Goal: Task Accomplishment & Management: Use online tool/utility

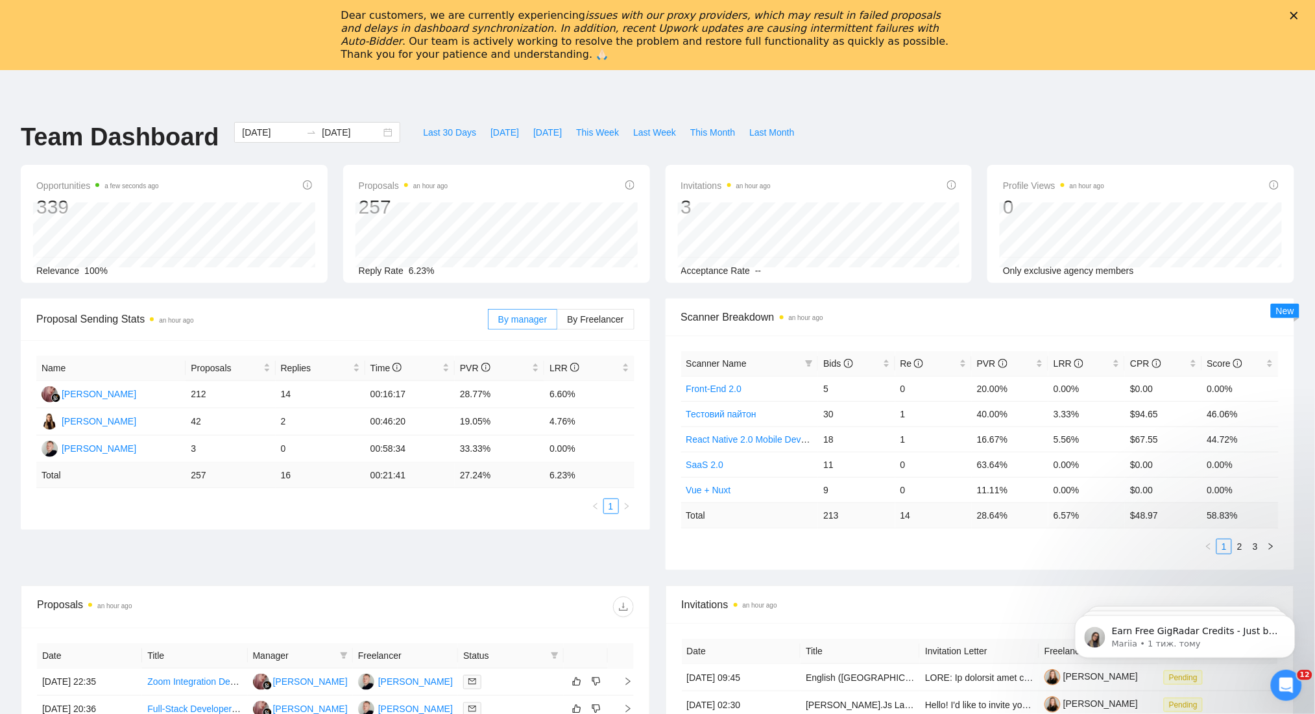
click at [1298, 15] on icon "Закрити" at bounding box center [1294, 16] width 8 height 8
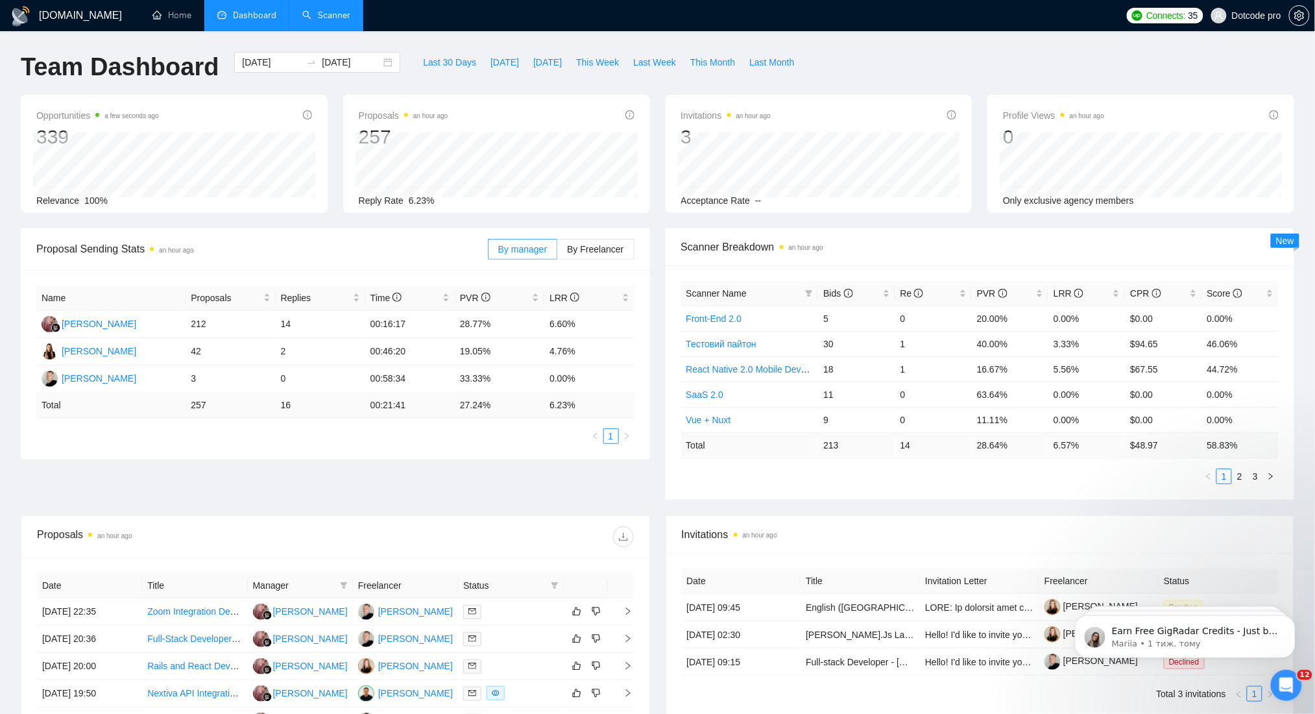
click at [341, 10] on link "Scanner" at bounding box center [326, 15] width 48 height 11
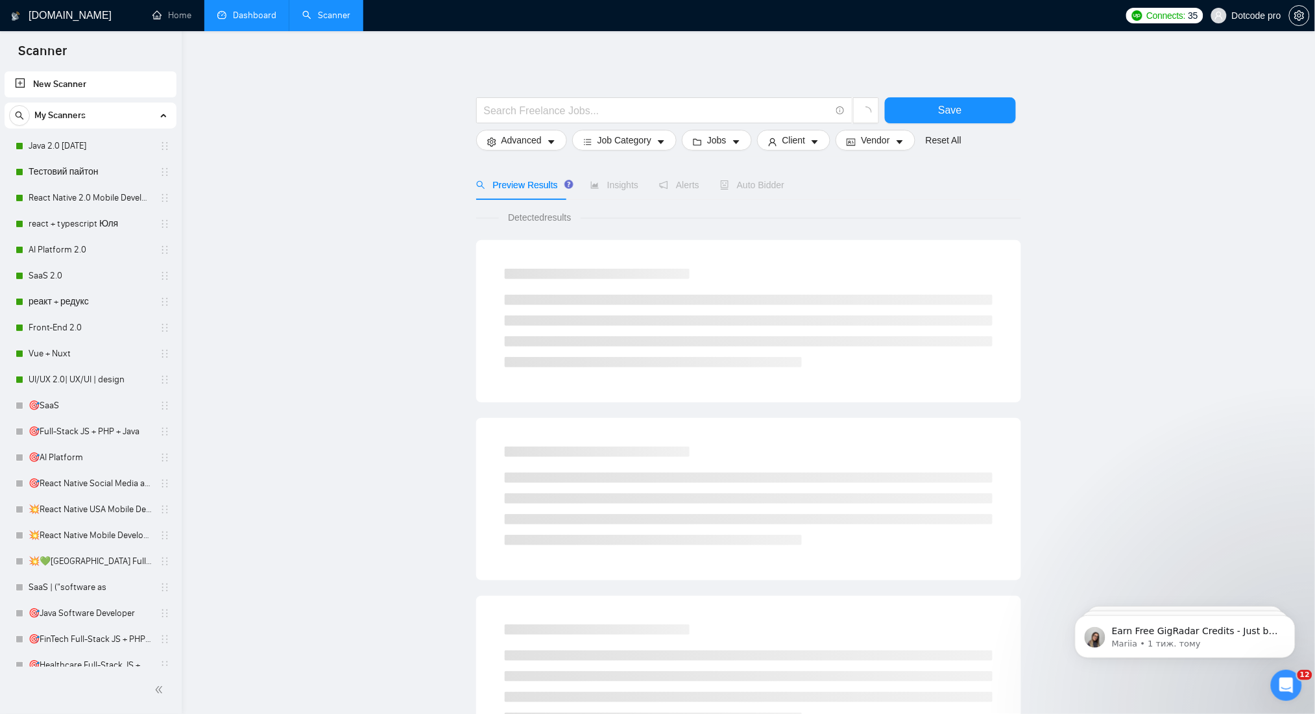
click at [248, 10] on link "Dashboard" at bounding box center [246, 15] width 59 height 11
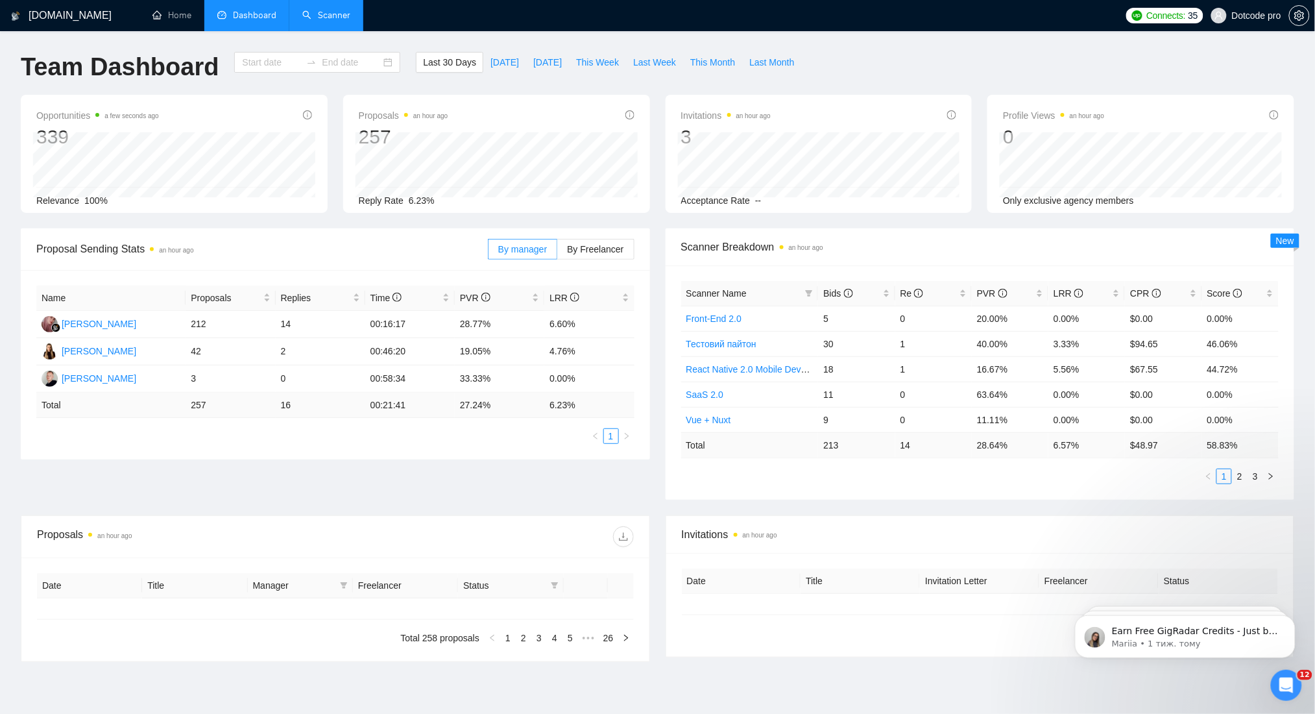
type input "[DATE]"
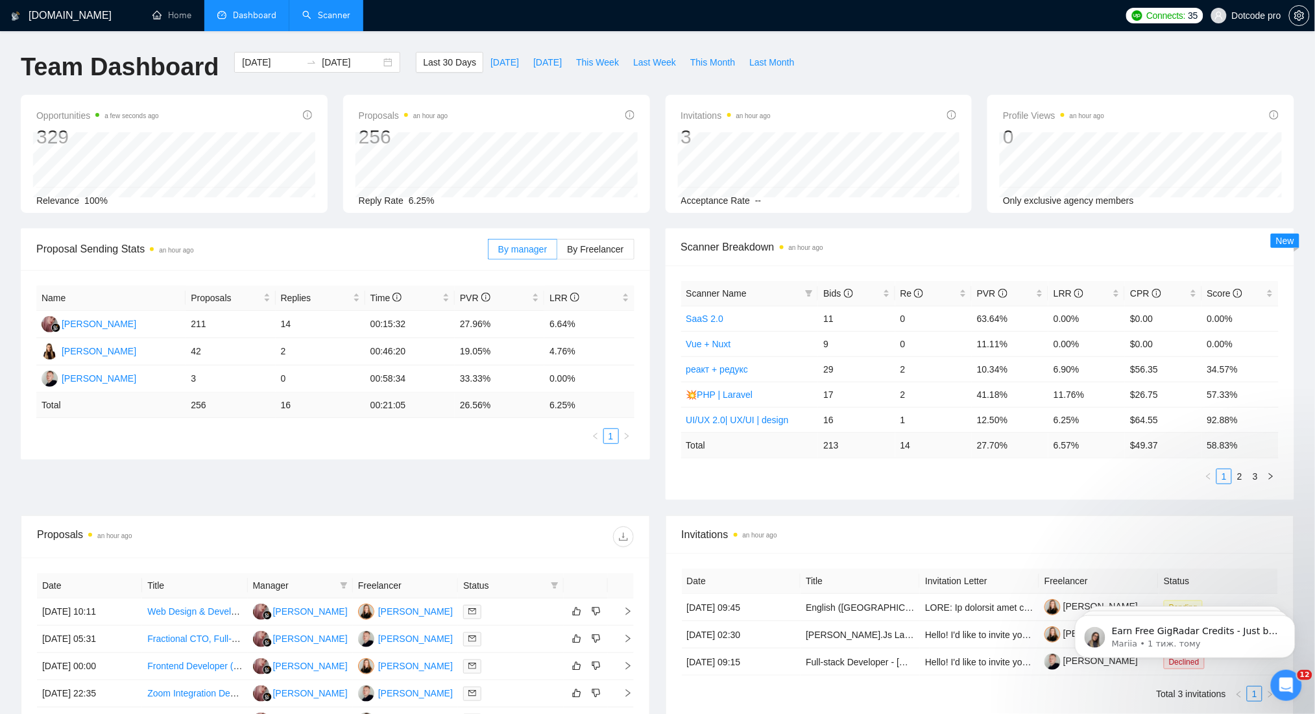
click at [311, 17] on link "Scanner" at bounding box center [326, 15] width 48 height 11
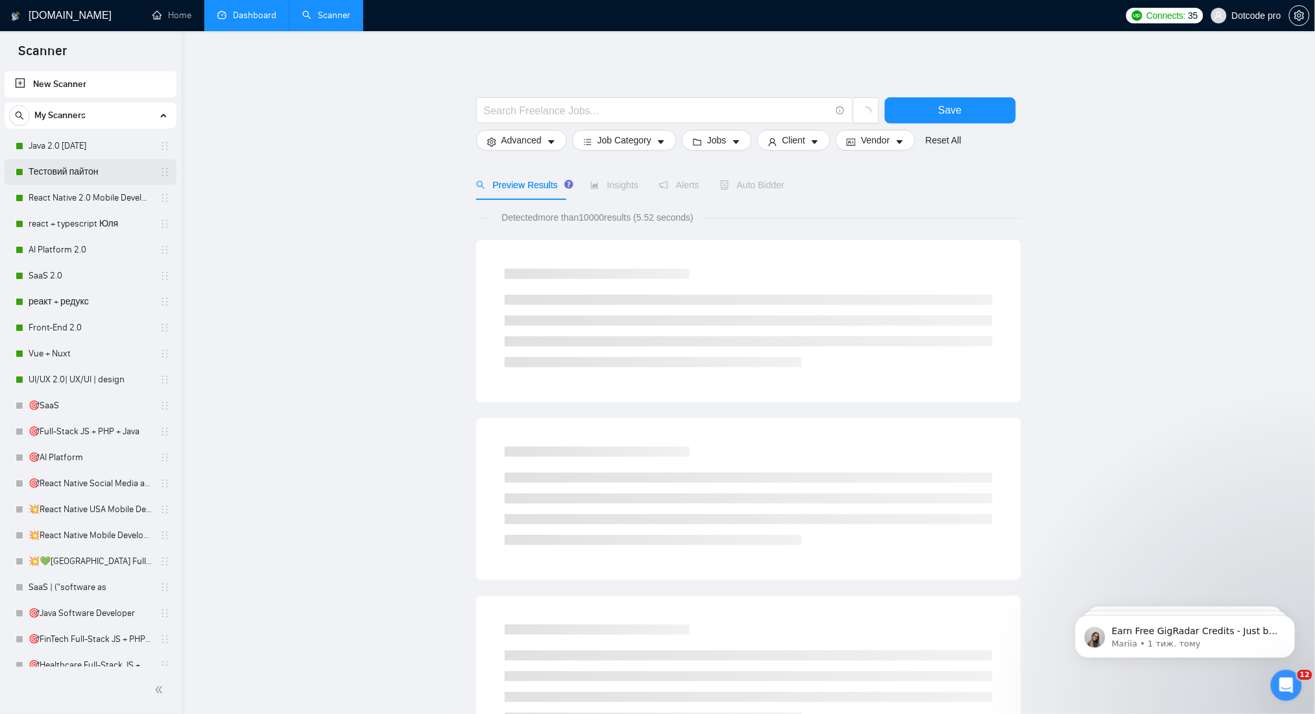
click at [67, 171] on link "Тестовий пайтон" at bounding box center [90, 172] width 123 height 26
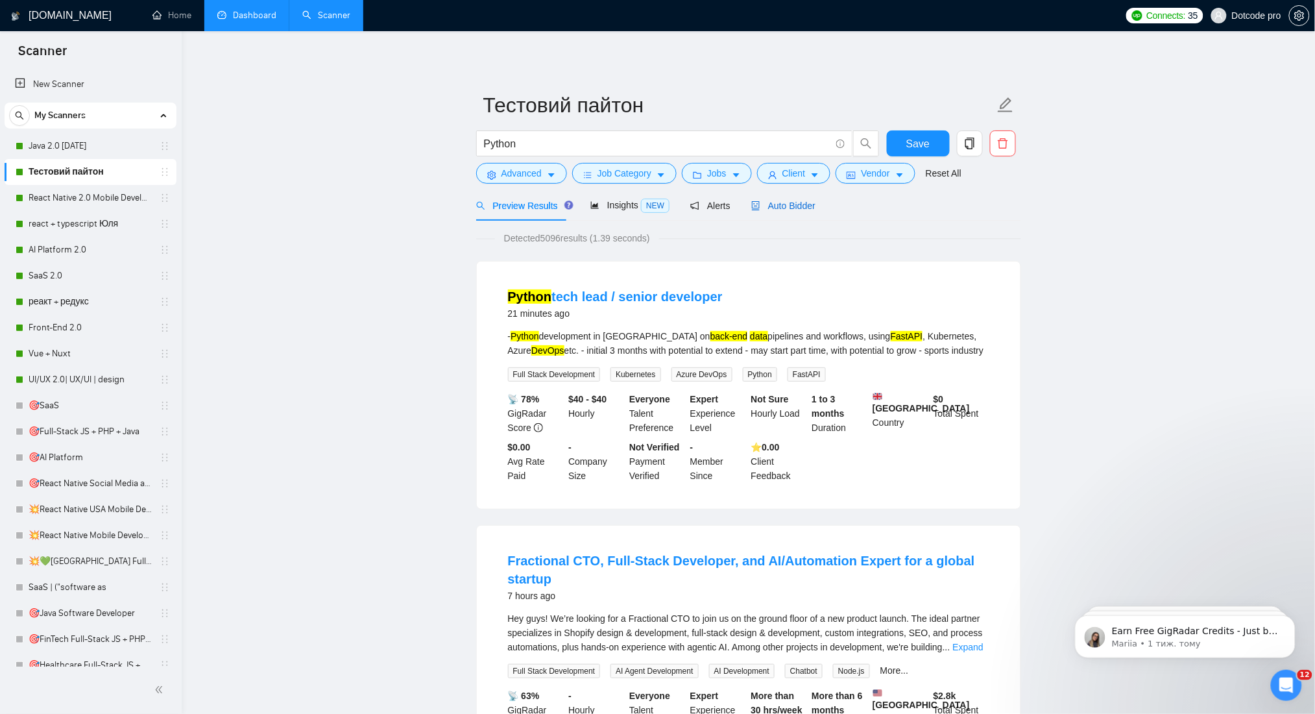
click at [774, 209] on span "Auto Bidder" at bounding box center [783, 205] width 64 height 10
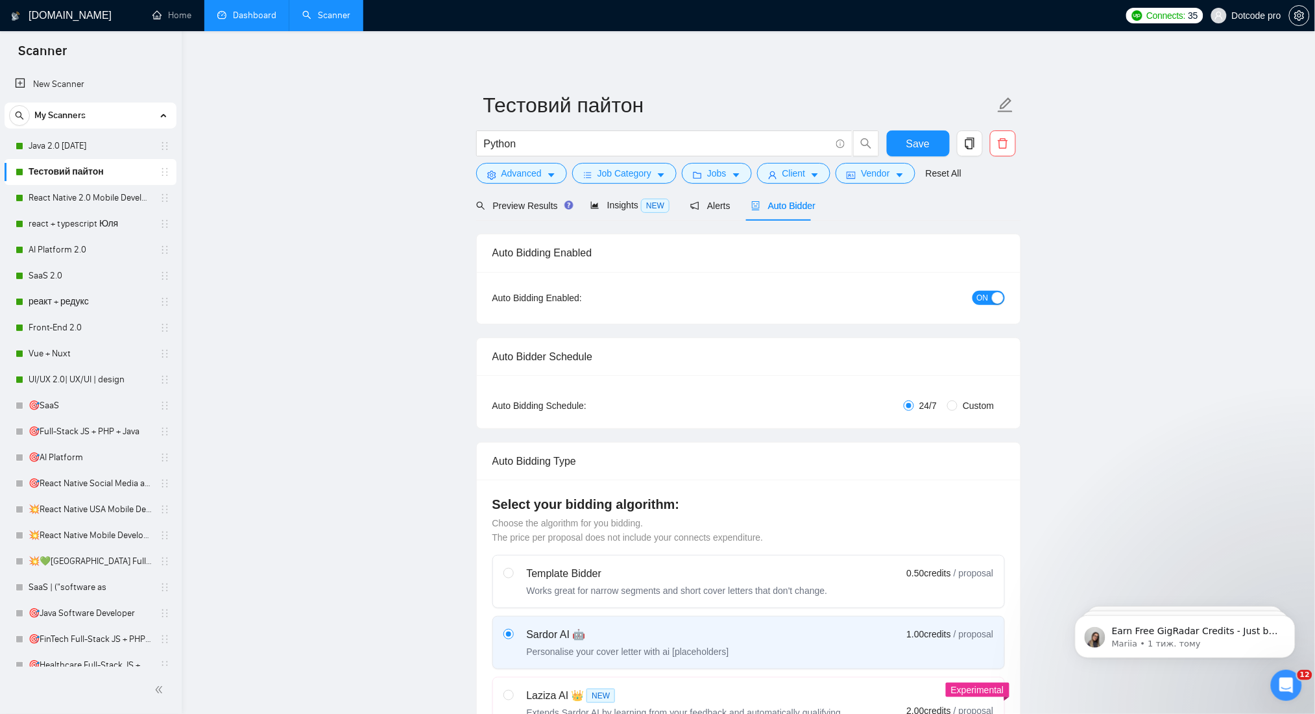
radio input "false"
radio input "true"
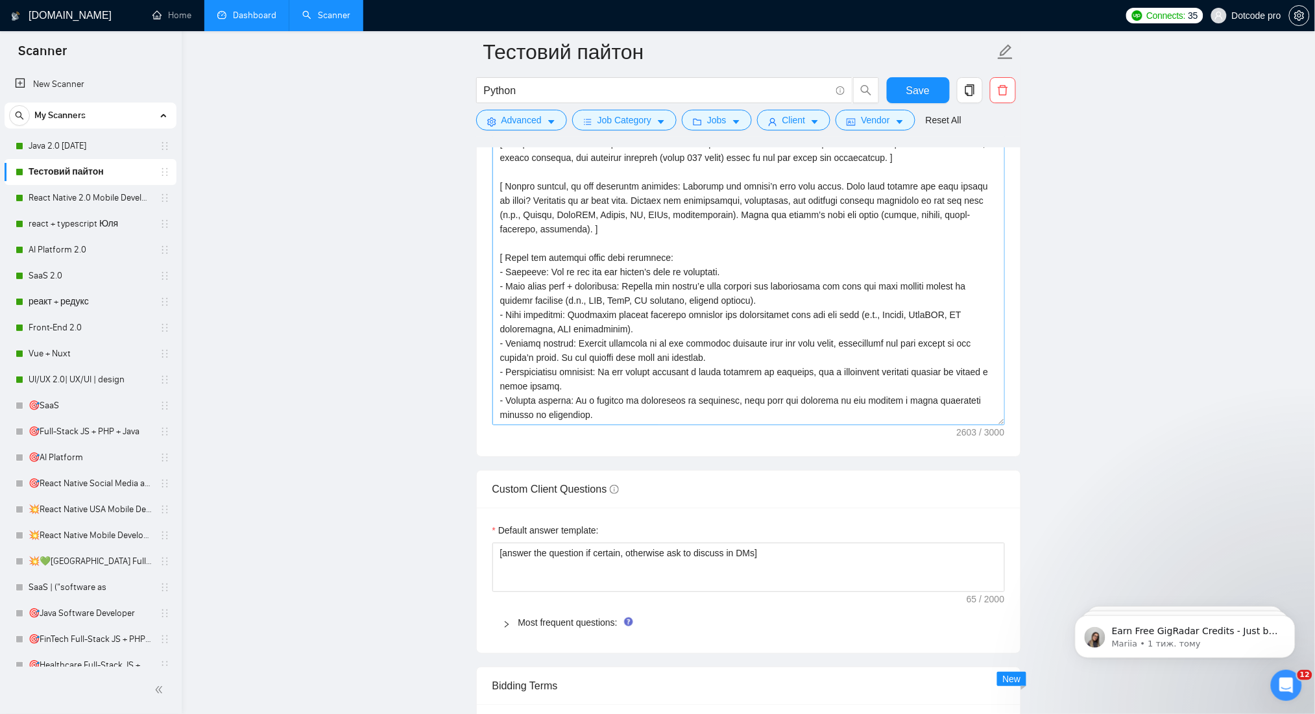
scroll to position [271, 0]
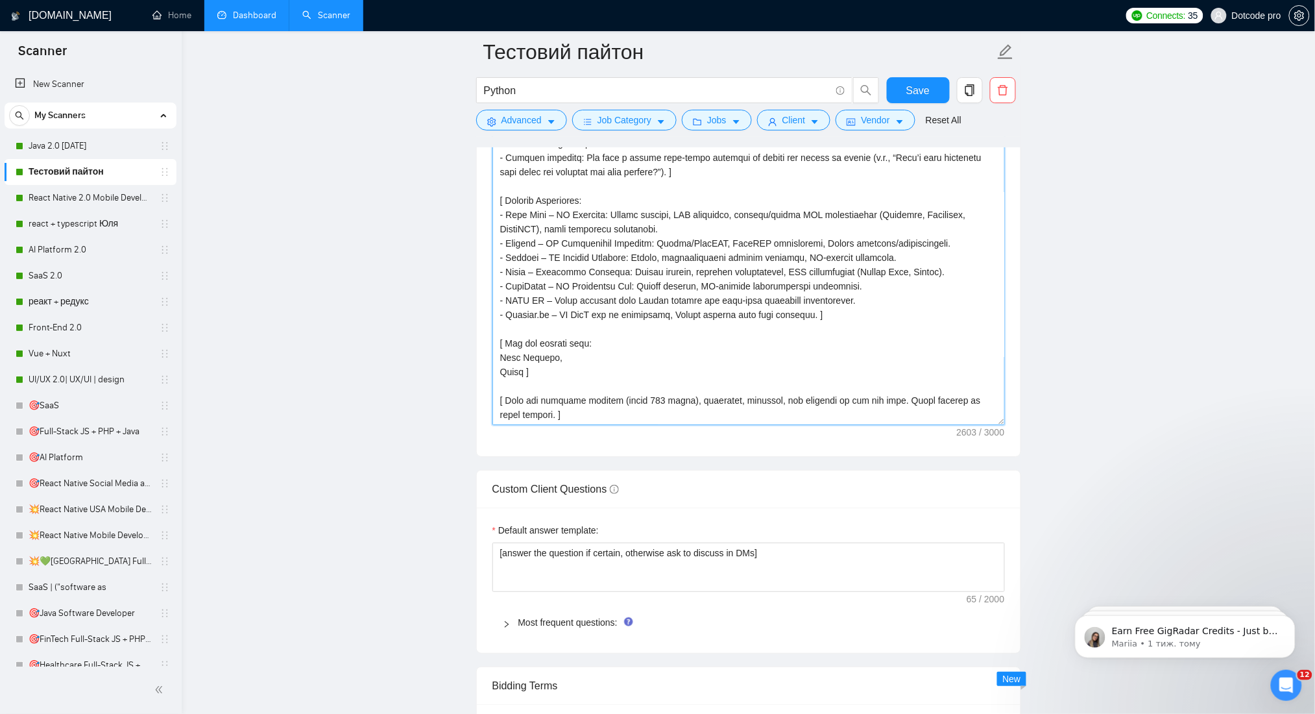
click at [540, 224] on textarea "Cover letter template:" at bounding box center [748, 279] width 512 height 292
click at [675, 224] on textarea "Cover letter template:" at bounding box center [748, 279] width 512 height 292
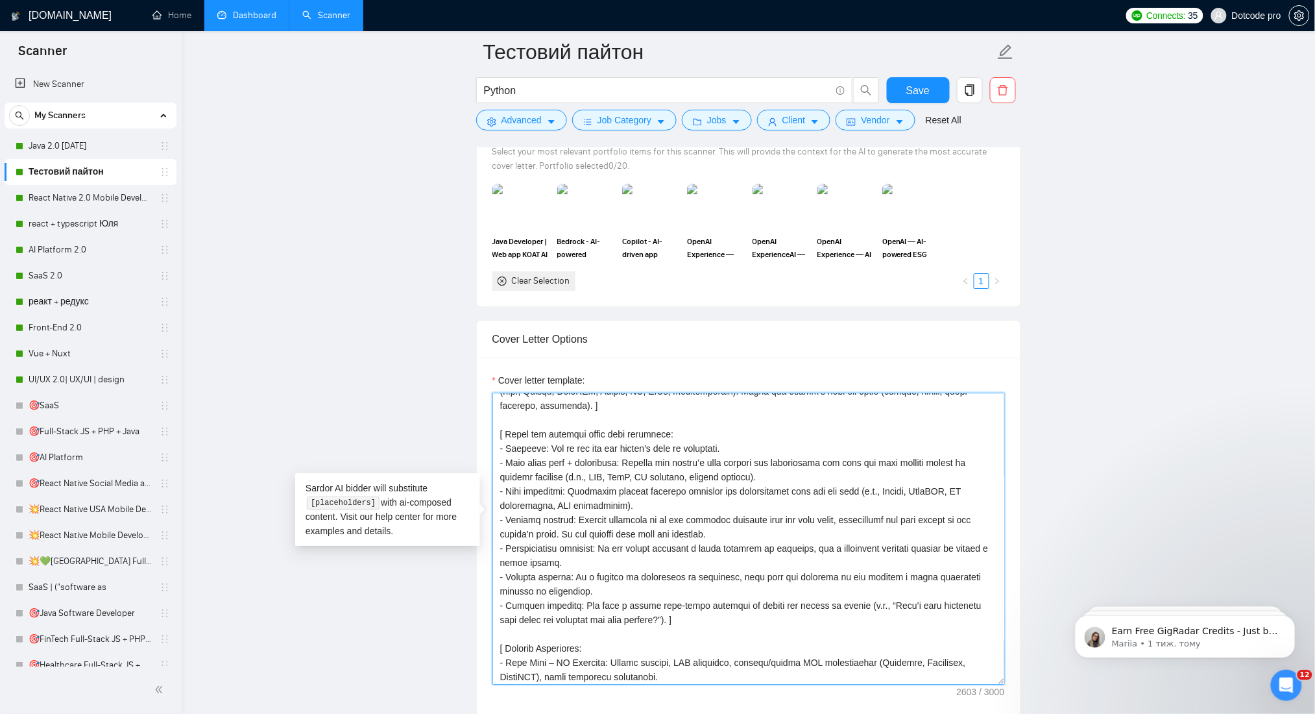
scroll to position [0, 0]
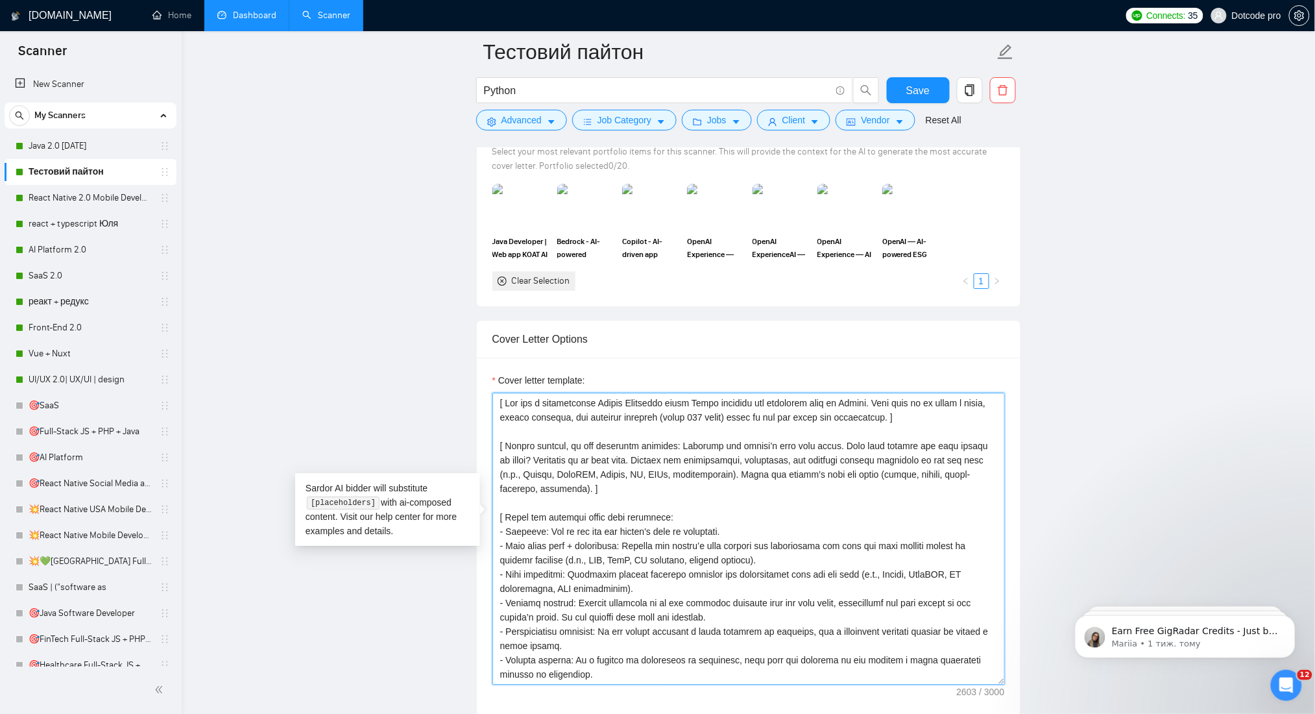
drag, startPoint x: 540, startPoint y: 648, endPoint x: 494, endPoint y: 361, distance: 291.1
click at [494, 373] on div "Cover letter template:" at bounding box center [748, 528] width 512 height 311
click at [50, 152] on link "Java 2.0 [DATE]" at bounding box center [90, 146] width 123 height 26
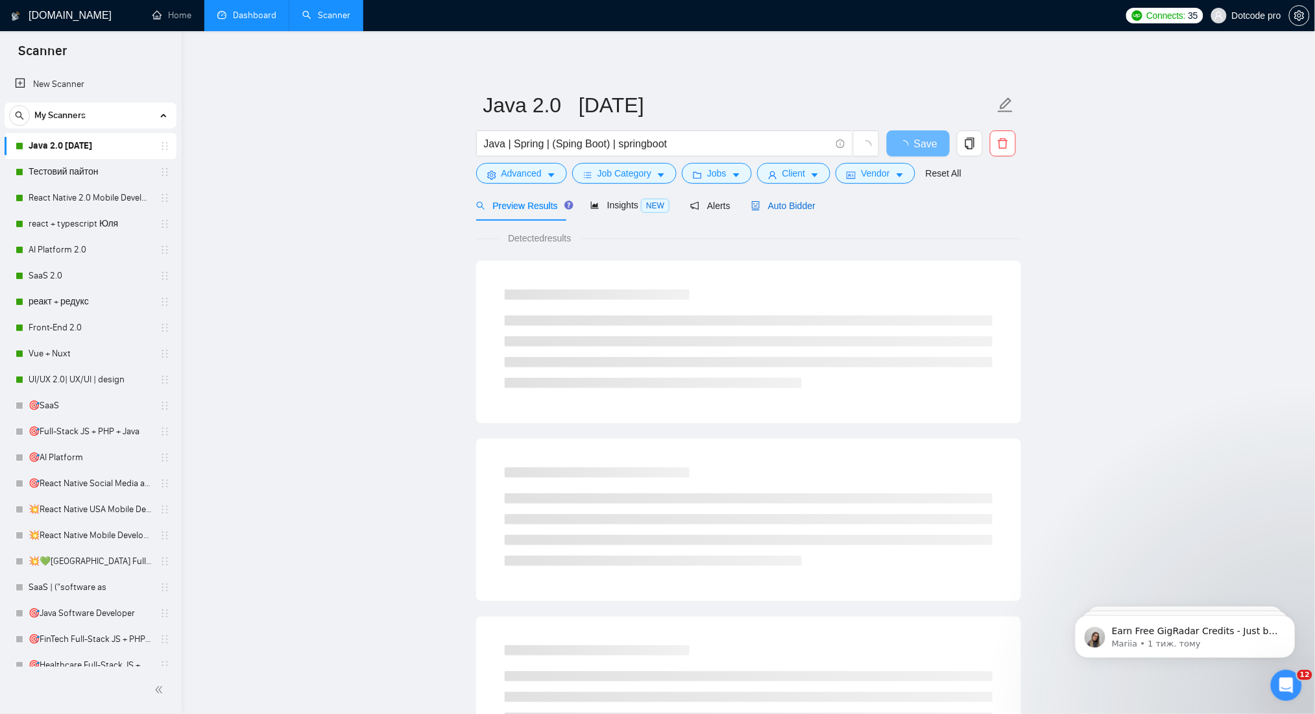
click at [764, 211] on div "Auto Bidder" at bounding box center [783, 206] width 64 height 14
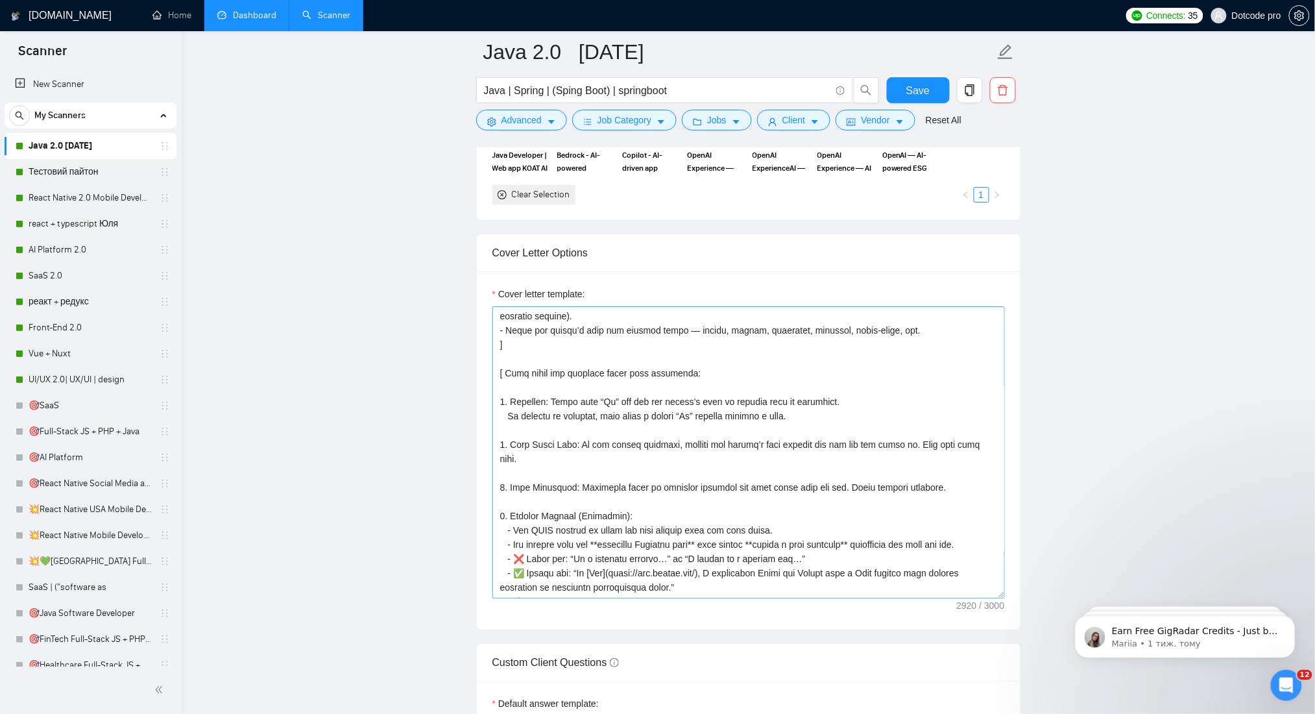
scroll to position [173, 0]
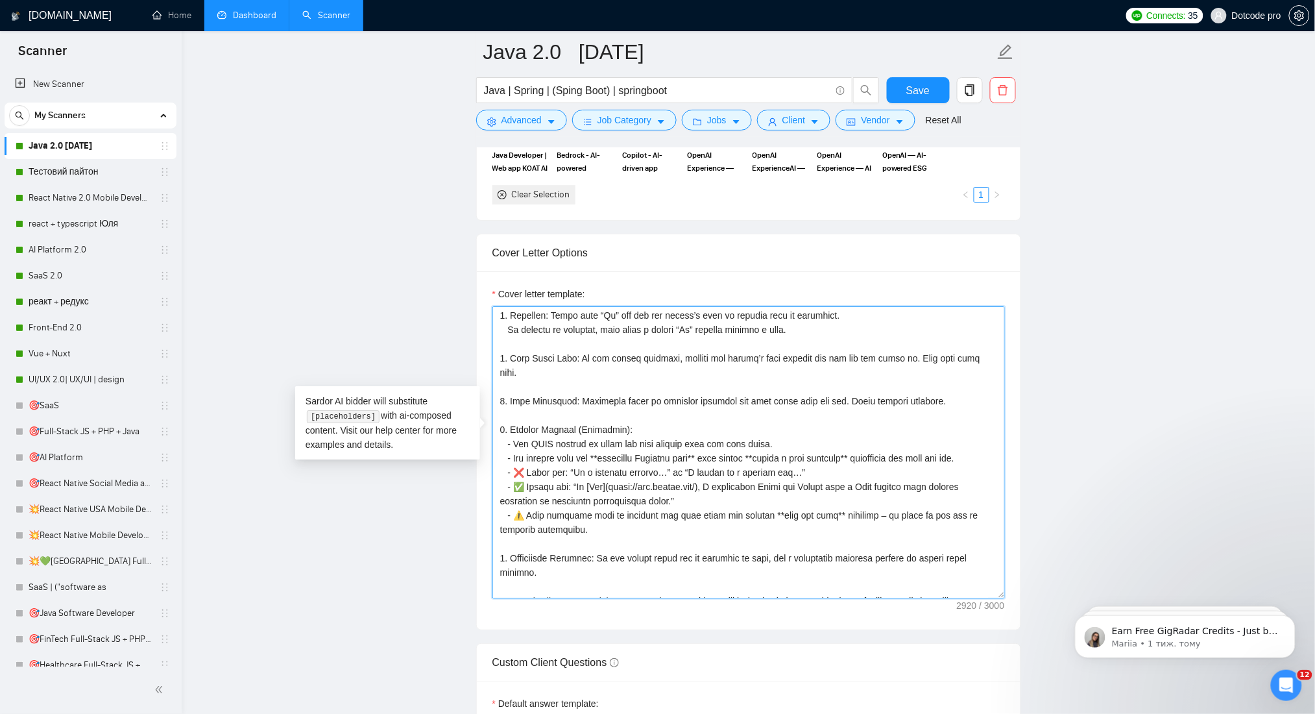
drag, startPoint x: 511, startPoint y: 413, endPoint x: 609, endPoint y: 519, distance: 145.1
click at [609, 519] on textarea "Cover letter template:" at bounding box center [748, 452] width 512 height 292
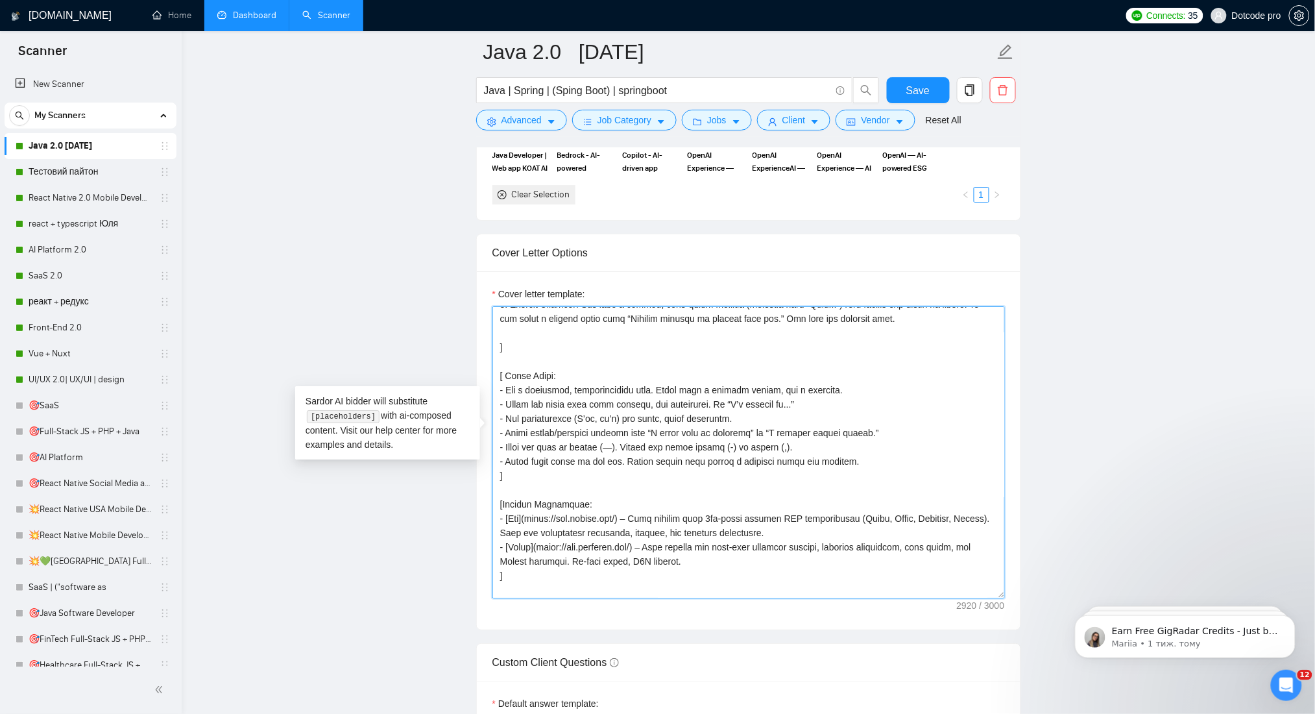
scroll to position [527, 0]
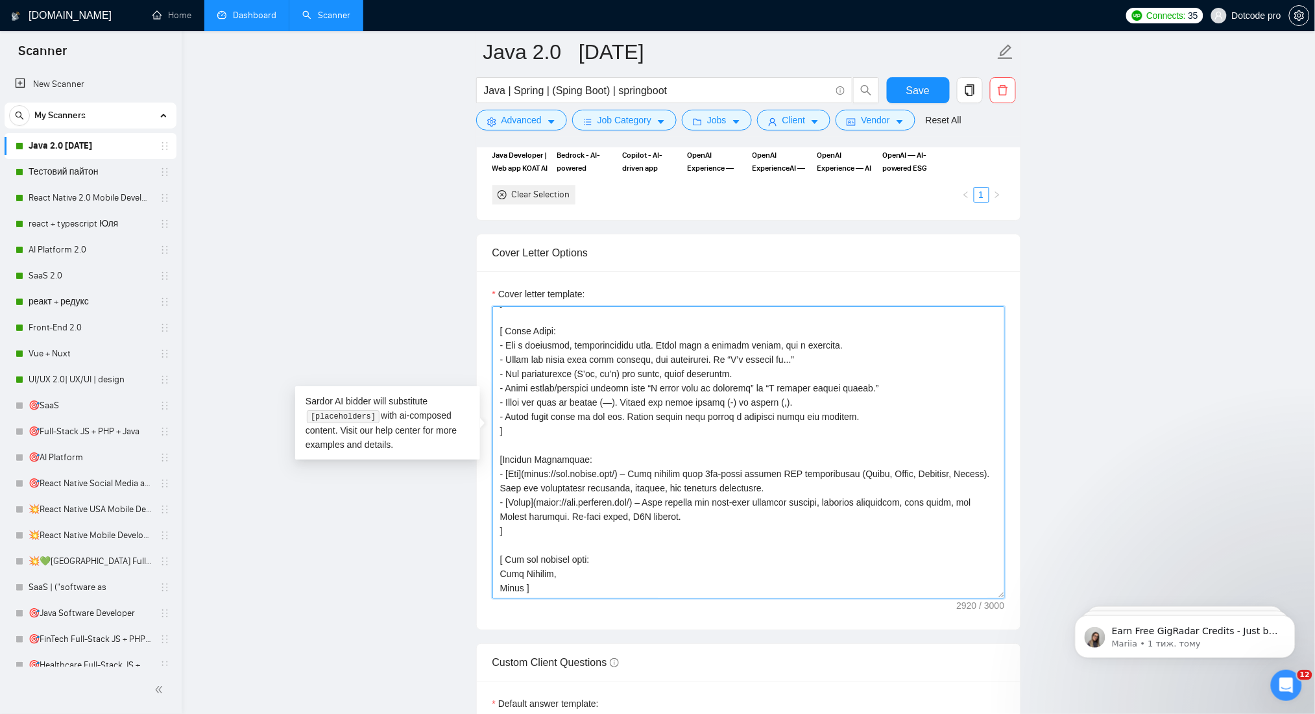
drag, startPoint x: 496, startPoint y: 437, endPoint x: 717, endPoint y: 509, distance: 232.4
click at [717, 509] on textarea "Cover letter template:" at bounding box center [748, 452] width 512 height 292
click at [685, 358] on textarea "Cover letter template:" at bounding box center [748, 452] width 512 height 292
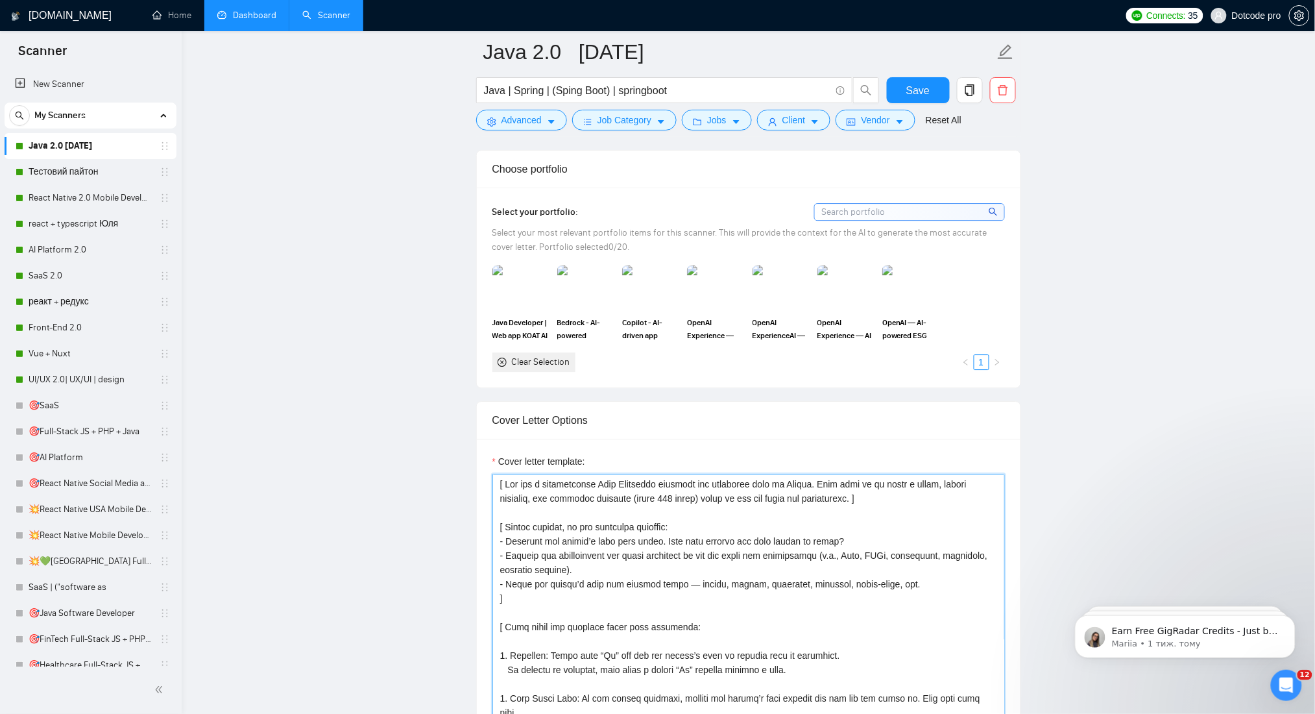
scroll to position [1297, 0]
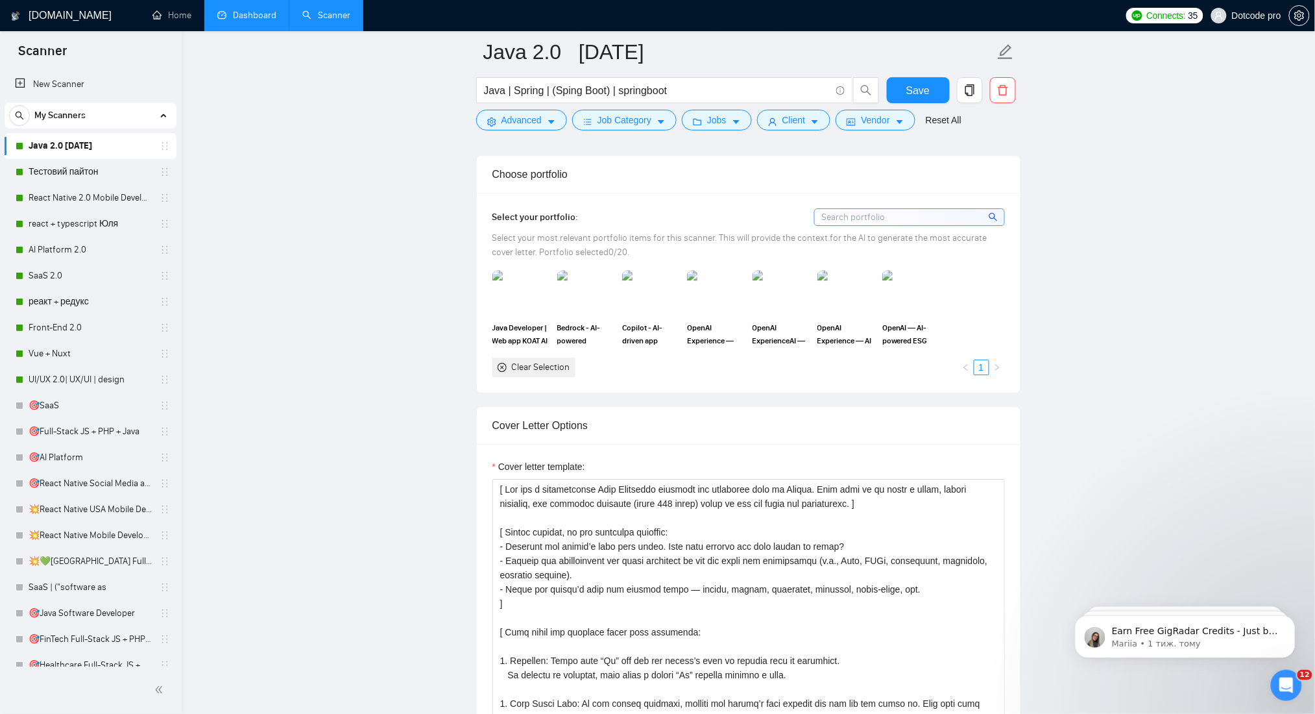
drag, startPoint x: 63, startPoint y: 211, endPoint x: 514, endPoint y: 354, distance: 472.7
click at [63, 211] on link "react + typescript Юля" at bounding box center [90, 224] width 123 height 26
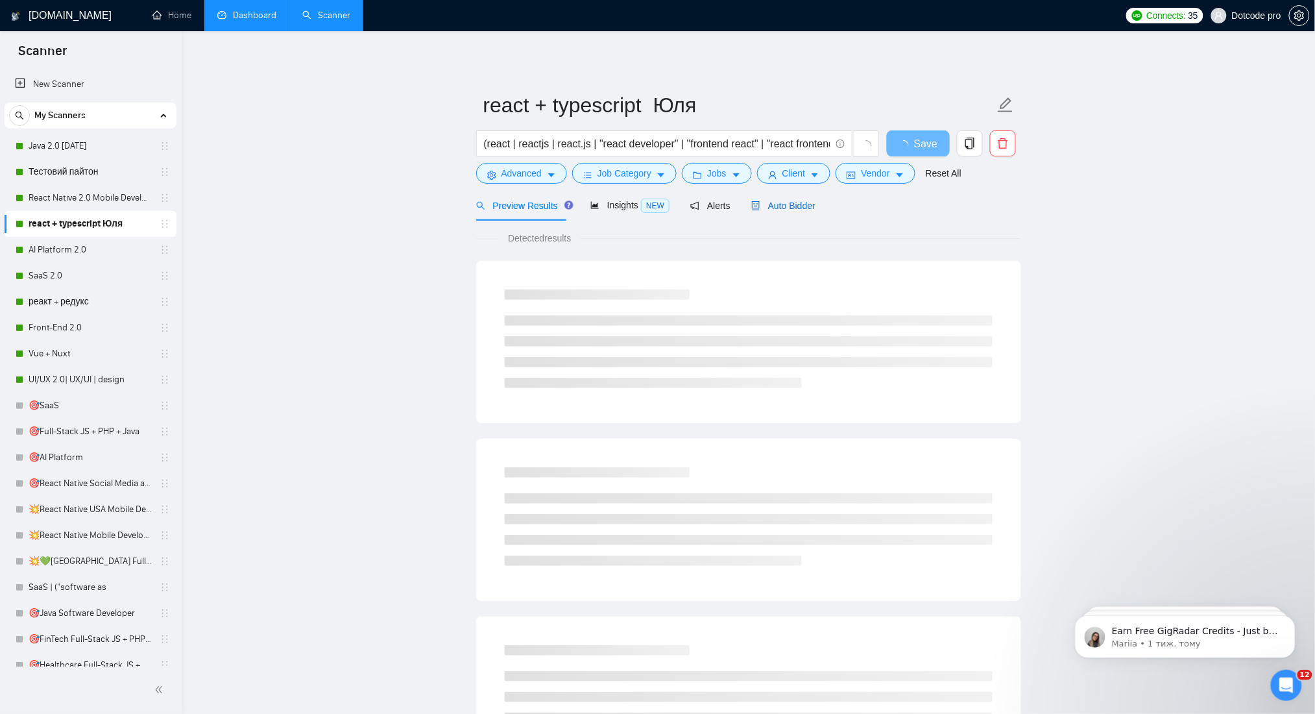
click at [780, 210] on span "Auto Bidder" at bounding box center [783, 205] width 64 height 10
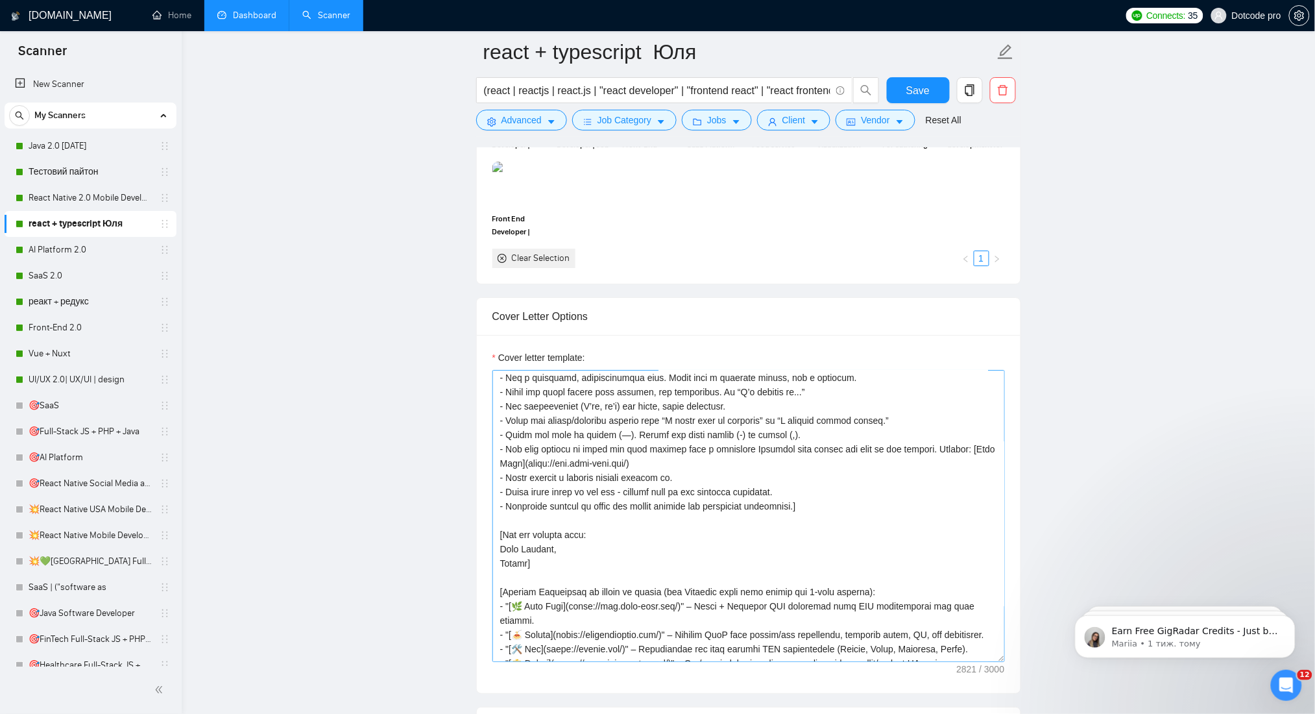
scroll to position [173, 0]
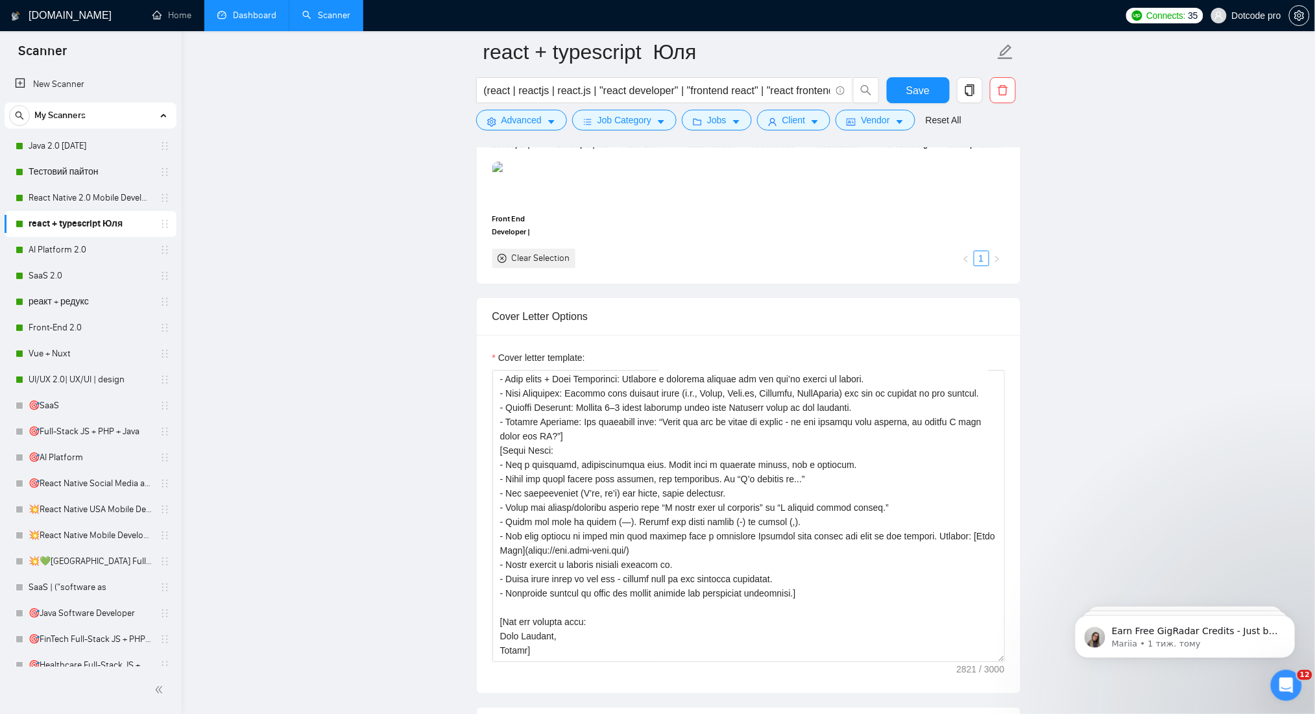
drag, startPoint x: 65, startPoint y: 175, endPoint x: 296, endPoint y: 204, distance: 232.7
click at [65, 175] on link "Тестовий пайтон" at bounding box center [90, 172] width 123 height 26
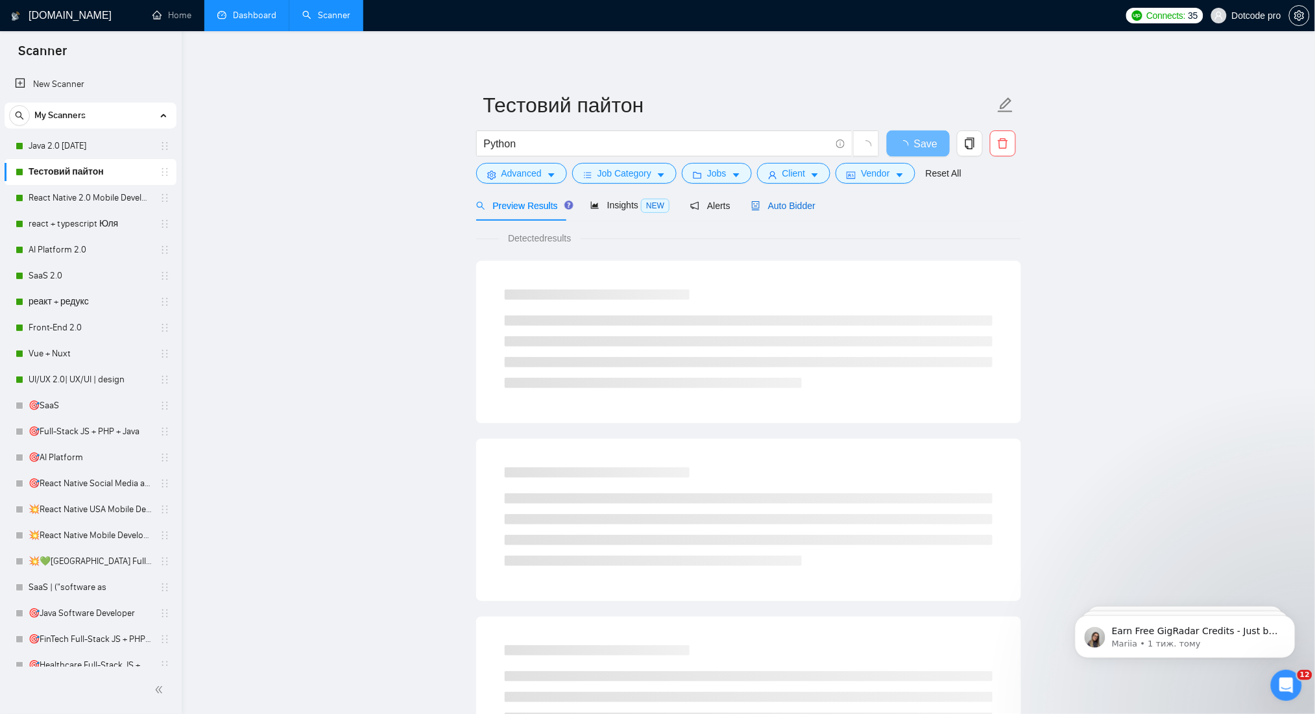
click at [789, 202] on span "Auto Bidder" at bounding box center [783, 205] width 64 height 10
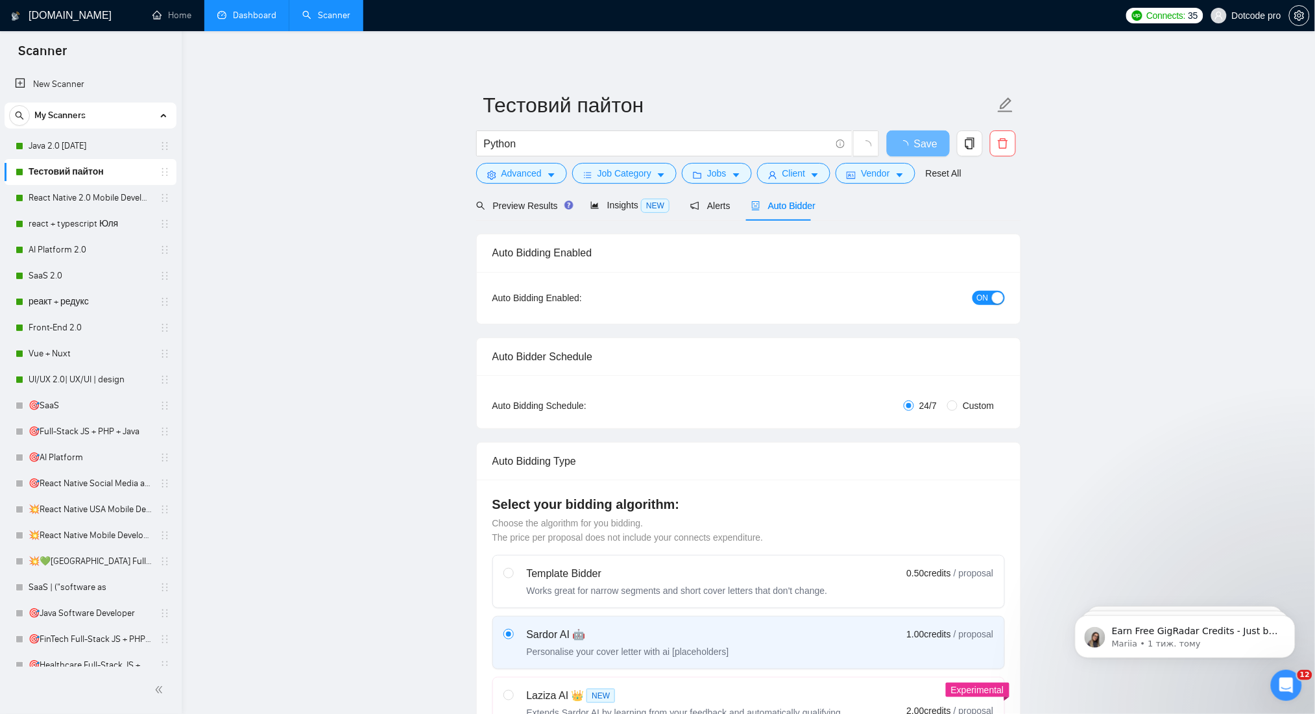
radio input "false"
radio input "true"
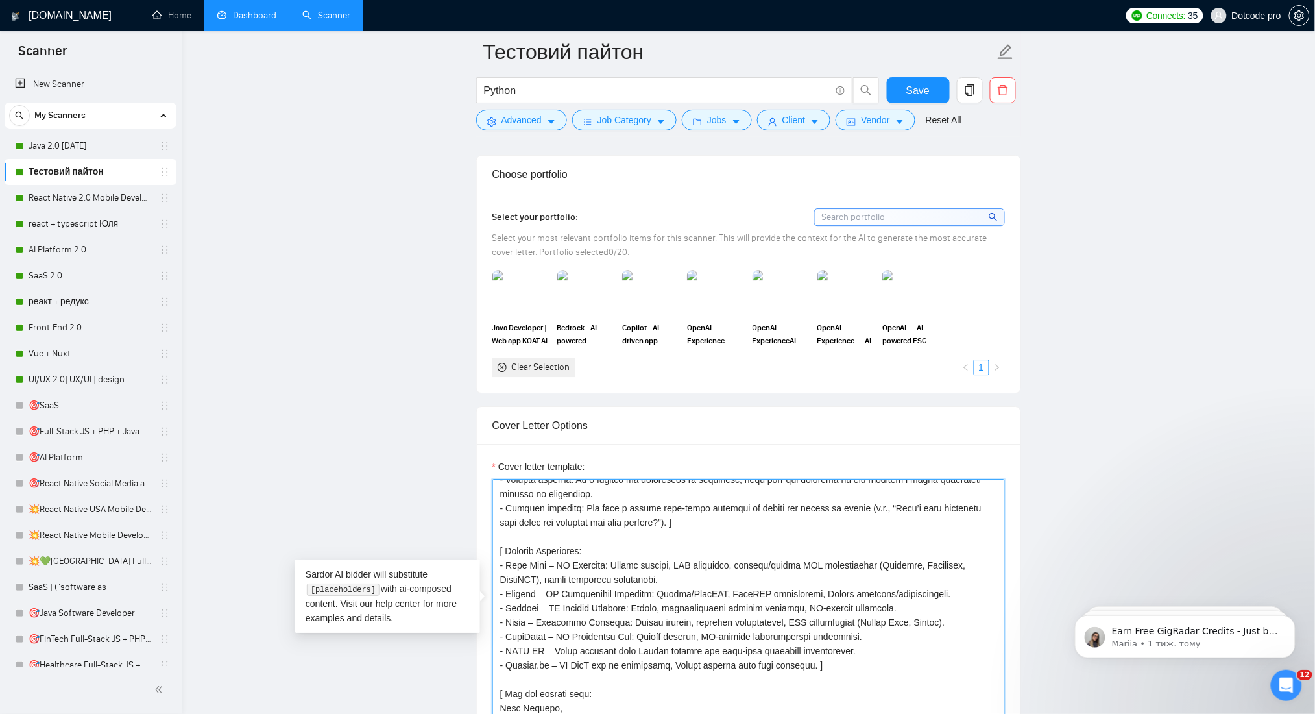
scroll to position [271, 0]
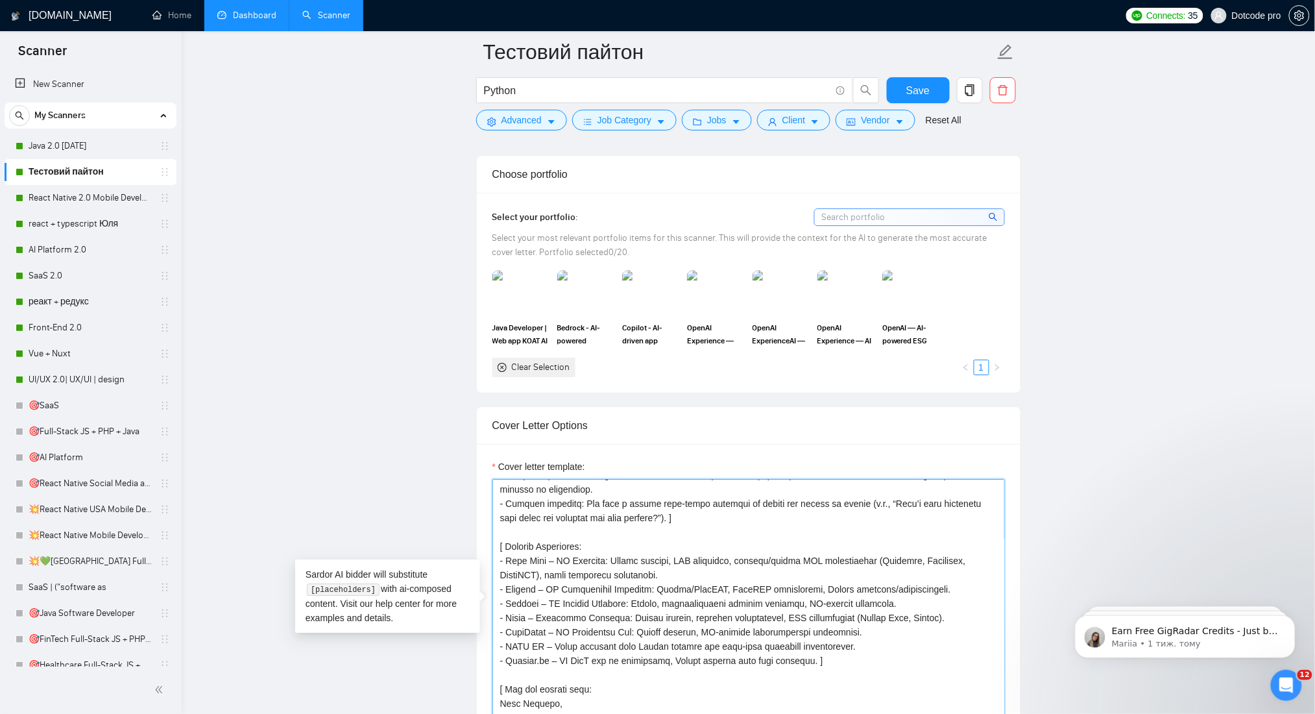
drag, startPoint x: 499, startPoint y: 470, endPoint x: 590, endPoint y: 707, distance: 253.8
click at [590, 712] on textarea "Cover letter template:" at bounding box center [748, 625] width 512 height 292
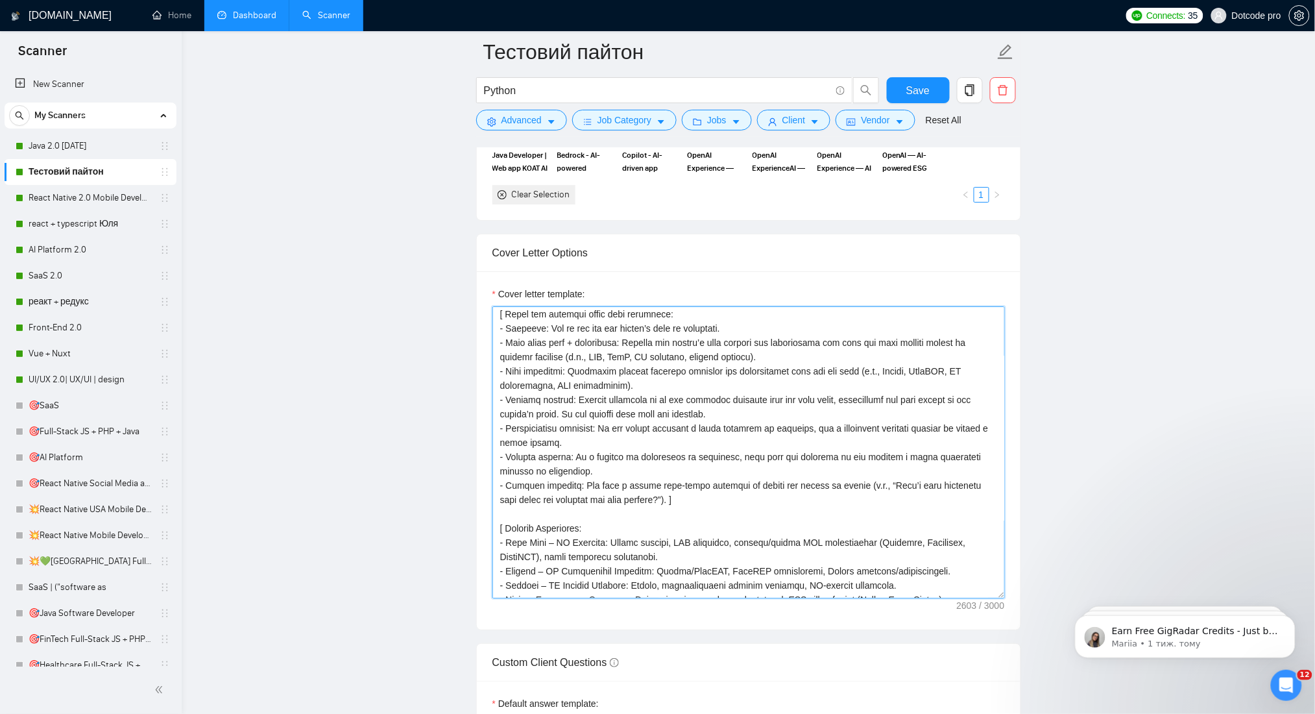
scroll to position [0, 0]
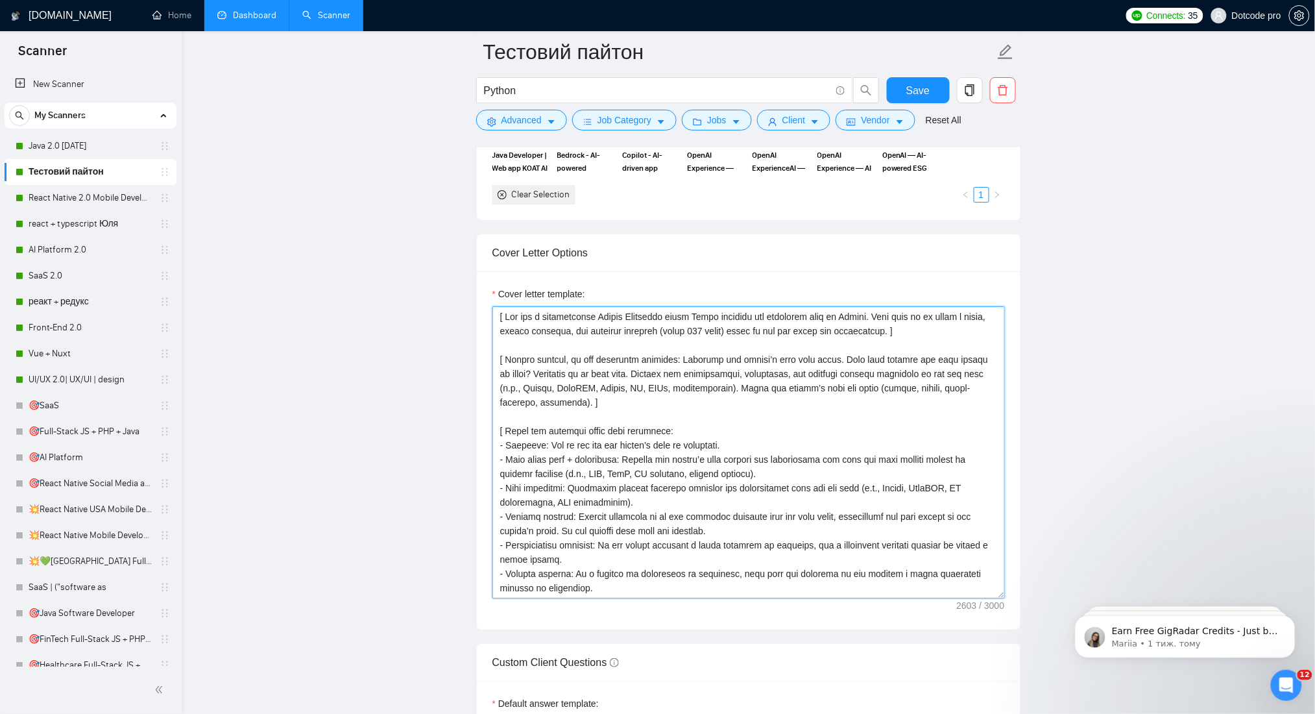
drag, startPoint x: 559, startPoint y: 565, endPoint x: 499, endPoint y: 282, distance: 289.7
click at [499, 287] on div "Cover letter template:" at bounding box center [748, 442] width 512 height 311
paste textarea "Loremip (Dolorsita): - Con ADIP elitsed do eiusm tem inci utlabor etdo mag aliq…"
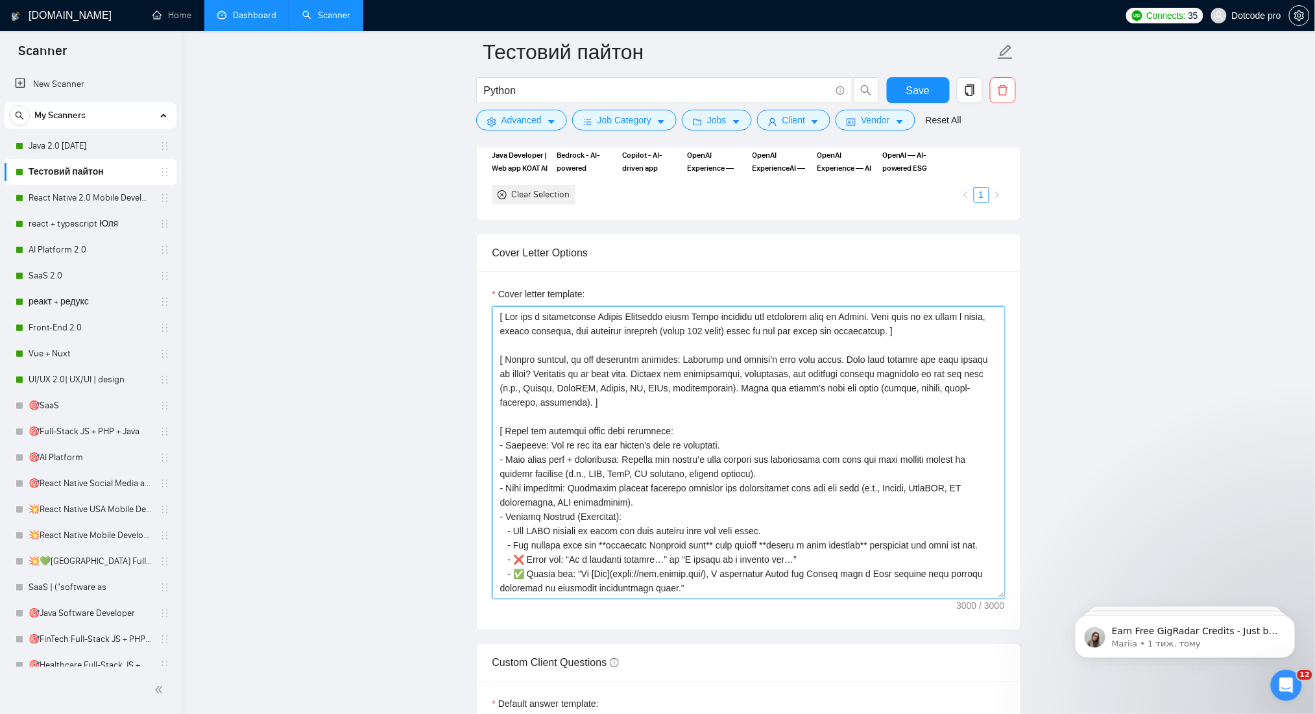
scroll to position [381, 0]
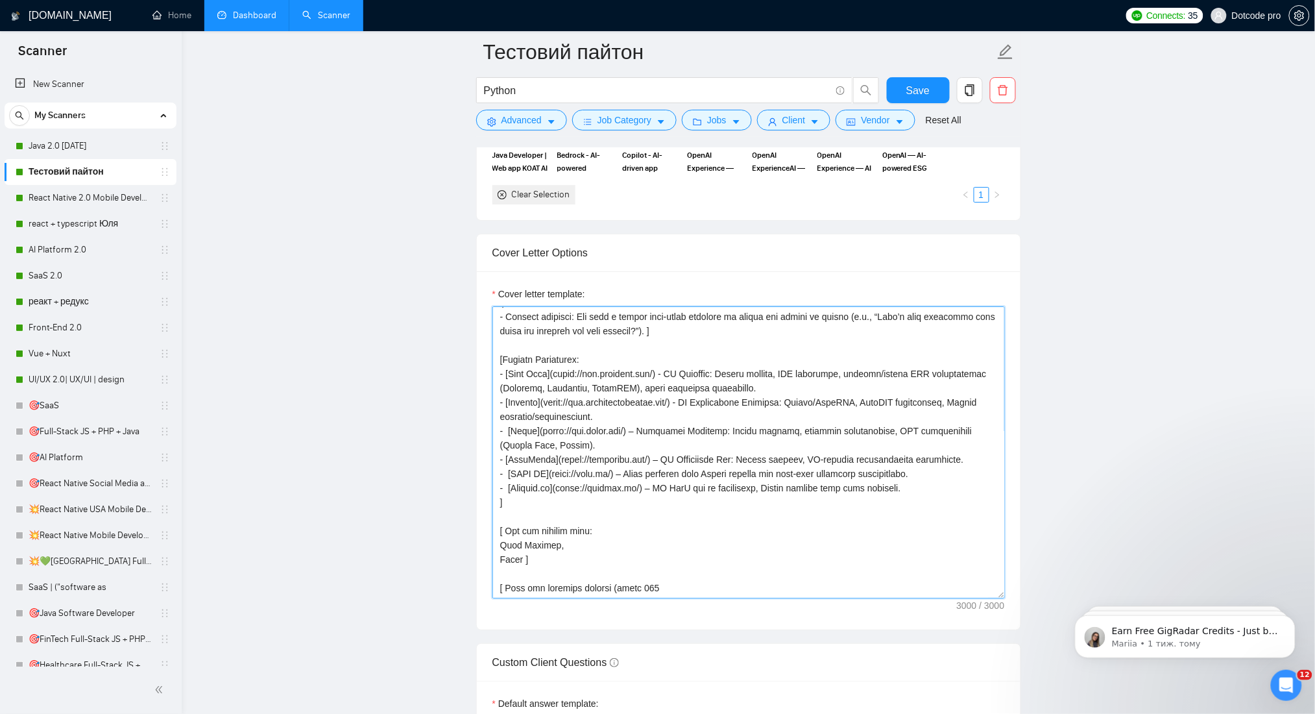
click at [675, 569] on textarea "Cover letter template:" at bounding box center [748, 452] width 512 height 292
click at [502, 502] on textarea "Cover letter template:" at bounding box center [748, 452] width 512 height 292
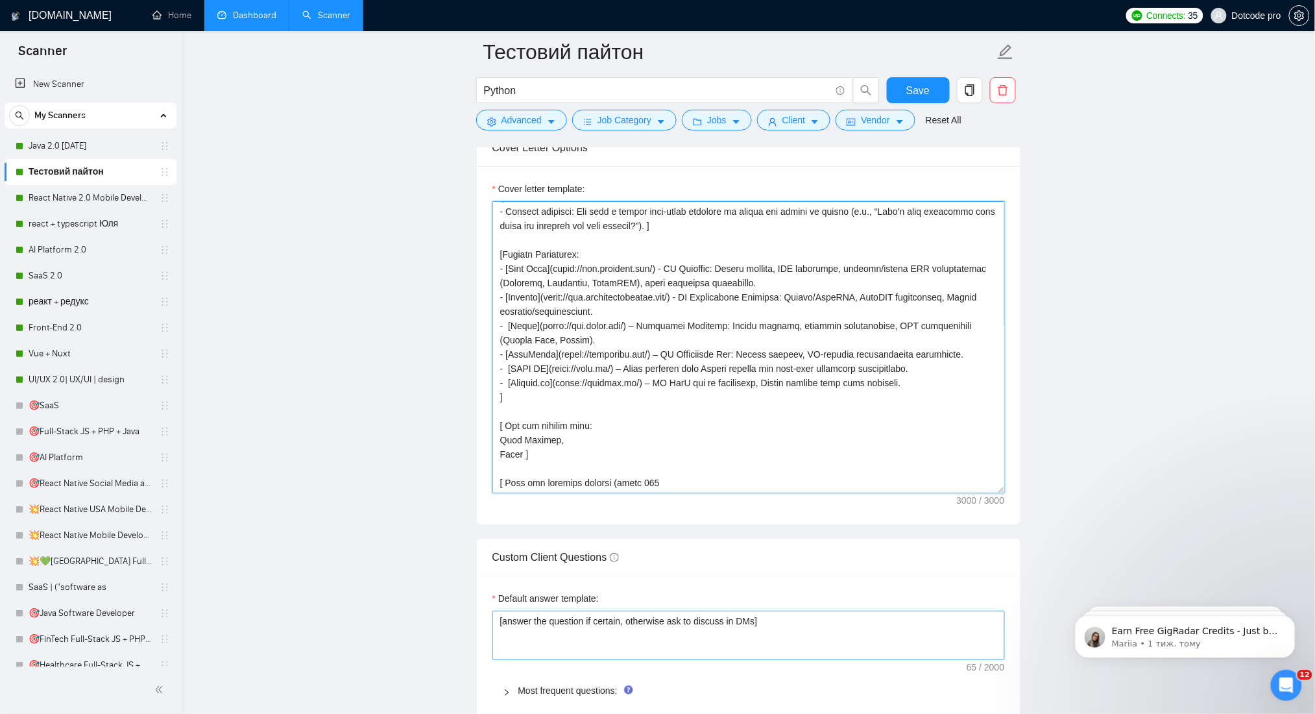
scroll to position [1729, 0]
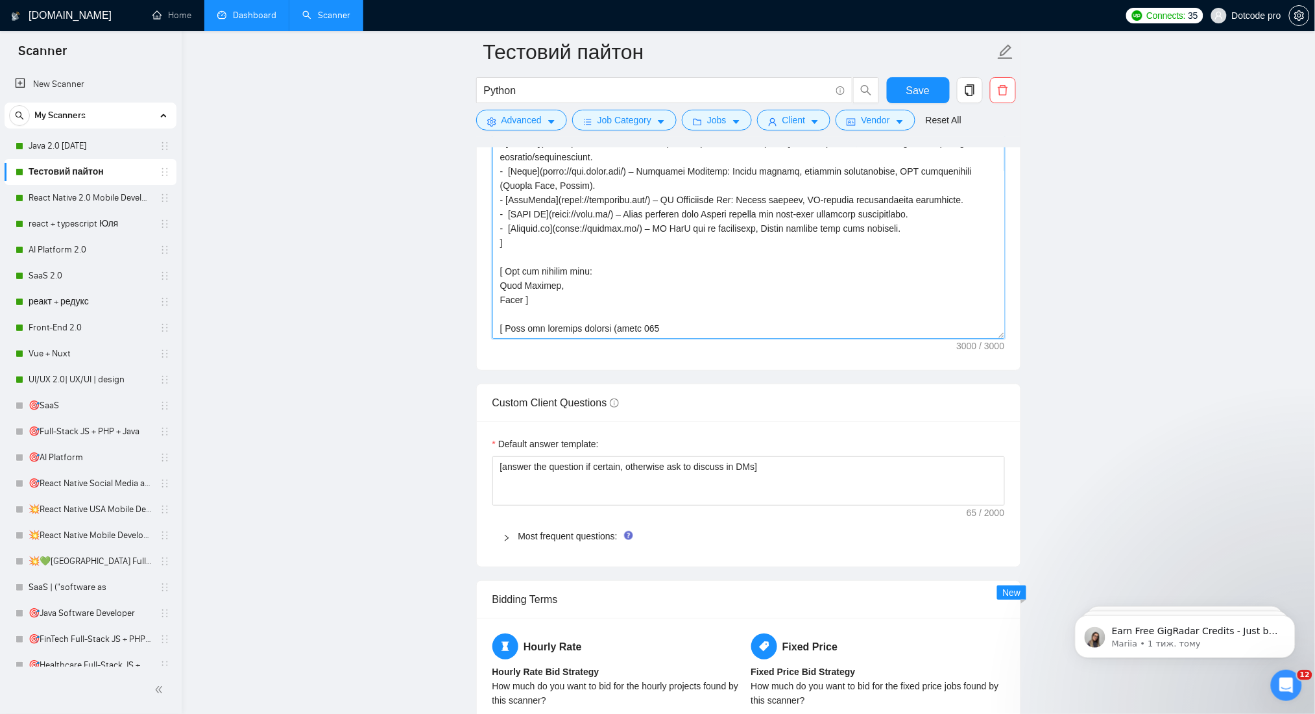
drag, startPoint x: 676, startPoint y: 306, endPoint x: 484, endPoint y: 307, distance: 192.0
click at [484, 307] on div "Cover letter template:" at bounding box center [749, 191] width 544 height 358
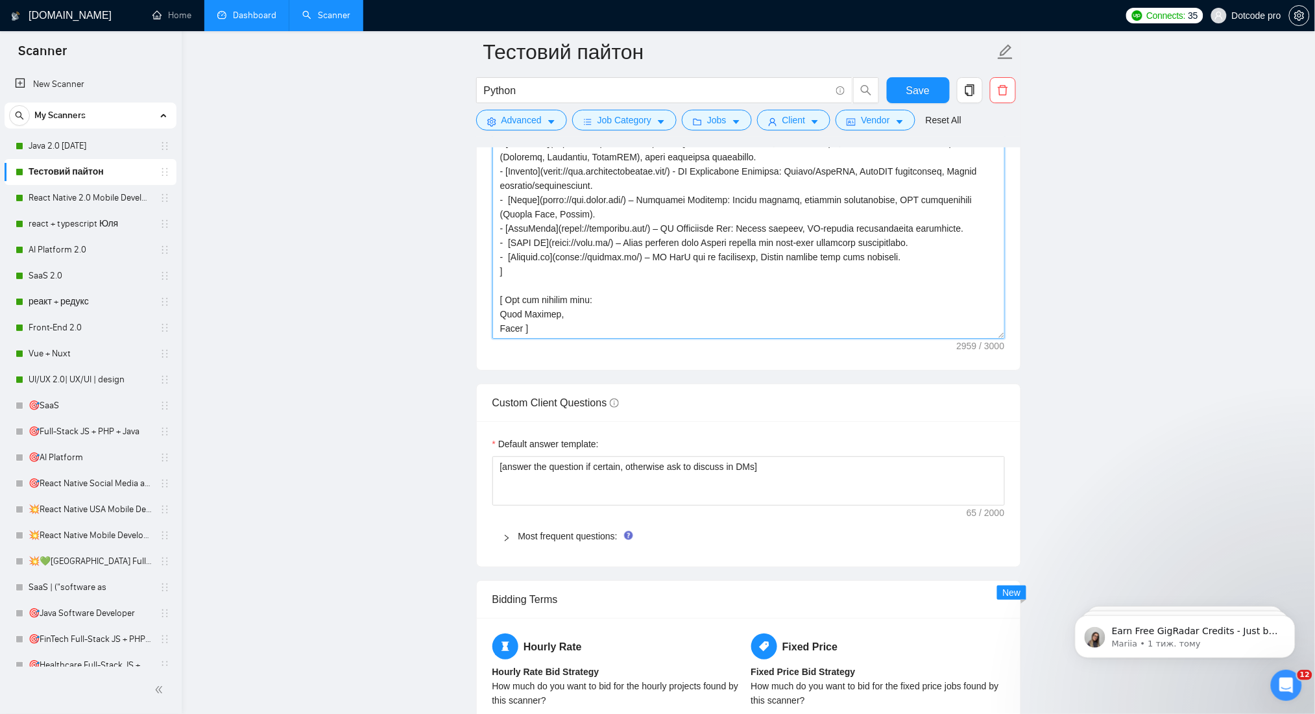
scroll to position [357, 0]
type textarea "[ Lor ips d sitametconse Adipis Elitseddo eiusm Tempo incididu utl etdolorem al…"
click at [911, 83] on span "Save" at bounding box center [917, 90] width 23 height 16
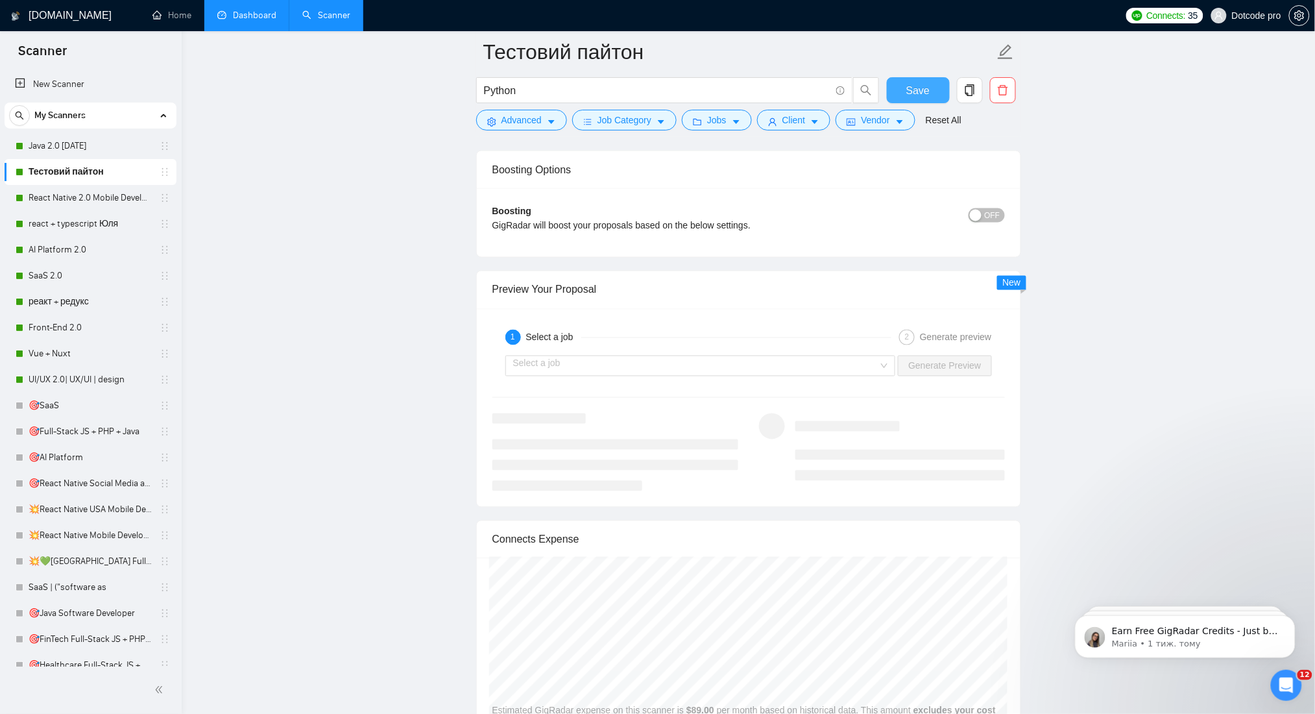
scroll to position [2422, 0]
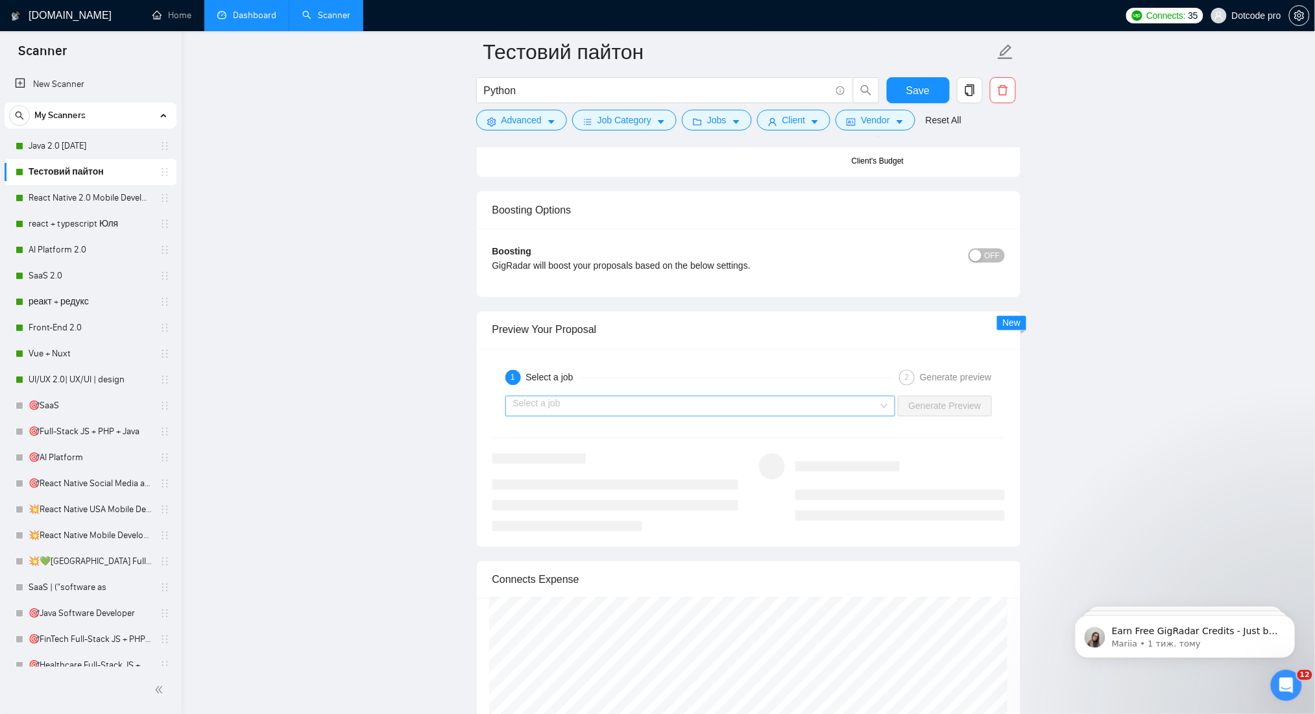
click at [627, 396] on input "search" at bounding box center [696, 405] width 366 height 19
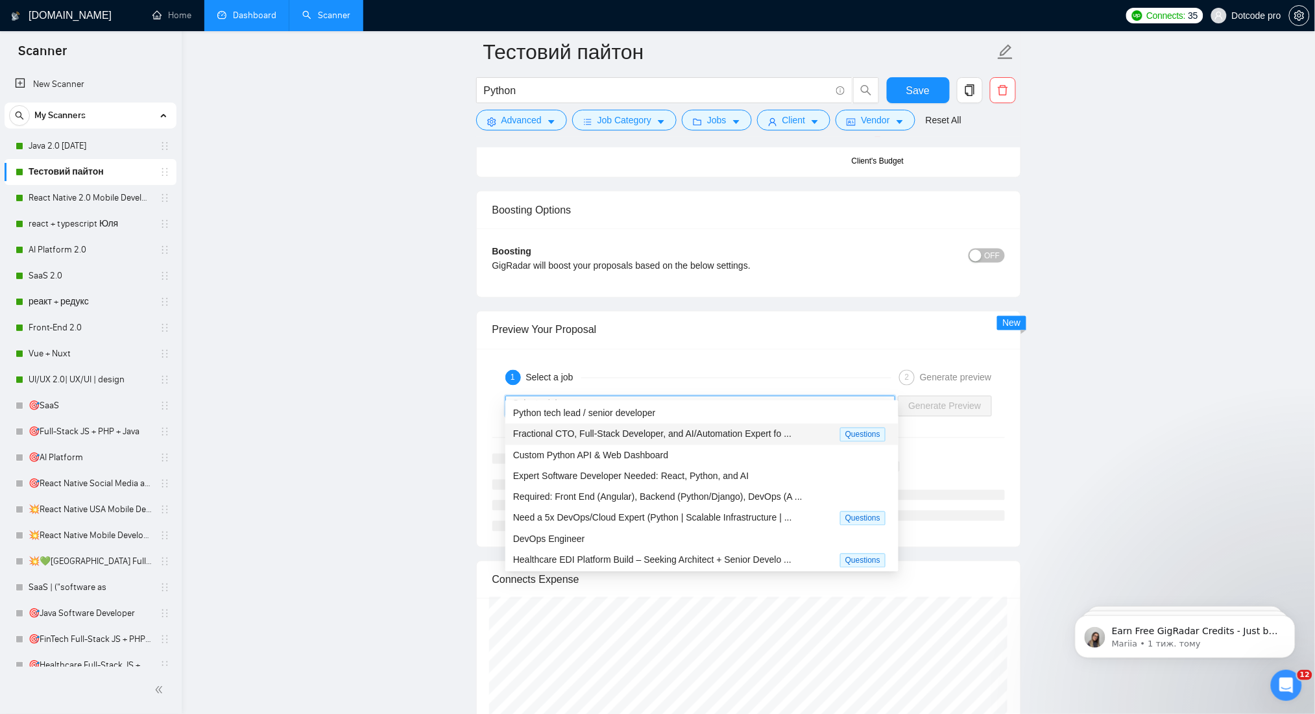
click at [573, 434] on span "Fractional CTO, Full-Stack Developer, and AI/Automation Expert fo ..." at bounding box center [652, 434] width 278 height 10
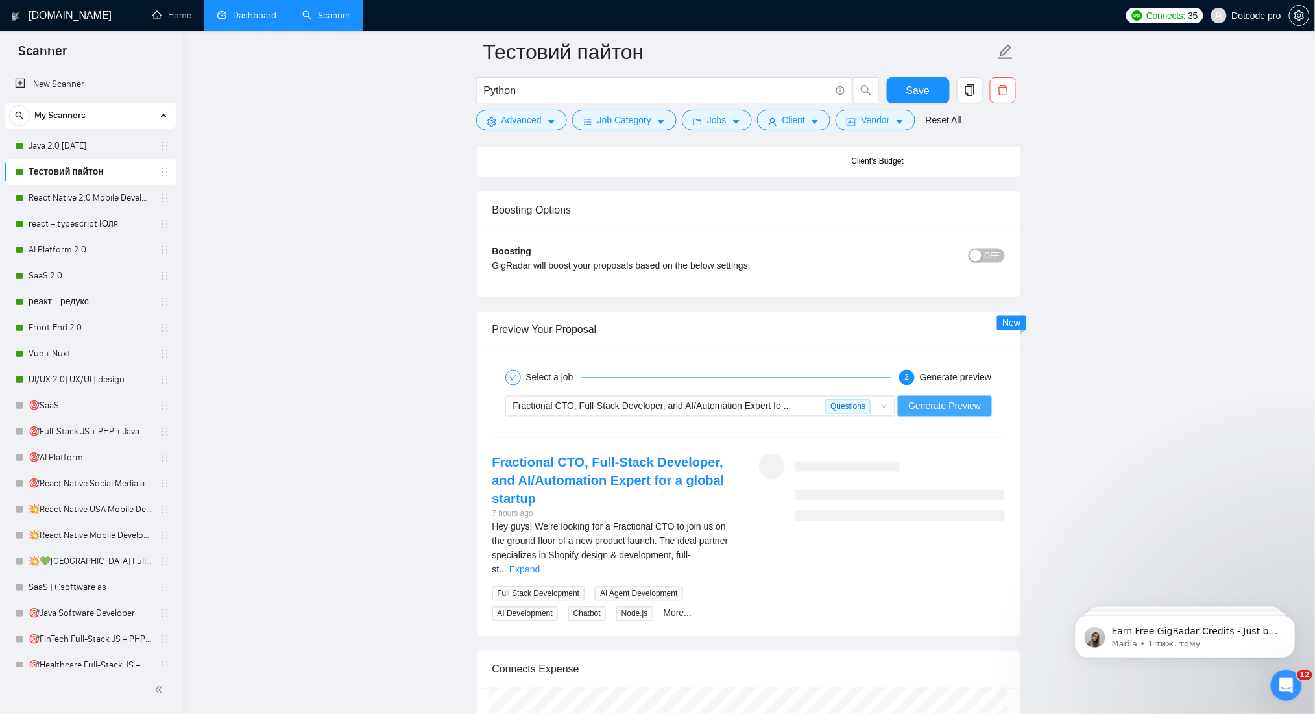
click at [948, 399] on span "Generate Preview" at bounding box center [944, 406] width 73 height 14
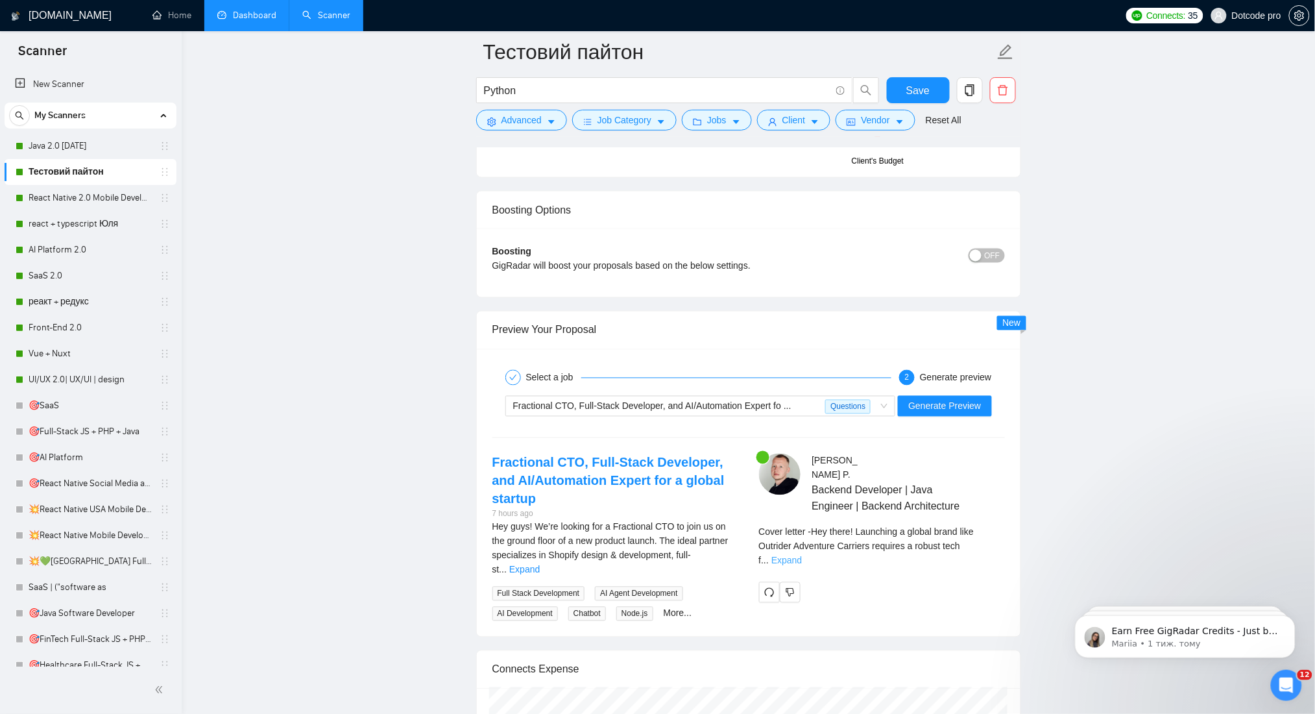
click at [802, 555] on link "Expand" at bounding box center [786, 560] width 30 height 10
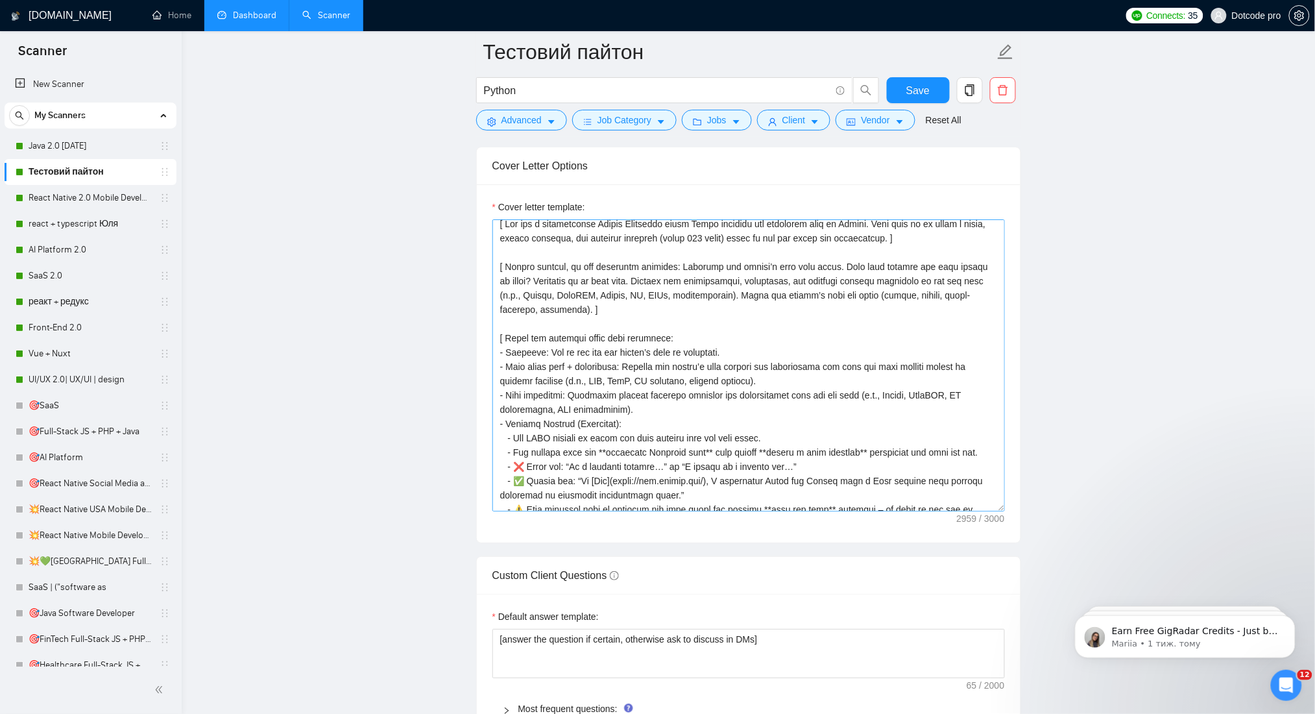
scroll to position [0, 0]
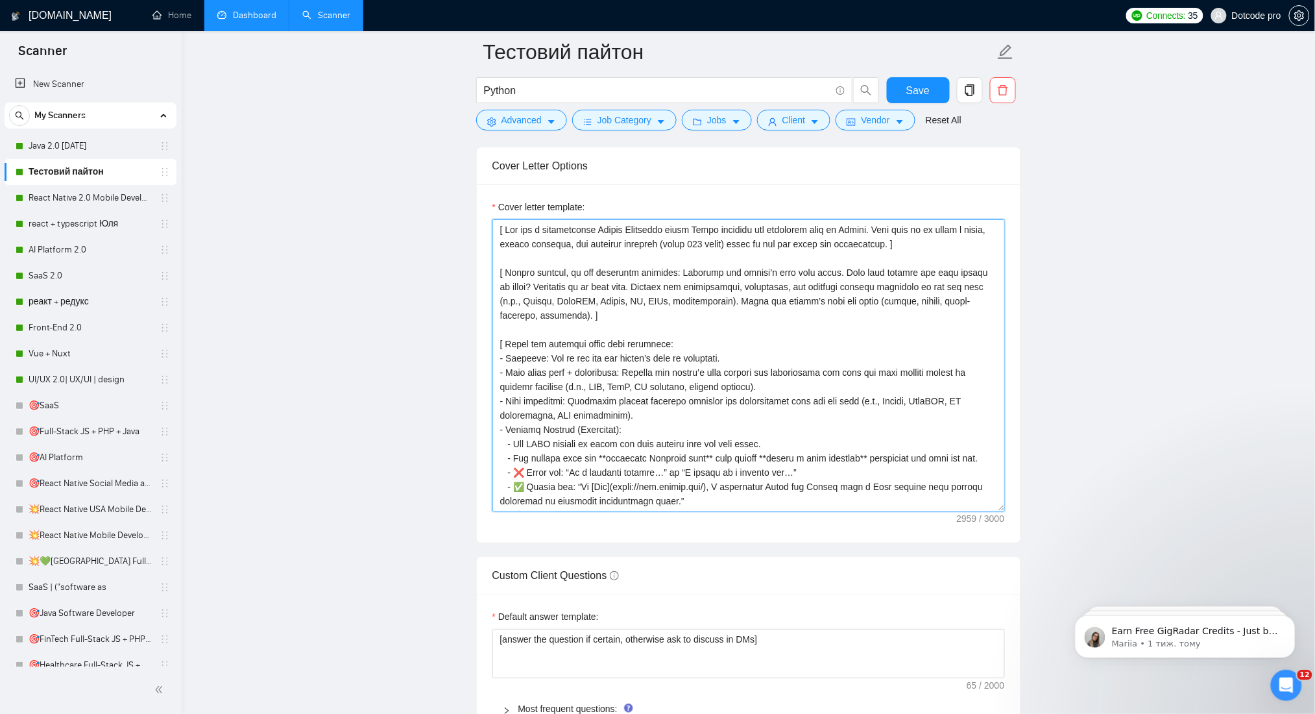
click at [648, 420] on textarea "Cover letter template:" at bounding box center [748, 365] width 512 height 292
click at [612, 438] on textarea "Cover letter template:" at bounding box center [748, 365] width 512 height 292
click at [708, 437] on textarea "Cover letter template:" at bounding box center [748, 365] width 512 height 292
click at [762, 441] on textarea "Cover letter template:" at bounding box center [748, 365] width 512 height 292
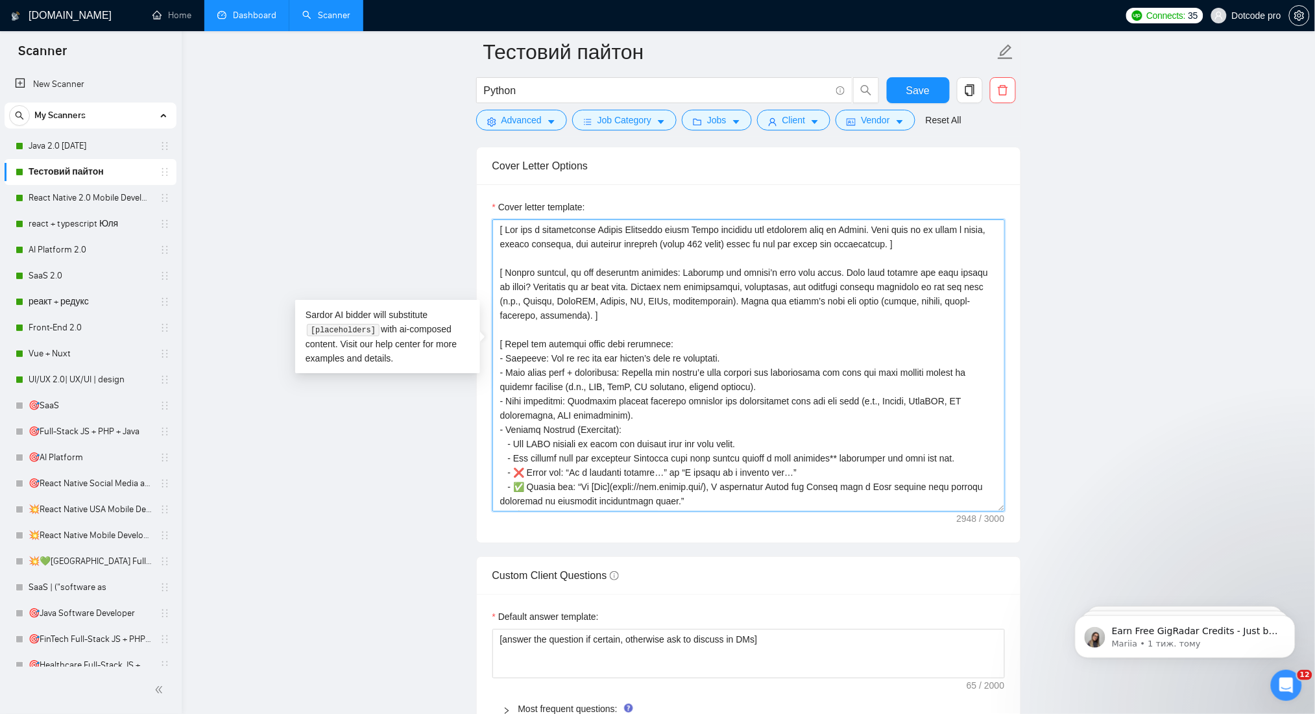
click at [845, 438] on textarea "Cover letter template:" at bounding box center [748, 365] width 512 height 292
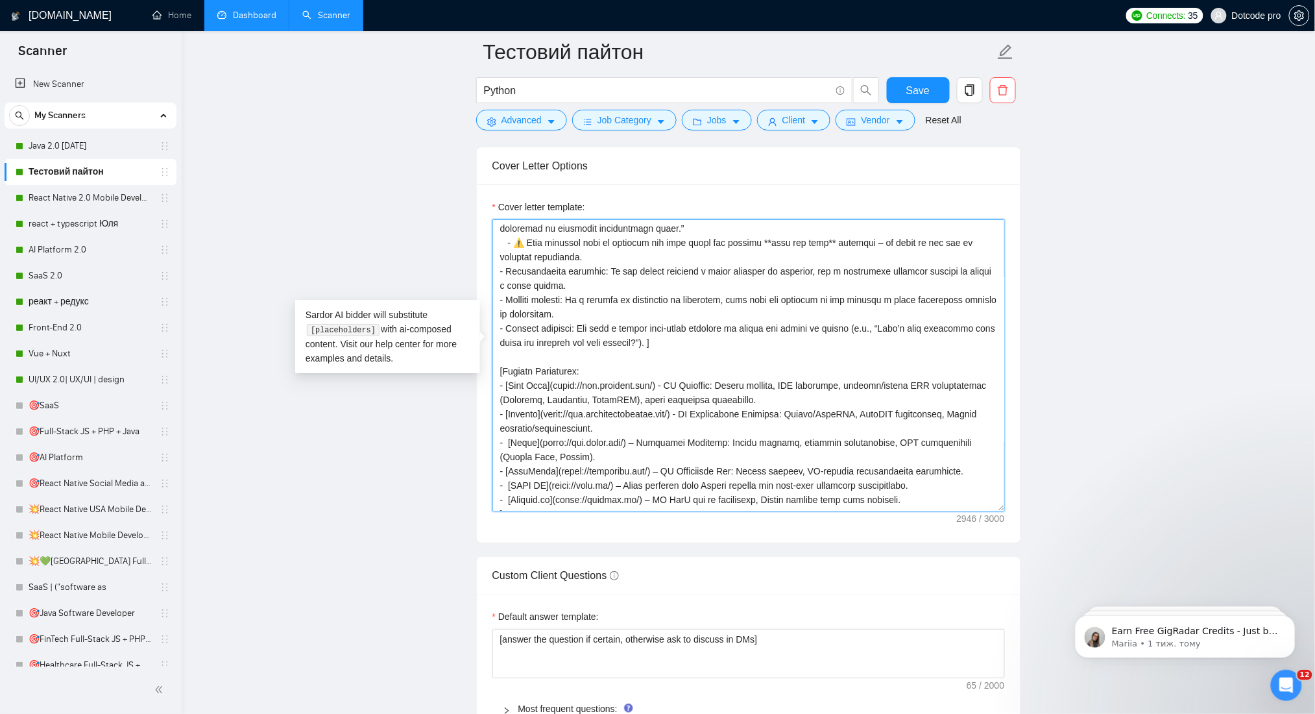
scroll to position [343, 0]
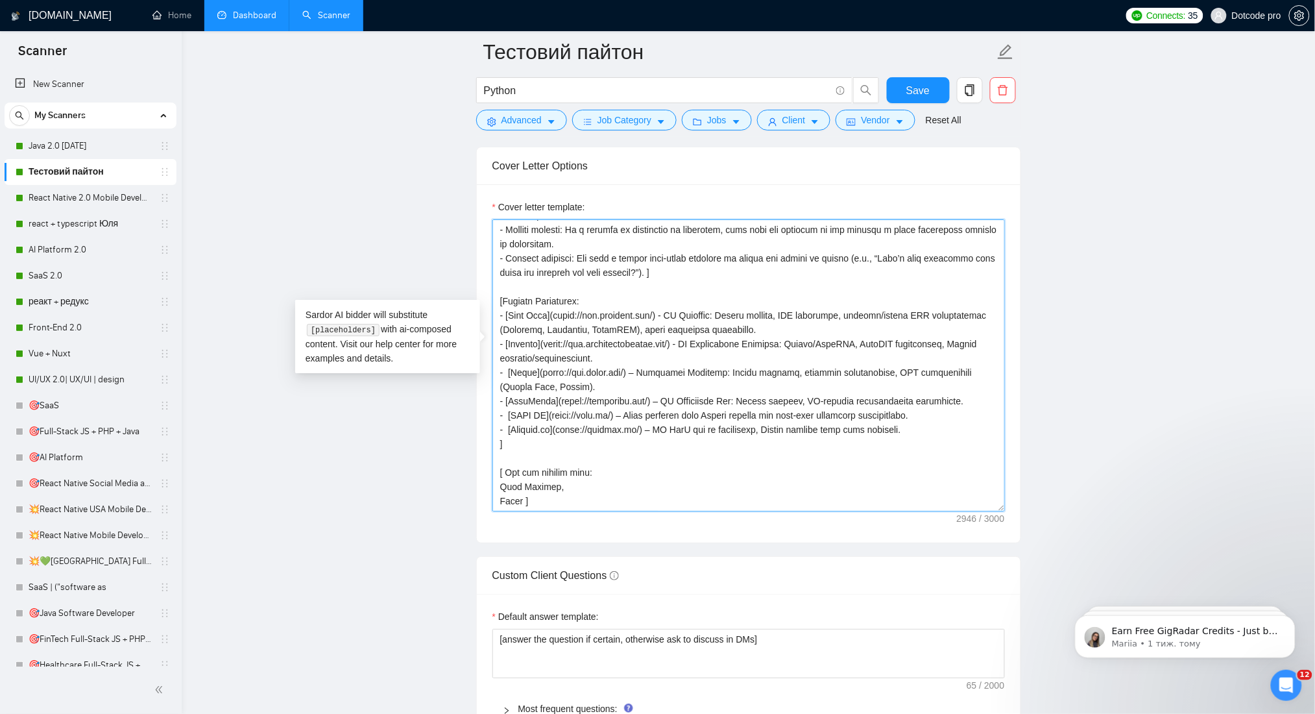
drag, startPoint x: 507, startPoint y: 299, endPoint x: 661, endPoint y: 295, distance: 154.5
click at [661, 295] on textarea "Cover letter template:" at bounding box center [748, 365] width 512 height 292
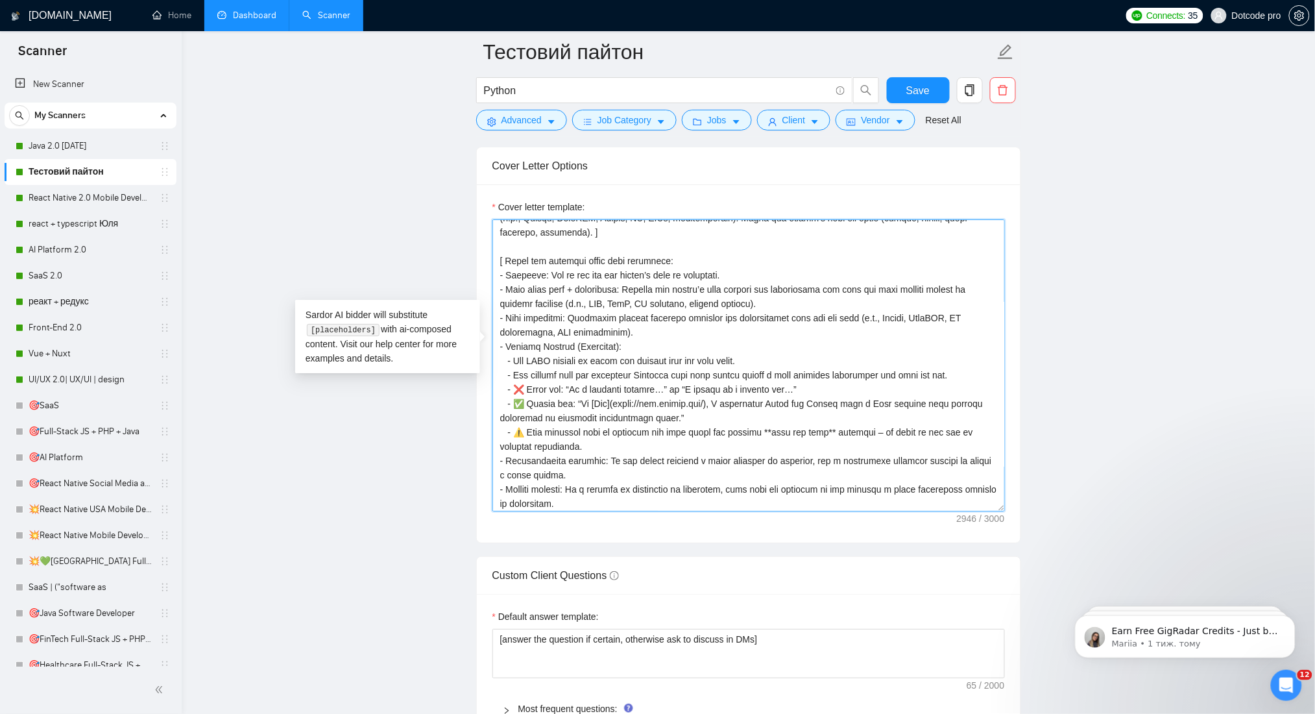
click at [587, 328] on textarea "Cover letter template:" at bounding box center [748, 365] width 512 height 292
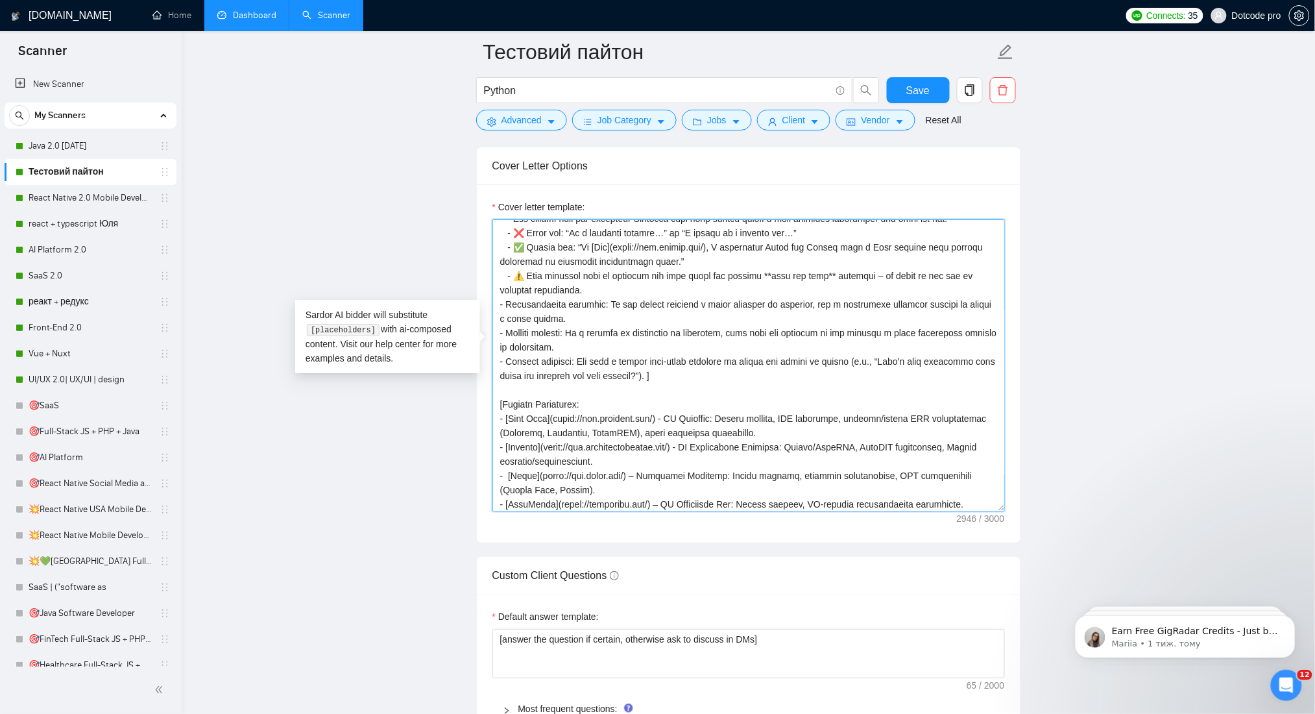
scroll to position [169, 0]
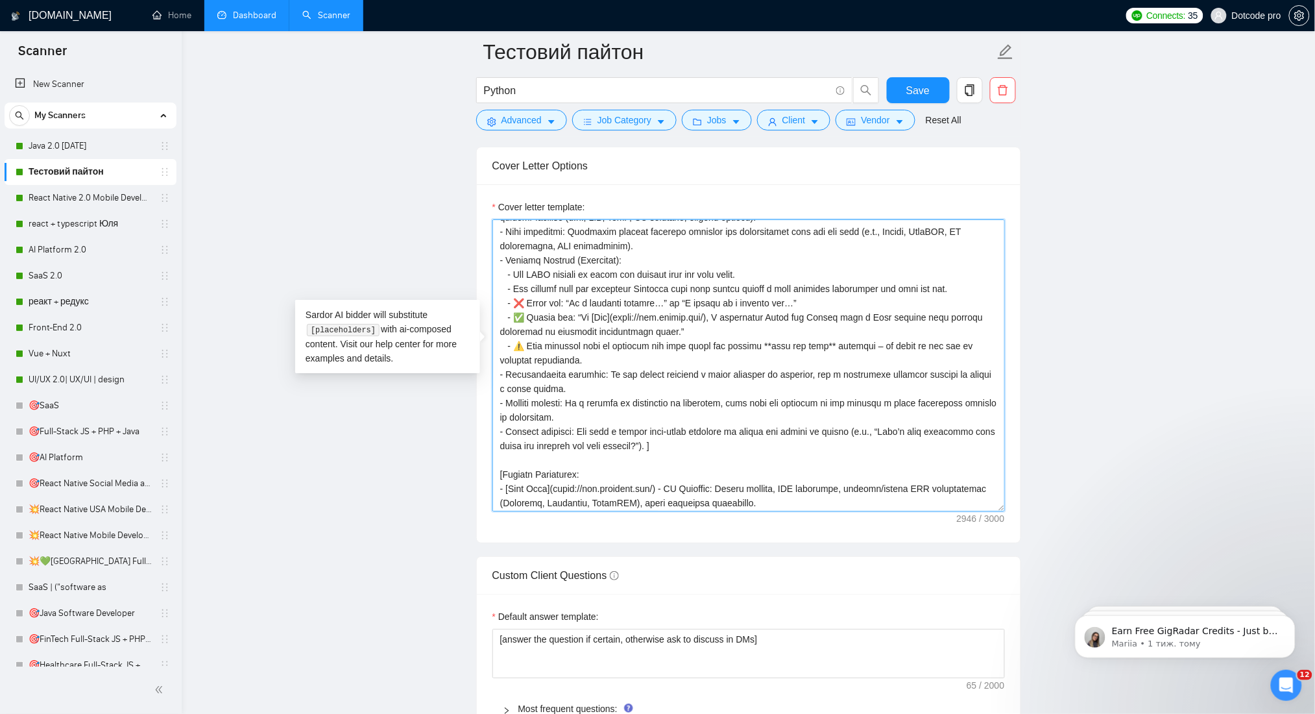
drag, startPoint x: 577, startPoint y: 297, endPoint x: 621, endPoint y: 309, distance: 45.2
click at [621, 309] on textarea "Cover letter template:" at bounding box center [748, 365] width 512 height 292
drag, startPoint x: 647, startPoint y: 311, endPoint x: 656, endPoint y: 311, distance: 9.1
click at [655, 311] on textarea "Cover letter template:" at bounding box center [748, 365] width 512 height 292
drag, startPoint x: 578, startPoint y: 299, endPoint x: 658, endPoint y: 316, distance: 82.2
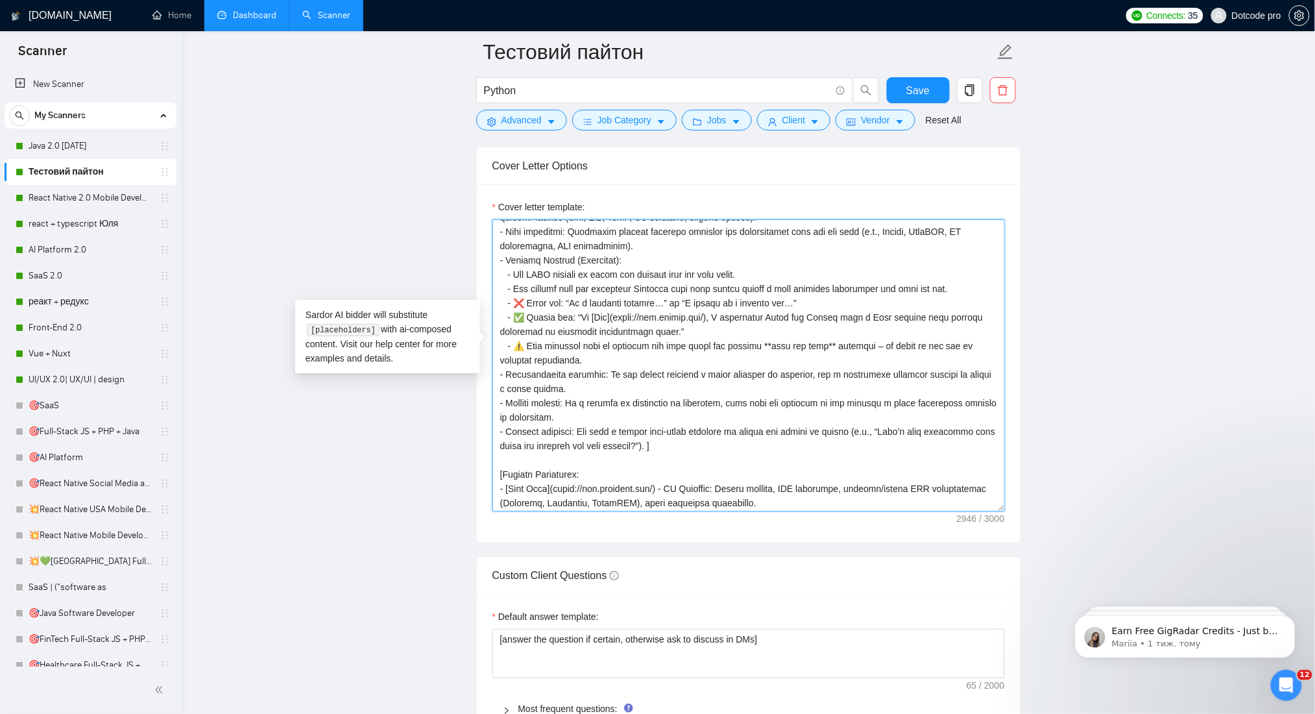
click at [658, 316] on textarea "Cover letter template:" at bounding box center [748, 365] width 512 height 292
paste textarea
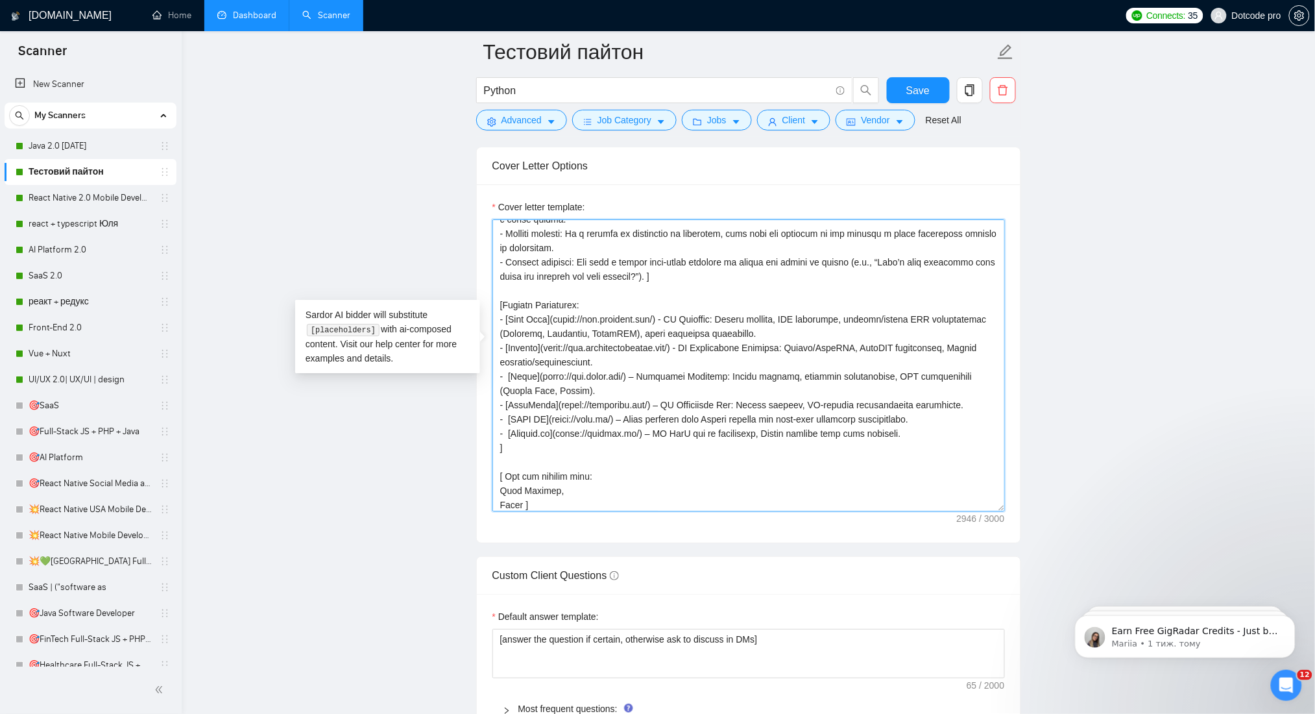
scroll to position [79, 0]
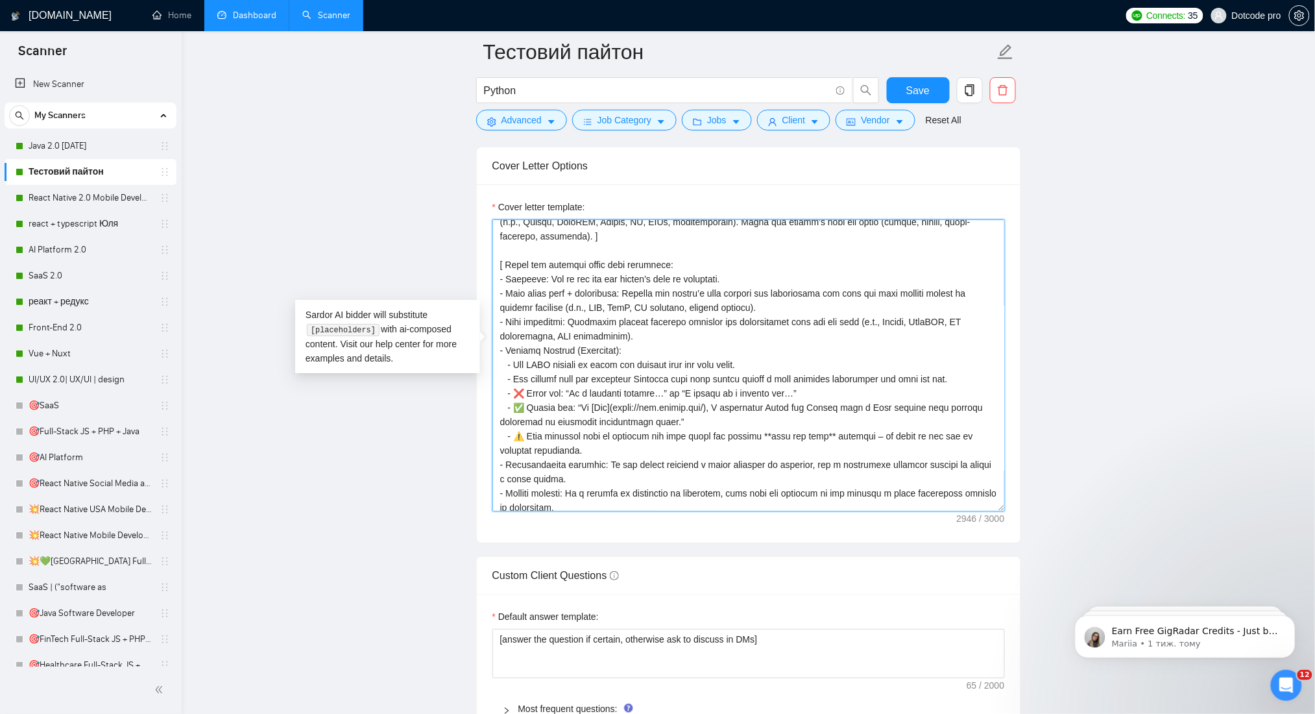
drag, startPoint x: 577, startPoint y: 386, endPoint x: 662, endPoint y: 403, distance: 86.8
click at [662, 403] on textarea "Cover letter template:" at bounding box center [748, 365] width 512 height 292
paste textarea "Gaia Lens]([URL][DOMAIN_NAME]), I built a Python backend for ESG analytics with…"
type textarea "[ Lor ips d sitametconse Adipis Elitseddo eiusm Tempo incididu utl etdolorem al…"
click at [927, 93] on span "Save" at bounding box center [917, 90] width 23 height 16
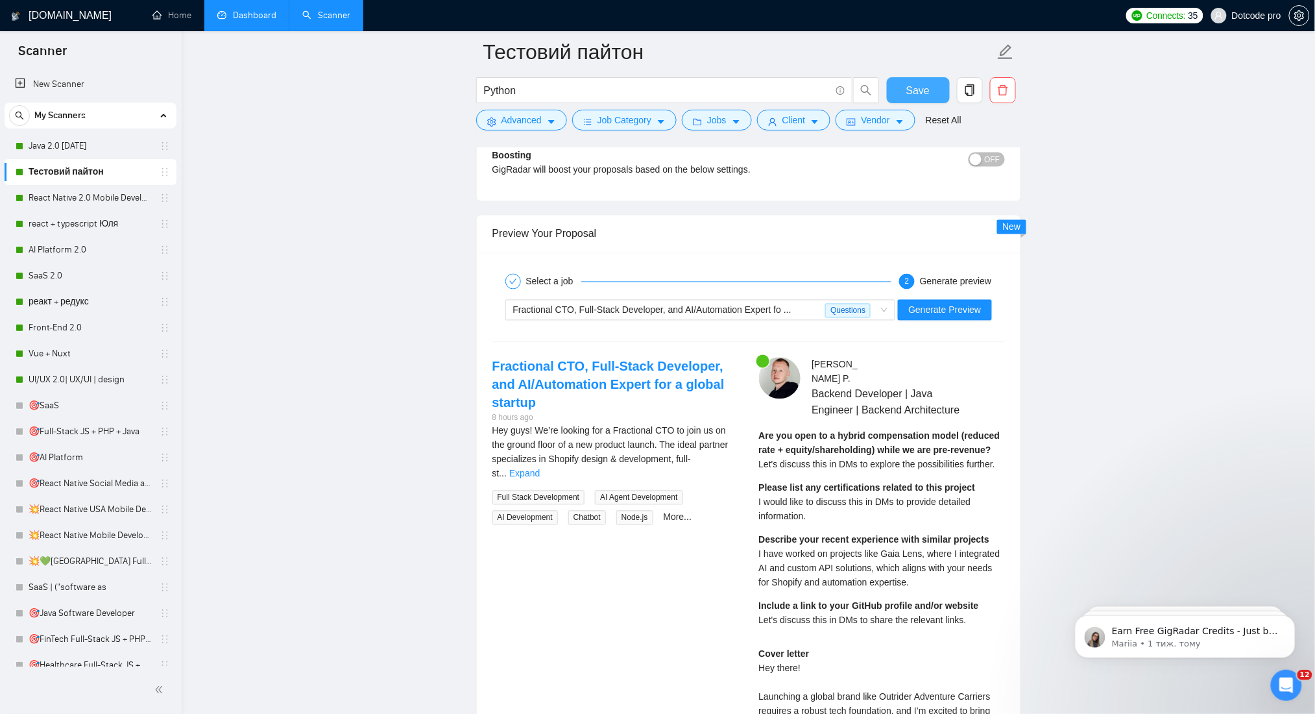
scroll to position [2335, 0]
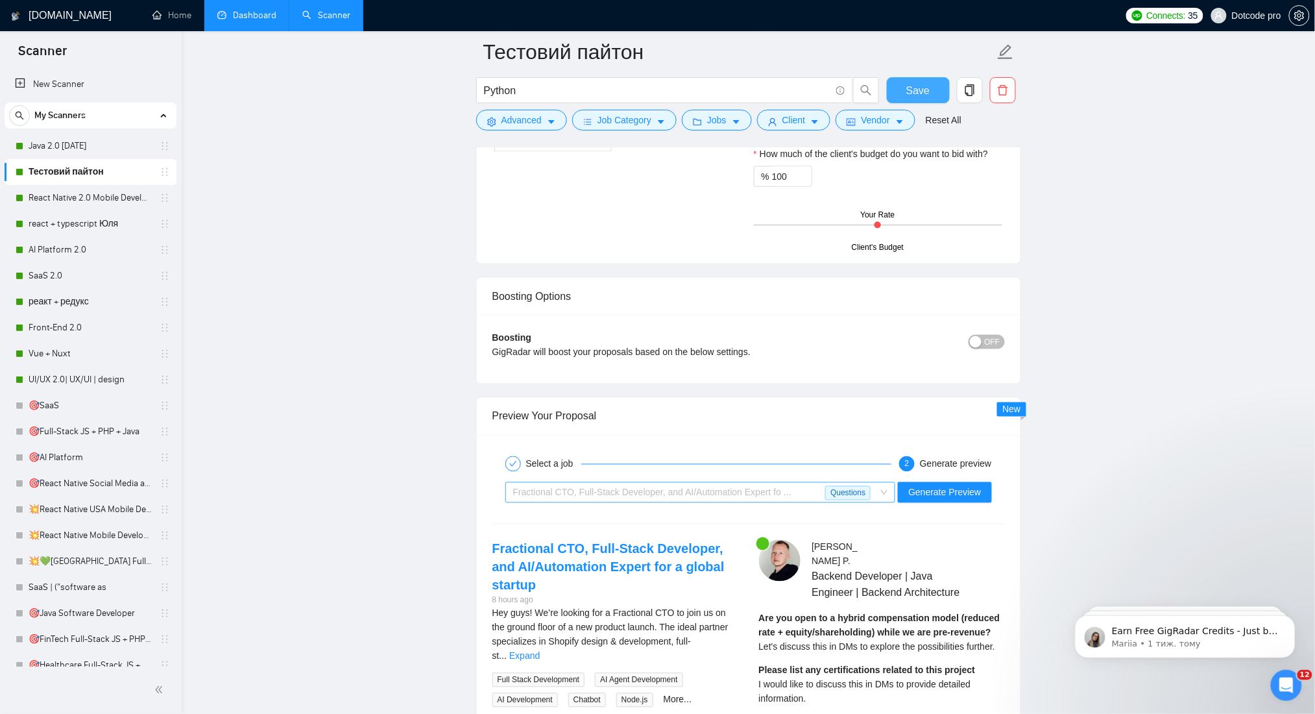
click at [891, 482] on div "Fractional CTO, Full-Stack Developer, and AI/Automation Expert fo ... Questions" at bounding box center [700, 492] width 391 height 21
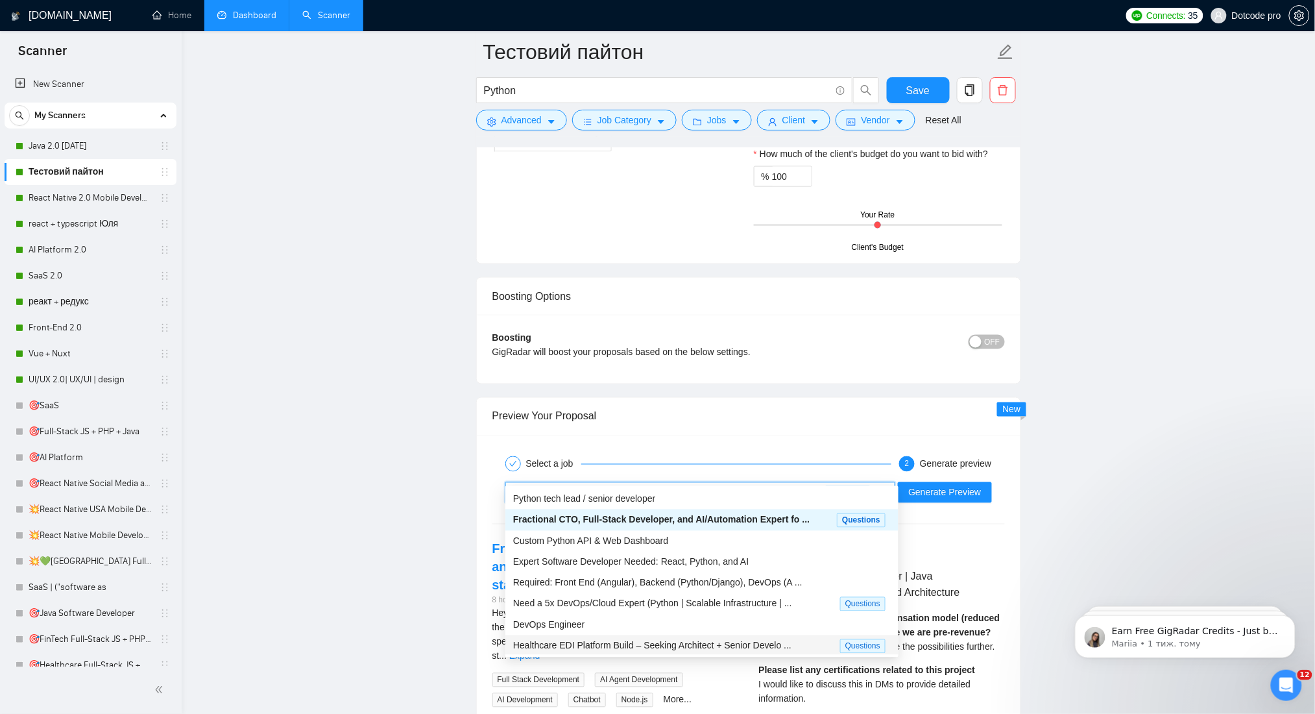
click at [627, 652] on div "Healthcare EDI Platform Build – Seeking Architect + Senior Develo ..." at bounding box center [676, 645] width 327 height 15
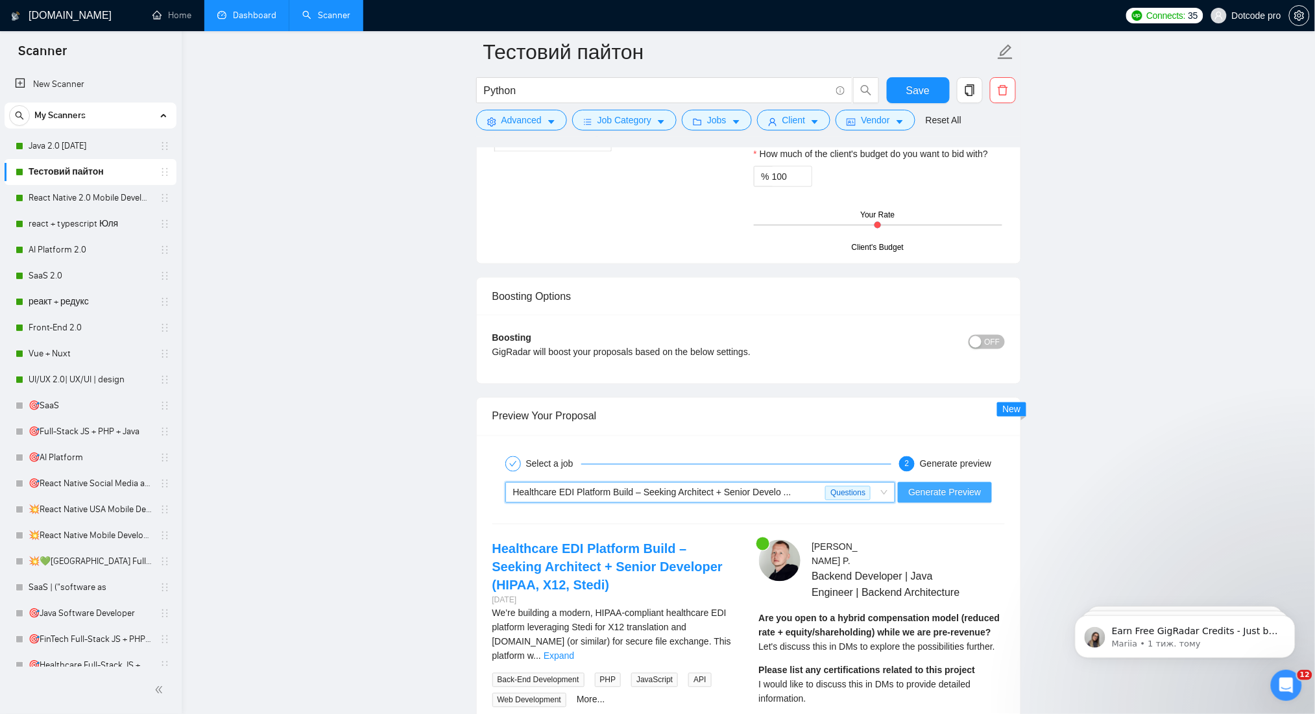
click at [966, 485] on span "Generate Preview" at bounding box center [944, 492] width 73 height 14
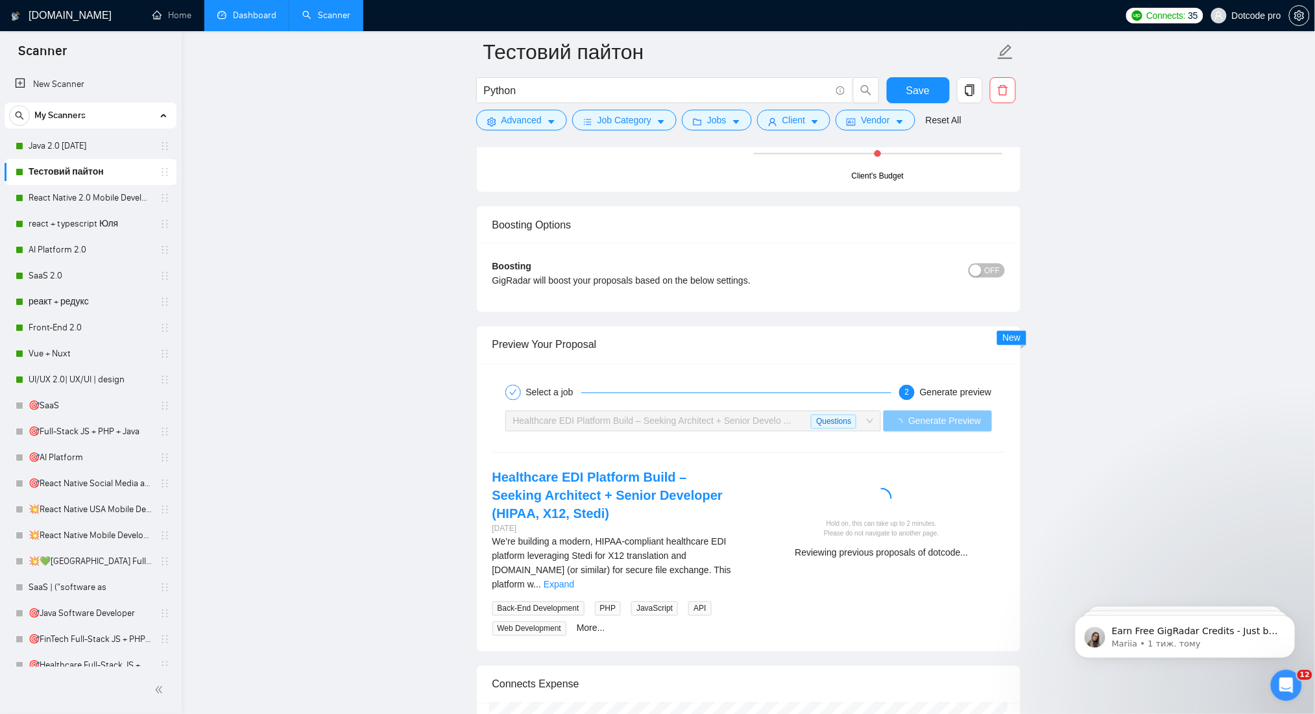
scroll to position [2595, 0]
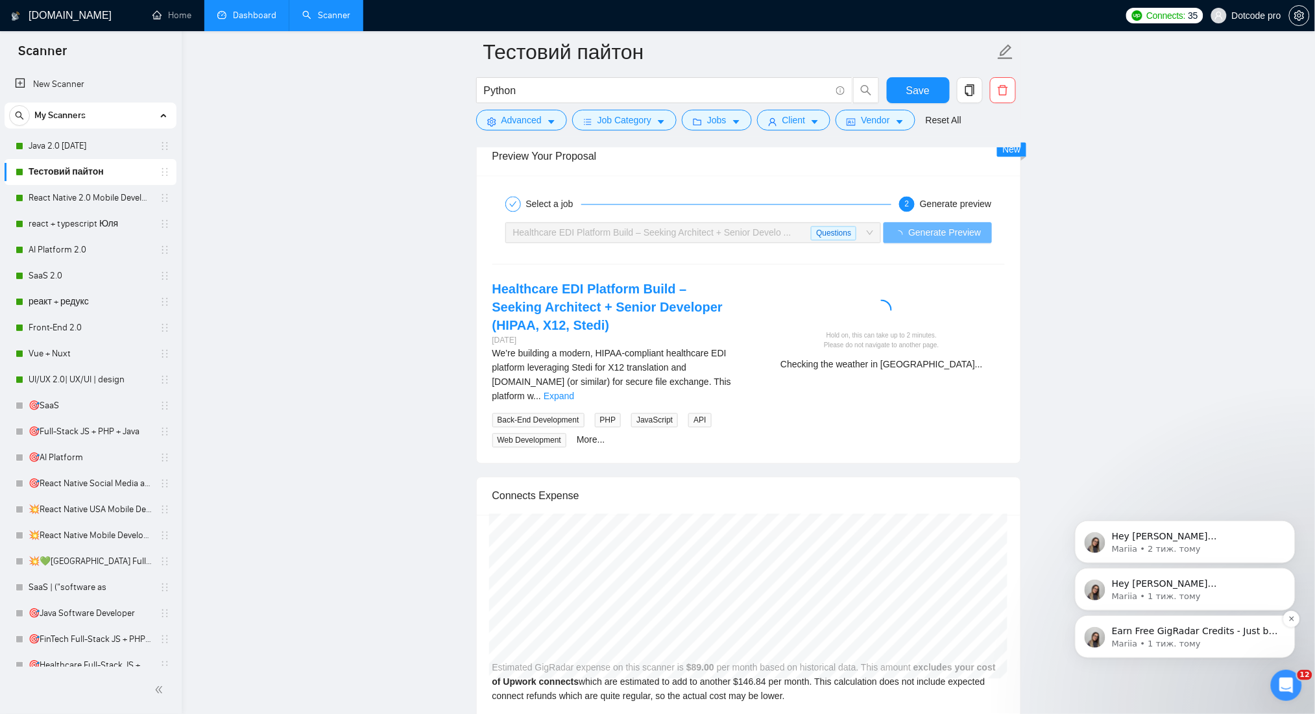
click at [1218, 637] on p "Mariia • 1 тиж. тому" at bounding box center [1194, 643] width 167 height 12
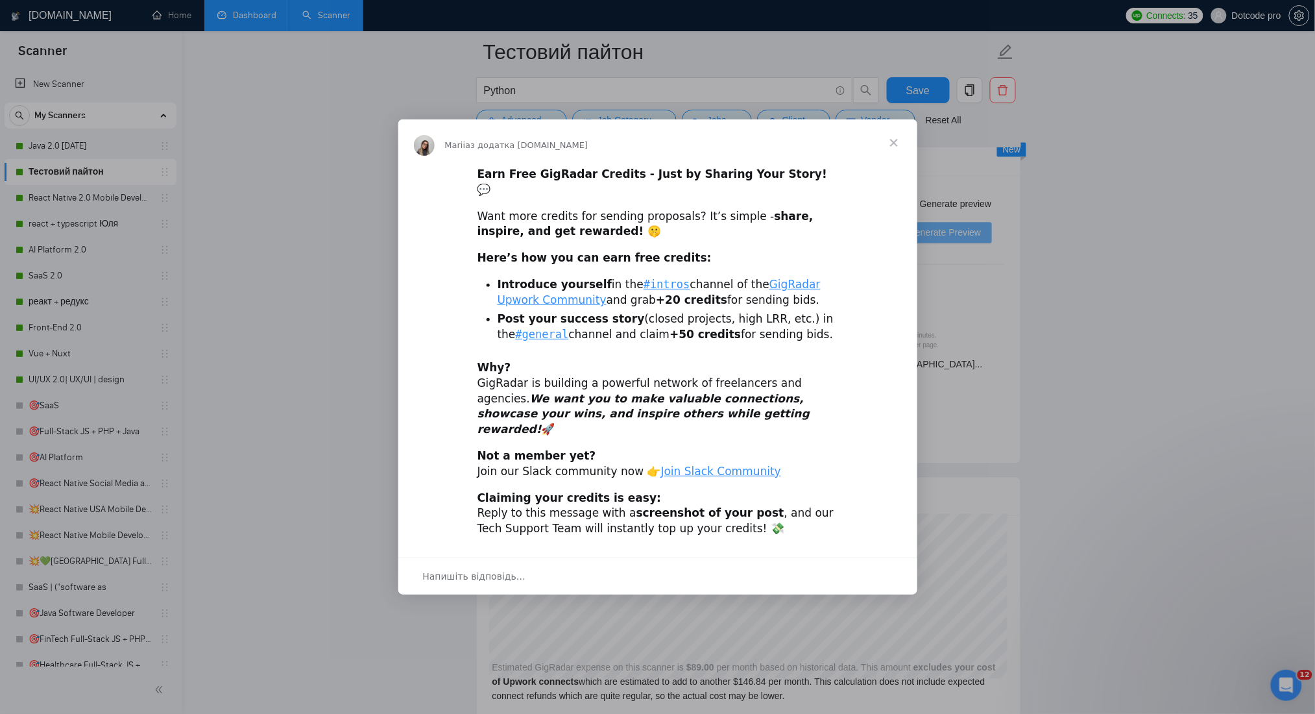
scroll to position [0, 0]
click at [900, 154] on span "Закрити" at bounding box center [894, 142] width 47 height 47
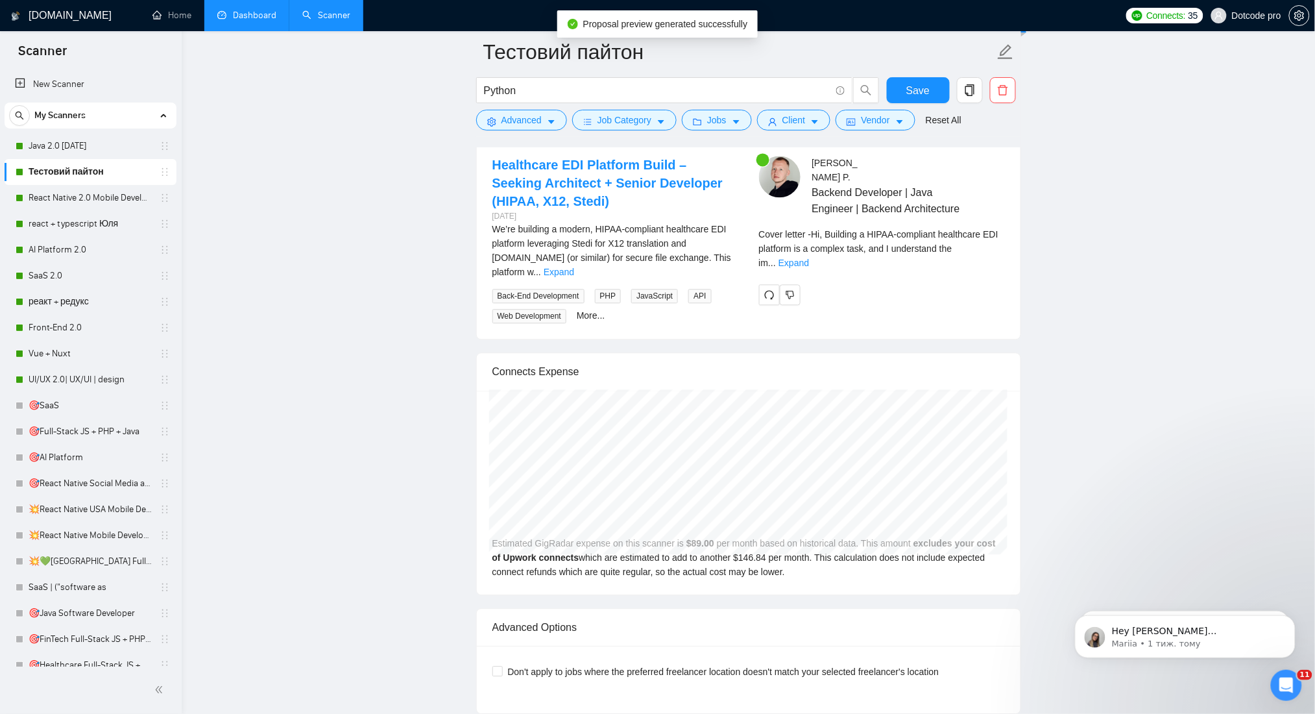
scroll to position [2508, 0]
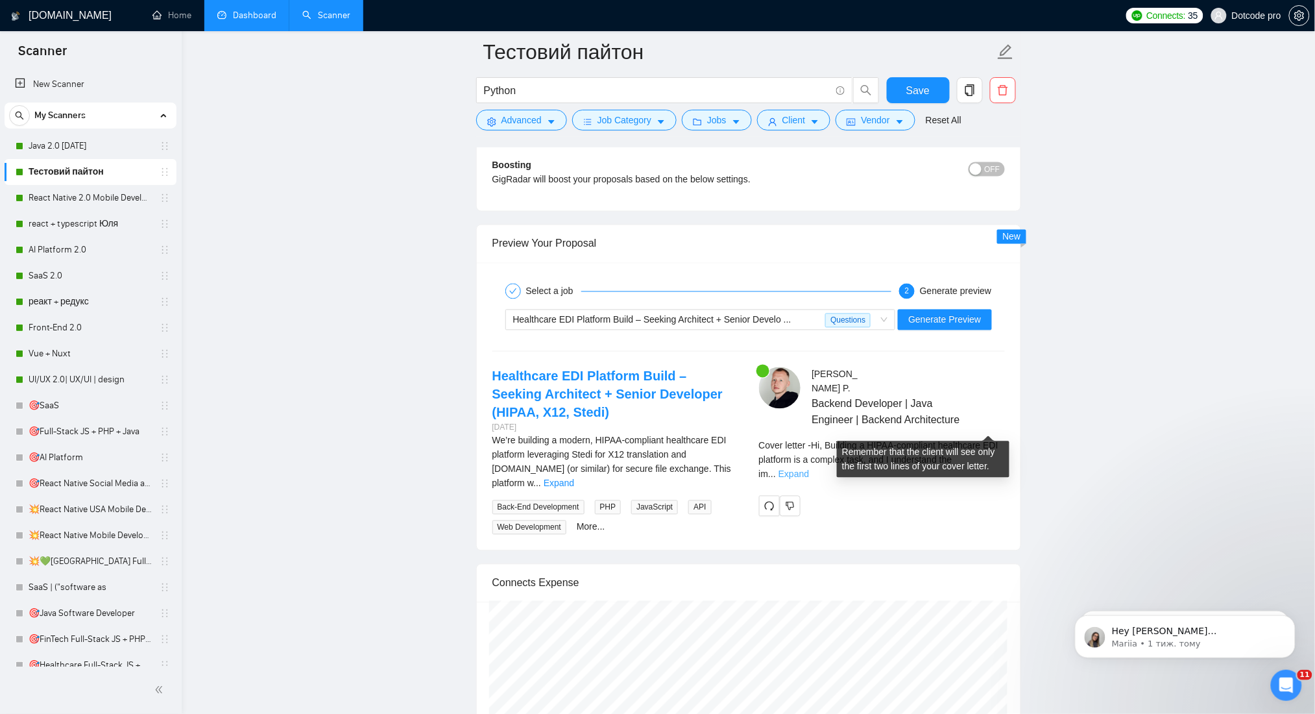
click at [809, 469] on link "Expand" at bounding box center [793, 474] width 30 height 10
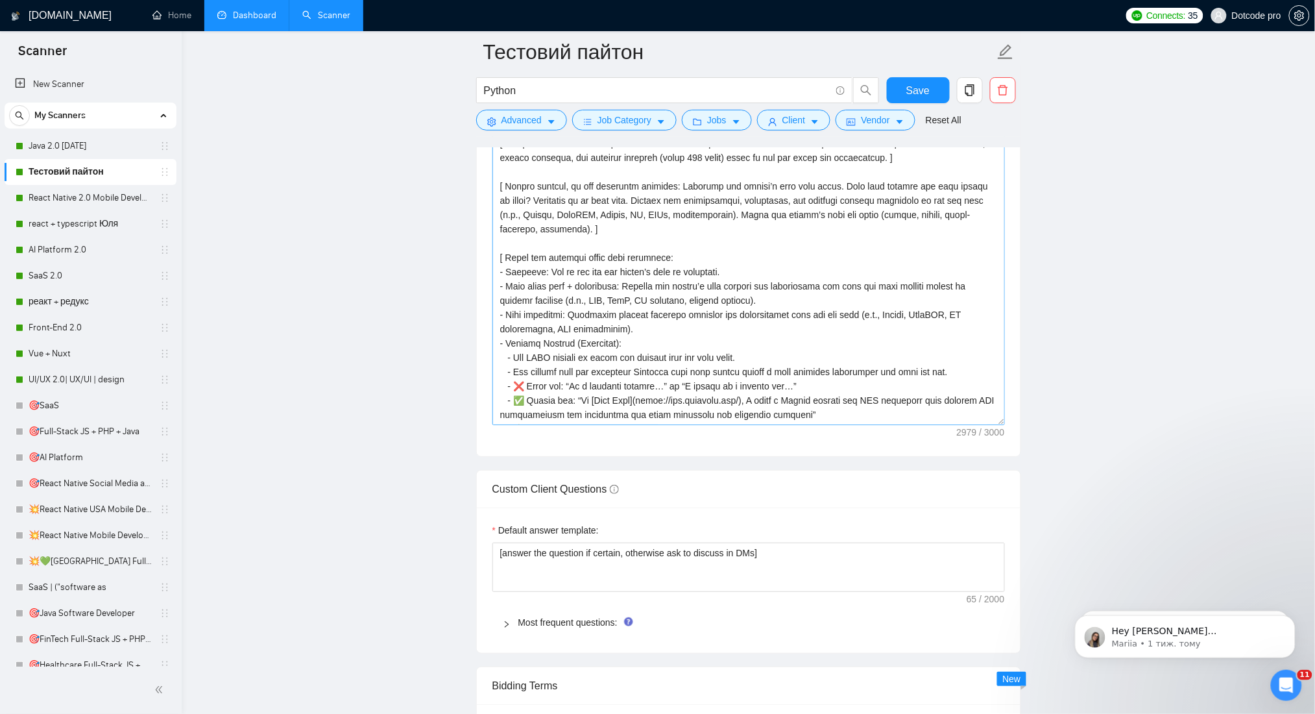
scroll to position [86, 0]
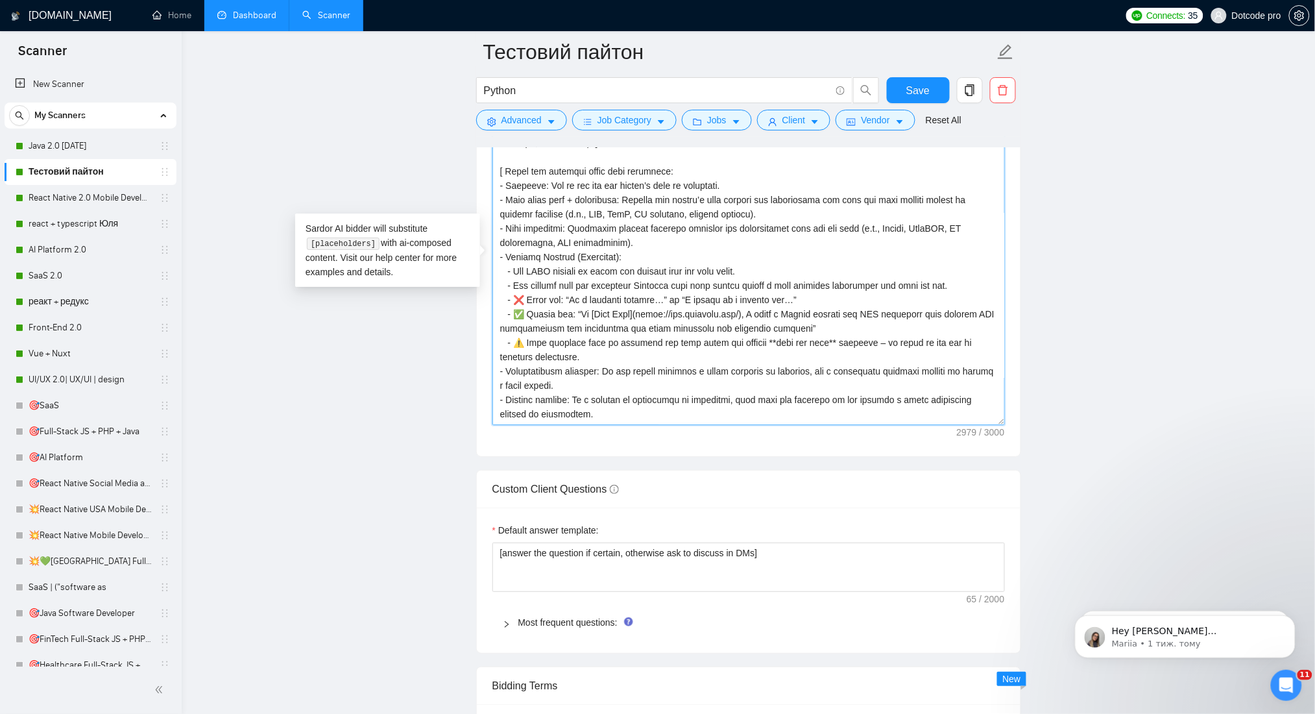
click at [518, 294] on textarea "Cover letter template:" at bounding box center [748, 279] width 512 height 292
click at [541, 279] on textarea "Cover letter template:" at bounding box center [748, 279] width 512 height 292
drag, startPoint x: 800, startPoint y: 305, endPoint x: 639, endPoint y: 291, distance: 161.5
click at [658, 295] on textarea "Cover letter template:" at bounding box center [748, 279] width 512 height 292
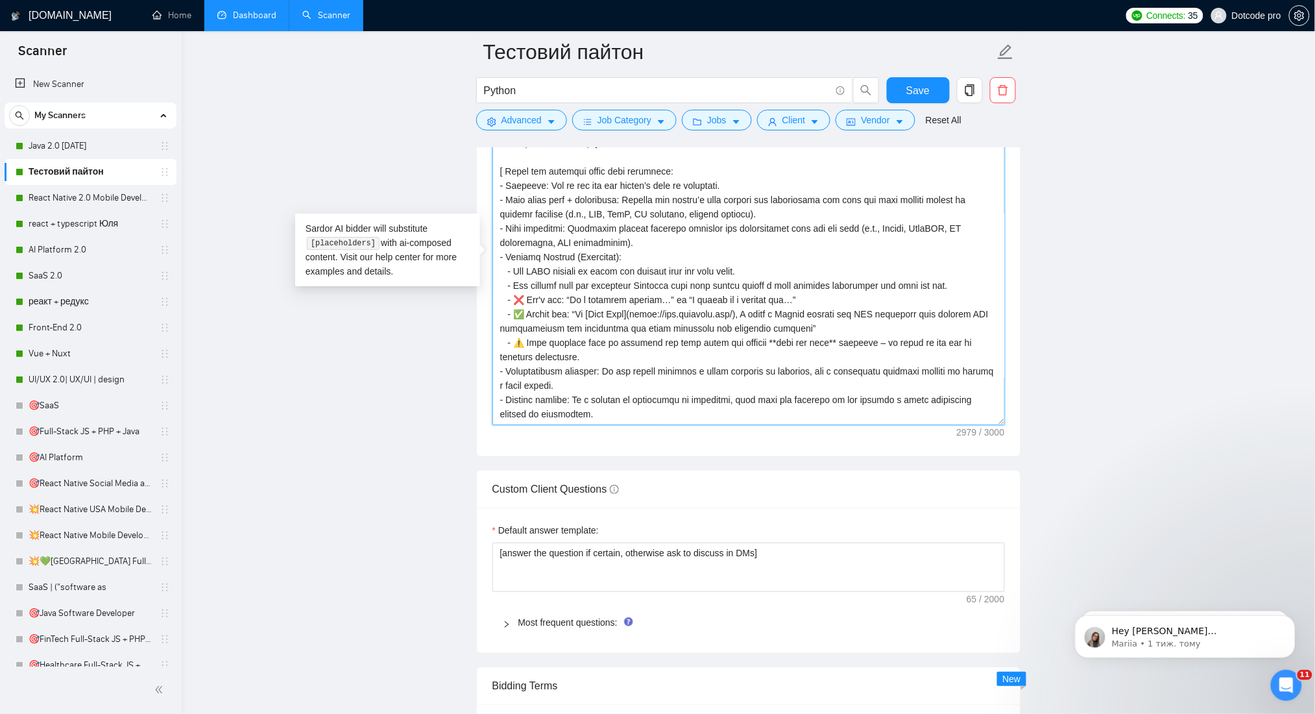
drag, startPoint x: 514, startPoint y: 289, endPoint x: 505, endPoint y: 294, distance: 9.6
click at [505, 294] on textarea "Cover letter template:" at bounding box center [748, 279] width 512 height 292
click at [502, 294] on textarea "Cover letter template:" at bounding box center [748, 279] width 512 height 292
drag, startPoint x: 507, startPoint y: 296, endPoint x: 791, endPoint y: 313, distance: 284.7
click at [791, 313] on textarea "Cover letter template:" at bounding box center [748, 279] width 512 height 292
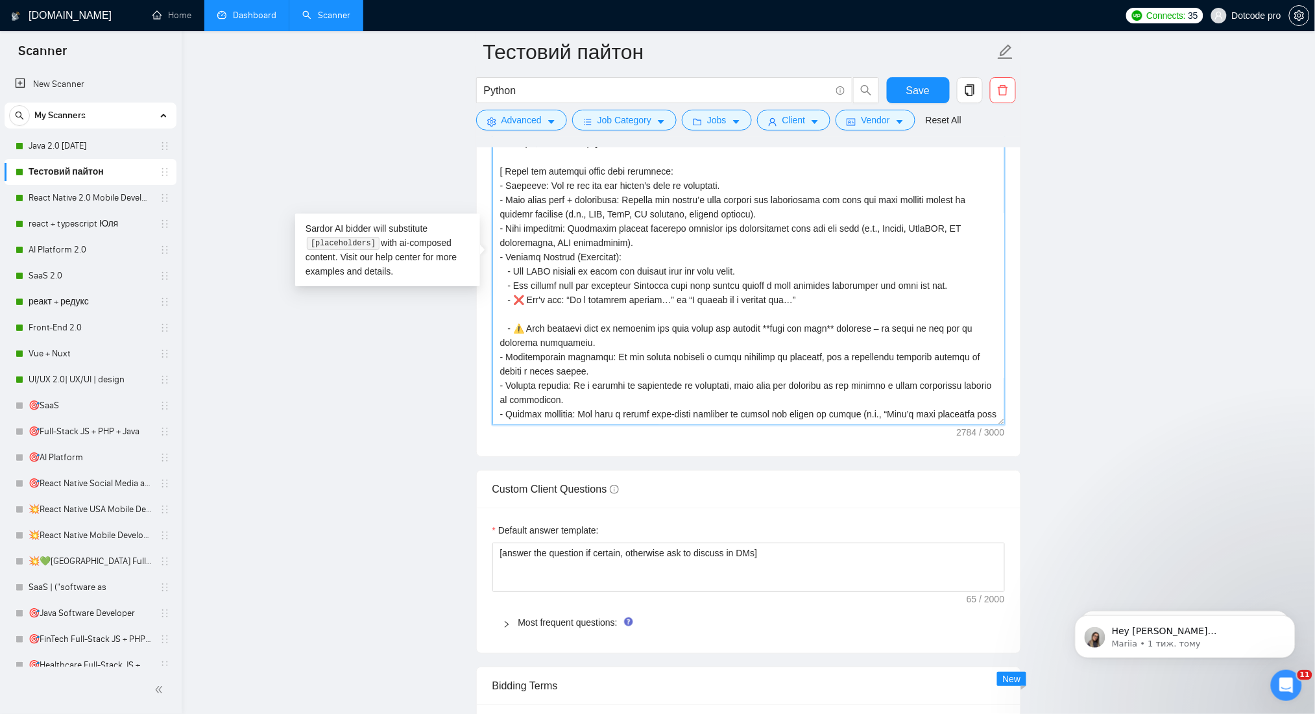
click at [514, 297] on textarea "Cover letter template:" at bounding box center [748, 279] width 512 height 292
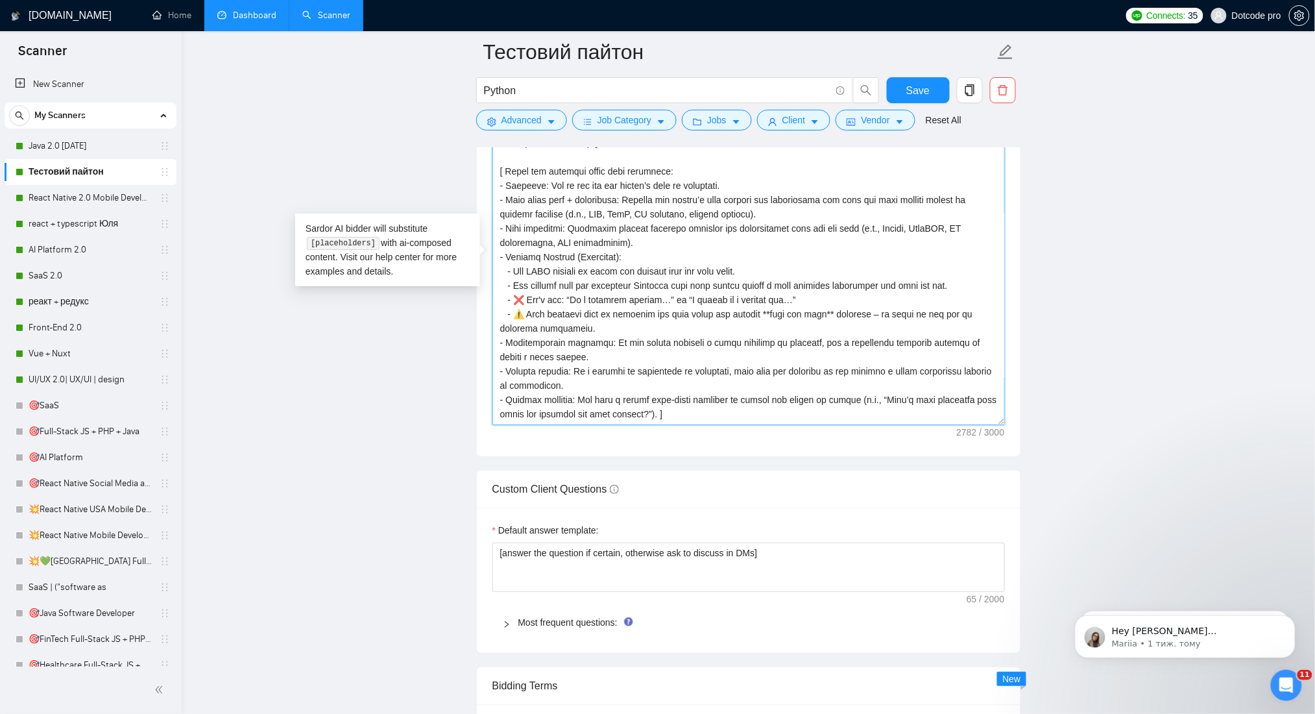
click at [784, 296] on textarea "Cover letter template:" at bounding box center [748, 279] width 512 height 292
click at [843, 292] on textarea "Cover letter template:" at bounding box center [748, 279] width 512 height 292
click at [839, 293] on textarea "Cover letter template:" at bounding box center [748, 279] width 512 height 292
type textarea "[ Lor ips d sitametconse Adipis Elitseddo eiusm Tempo incididu utl etdolorem al…"
click at [911, 92] on span "Save" at bounding box center [917, 90] width 23 height 16
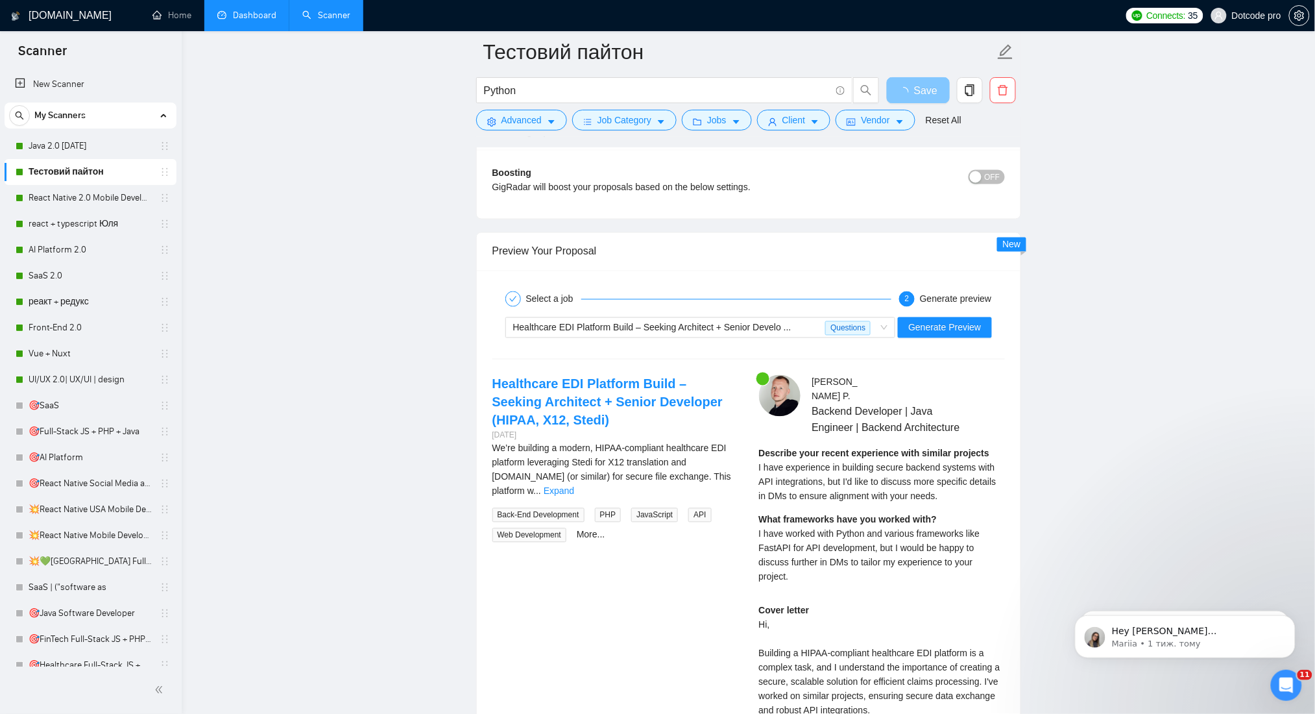
scroll to position [2595, 0]
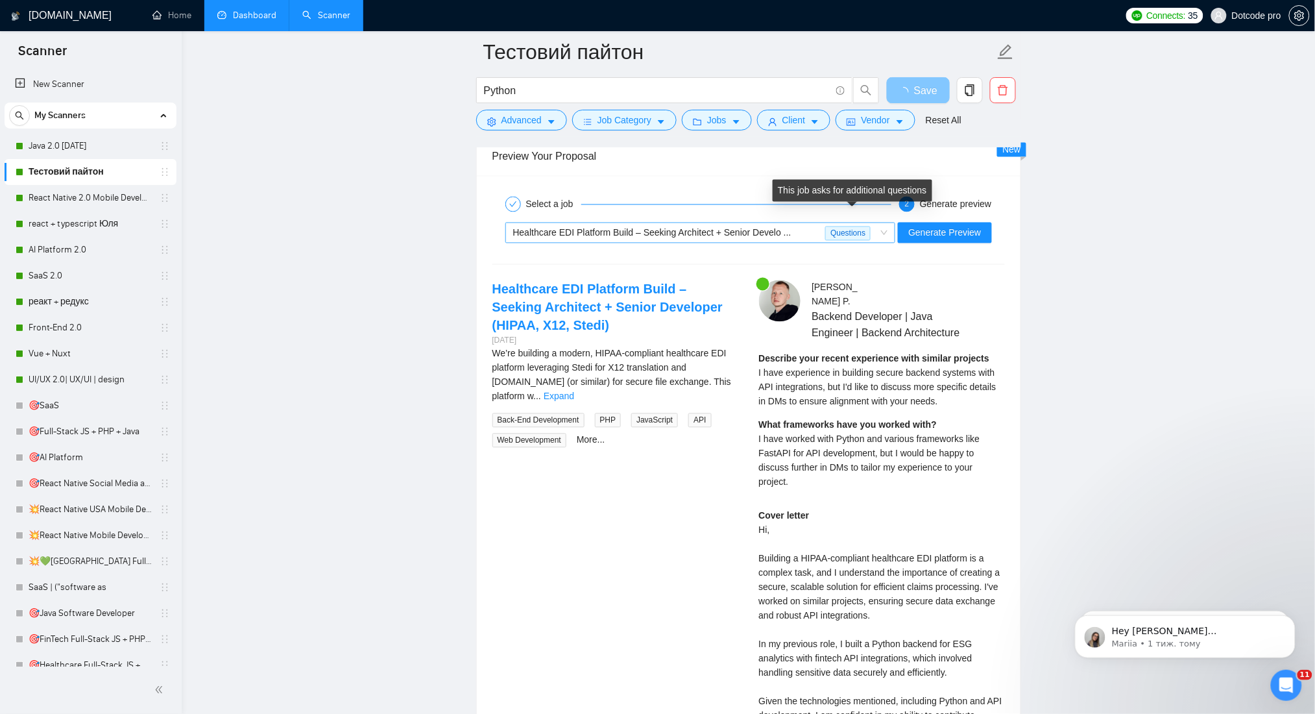
click at [871, 226] on span "Questions" at bounding box center [847, 233] width 45 height 14
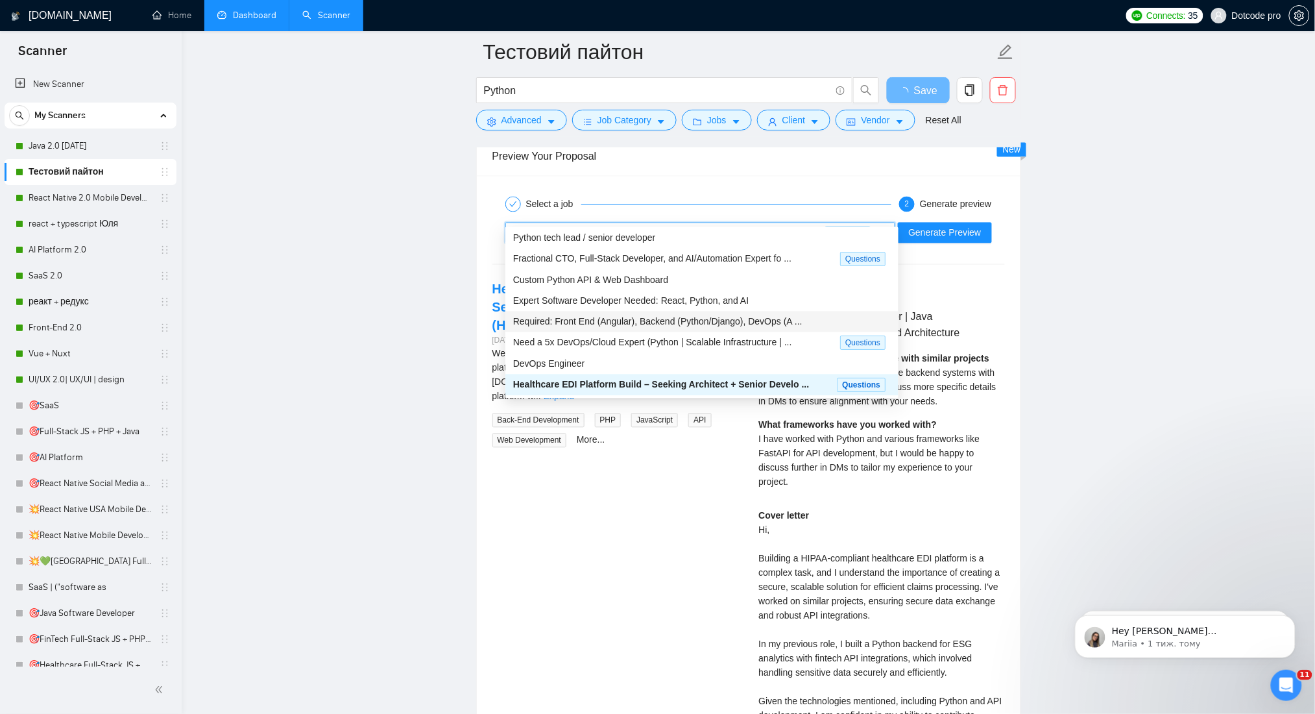
scroll to position [45, 0]
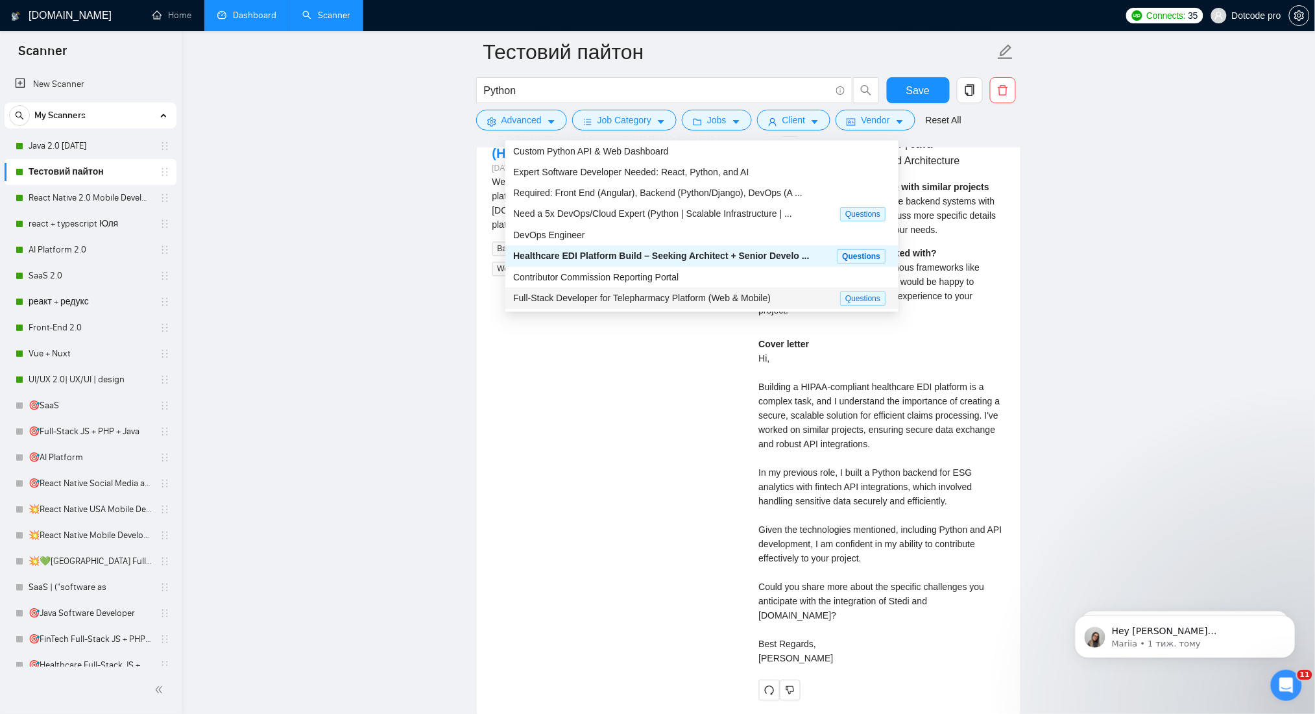
click at [676, 294] on span "Full-Stack Developer for Telepharmacy Platform (Web & Mobile)" at bounding box center [642, 298] width 258 height 10
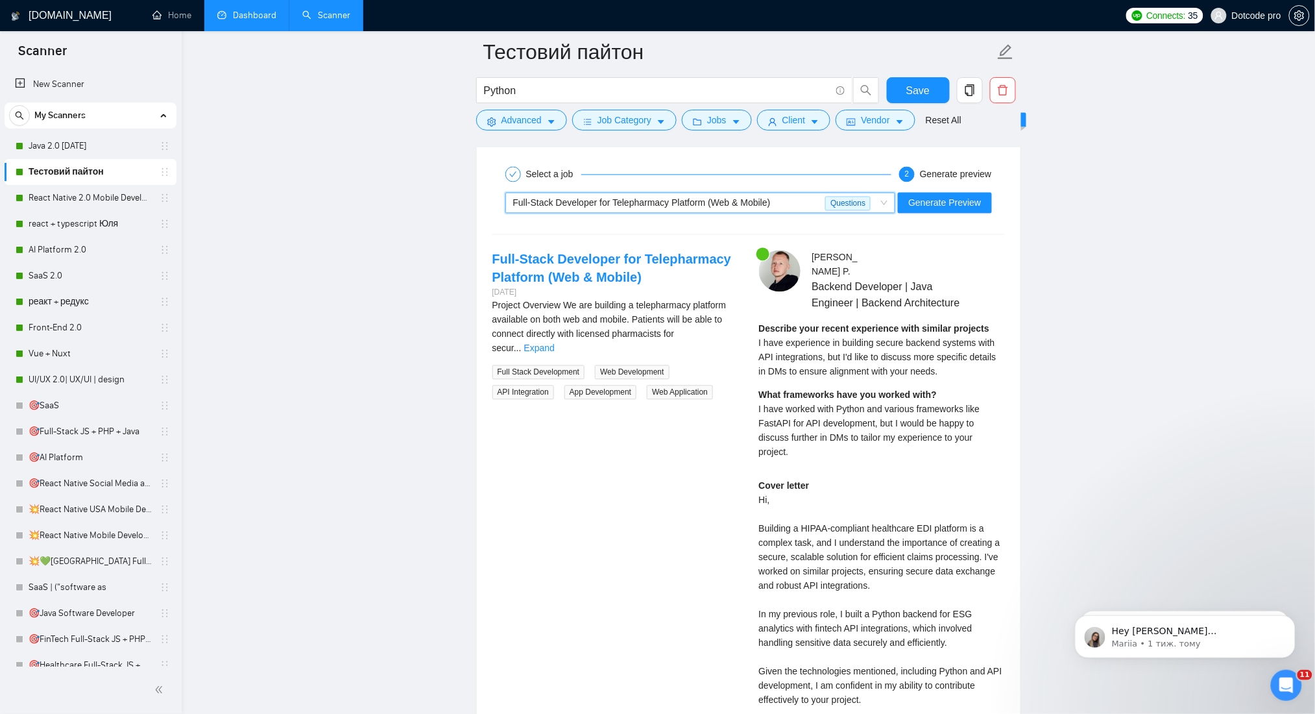
scroll to position [2248, 0]
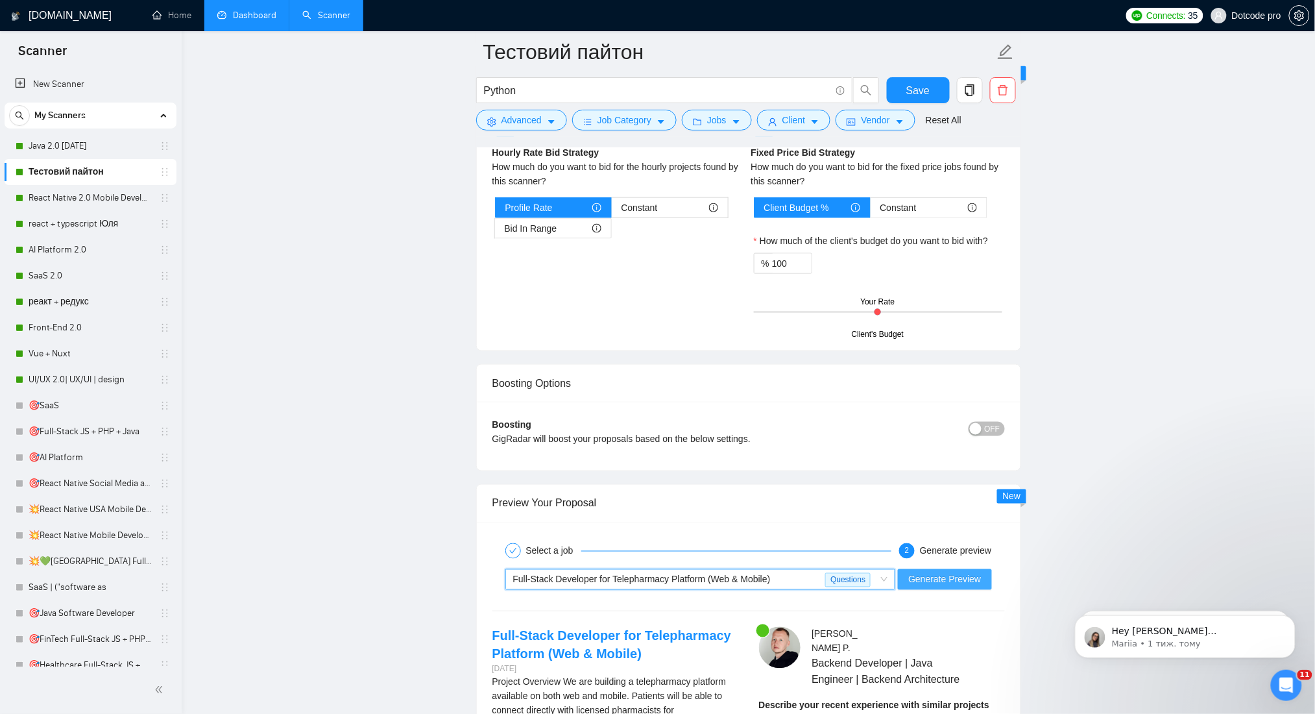
click at [940, 572] on span "Generate Preview" at bounding box center [944, 579] width 73 height 14
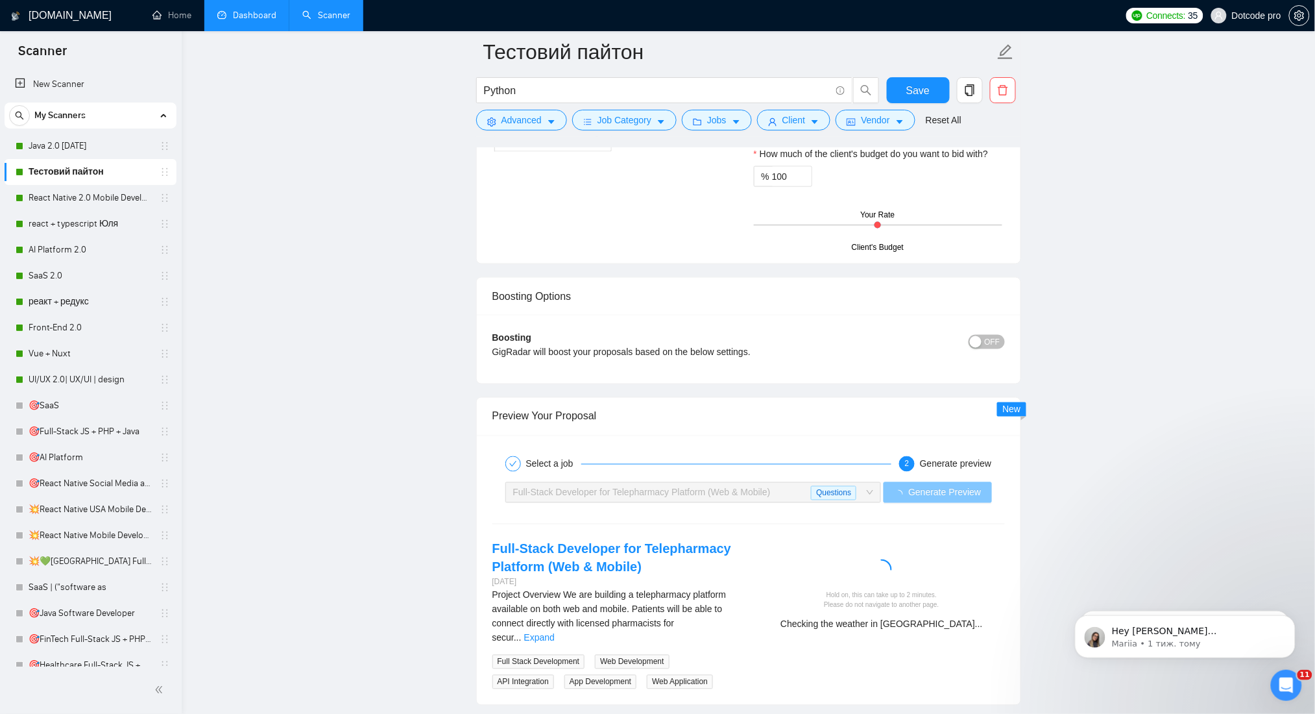
scroll to position [2508, 0]
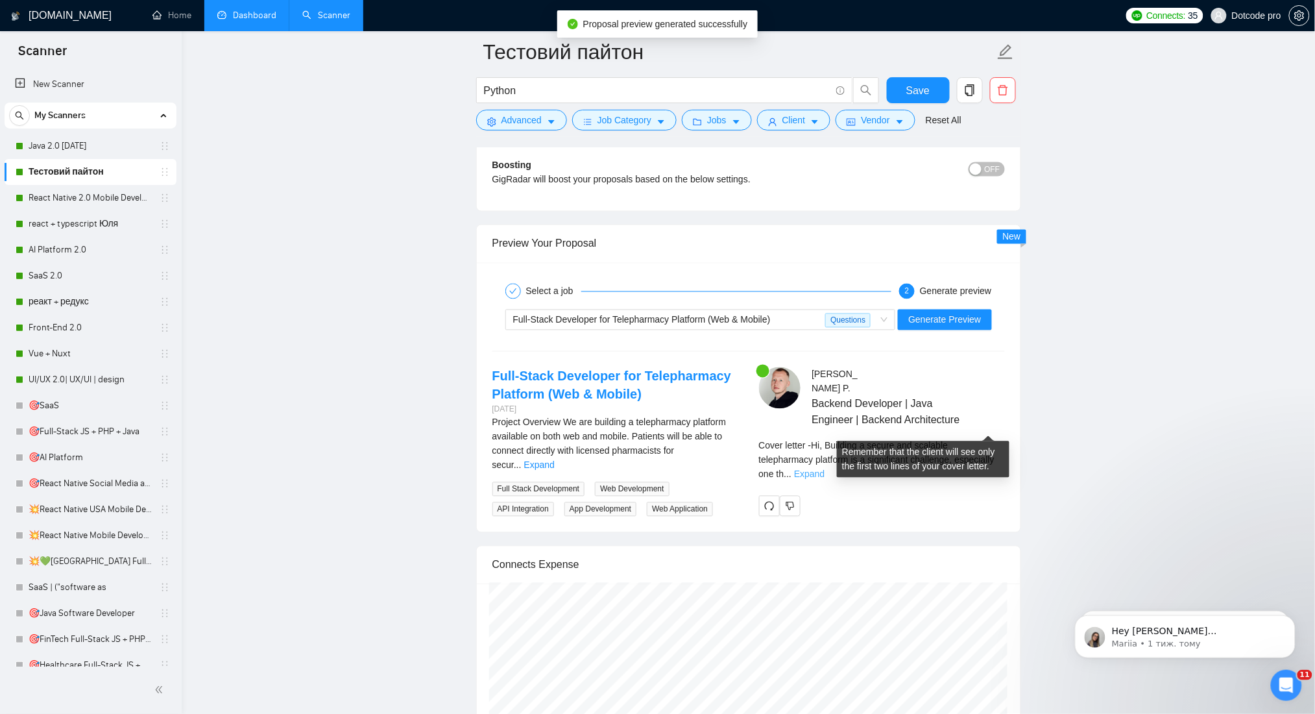
click at [824, 469] on link "Expand" at bounding box center [809, 474] width 30 height 10
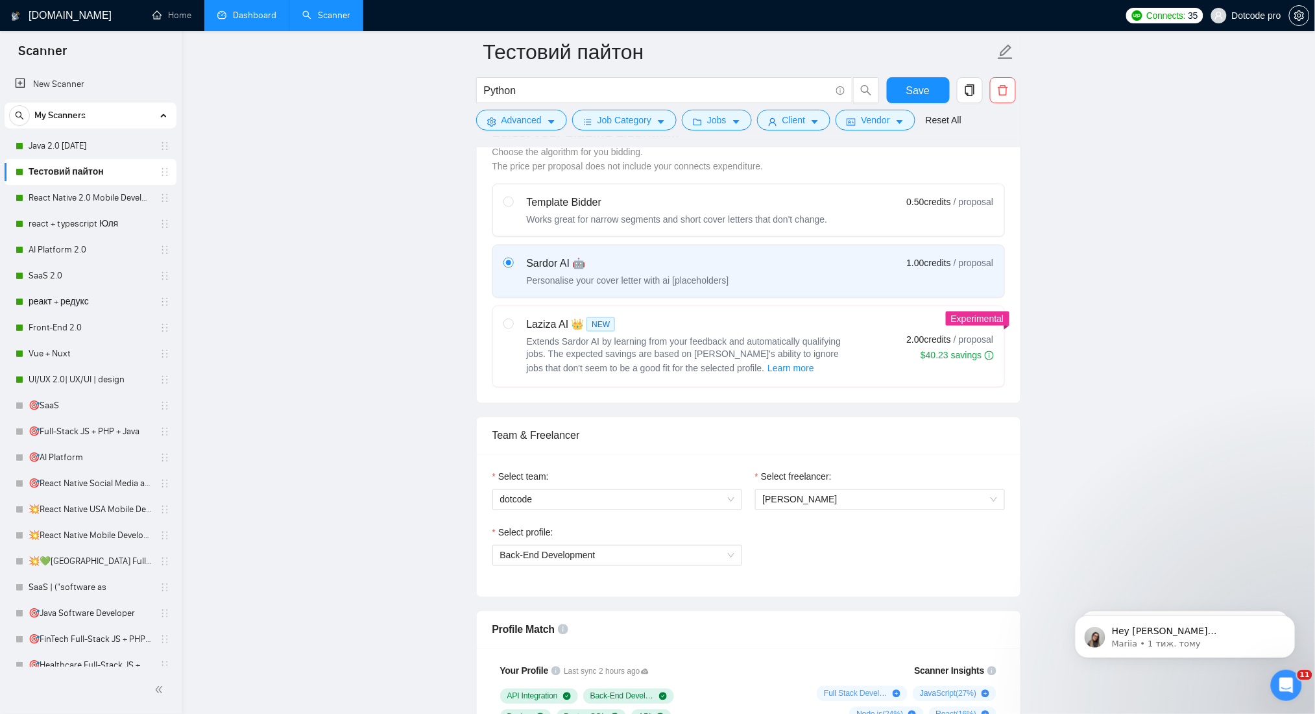
scroll to position [432, 0]
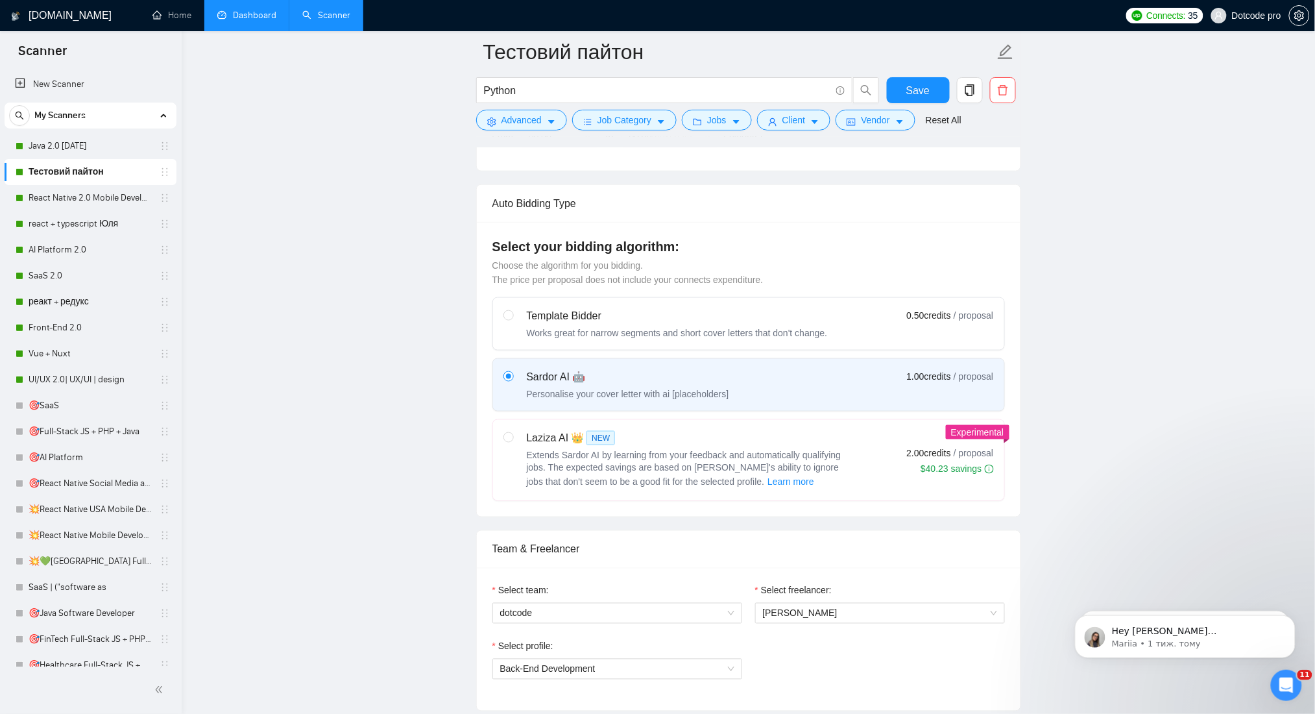
click at [252, 19] on link "Dashboard" at bounding box center [246, 15] width 59 height 11
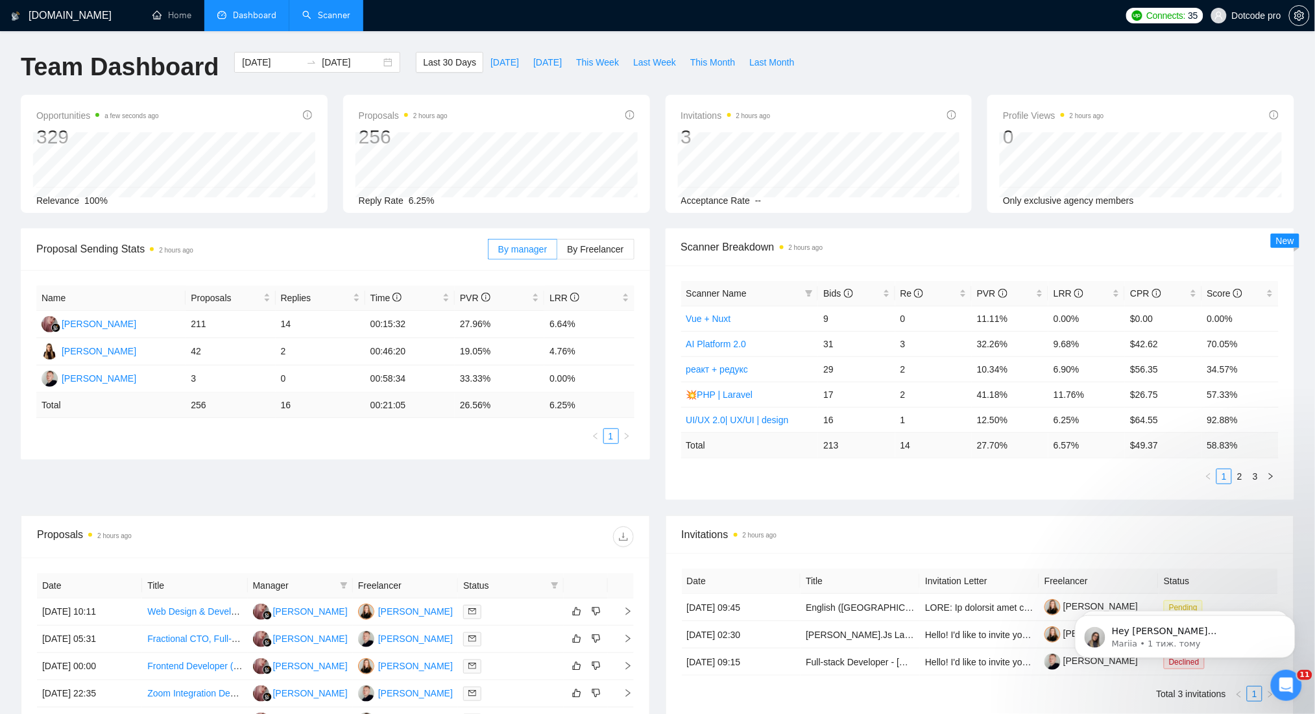
click at [350, 16] on link "Scanner" at bounding box center [326, 15] width 48 height 11
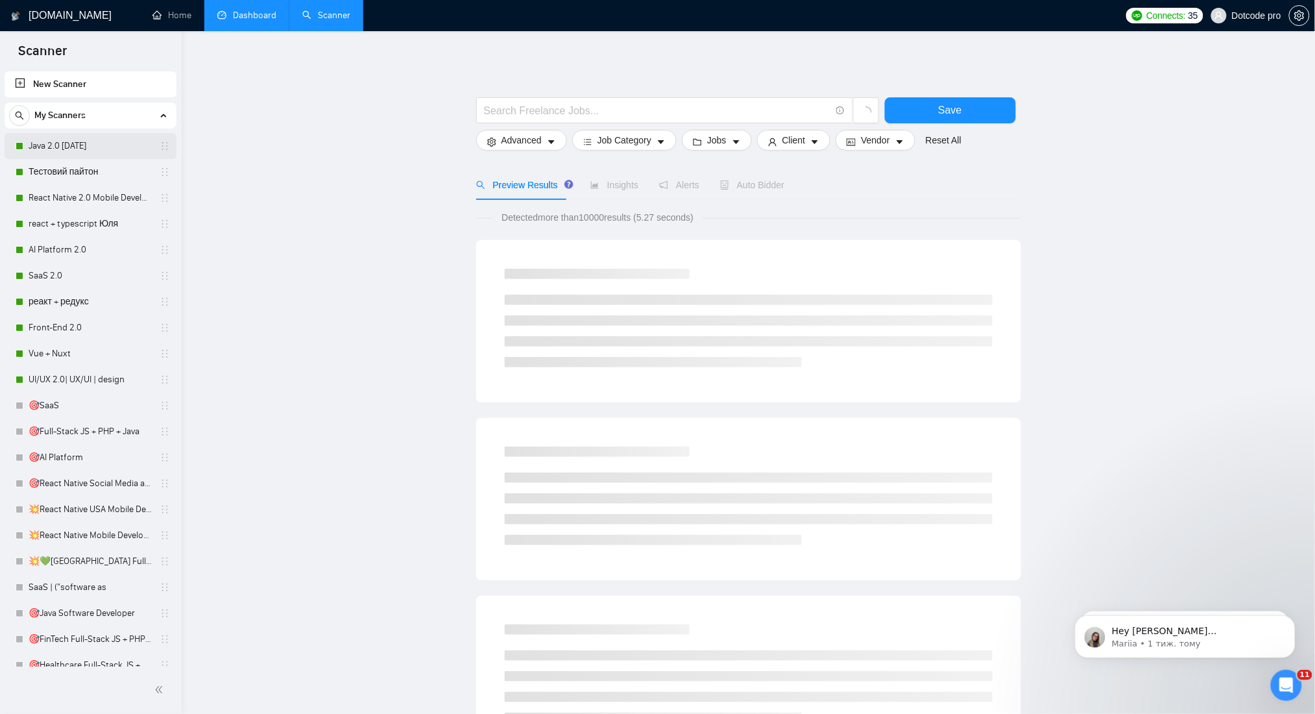
click at [115, 139] on link "Java 2.0 [DATE]" at bounding box center [90, 146] width 123 height 26
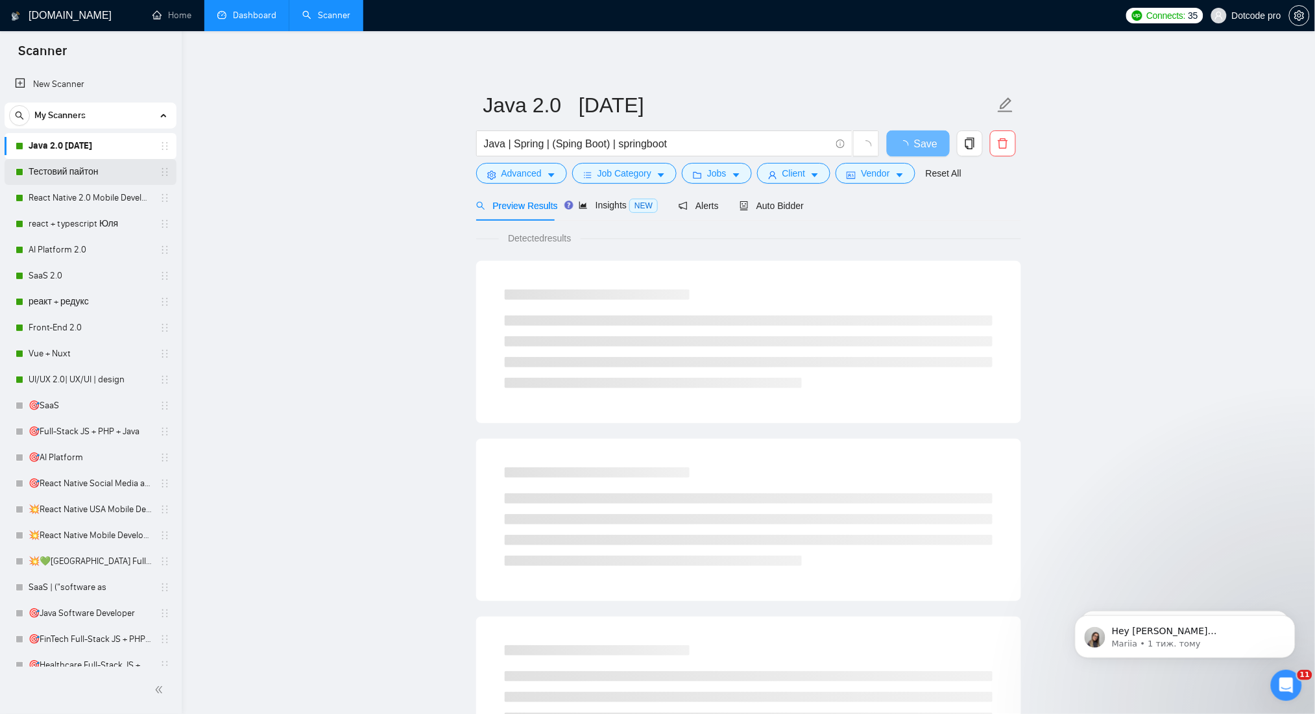
click at [122, 167] on link "Тестовий пайтон" at bounding box center [90, 172] width 123 height 26
click at [98, 200] on link "React Native 2.0 Mobile Development" at bounding box center [90, 198] width 123 height 26
click at [104, 165] on link "Тестовий пайтон" at bounding box center [90, 172] width 123 height 26
click at [110, 136] on link "Java 2.0 [DATE]" at bounding box center [90, 146] width 123 height 26
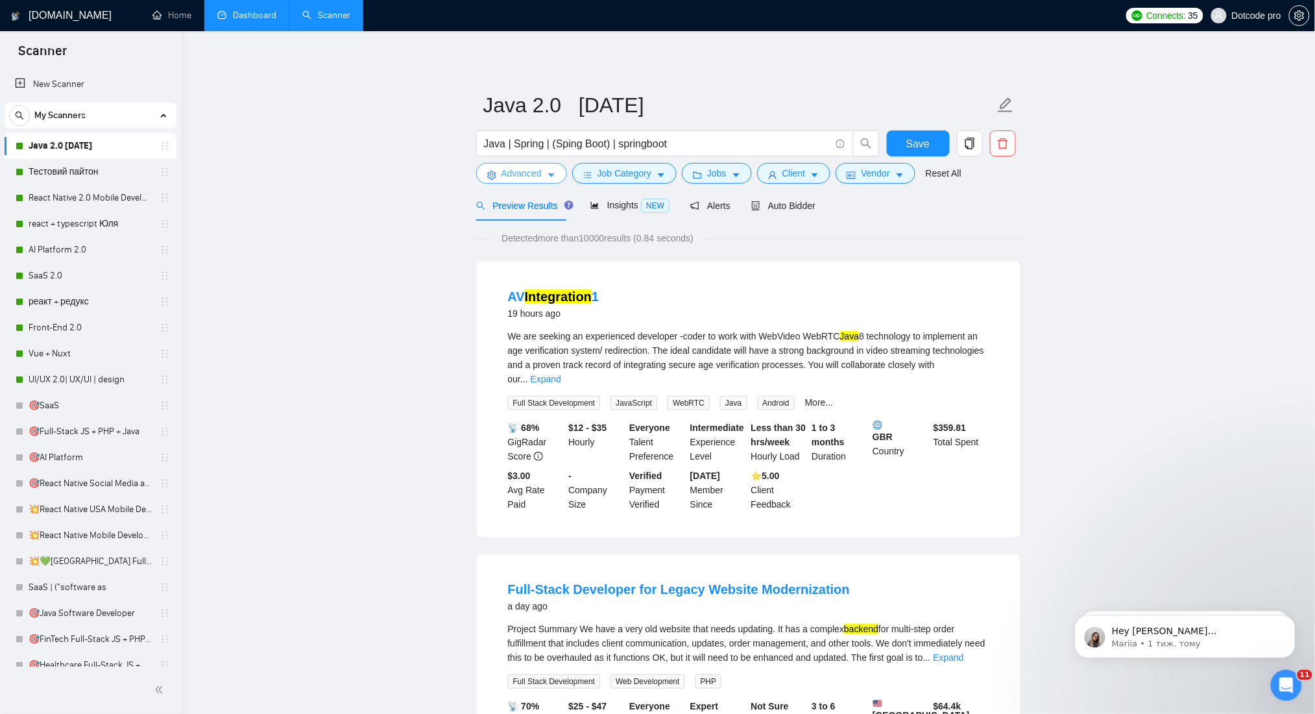
click at [510, 168] on span "Advanced" at bounding box center [521, 173] width 40 height 14
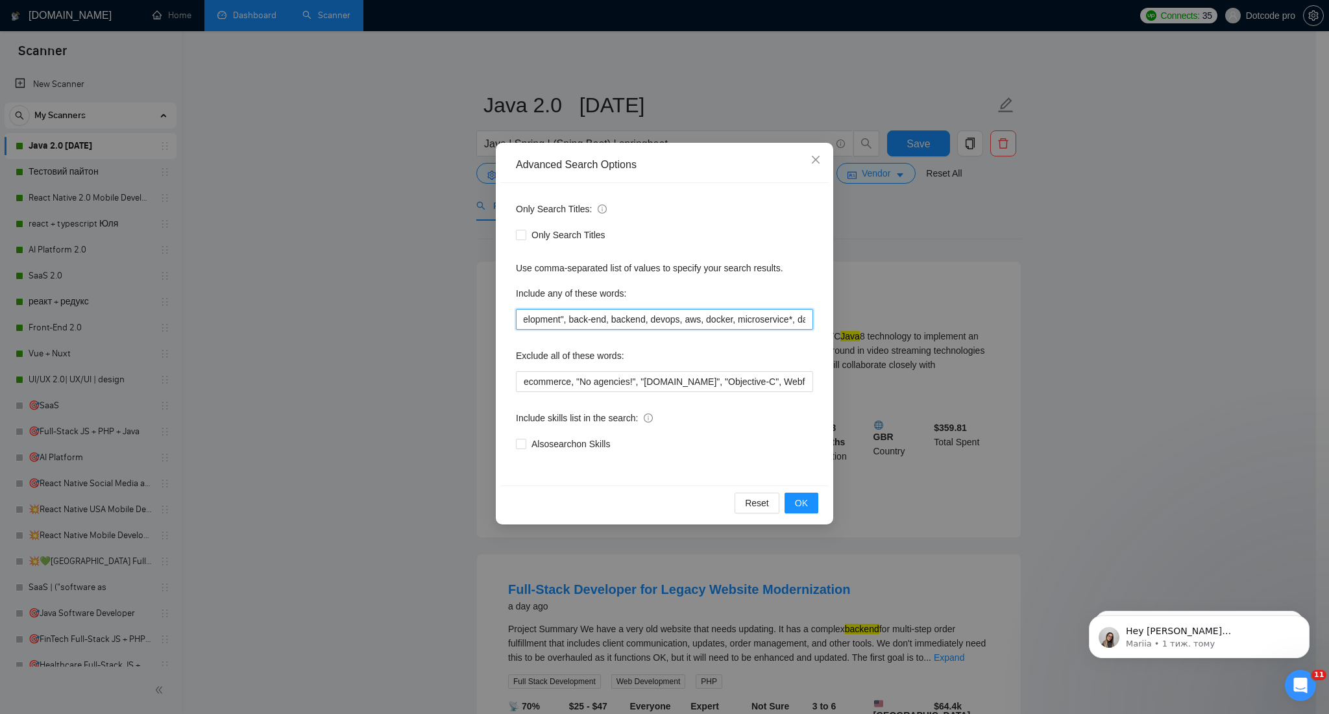
scroll to position [0, 1070]
drag, startPoint x: 571, startPoint y: 317, endPoint x: 890, endPoint y: 317, distance: 319.2
click at [890, 317] on div "Advanced Search Options Only Search Titles: Only Search Titles Use comma-separa…" at bounding box center [664, 357] width 1329 height 714
click at [692, 311] on input "sql, "amazon web services", ("spring boot"), "back-end developer", "back-end de…" at bounding box center [664, 319] width 297 height 21
click at [820, 153] on span "Close" at bounding box center [815, 160] width 35 height 35
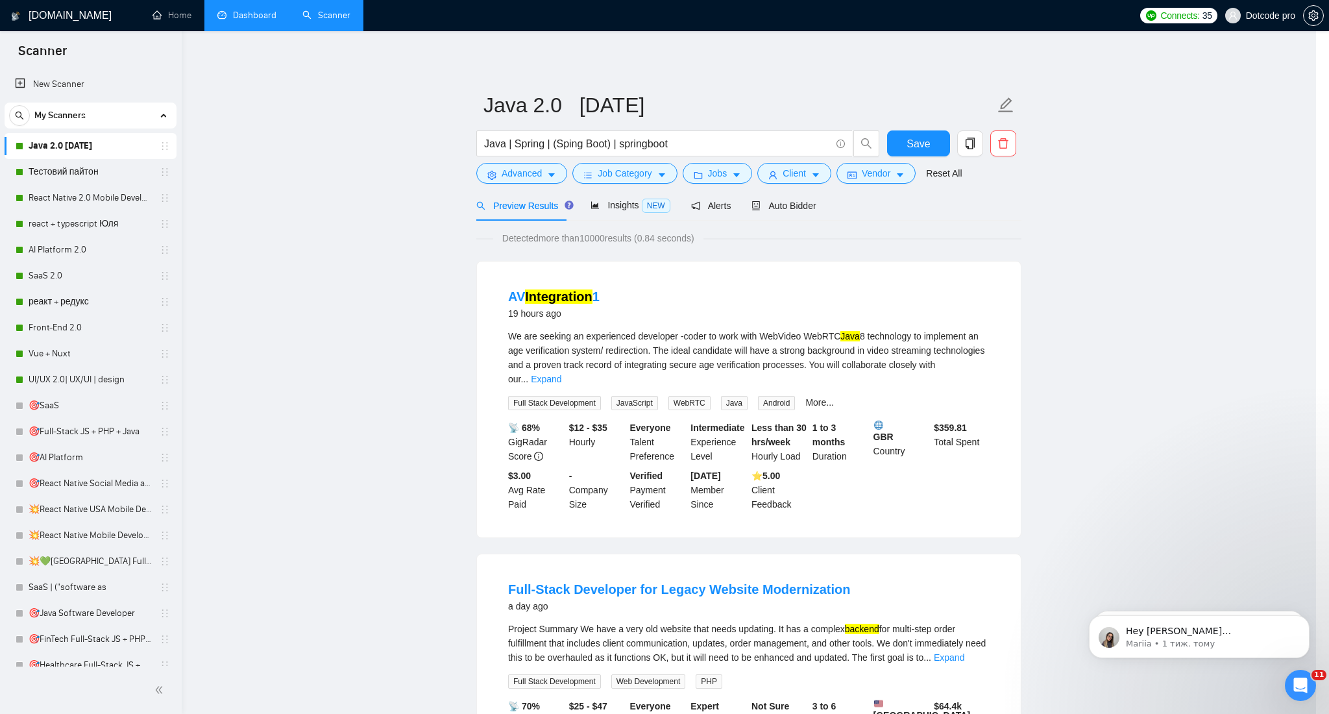
scroll to position [0, 0]
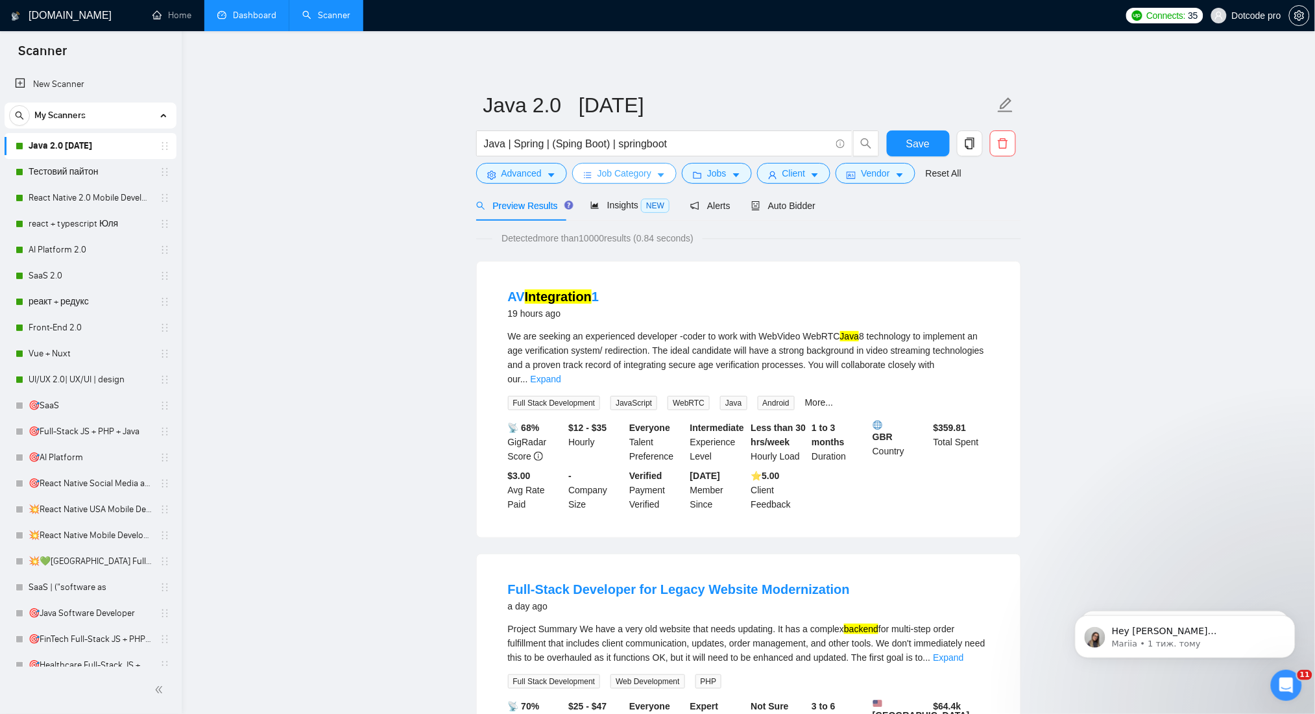
click at [619, 174] on span "Job Category" at bounding box center [624, 173] width 54 height 14
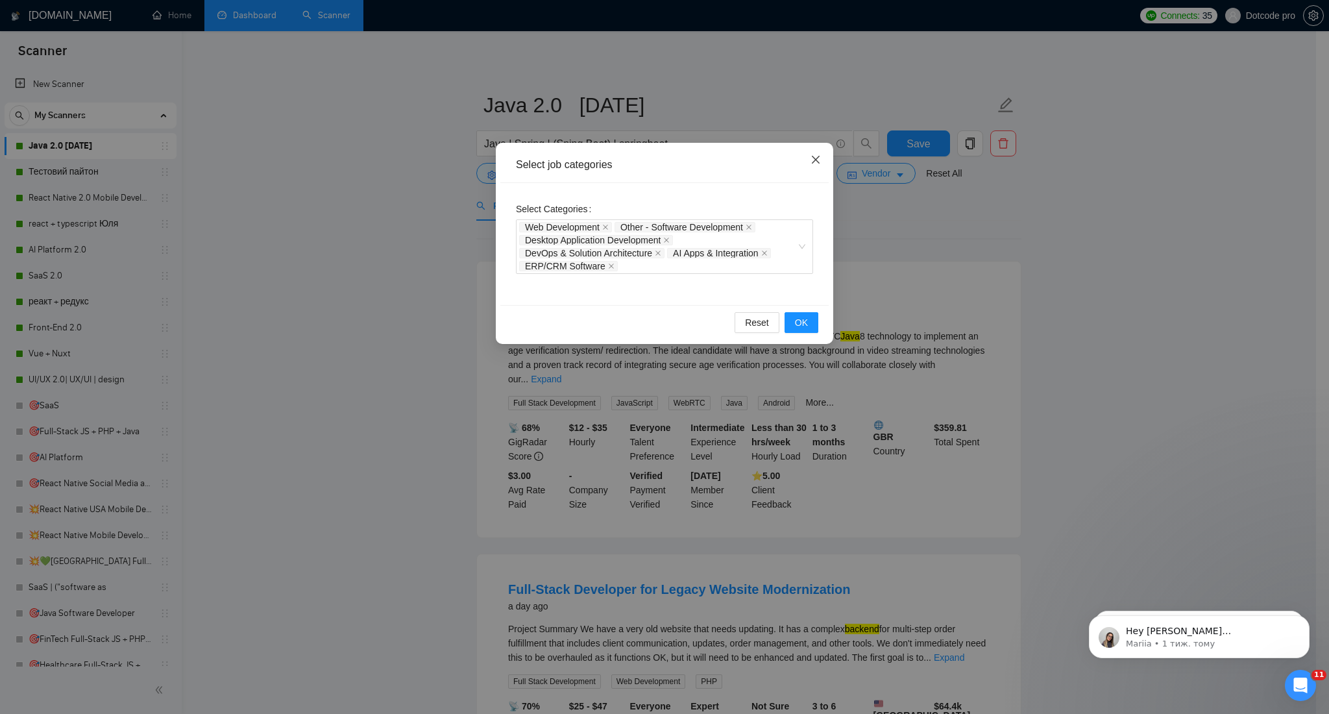
click at [813, 158] on icon "close" at bounding box center [815, 159] width 10 height 10
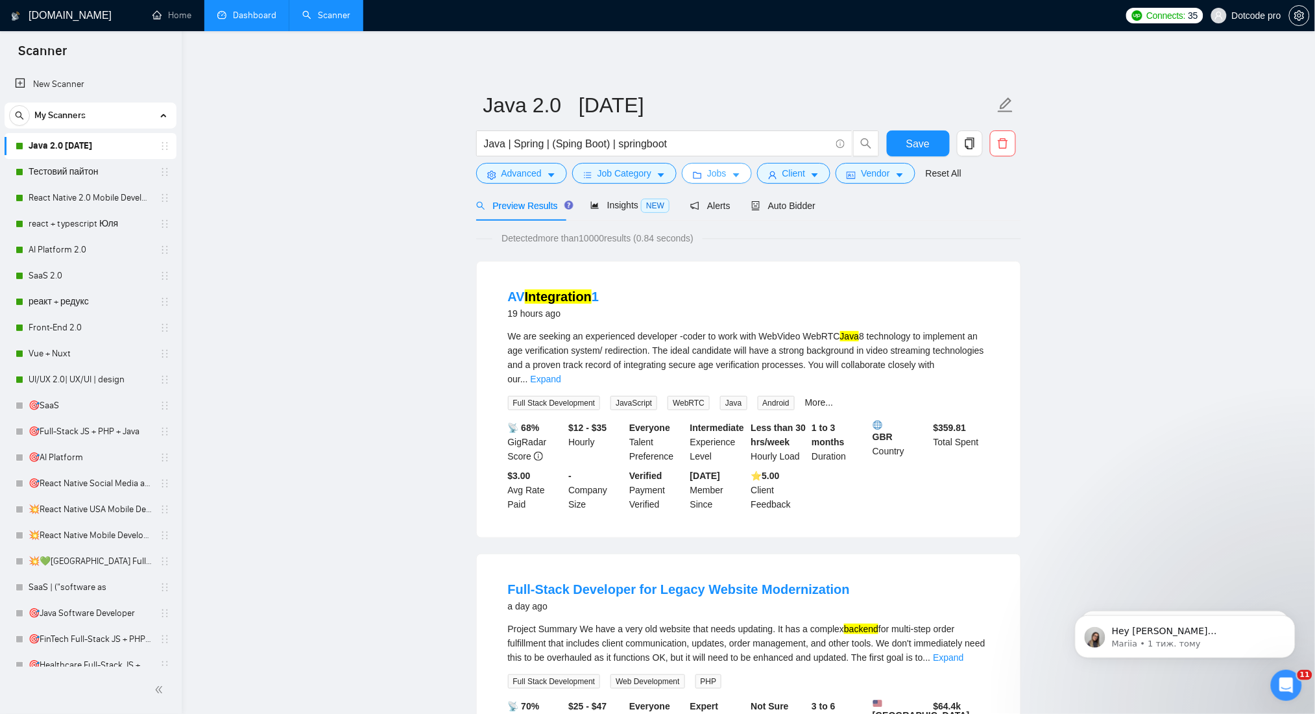
click at [710, 176] on span "Jobs" at bounding box center [716, 173] width 19 height 14
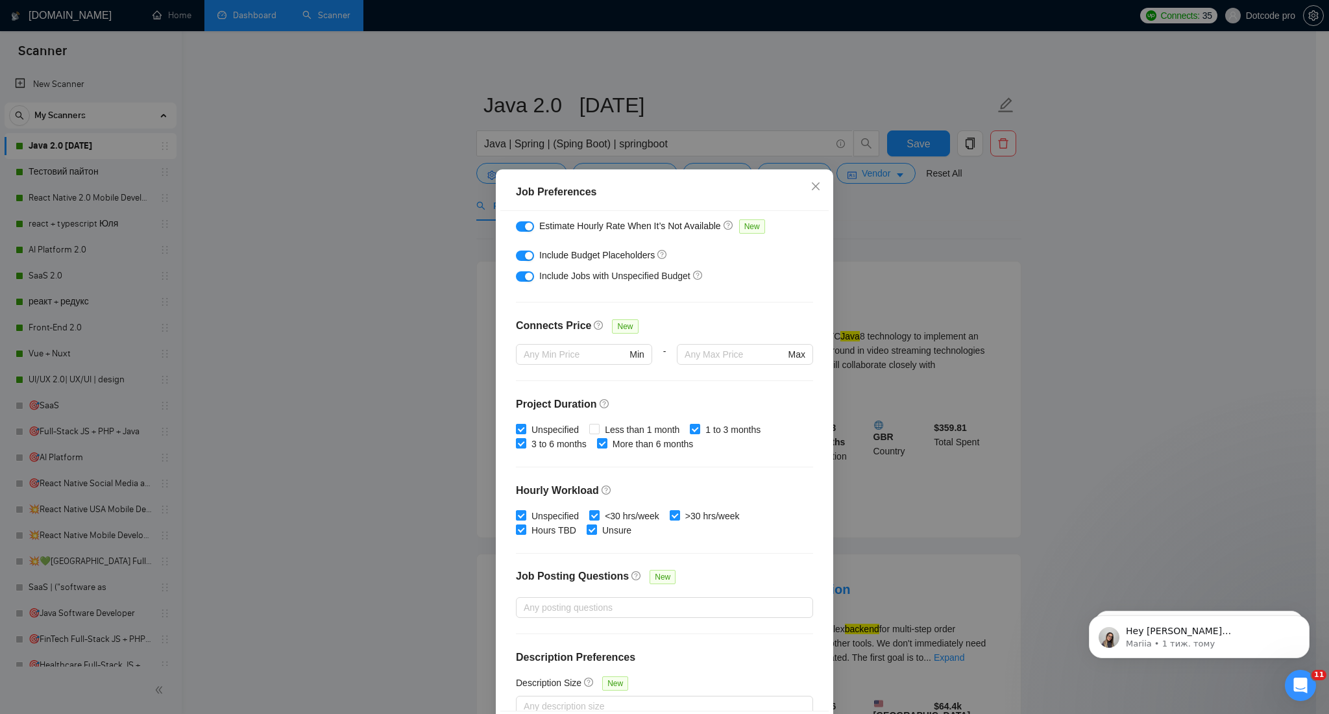
scroll to position [232, 0]
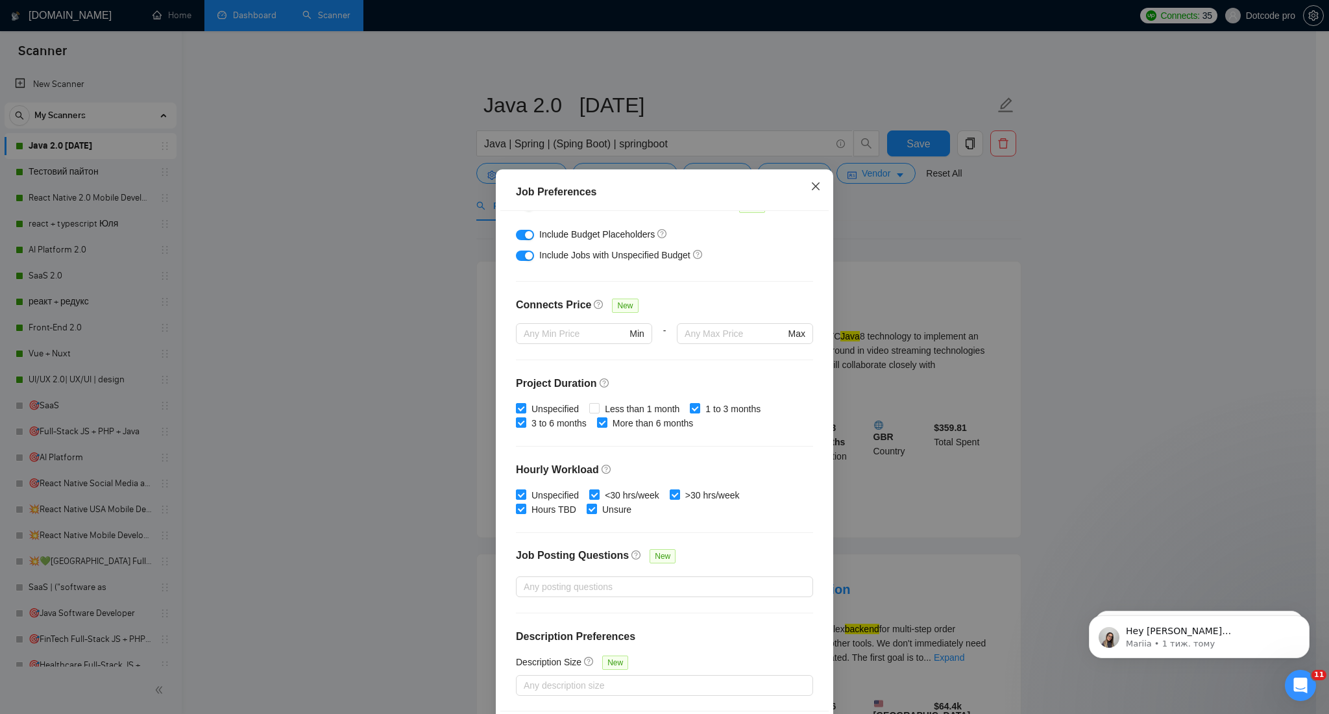
click at [812, 187] on icon "close" at bounding box center [815, 186] width 10 height 10
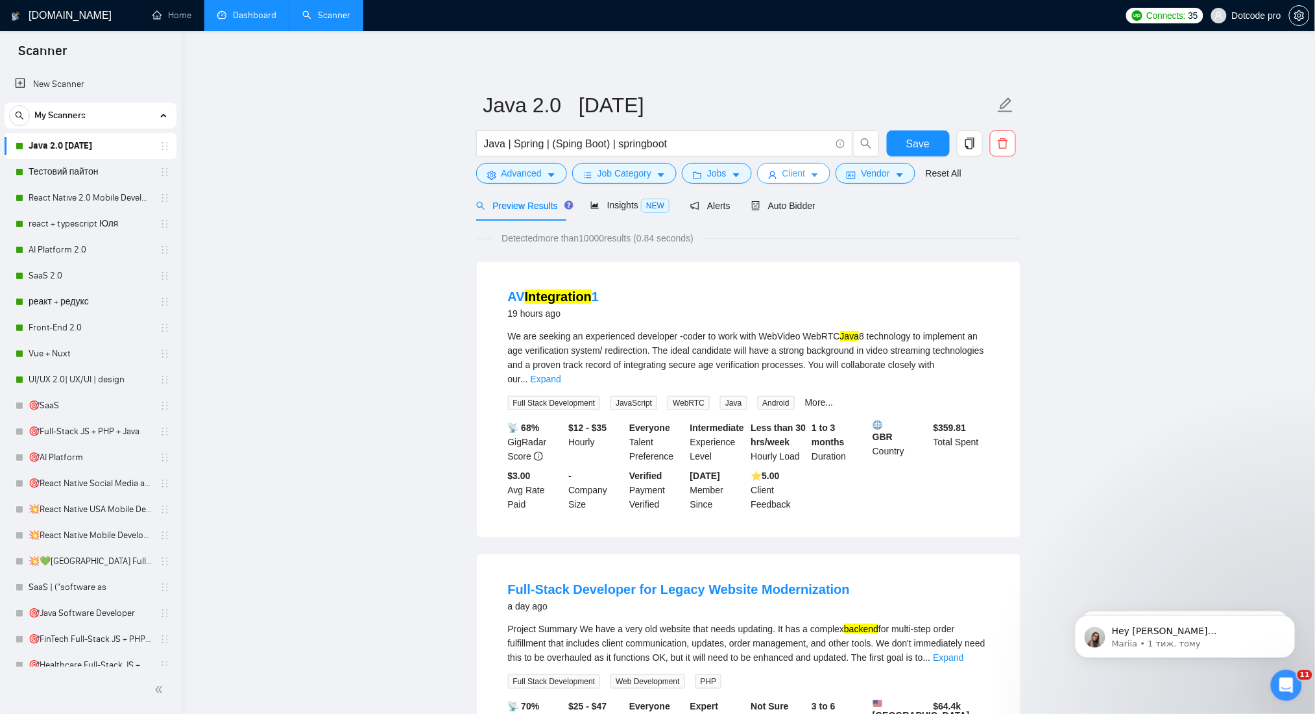
click at [770, 176] on icon "user" at bounding box center [773, 175] width 8 height 8
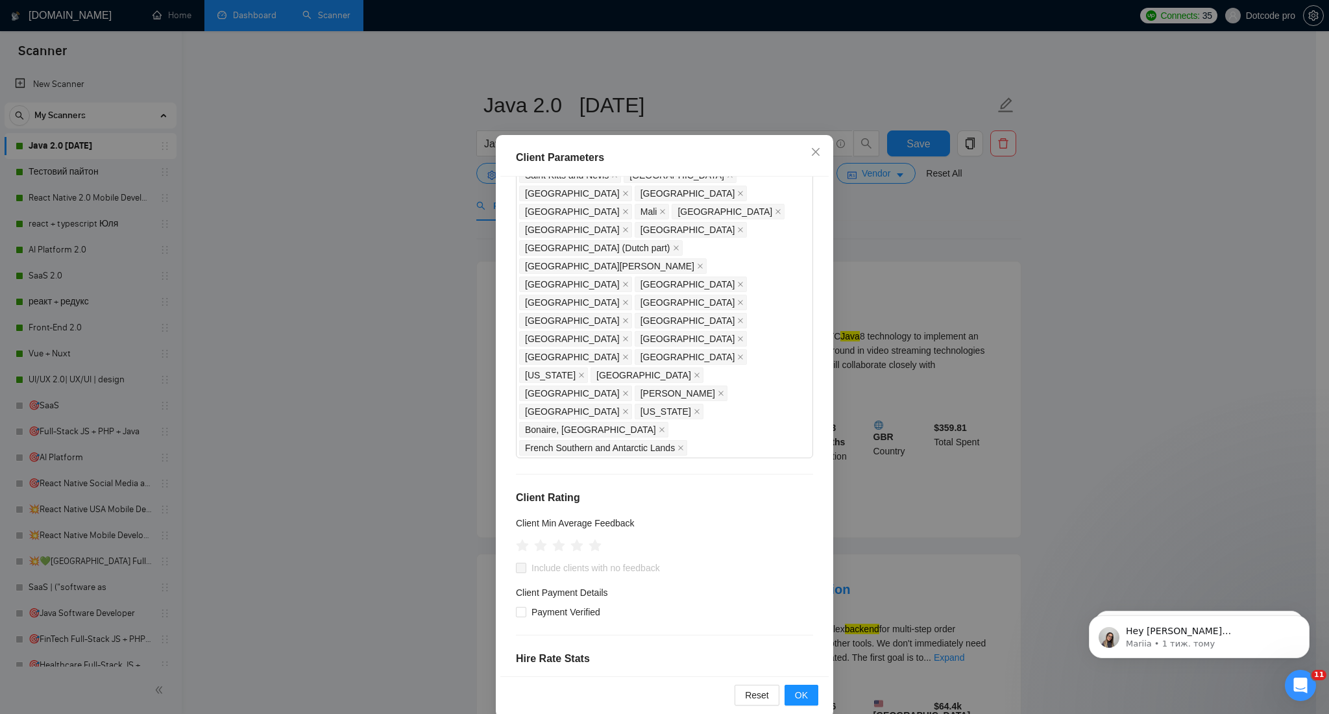
scroll to position [53, 0]
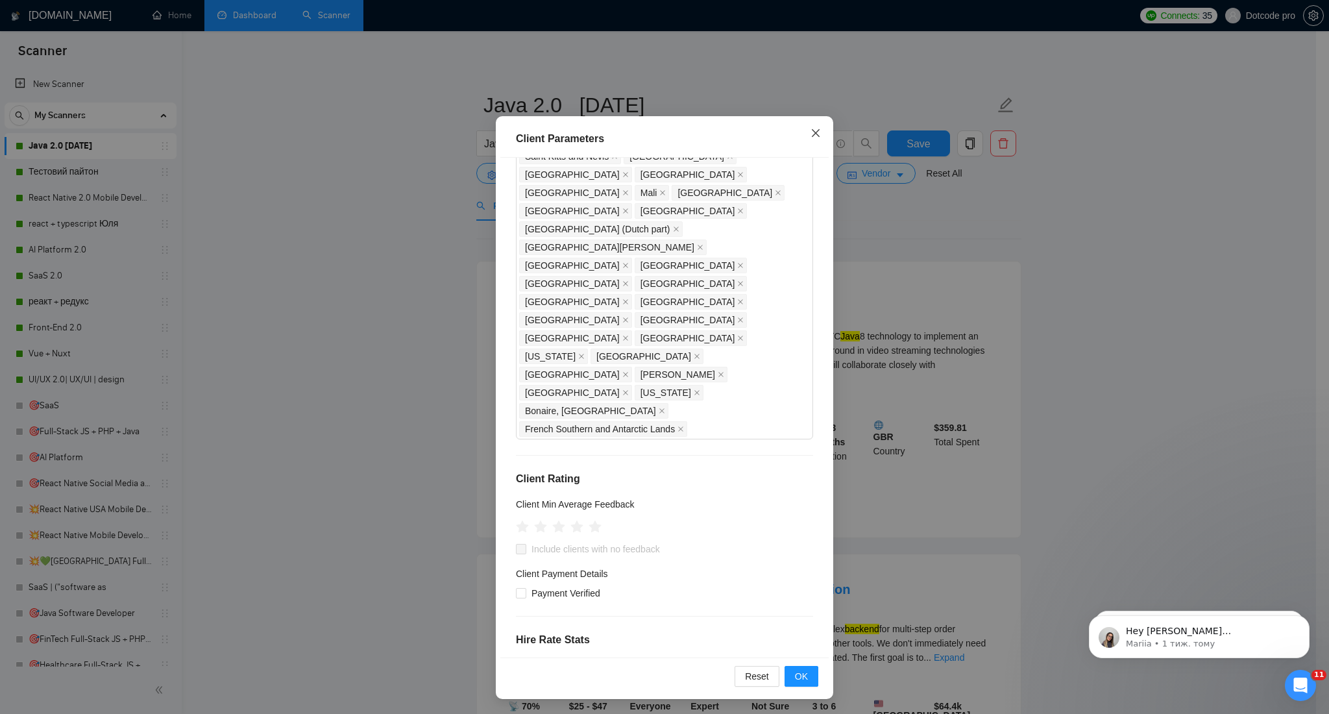
click at [810, 131] on icon "close" at bounding box center [815, 133] width 10 height 10
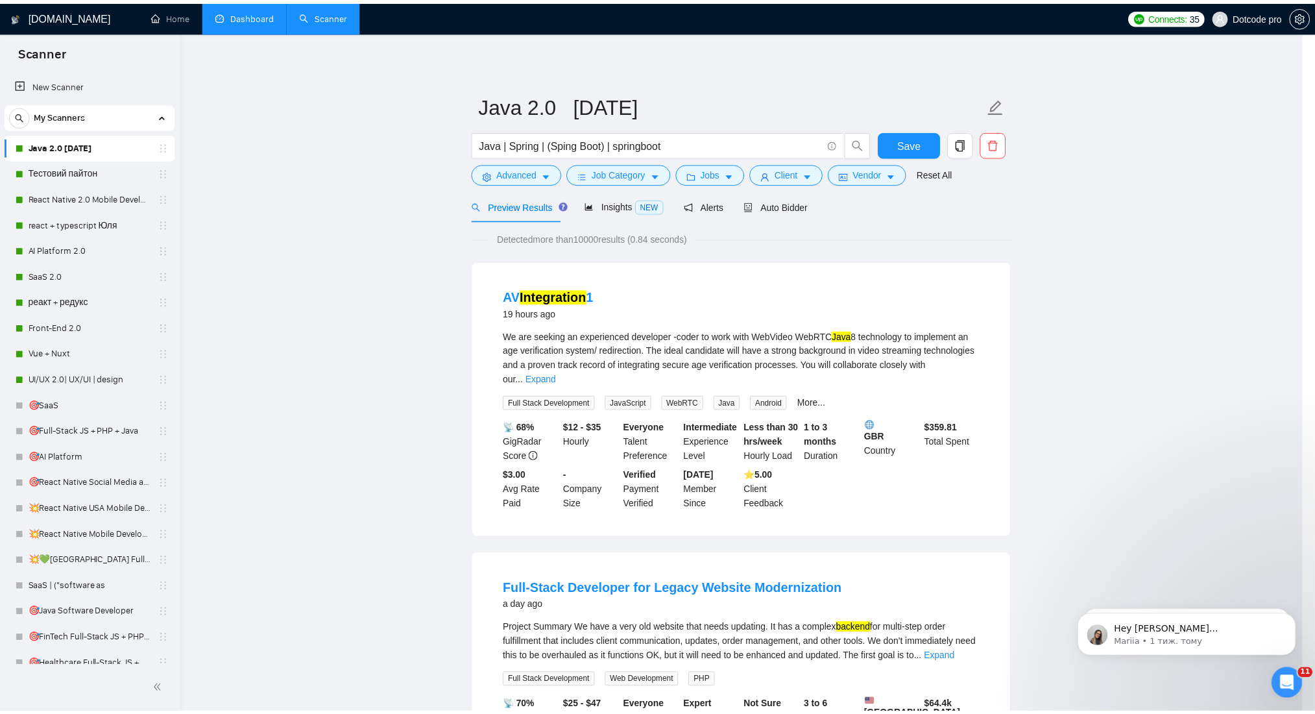
scroll to position [0, 0]
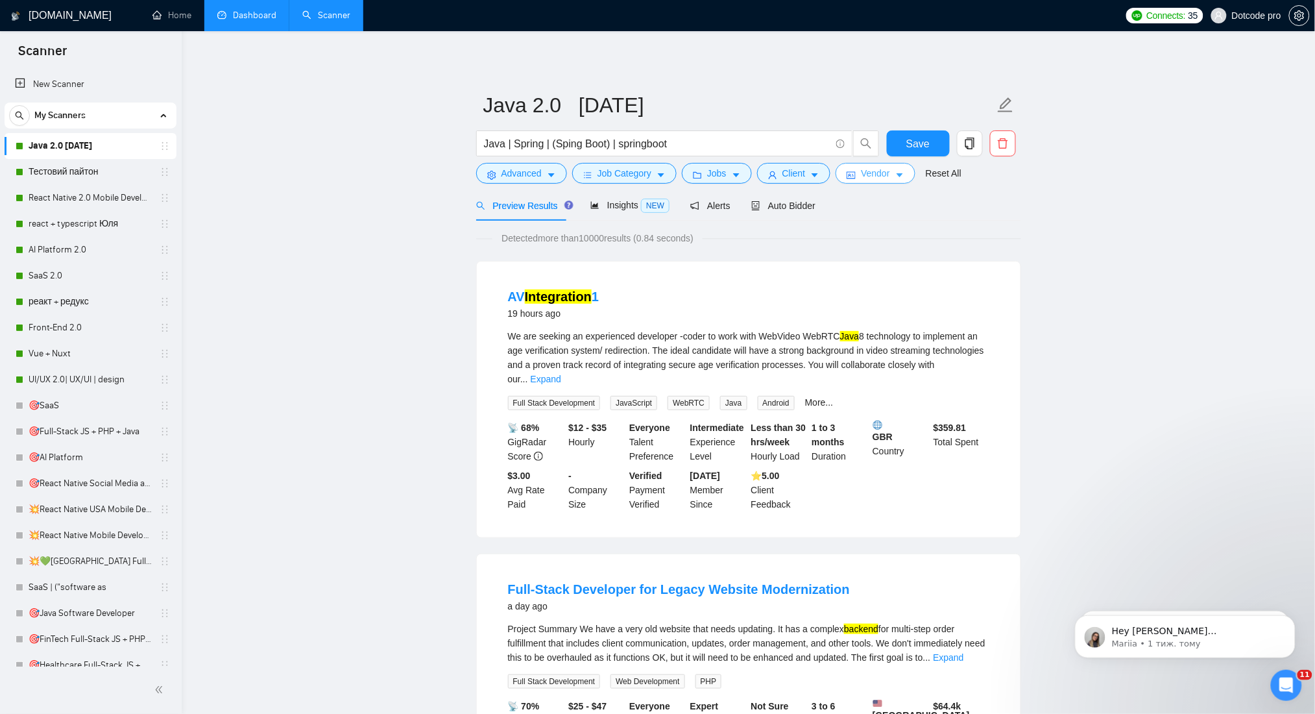
click at [861, 174] on span "Vendor" at bounding box center [875, 173] width 29 height 14
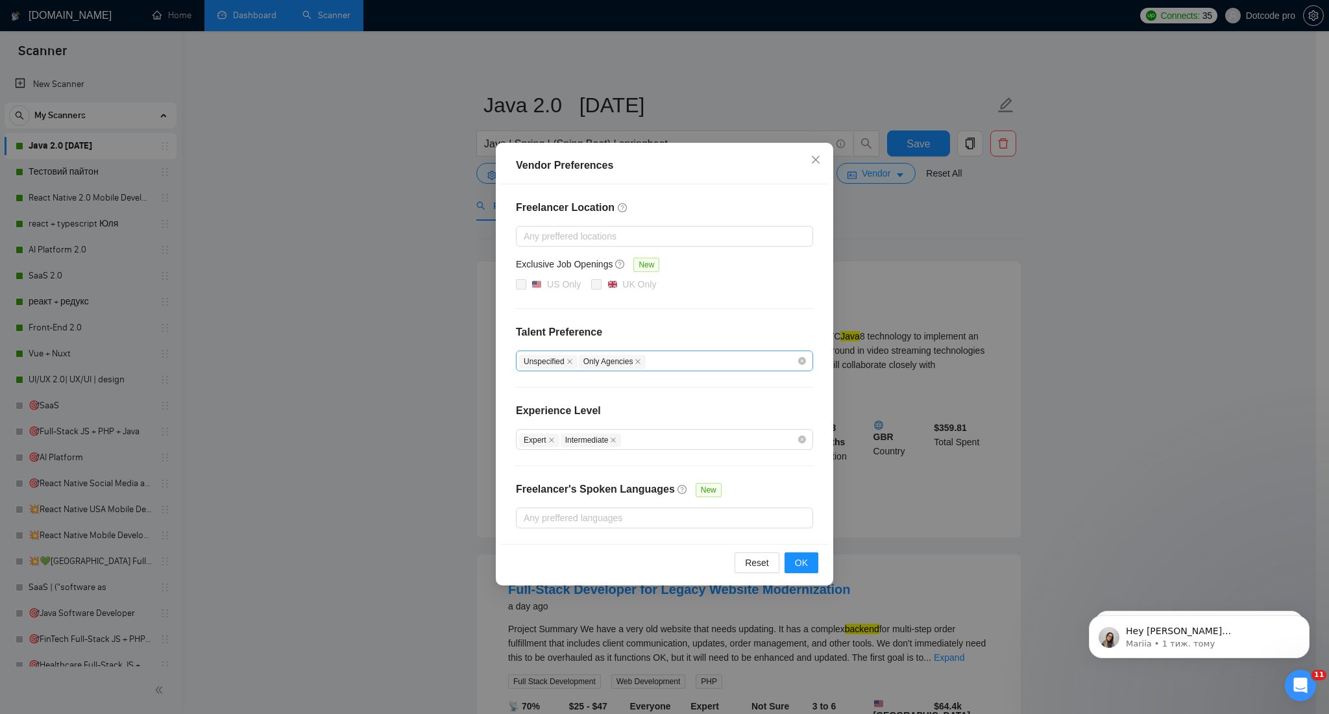
click at [681, 370] on div "Unspecified Only Agencies" at bounding box center [664, 360] width 297 height 21
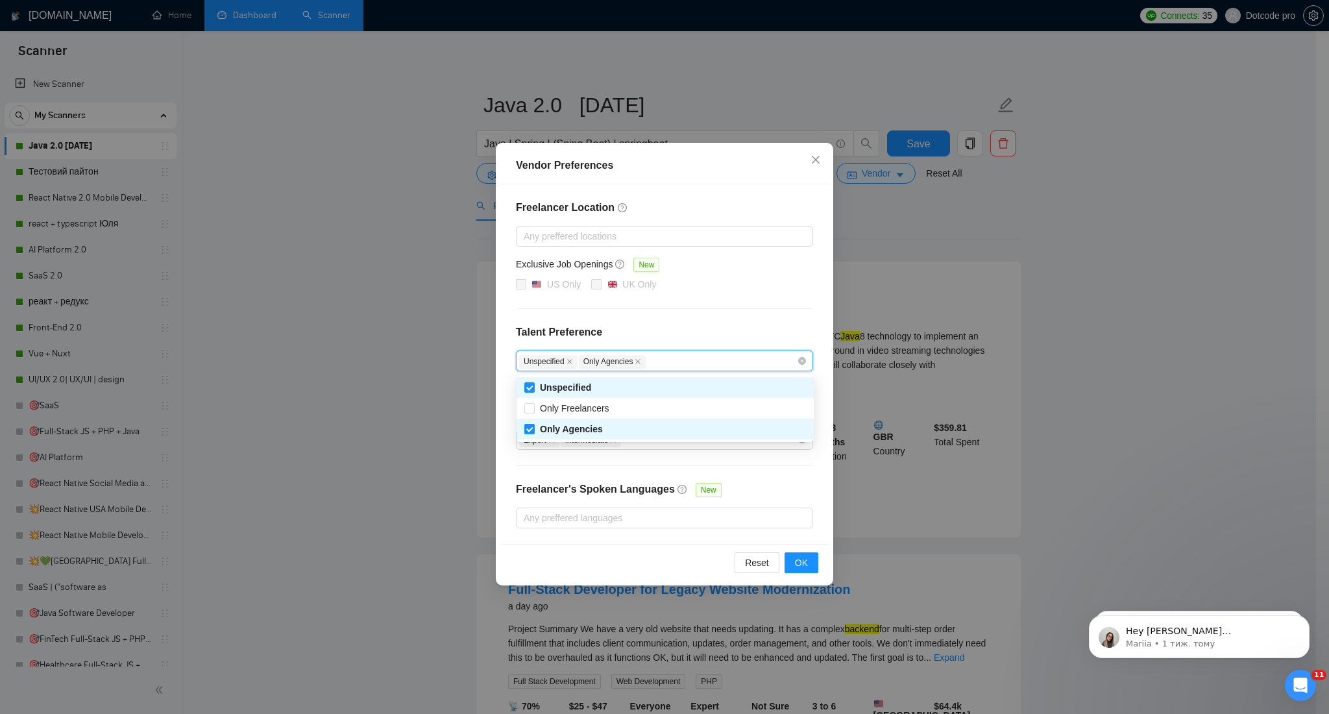
click at [692, 340] on h4 "Talent Preference" at bounding box center [664, 332] width 297 height 16
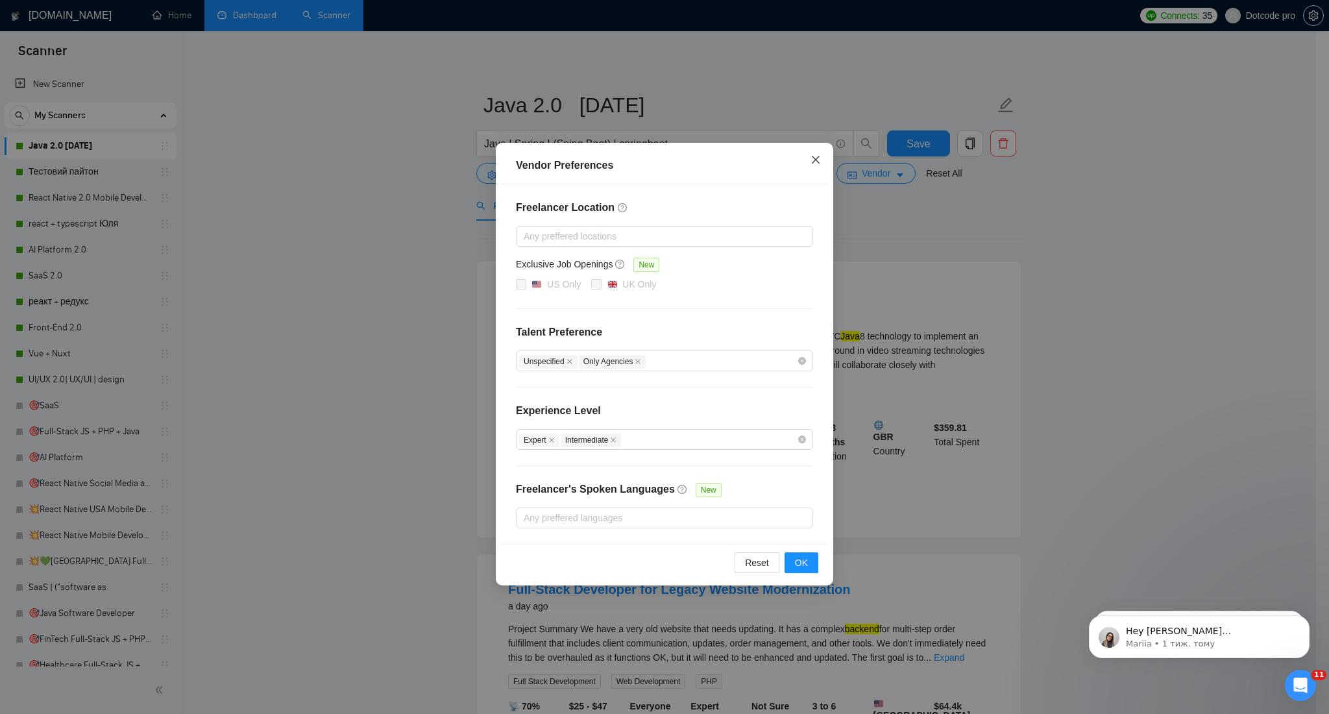
click at [817, 160] on icon "close" at bounding box center [815, 159] width 10 height 10
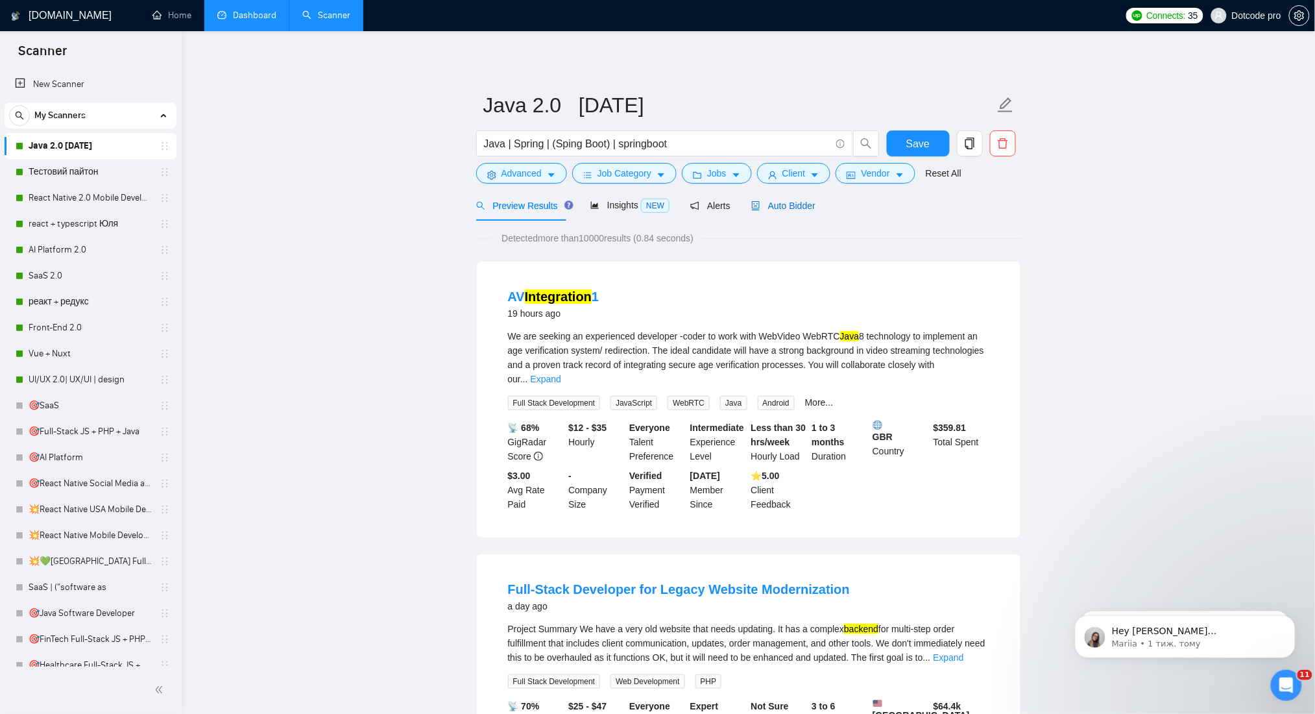
click at [782, 206] on span "Auto Bidder" at bounding box center [783, 205] width 64 height 10
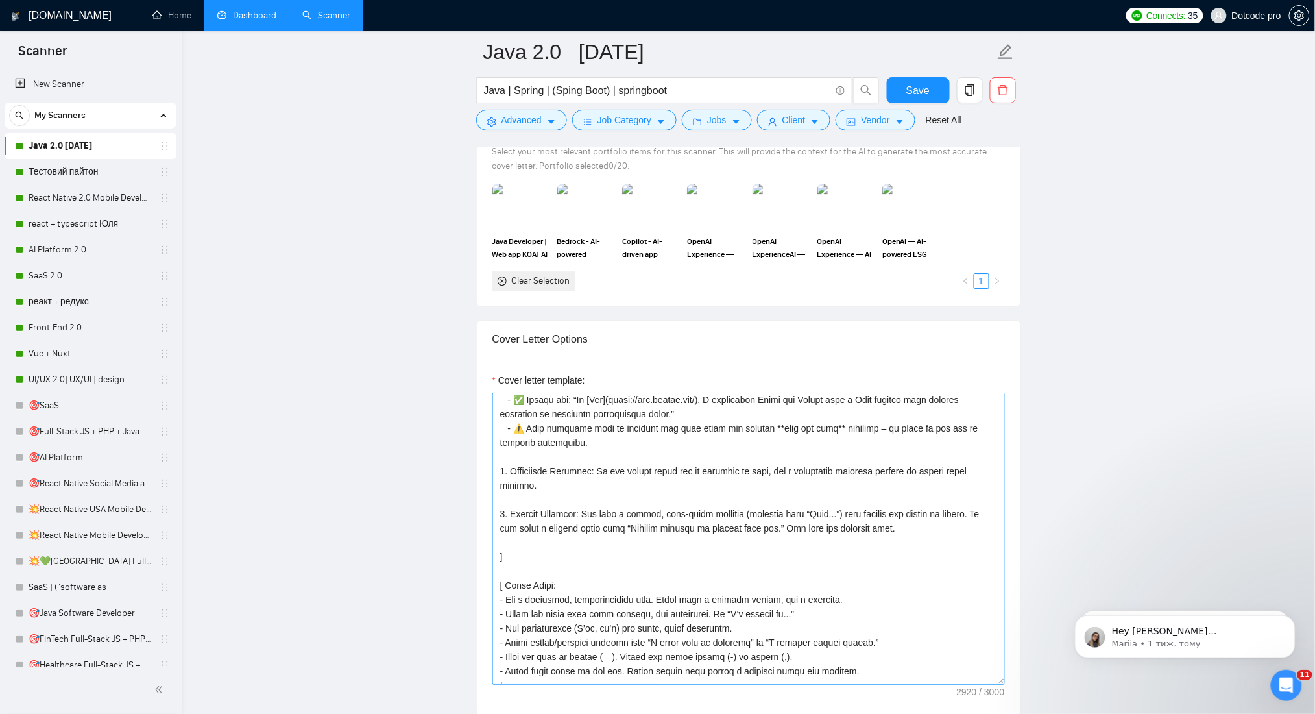
scroll to position [259, 0]
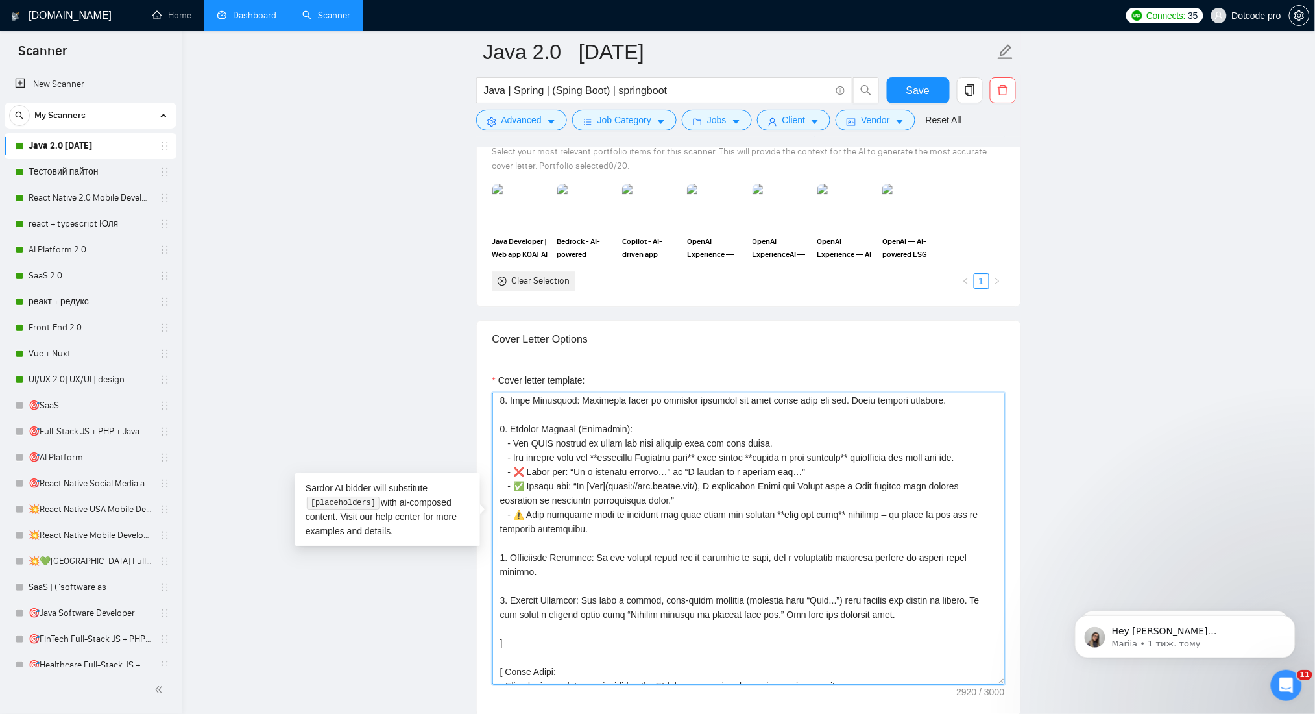
drag, startPoint x: 611, startPoint y: 436, endPoint x: 719, endPoint y: 439, distance: 108.4
click at [699, 437] on textarea "Cover letter template:" at bounding box center [748, 538] width 512 height 292
click at [720, 439] on textarea "Cover letter template:" at bounding box center [748, 538] width 512 height 292
drag, startPoint x: 761, startPoint y: 439, endPoint x: 855, endPoint y: 444, distance: 94.2
click at [855, 444] on textarea "Cover letter template:" at bounding box center [748, 538] width 512 height 292
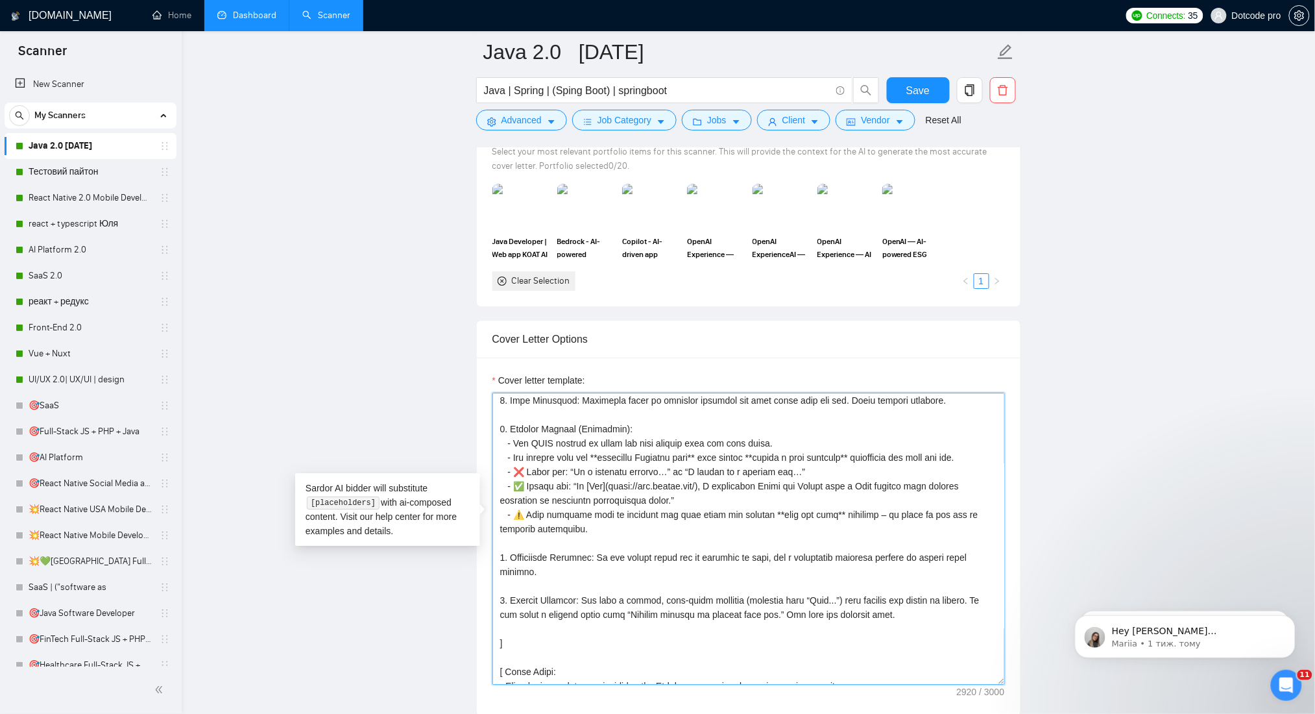
click at [630, 474] on textarea "Cover letter template:" at bounding box center [748, 538] width 512 height 292
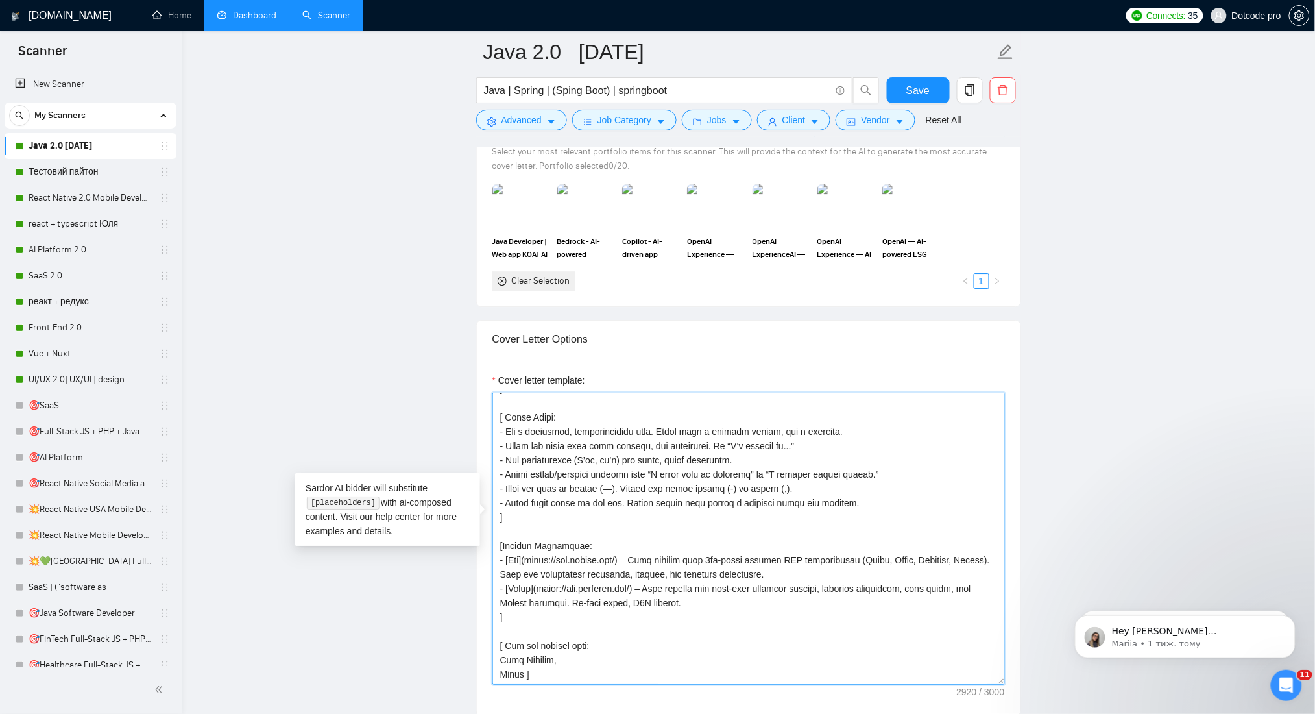
scroll to position [527, 0]
drag, startPoint x: 598, startPoint y: 542, endPoint x: 636, endPoint y: 542, distance: 37.6
click at [636, 542] on textarea "Cover letter template:" at bounding box center [748, 538] width 512 height 292
click at [610, 492] on textarea "Cover letter template:" at bounding box center [748, 538] width 512 height 292
click at [84, 172] on link "Тестовий пайтон" at bounding box center [90, 172] width 123 height 26
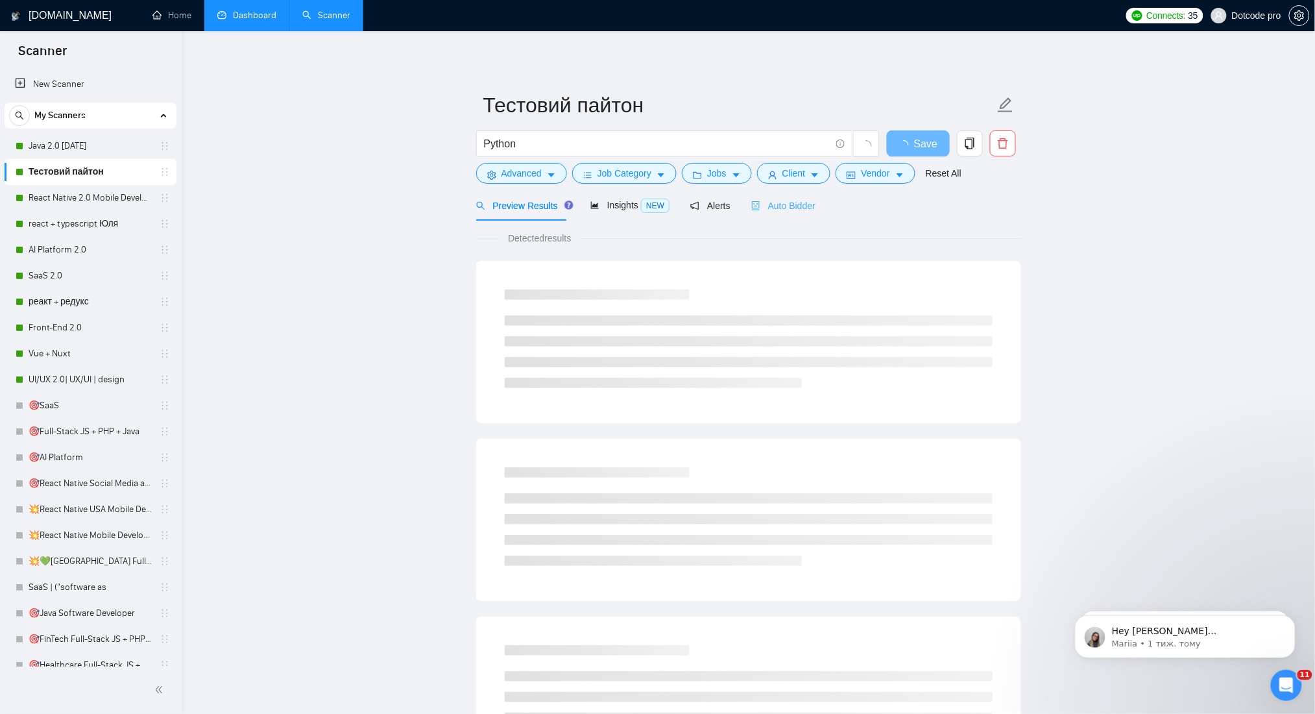
click at [810, 217] on div "Auto Bidder" at bounding box center [783, 205] width 64 height 30
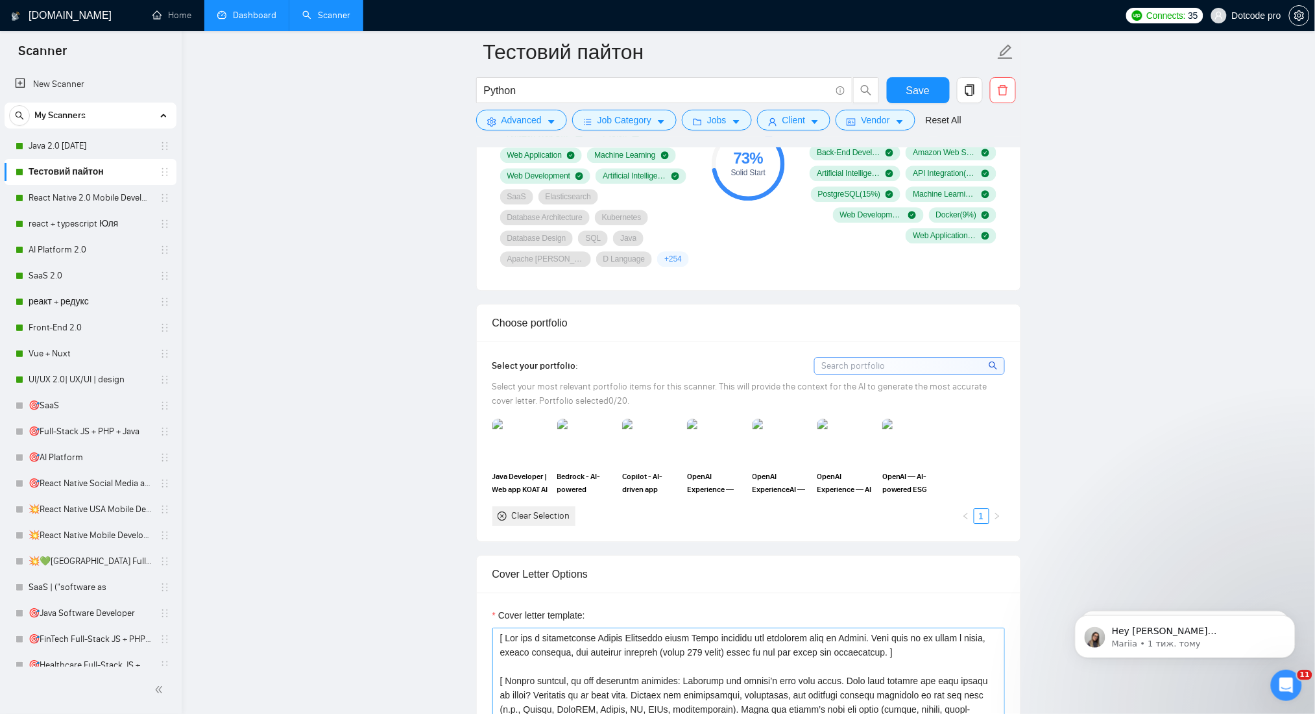
scroll to position [1557, 0]
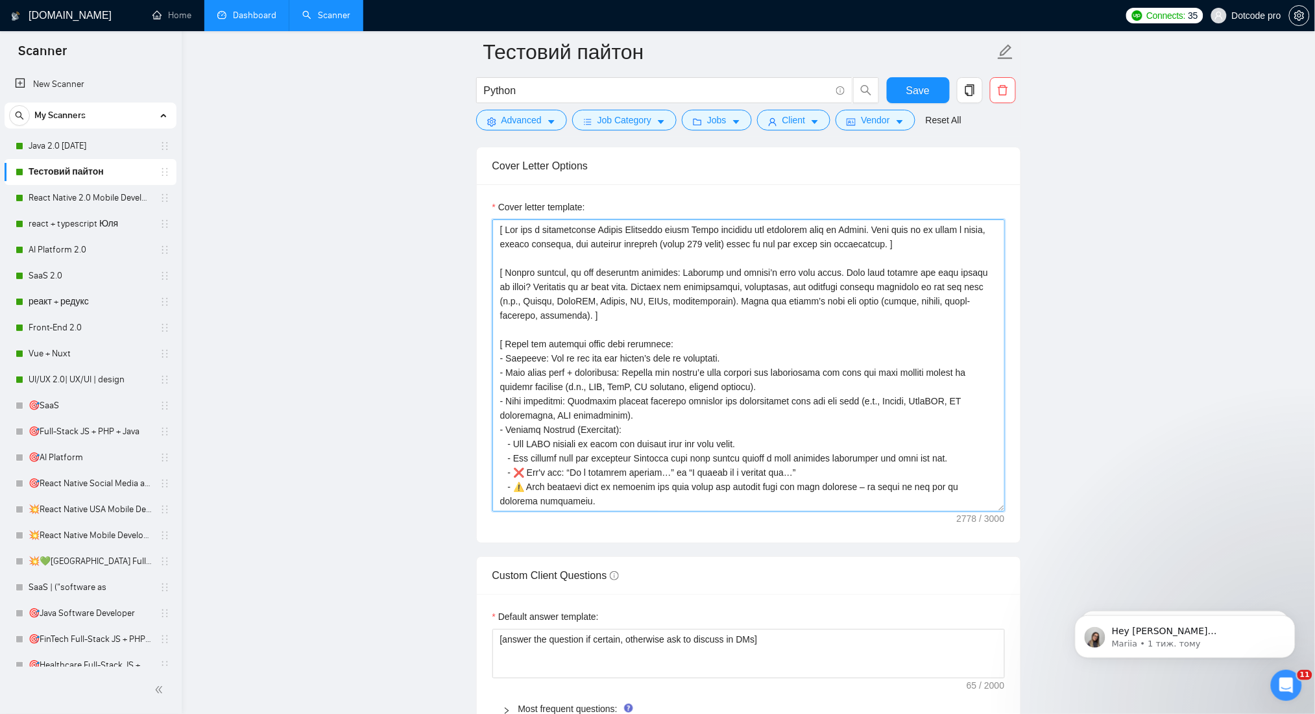
click at [542, 425] on textarea "Cover letter template:" at bounding box center [748, 365] width 512 height 292
click at [625, 418] on textarea "Cover letter template:" at bounding box center [748, 365] width 512 height 292
click at [533, 416] on textarea "Cover letter template:" at bounding box center [748, 365] width 512 height 292
click at [560, 417] on textarea "Cover letter template:" at bounding box center [748, 365] width 512 height 292
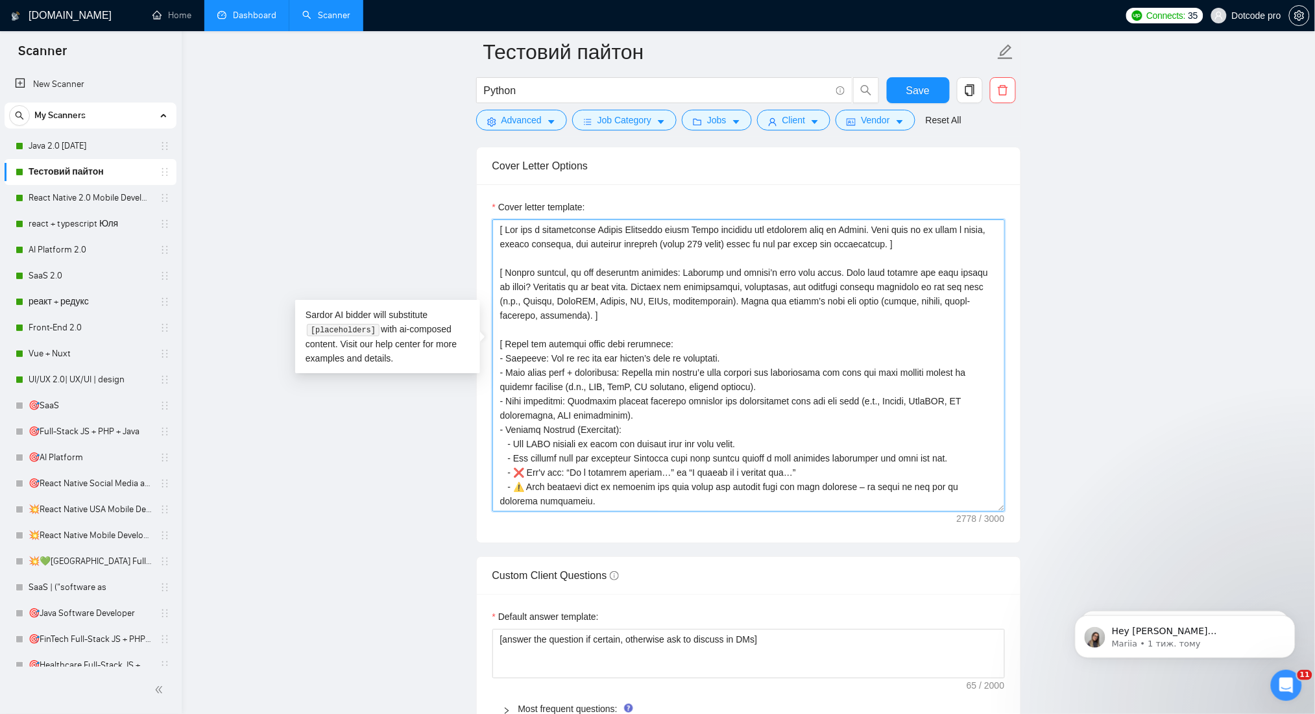
drag, startPoint x: 590, startPoint y: 440, endPoint x: 602, endPoint y: 440, distance: 12.3
click at [602, 440] on textarea "Cover letter template:" at bounding box center [748, 365] width 512 height 292
click at [589, 440] on textarea "Cover letter template:" at bounding box center [748, 365] width 512 height 292
drag, startPoint x: 586, startPoint y: 438, endPoint x: 701, endPoint y: 435, distance: 114.9
click at [701, 435] on textarea "Cover letter template:" at bounding box center [748, 365] width 512 height 292
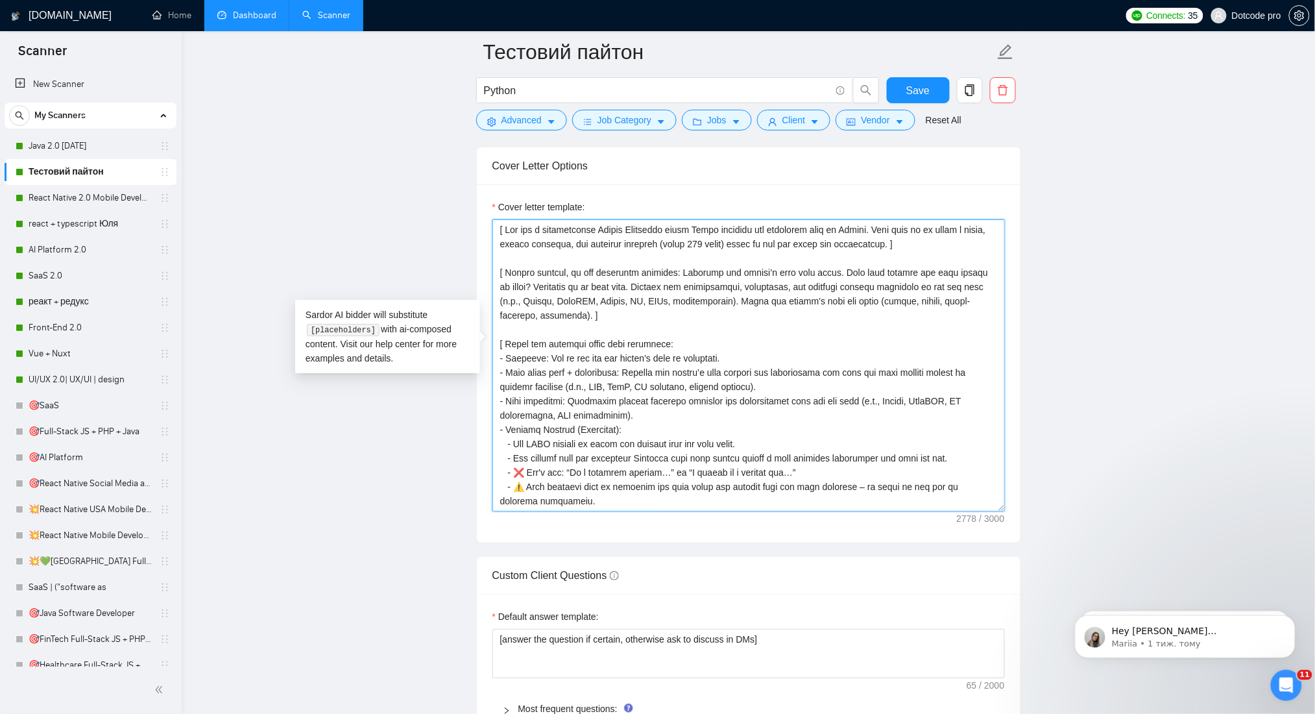
click at [737, 427] on textarea "Cover letter template:" at bounding box center [748, 365] width 512 height 292
click at [741, 427] on textarea "Cover letter template:" at bounding box center [748, 365] width 512 height 292
paste textarea "and clickable Markdown link"
click at [762, 427] on textarea "Cover letter template:" at bounding box center [748, 365] width 512 height 292
click at [765, 427] on textarea "Cover letter template:" at bounding box center [748, 365] width 512 height 292
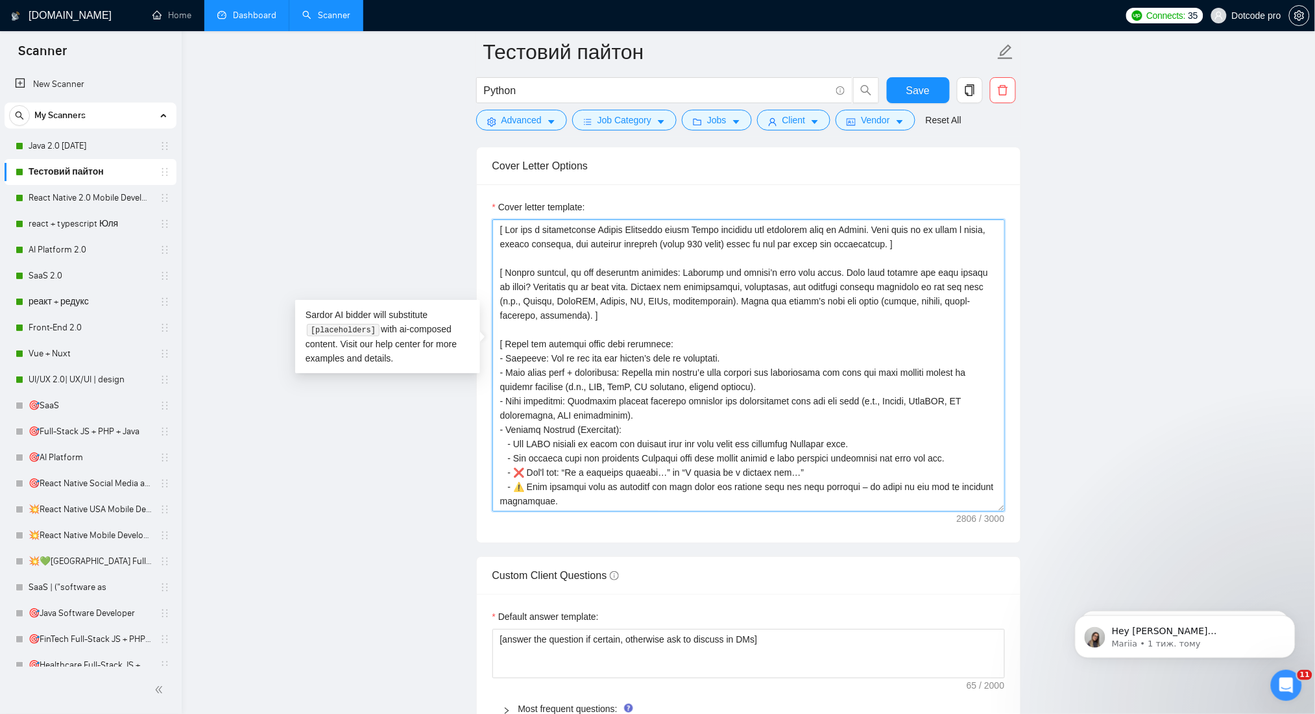
click at [762, 427] on textarea "Cover letter template:" at bounding box center [748, 365] width 512 height 292
click at [910, 426] on textarea "Cover letter template:" at bounding box center [748, 365] width 512 height 292
click at [915, 425] on textarea "Cover letter template:" at bounding box center [748, 365] width 512 height 292
click at [910, 425] on textarea "Cover letter template:" at bounding box center [748, 365] width 512 height 292
click at [910, 426] on textarea "Cover letter template:" at bounding box center [748, 365] width 512 height 292
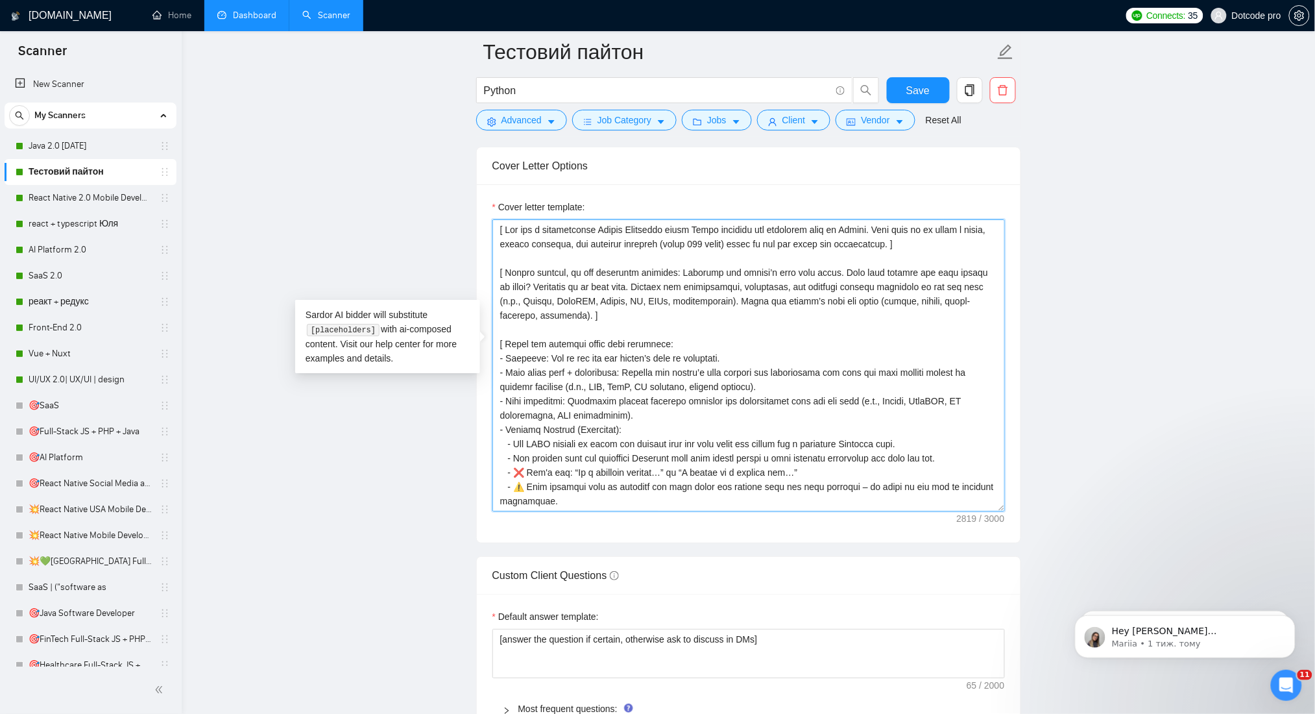
click at [909, 426] on textarea "Cover letter template:" at bounding box center [748, 365] width 512 height 292
click at [911, 426] on textarea "Cover letter template:" at bounding box center [748, 365] width 512 height 292
click at [931, 425] on textarea "Cover letter template:" at bounding box center [748, 365] width 512 height 292
click at [945, 422] on textarea "Cover letter template:" at bounding box center [748, 365] width 512 height 292
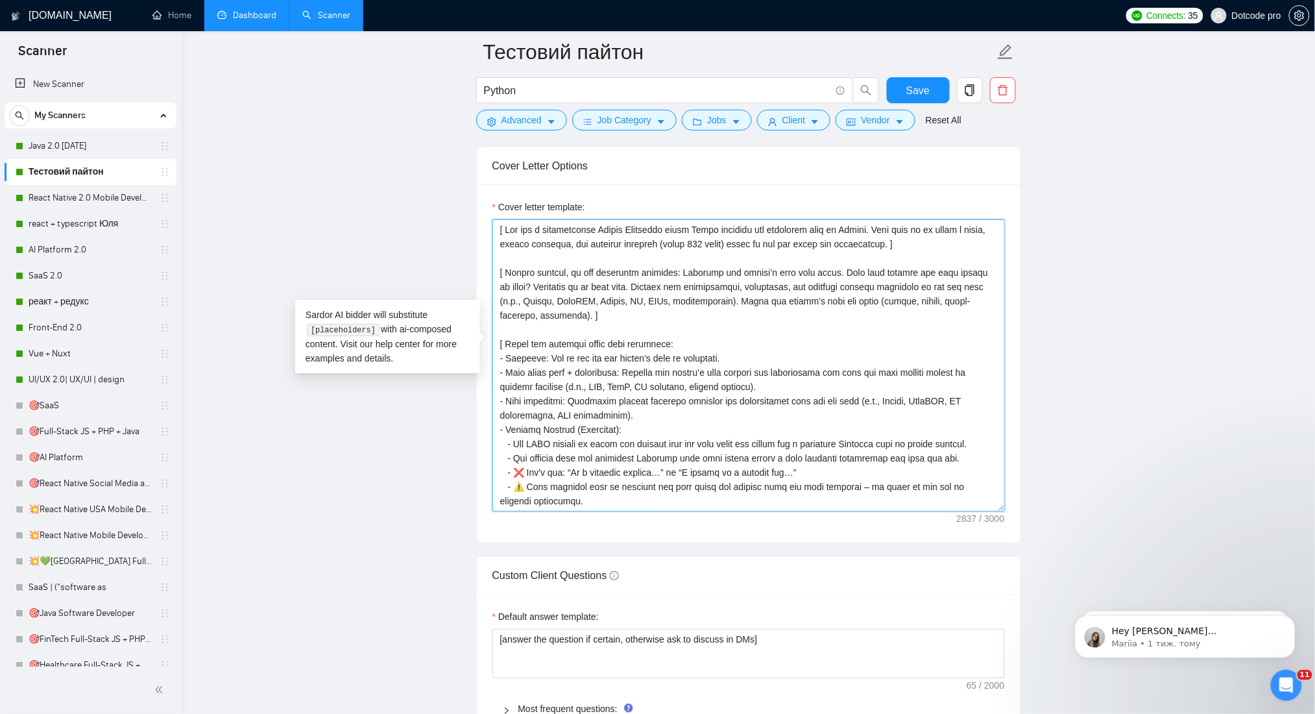
click at [734, 457] on textarea "Cover letter template:" at bounding box center [748, 365] width 512 height 292
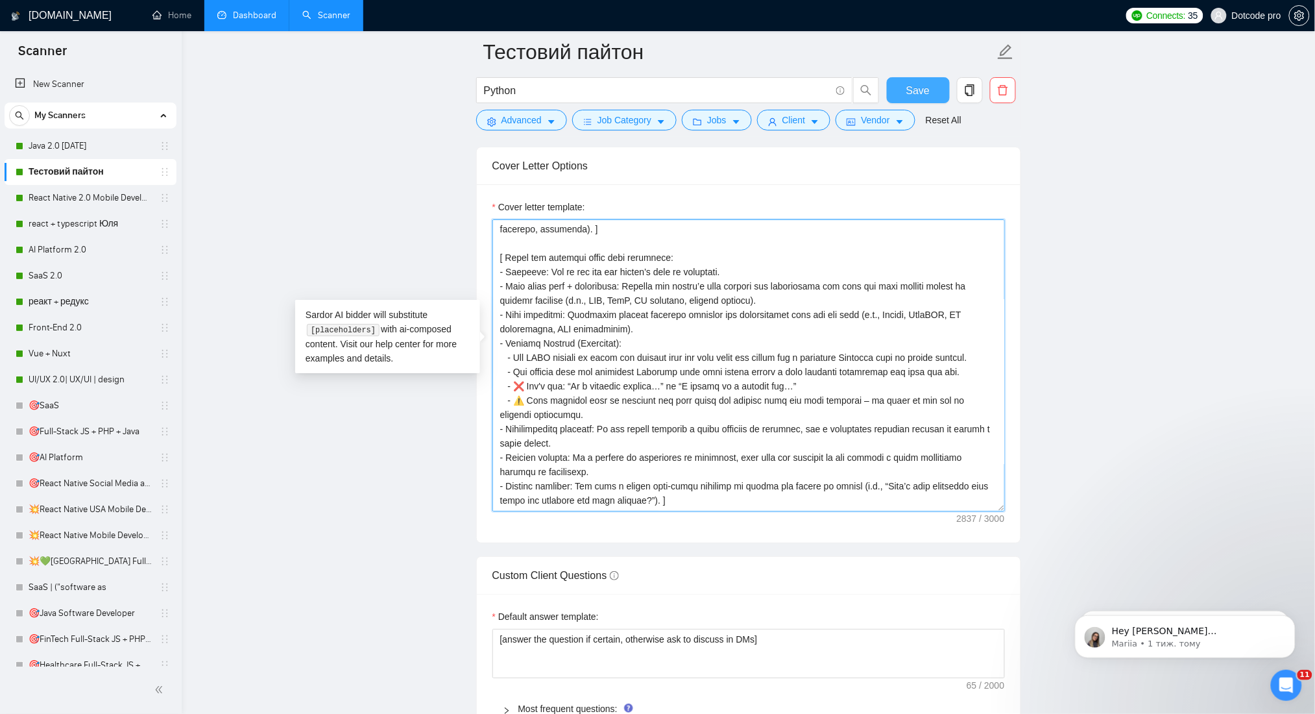
type textarea "[ Lor ips d sitametconse Adipis Elitseddo eiusm Tempo incididu utl etdolorem al…"
click at [946, 87] on button "Save" at bounding box center [918, 90] width 63 height 26
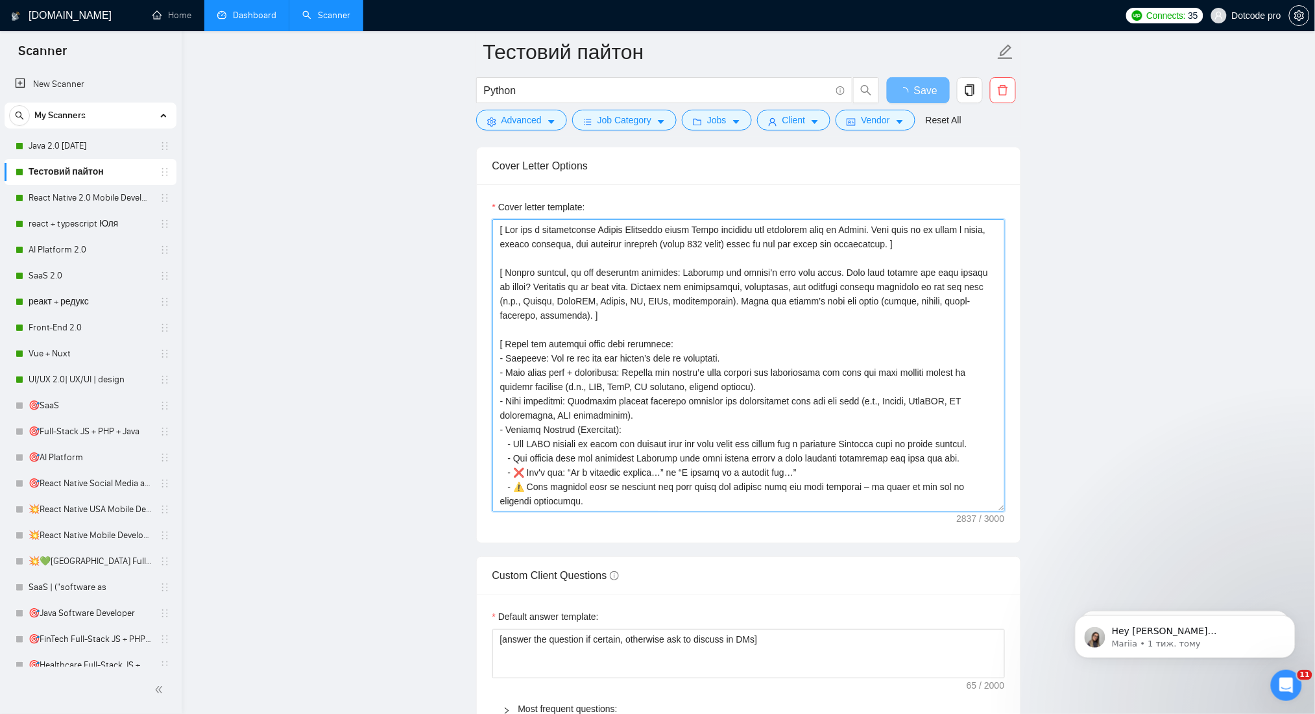
click at [568, 361] on textarea "Cover letter template:" at bounding box center [748, 365] width 512 height 292
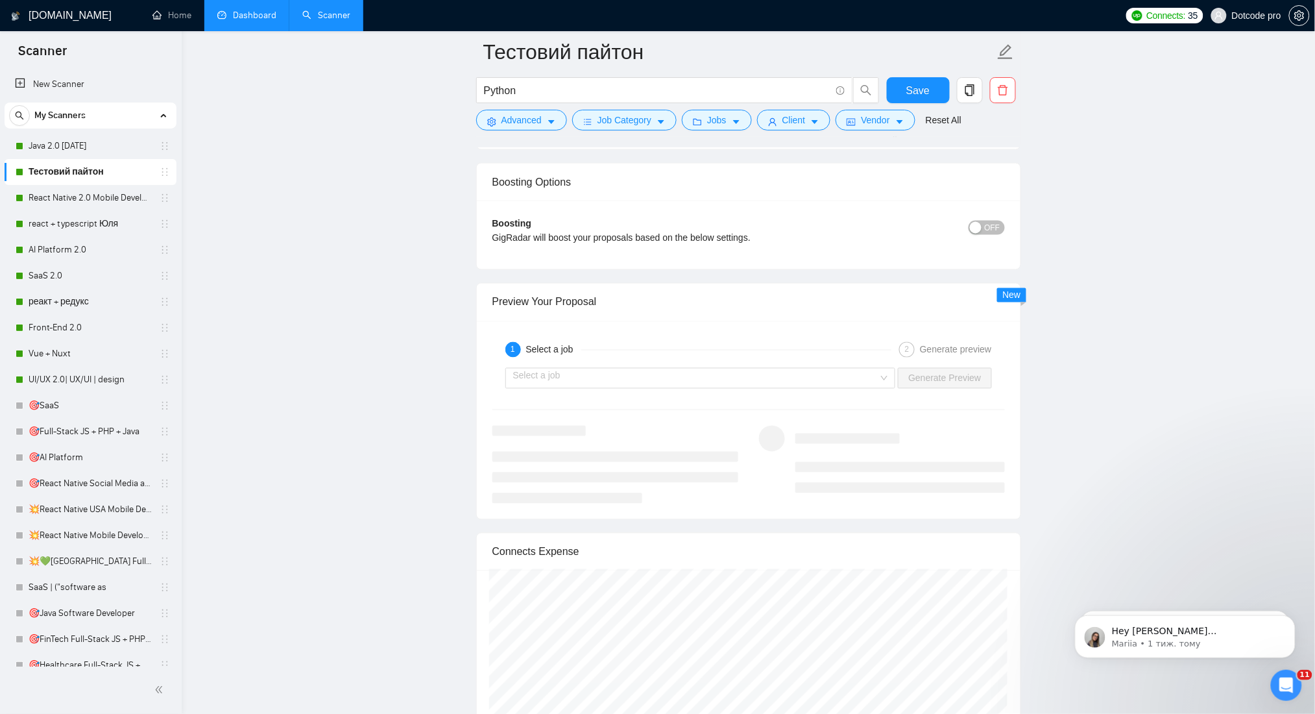
scroll to position [2508, 0]
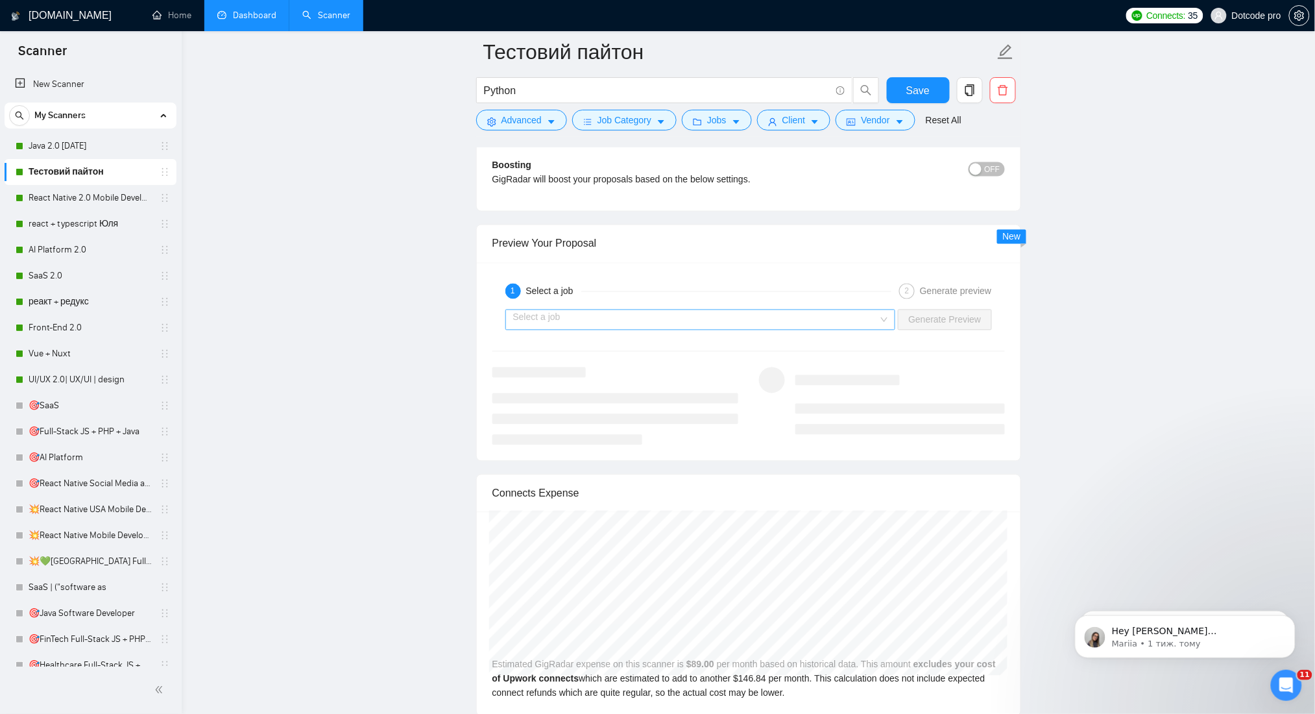
click at [863, 310] on input "search" at bounding box center [696, 319] width 366 height 19
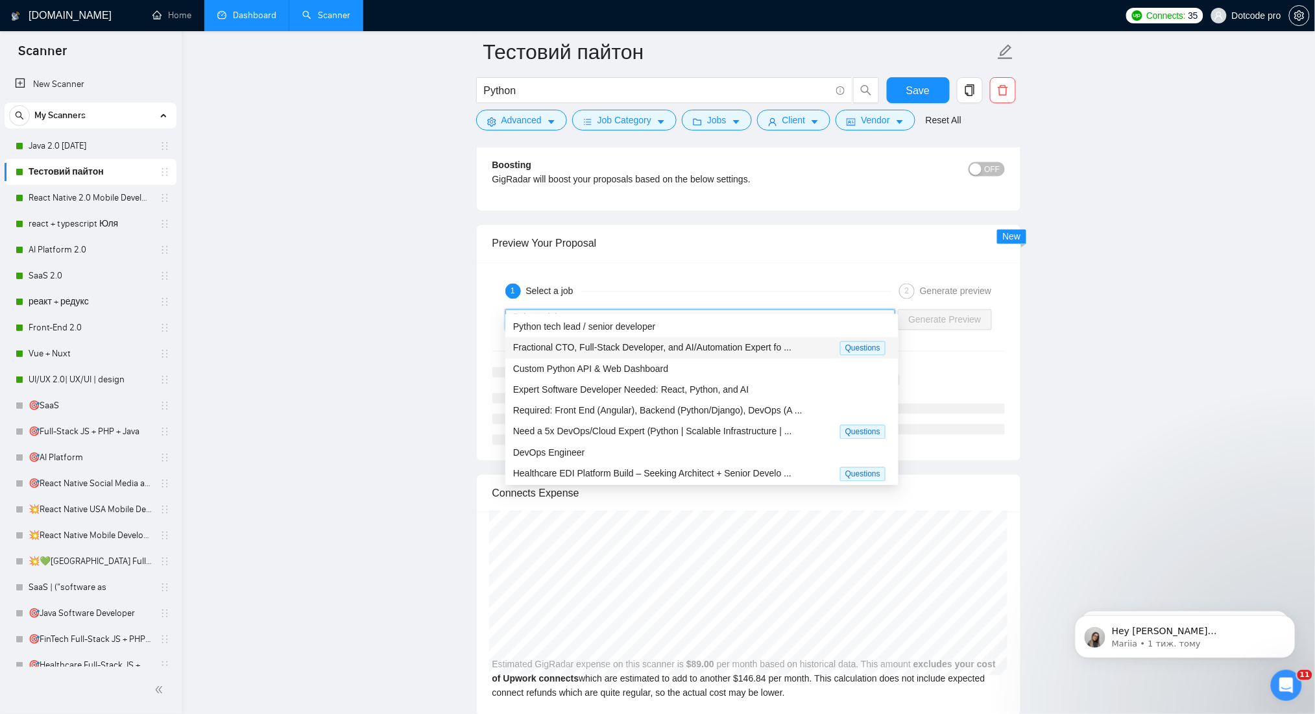
click at [644, 347] on span "Fractional CTO, Full-Stack Developer, and AI/Automation Expert fo ..." at bounding box center [652, 348] width 278 height 10
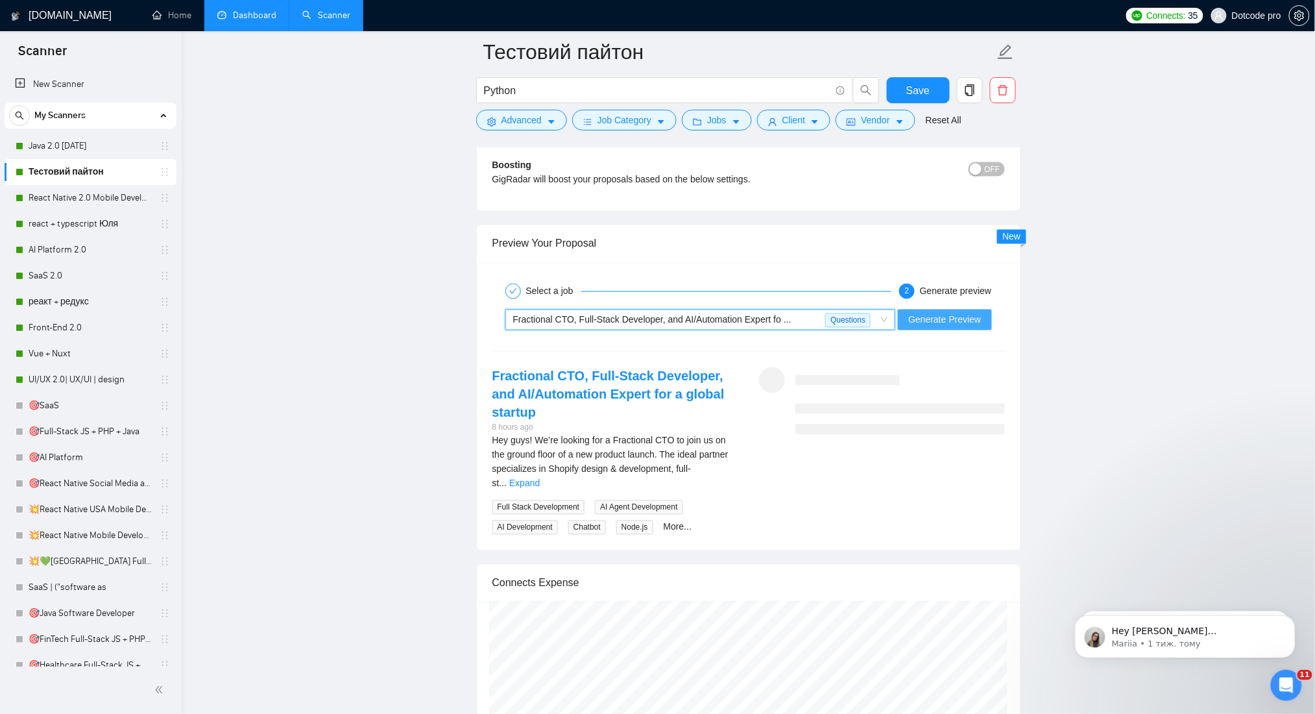
click at [942, 313] on span "Generate Preview" at bounding box center [944, 320] width 73 height 14
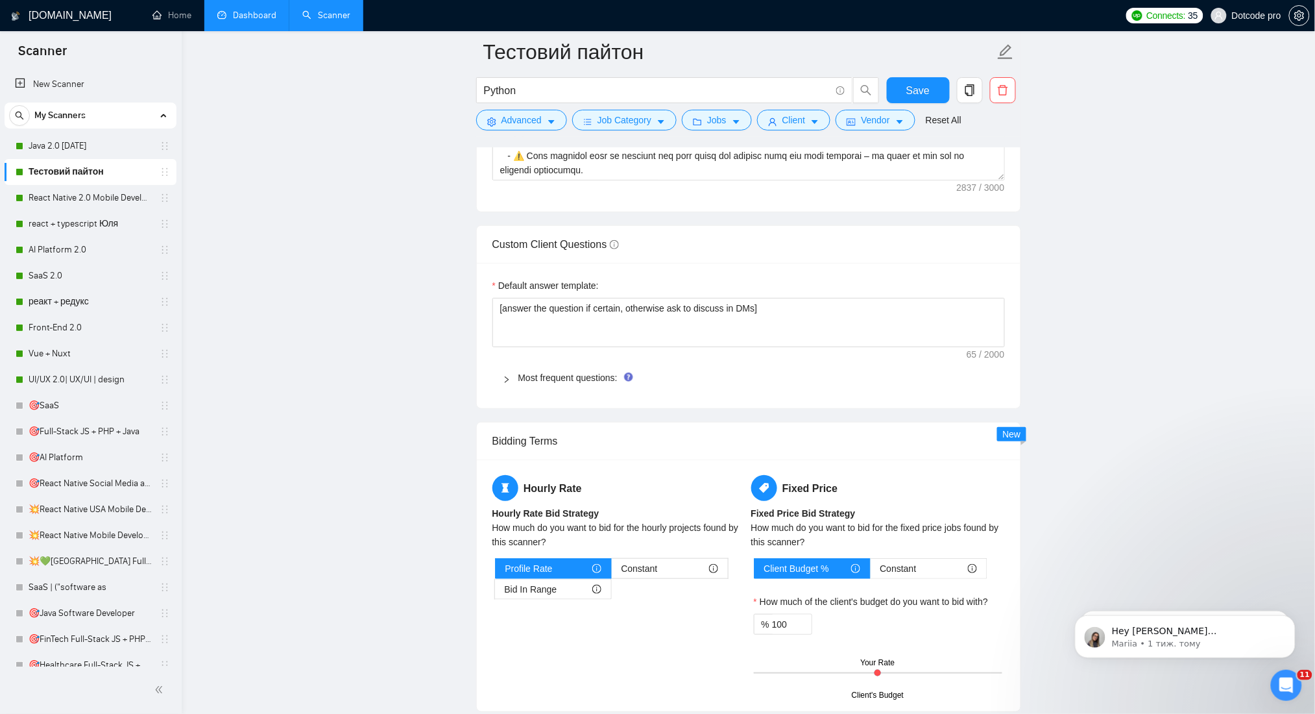
scroll to position [1816, 0]
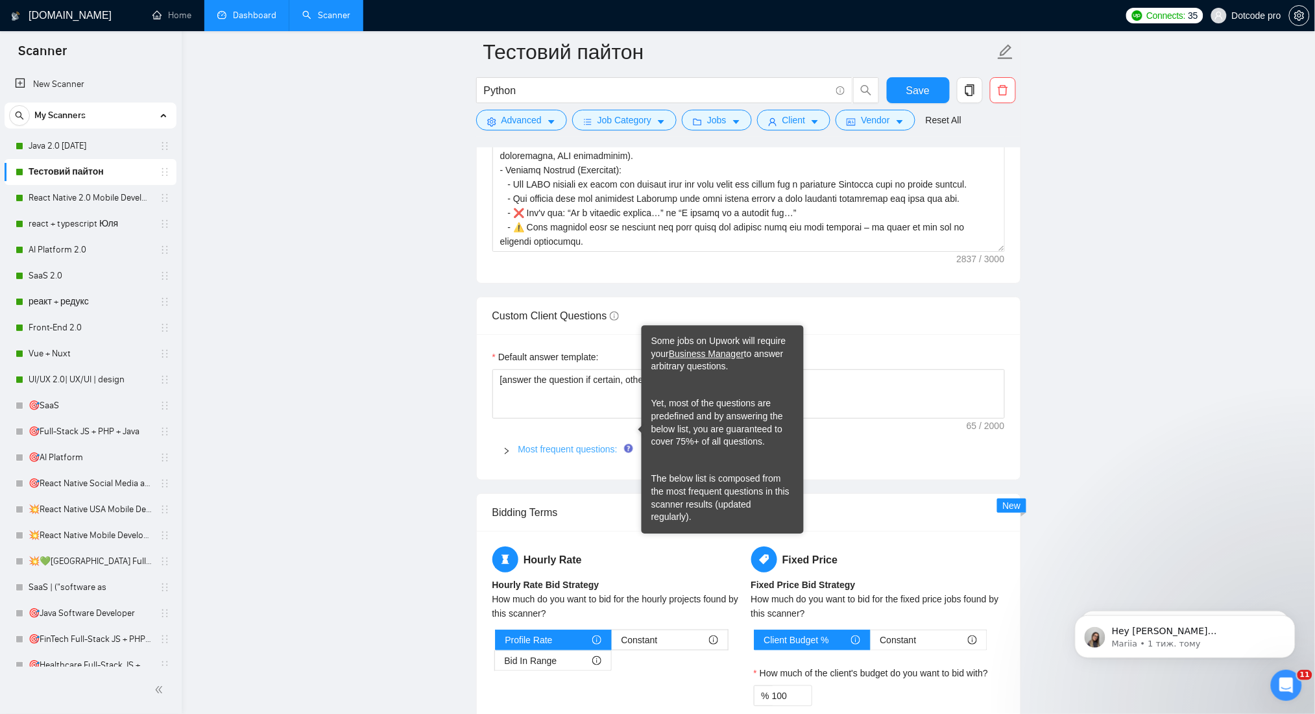
click at [596, 444] on link "Most frequent questions:" at bounding box center [567, 449] width 99 height 10
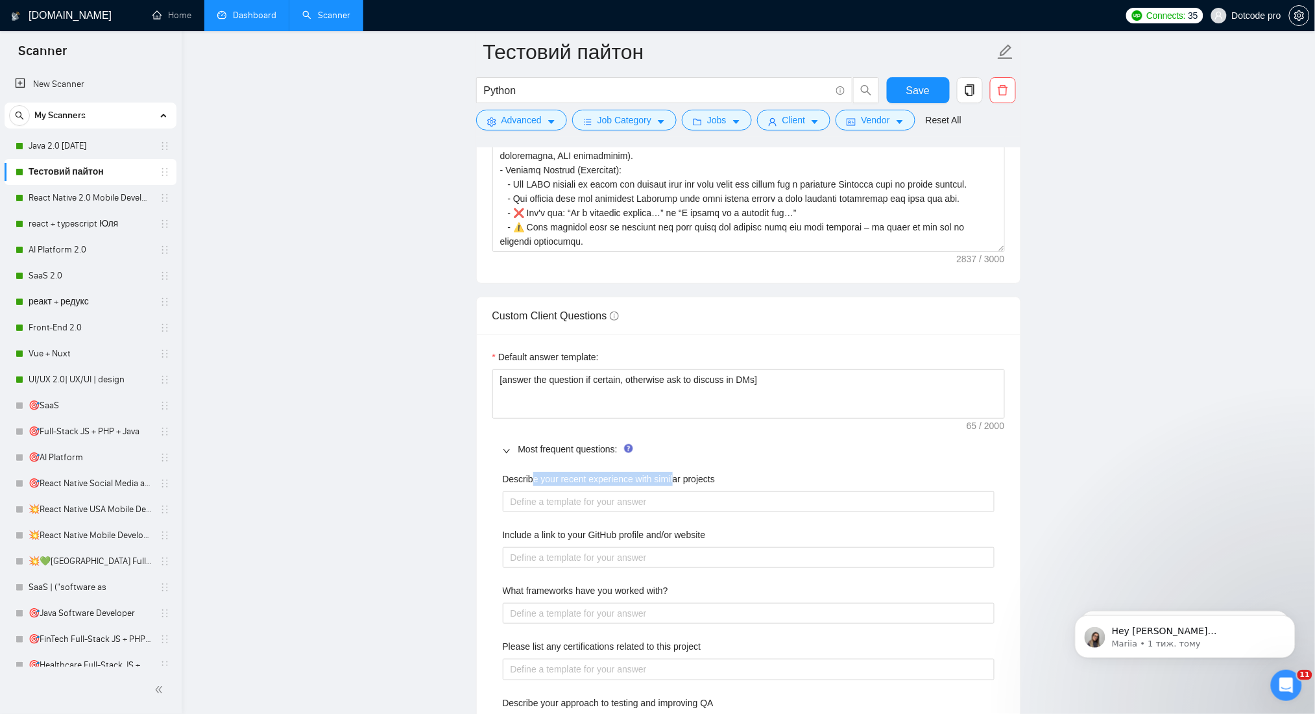
drag, startPoint x: 530, startPoint y: 461, endPoint x: 670, endPoint y: 461, distance: 140.1
click at [670, 472] on label "Describe your recent experience with similar projects" at bounding box center [609, 479] width 213 height 14
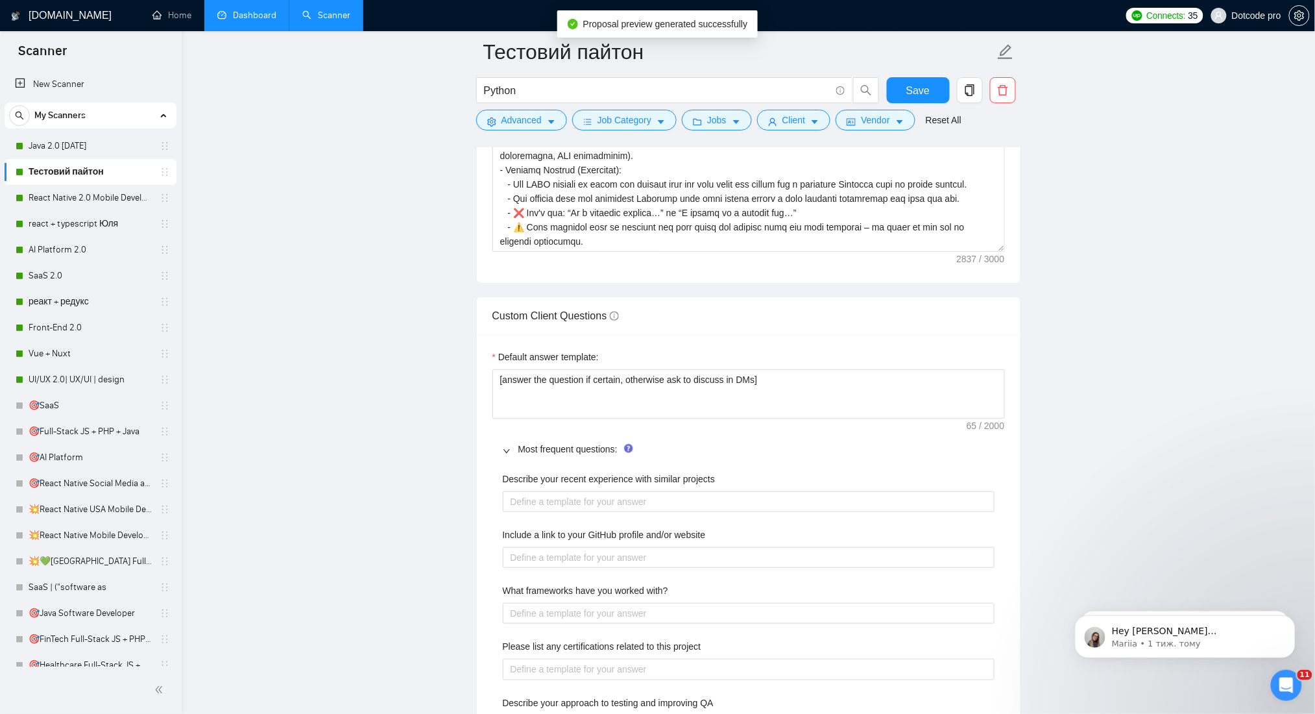
click at [524, 442] on span "Most frequent questions:" at bounding box center [756, 449] width 476 height 14
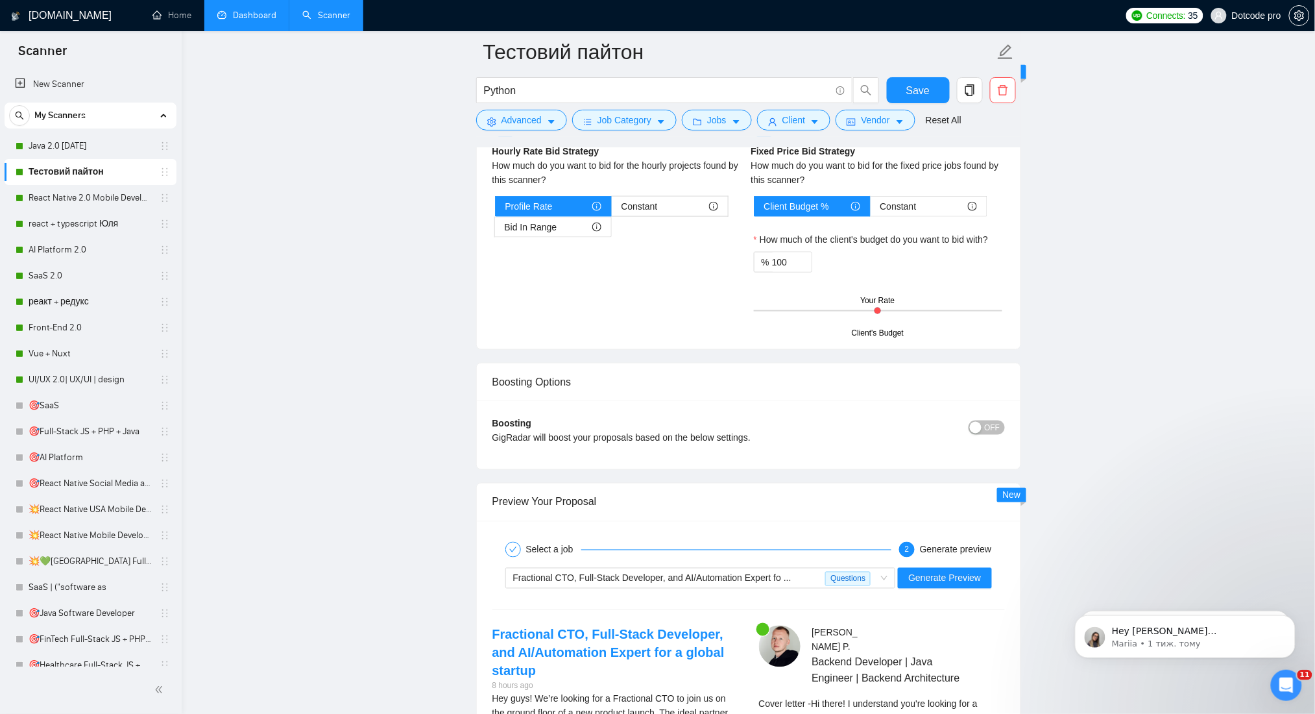
scroll to position [2508, 0]
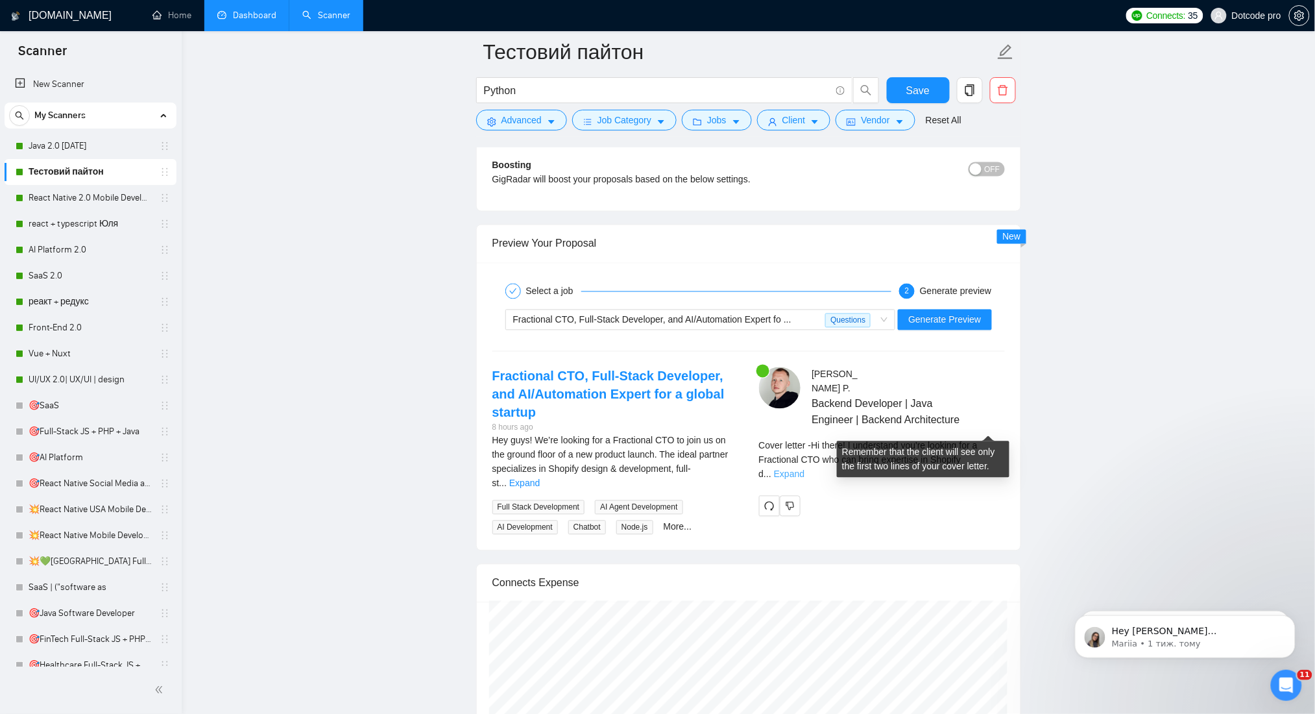
click at [804, 469] on link "Expand" at bounding box center [789, 474] width 30 height 10
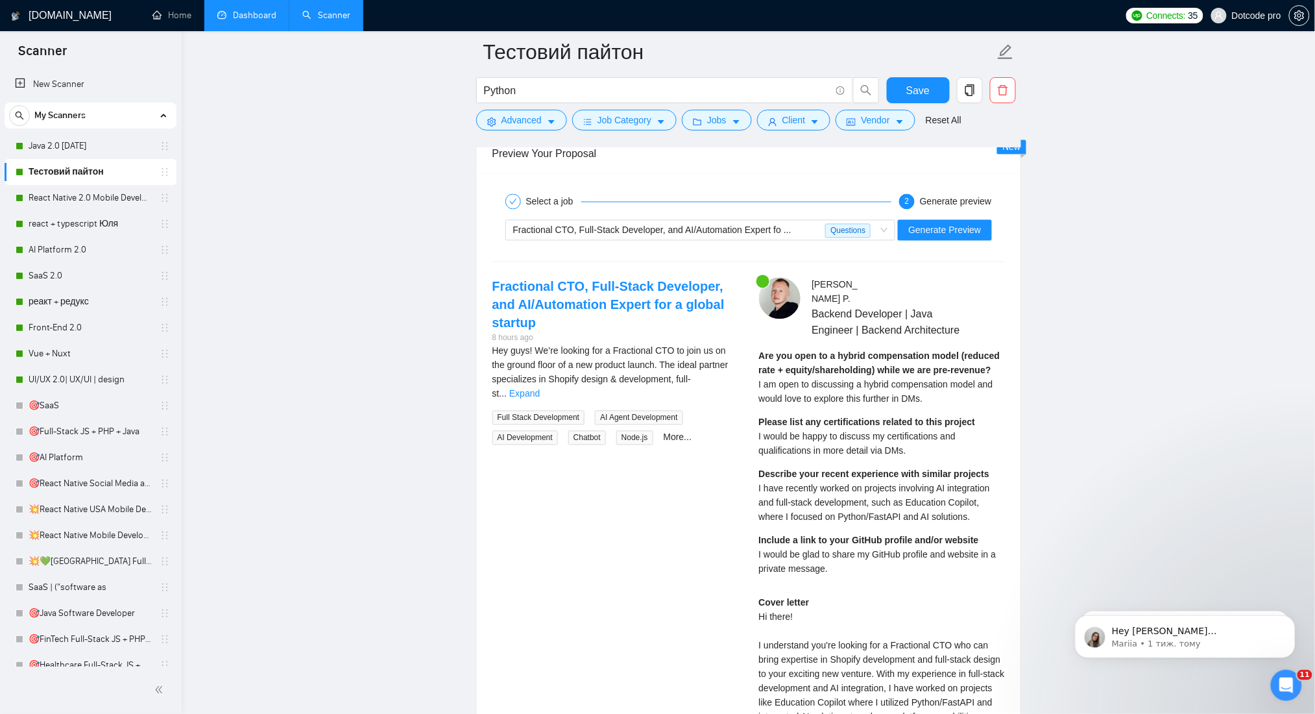
scroll to position [2681, 0]
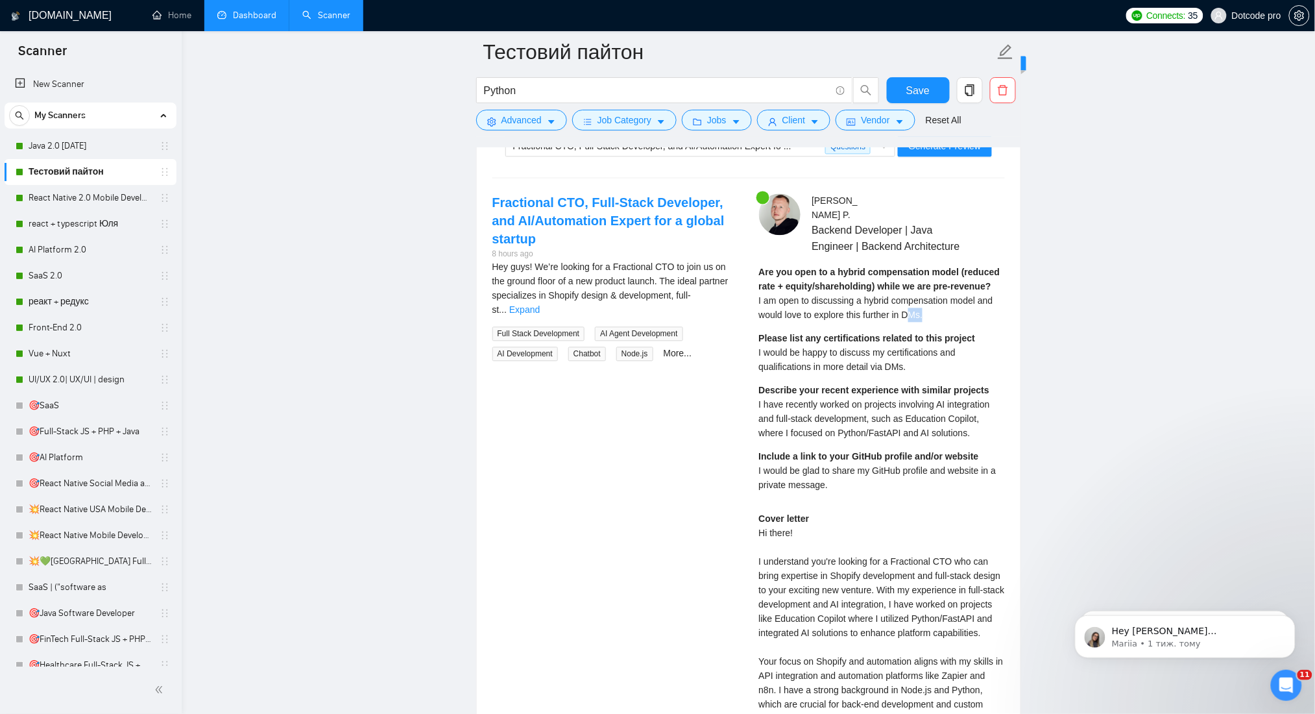
drag, startPoint x: 909, startPoint y: 285, endPoint x: 950, endPoint y: 289, distance: 41.8
click at [950, 289] on div "Are you open to a hybrid compensation model (reduced rate + equity/shareholding…" at bounding box center [882, 383] width 246 height 236
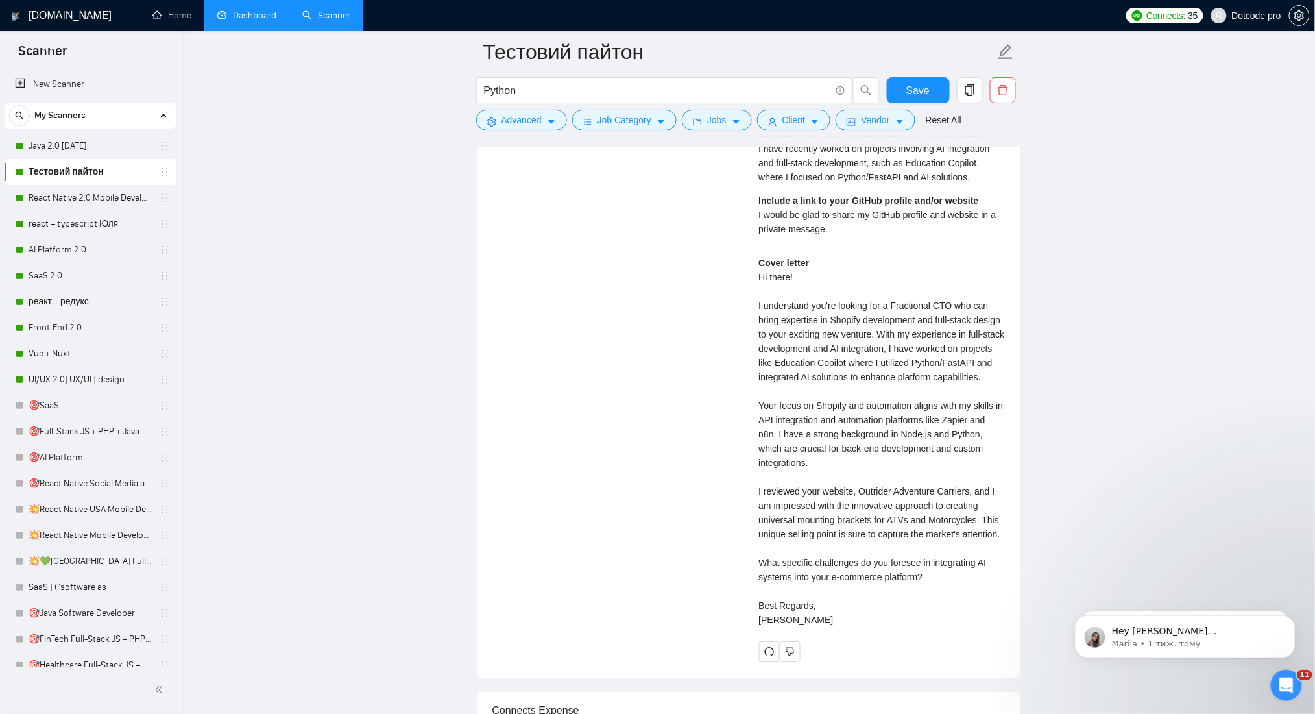
scroll to position [2941, 0]
click at [943, 312] on div "Cover letter Hi there! I understand you're looking for a Fractional CTO who can…" at bounding box center [882, 437] width 246 height 371
drag, startPoint x: 824, startPoint y: 326, endPoint x: 877, endPoint y: 324, distance: 53.2
click at [877, 324] on div "Cover letter Hi there! I understand you're looking for a Fractional CTO who can…" at bounding box center [882, 437] width 246 height 371
click at [854, 326] on div "Cover letter Hi there! I understand you're looking for a Fractional CTO who can…" at bounding box center [882, 437] width 246 height 371
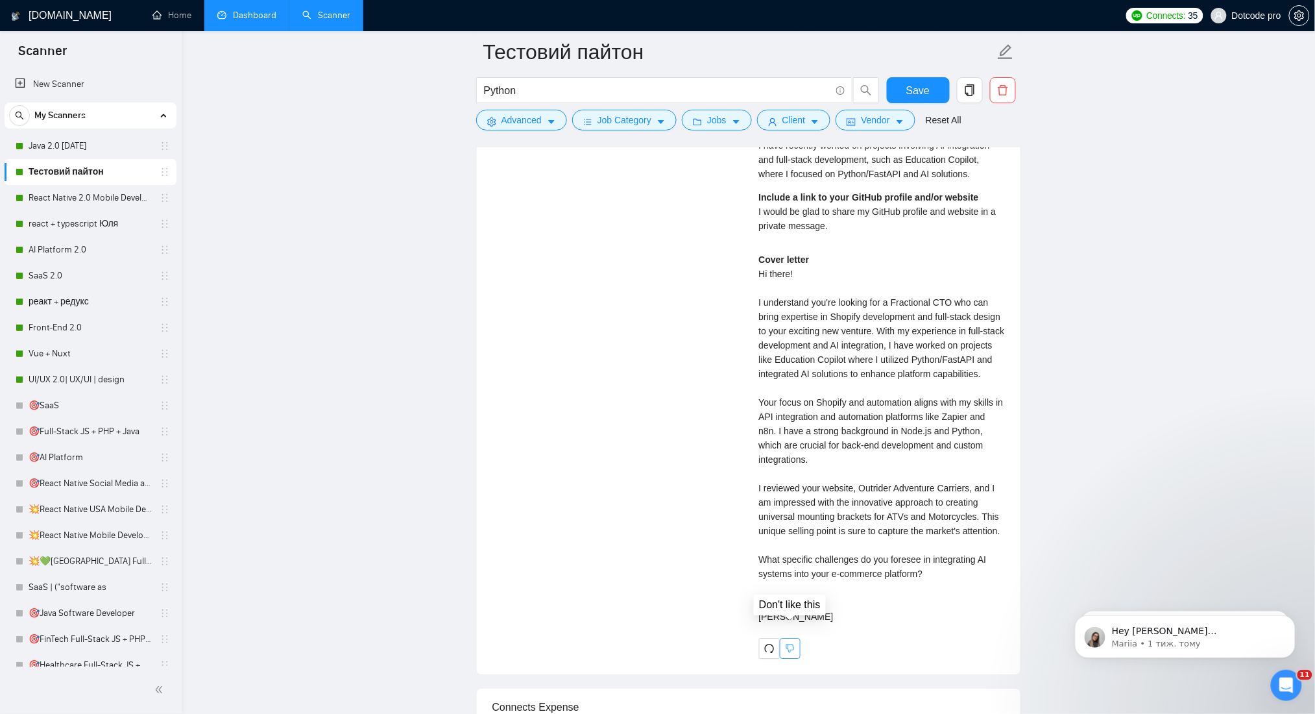
click at [792, 643] on icon "dislike" at bounding box center [790, 648] width 9 height 10
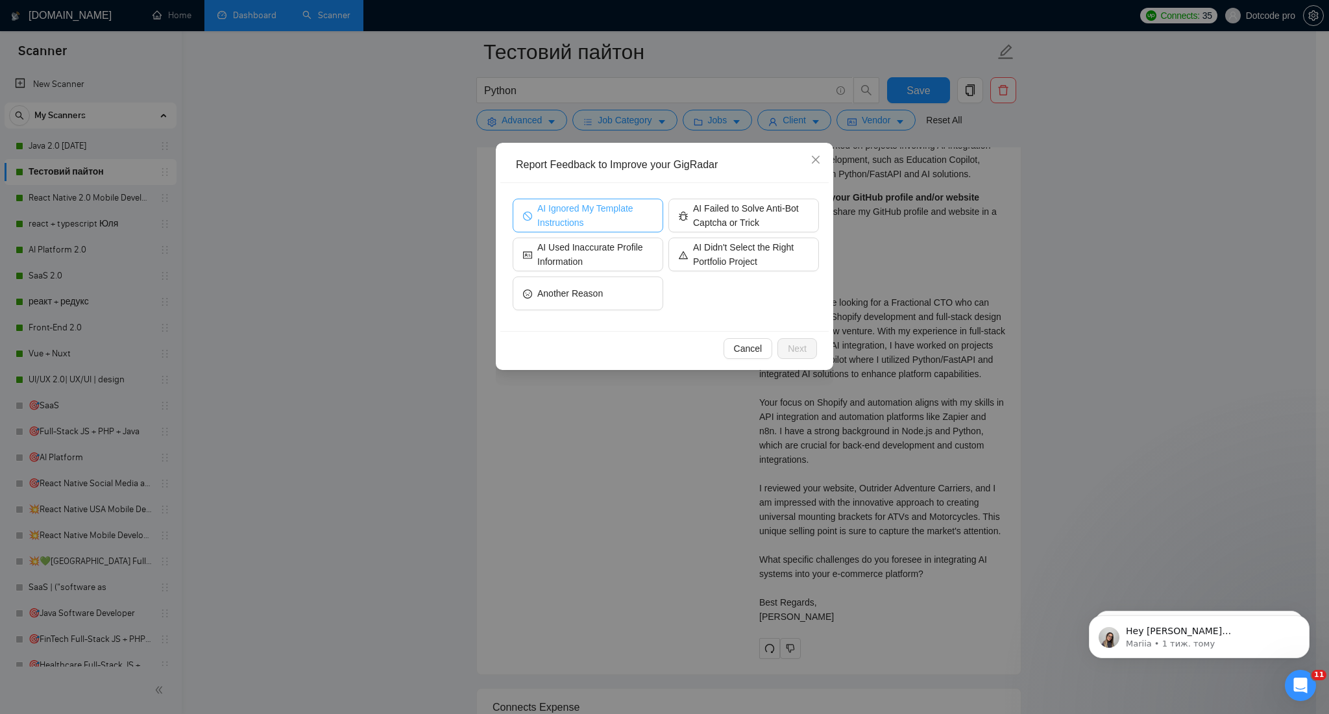
click at [620, 211] on span "AI Ignored My Template Instructions" at bounding box center [594, 215] width 115 height 29
click at [800, 345] on span "Next" at bounding box center [797, 348] width 19 height 14
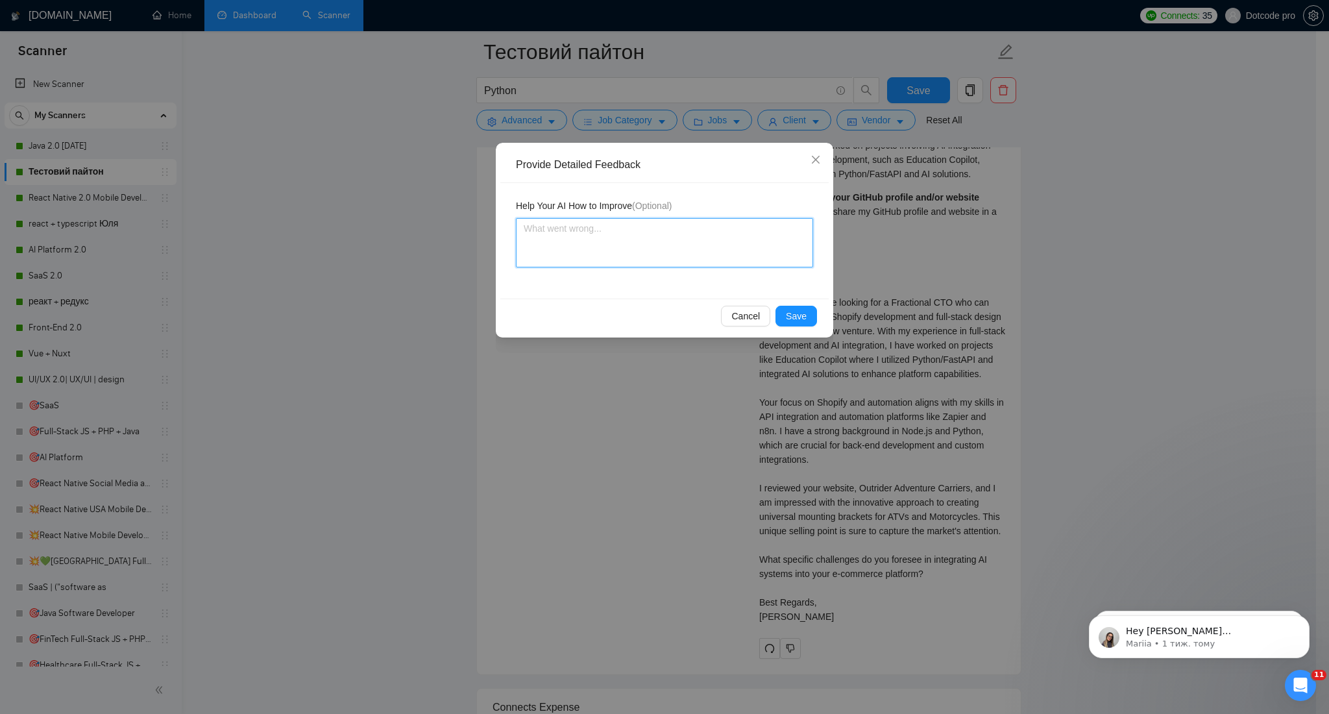
click at [704, 245] on textarea at bounding box center [664, 242] width 297 height 49
type textarea "D"
type textarea "Di"
type textarea "Did"
type textarea "Di"
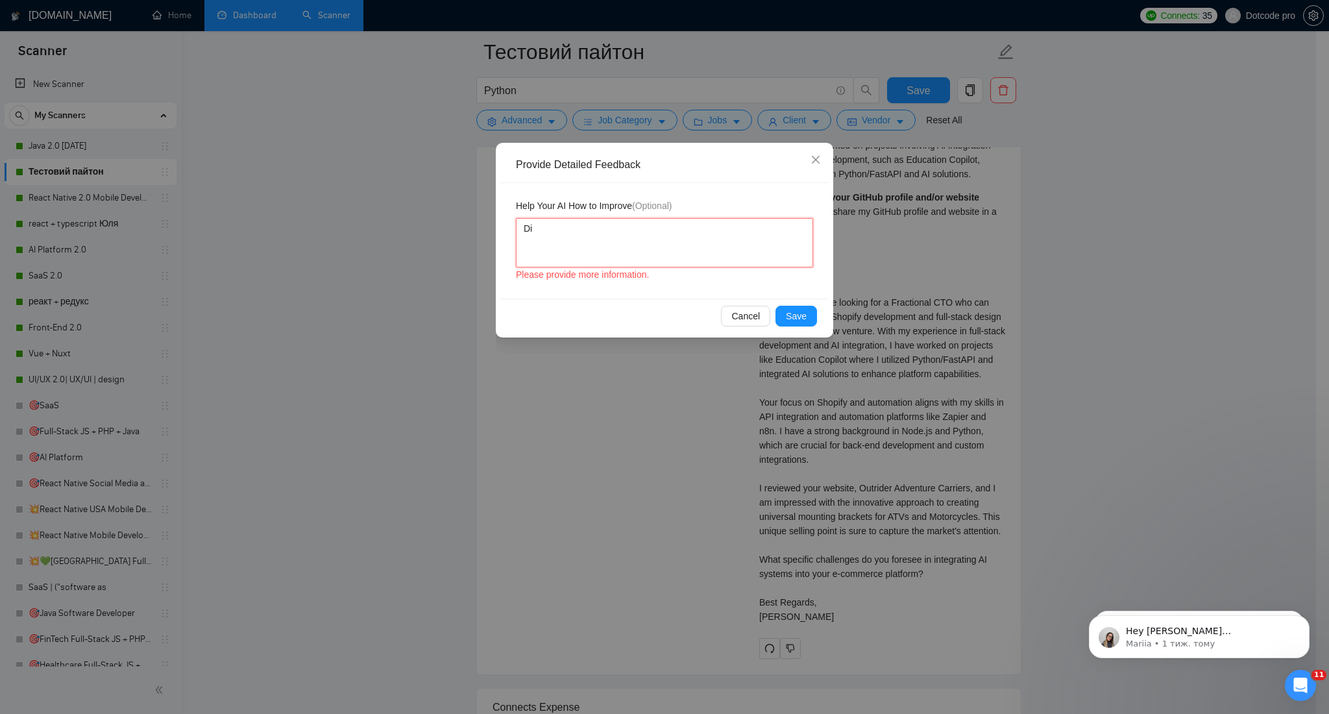
type textarea "D"
type textarea "A"
type textarea "Ai"
type textarea "Ai d"
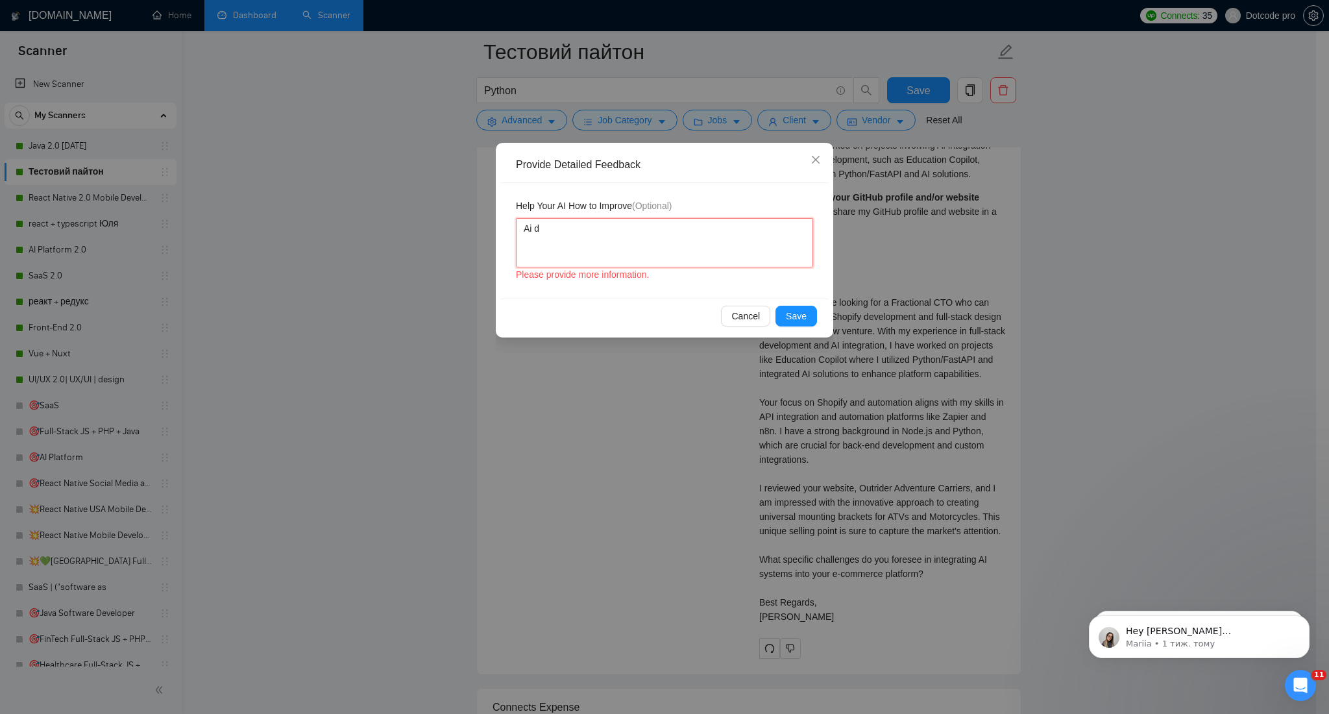
type textarea "Ai di"
type textarea "Ai did"
type textarea "Ai did'"
type textarea "Ai did't"
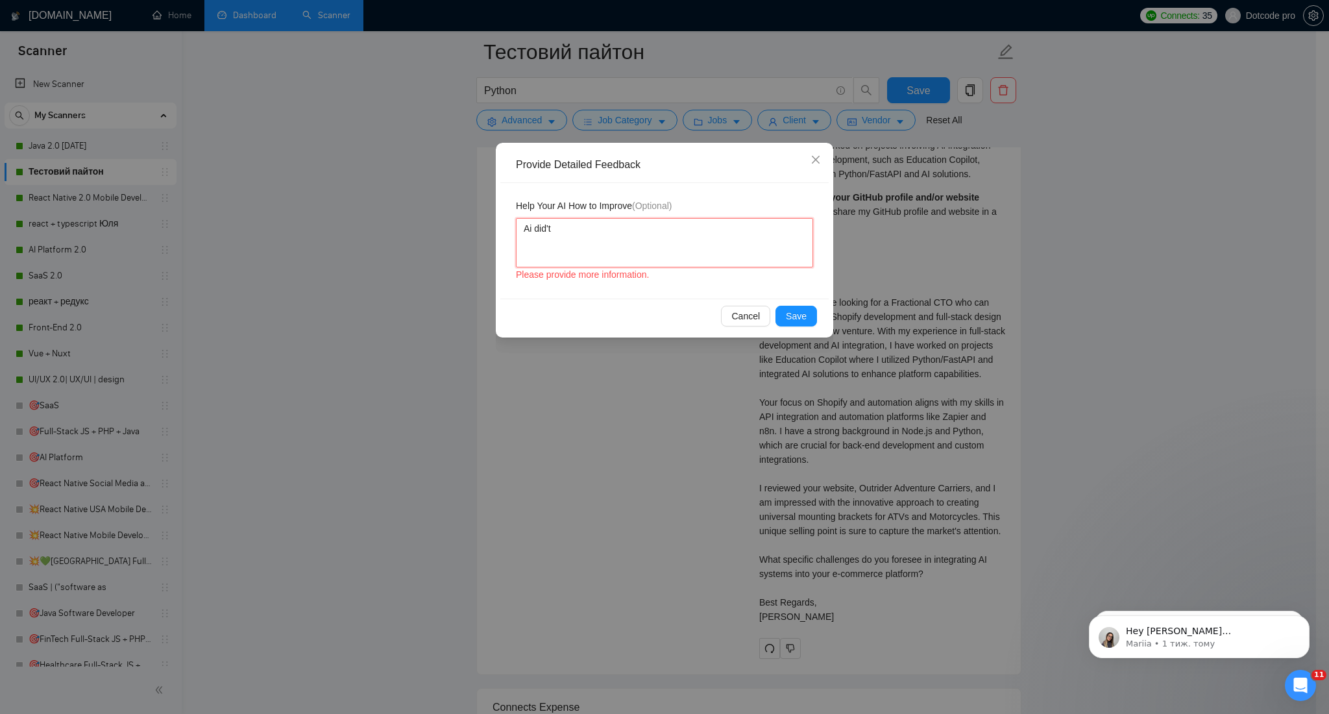
type textarea "Ai did't i"
type textarea "Ai did't in"
type textarea "Ai did't inc"
type textarea "Ai did't incl"
type textarea "Ai did't incli"
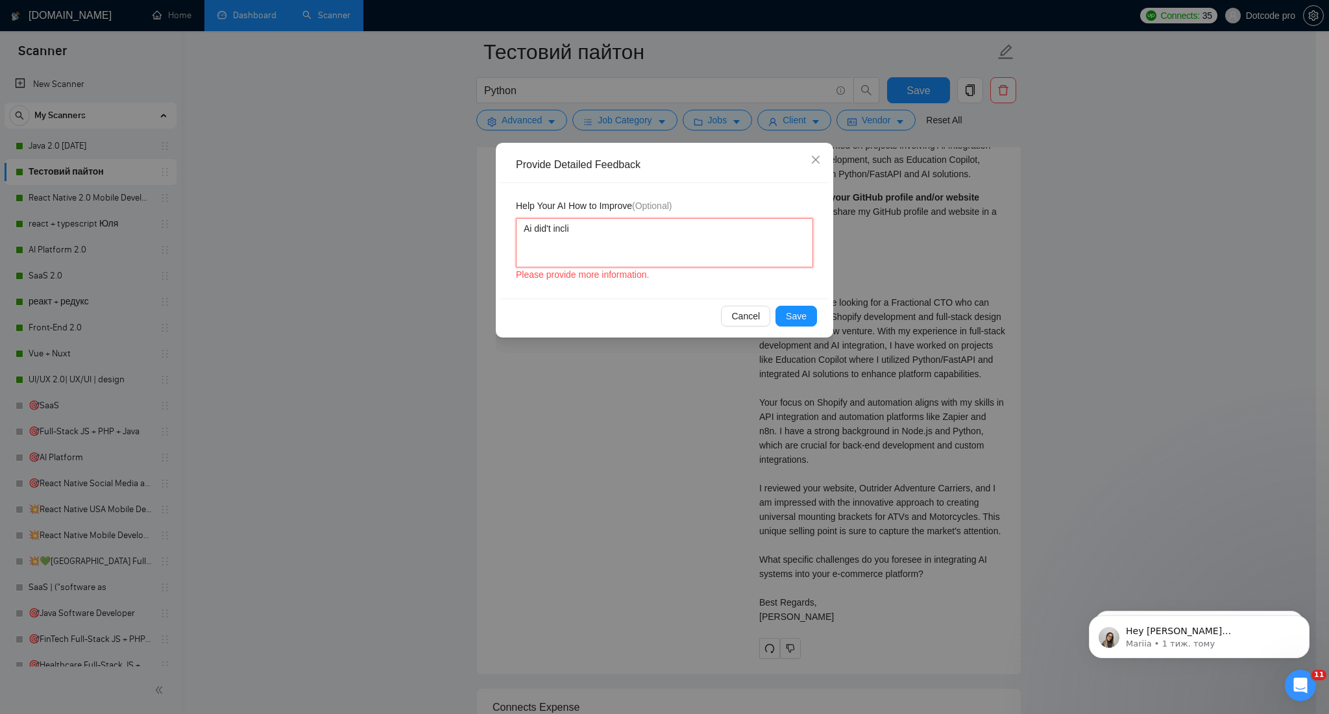
type textarea "Ai did't incl"
type textarea "Ai did't inclu"
type textarea "Ai did't includ"
type textarea "Ai did't include"
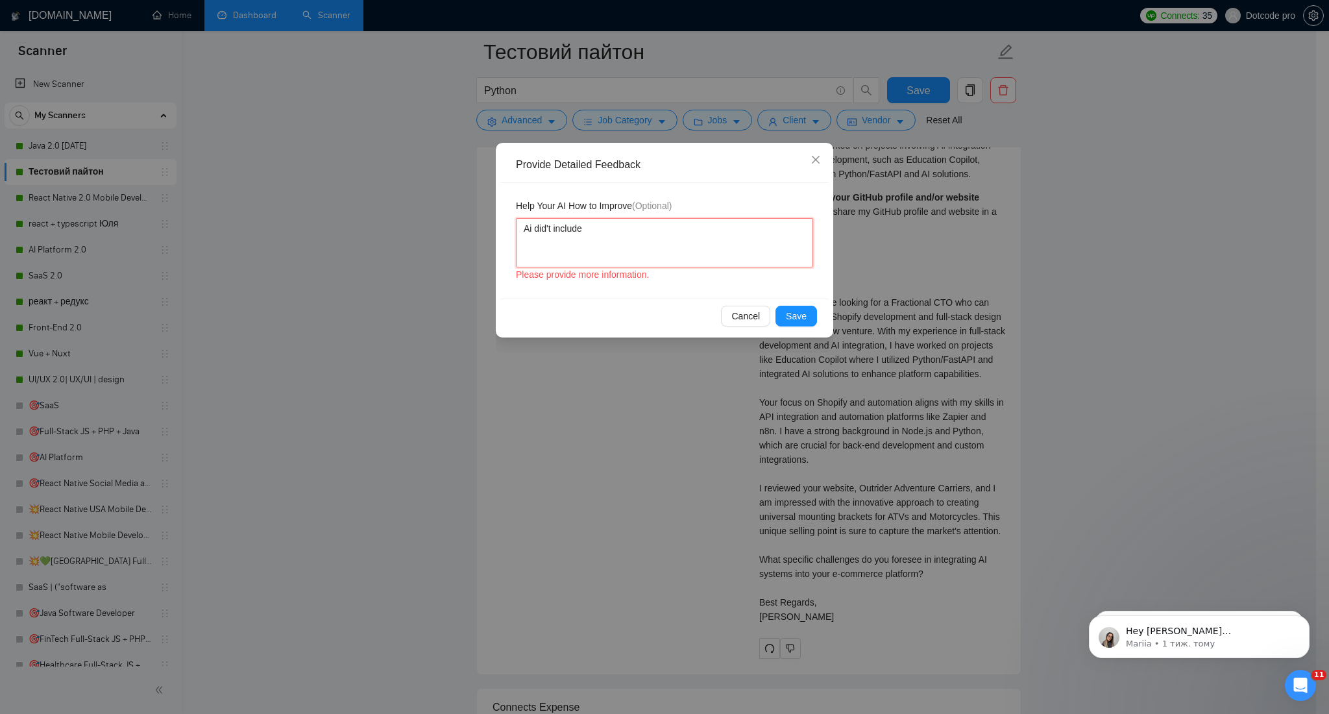
type textarea "Ai did't include t"
type textarea "Ai did't include th"
type textarea "Ai did't include the"
type textarea "Ai did't include the l"
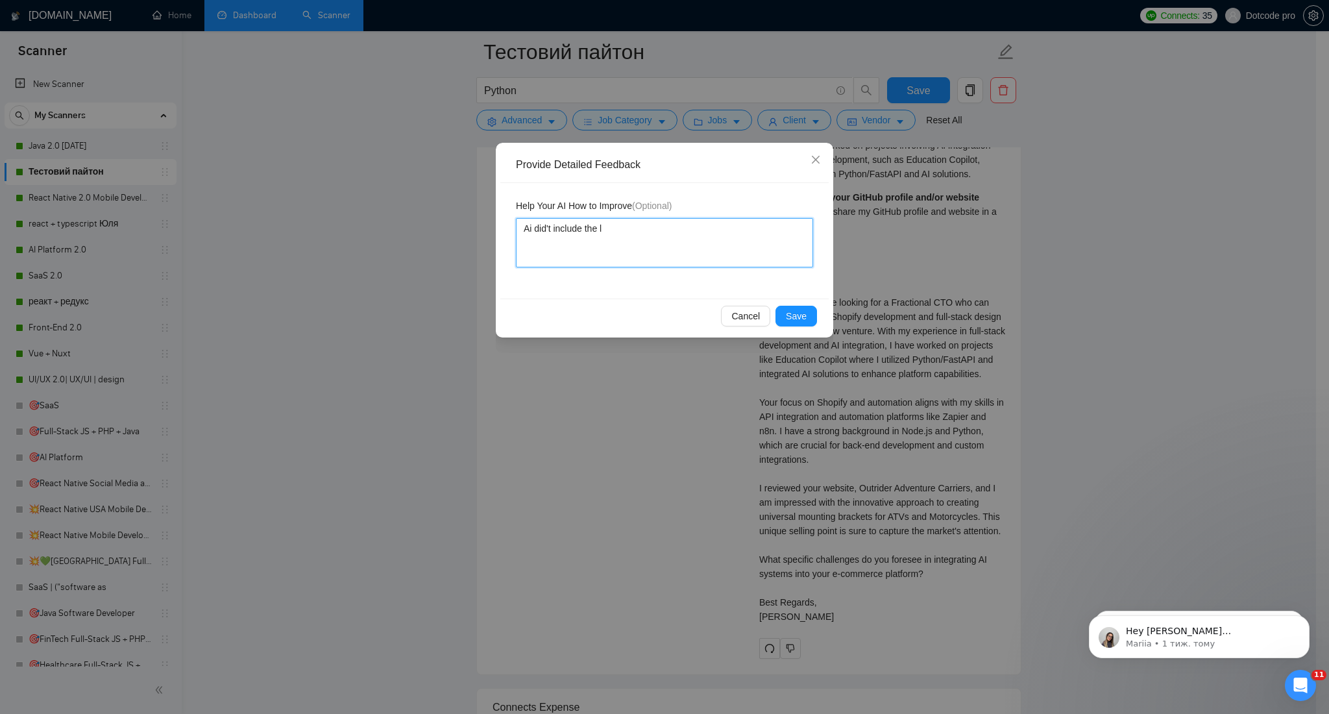
type textarea "Ai did't include the li"
type textarea "Ai did't include the lin"
type textarea "Ai did't include the link"
type textarea "Ai did't include the link t"
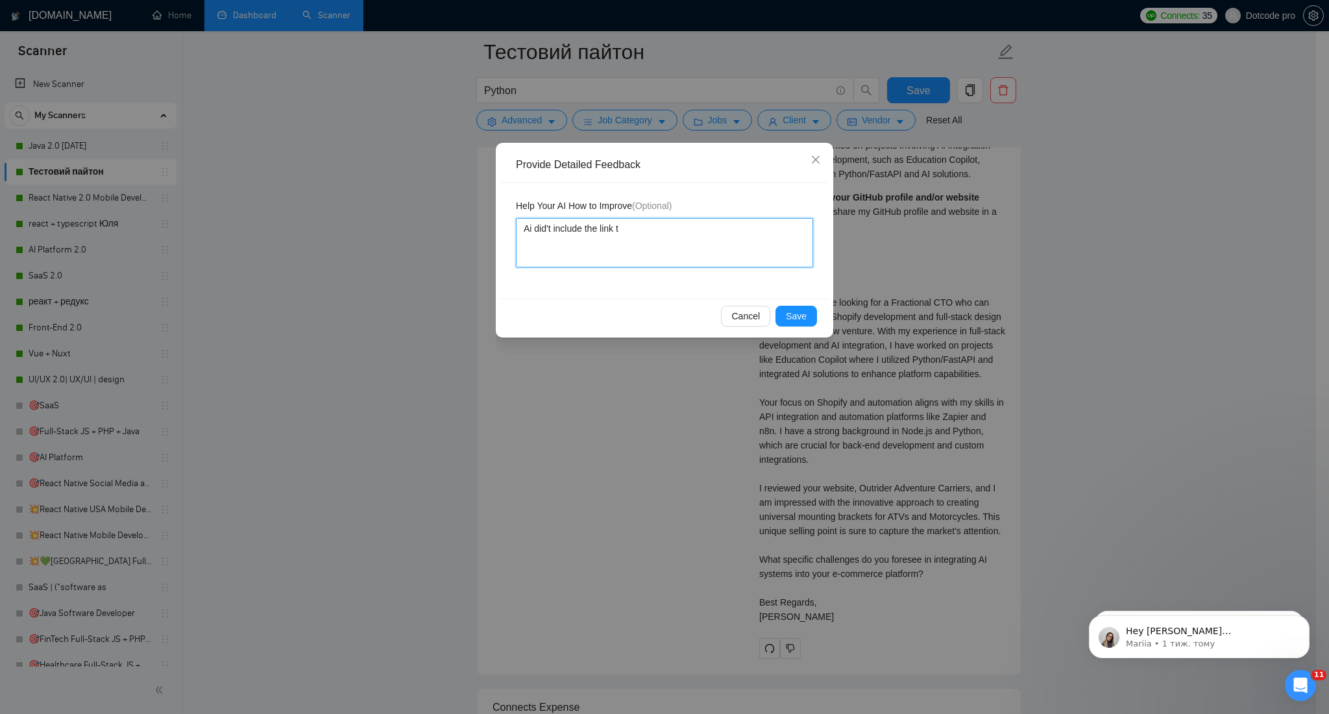
type textarea "Ai did't include the link to"
type textarea "Ai did't include the link to t"
type textarea "Ai did't include the link to th"
type textarea "Ai did't include the link to the"
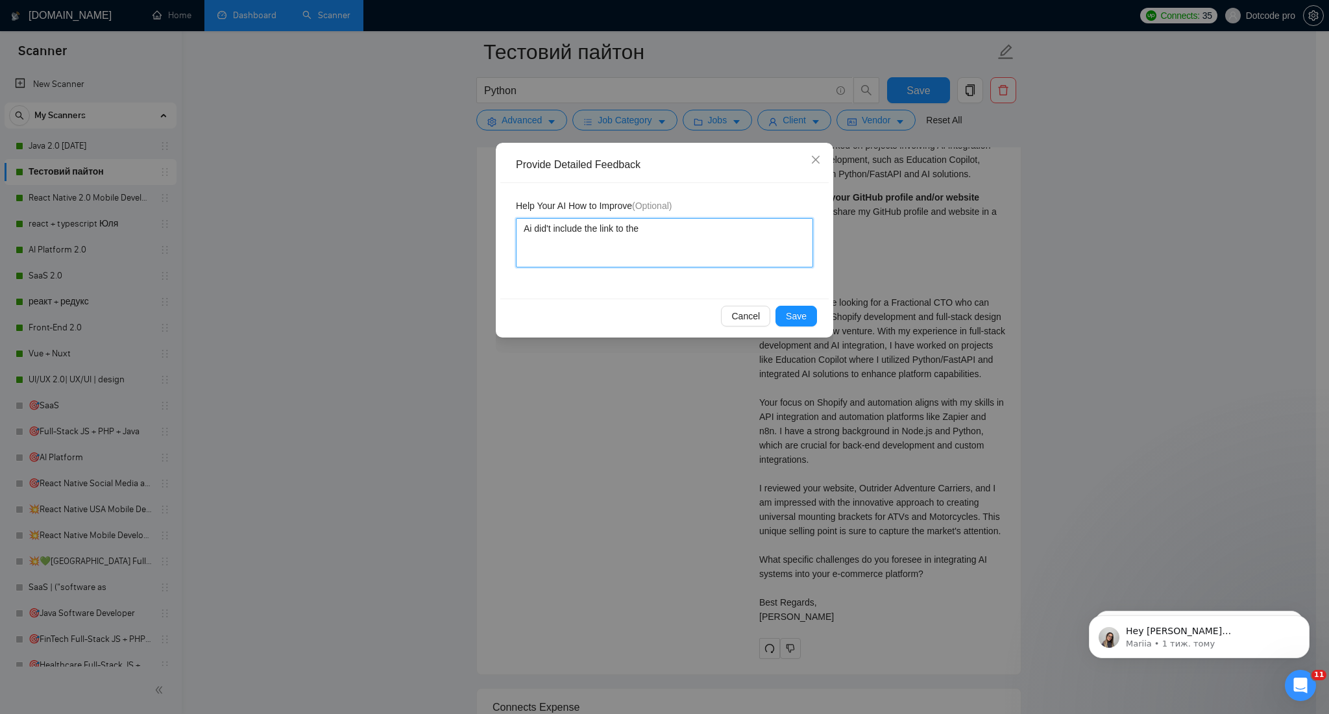
type textarea "Ai did't include the link to the"
type textarea "Ai did't include the link to the p"
type textarea "Ai did't include the link to the pr"
type textarea "Ai did't include the link to the pro"
type textarea "Ai did't include the link to the proj"
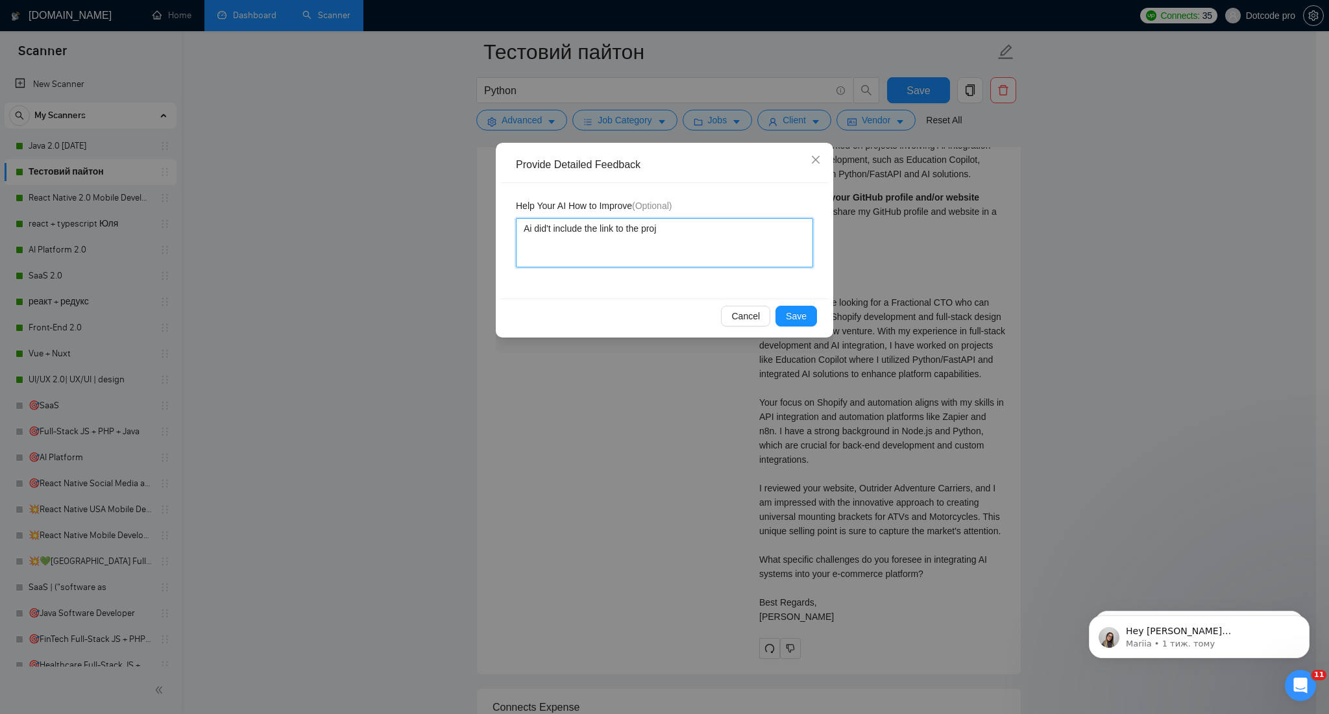
type textarea "Ai did't include the link to the proje"
type textarea "Ai did't include the link to the projec"
type textarea "Ai did't include the link to the project"
type textarea "Ai did't include the link to the project t"
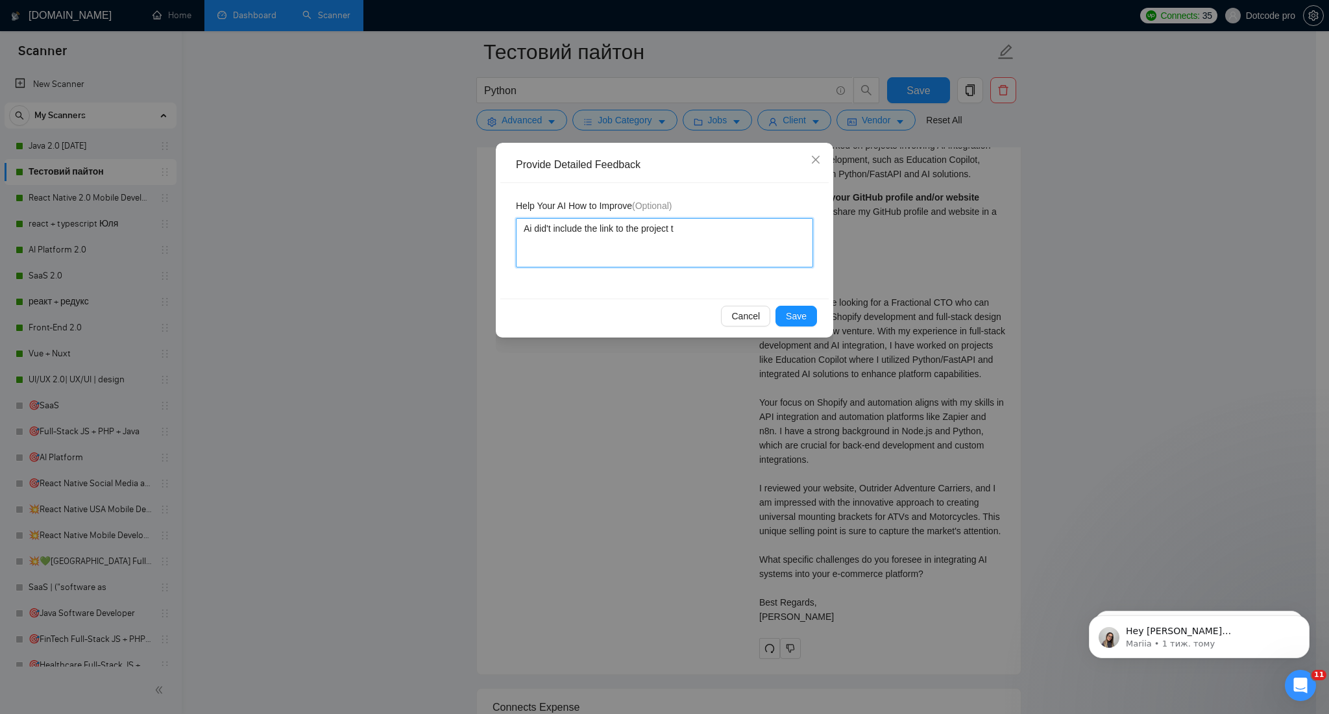
type textarea "Ai did't include the link to the project th"
type textarea "Ai did't include the link to the project tha"
type textarea "Ai did't include the link to the project that"
type textarea "Ai did't include the link to the project that i"
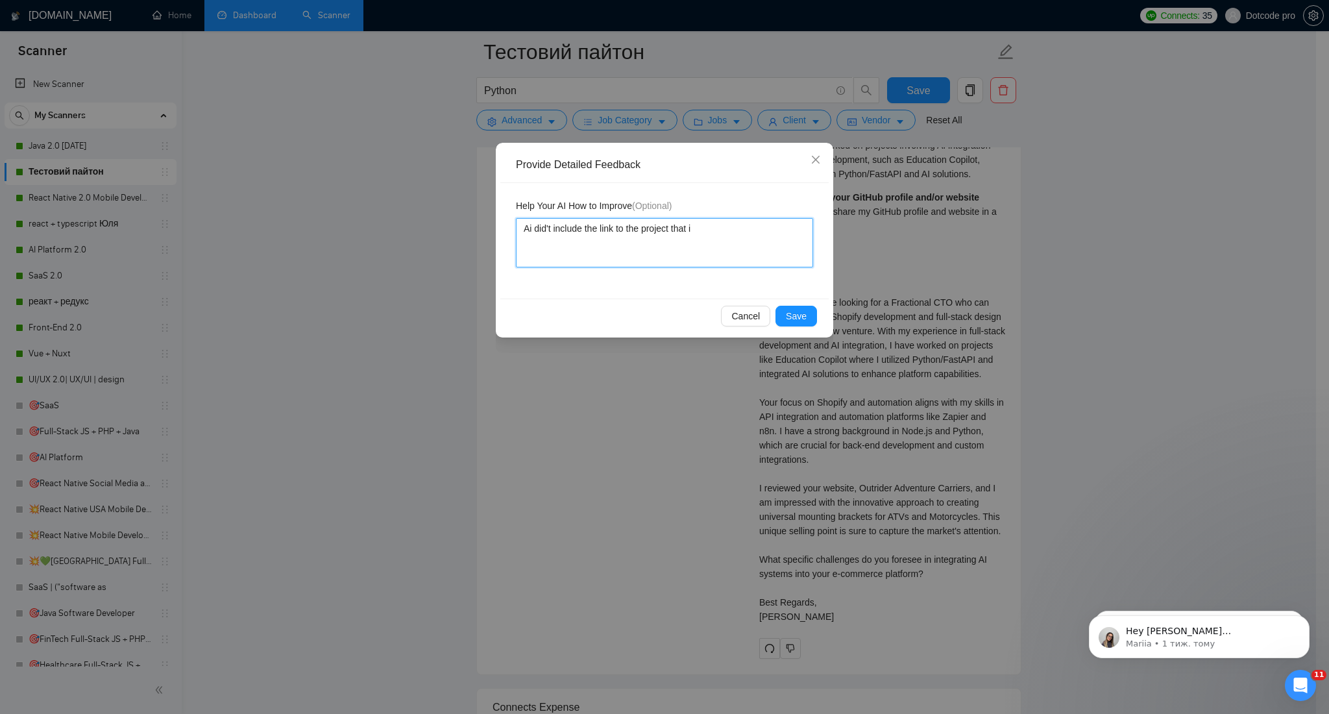
type textarea "Ai did't include the link to the project that i"
type textarea "Ai did't include the link to the project that i r"
type textarea "Ai did't include the link to the project that i re"
type textarea "Ai did't include the link to the project that i req"
type textarea "Ai did't include the link to the project that i requ"
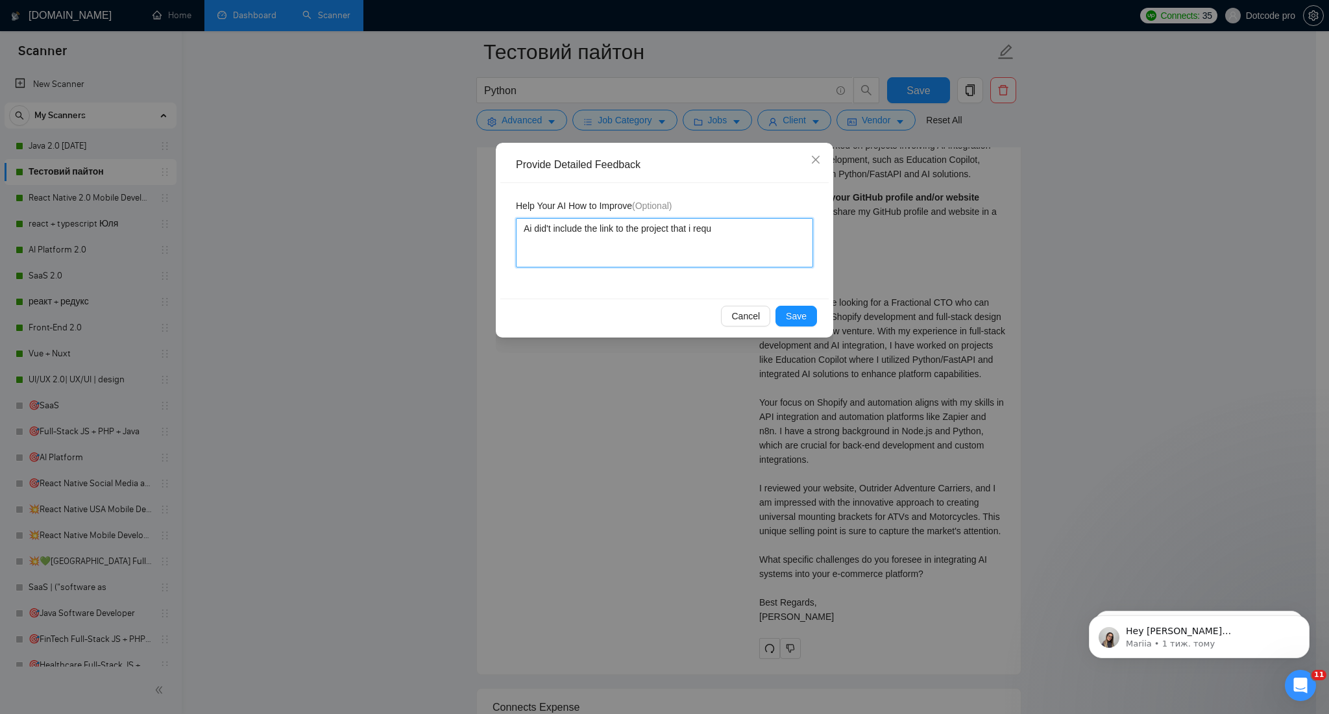
type textarea "Ai did't include the link to the project that i requi"
type textarea "Ai did't include the link to the project that i requir"
type textarea "Ai did't include the link to the project that i require"
type textarea "Ai did't include the link to the project that i required"
click at [789, 315] on span "Save" at bounding box center [796, 316] width 21 height 14
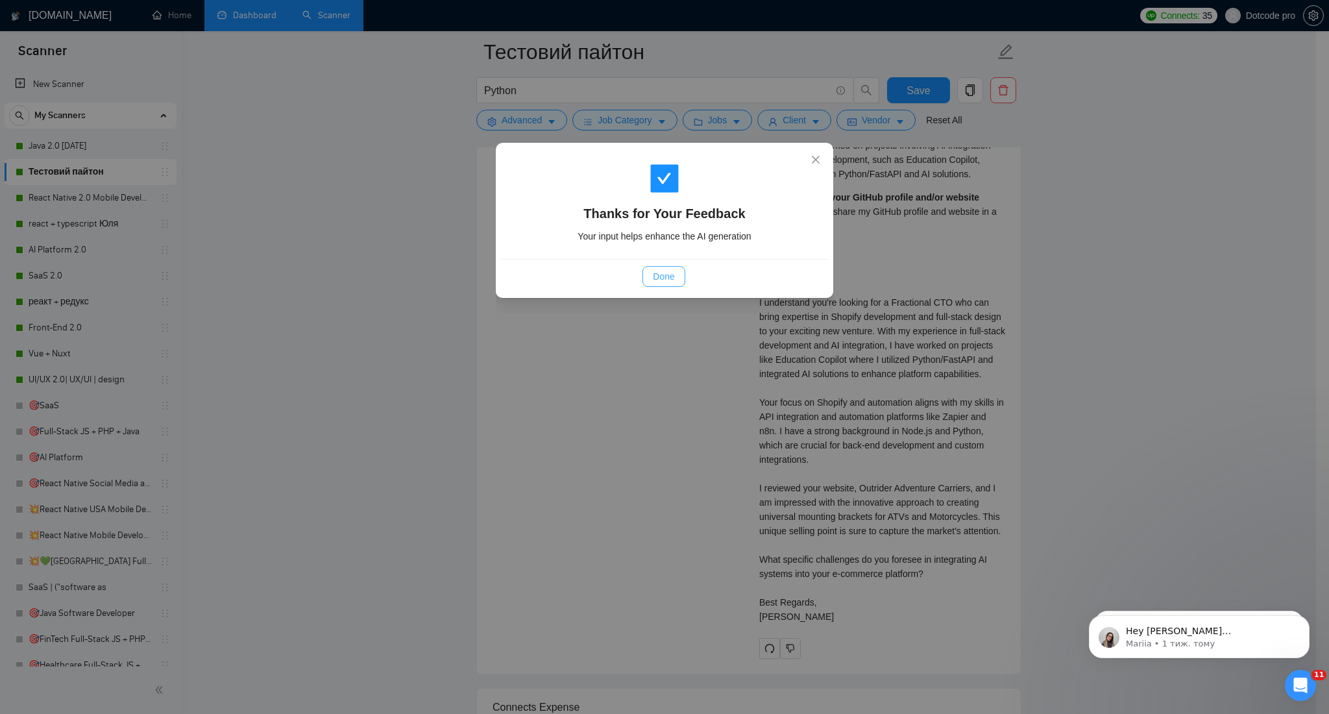
click at [657, 272] on span "Done" at bounding box center [663, 276] width 21 height 14
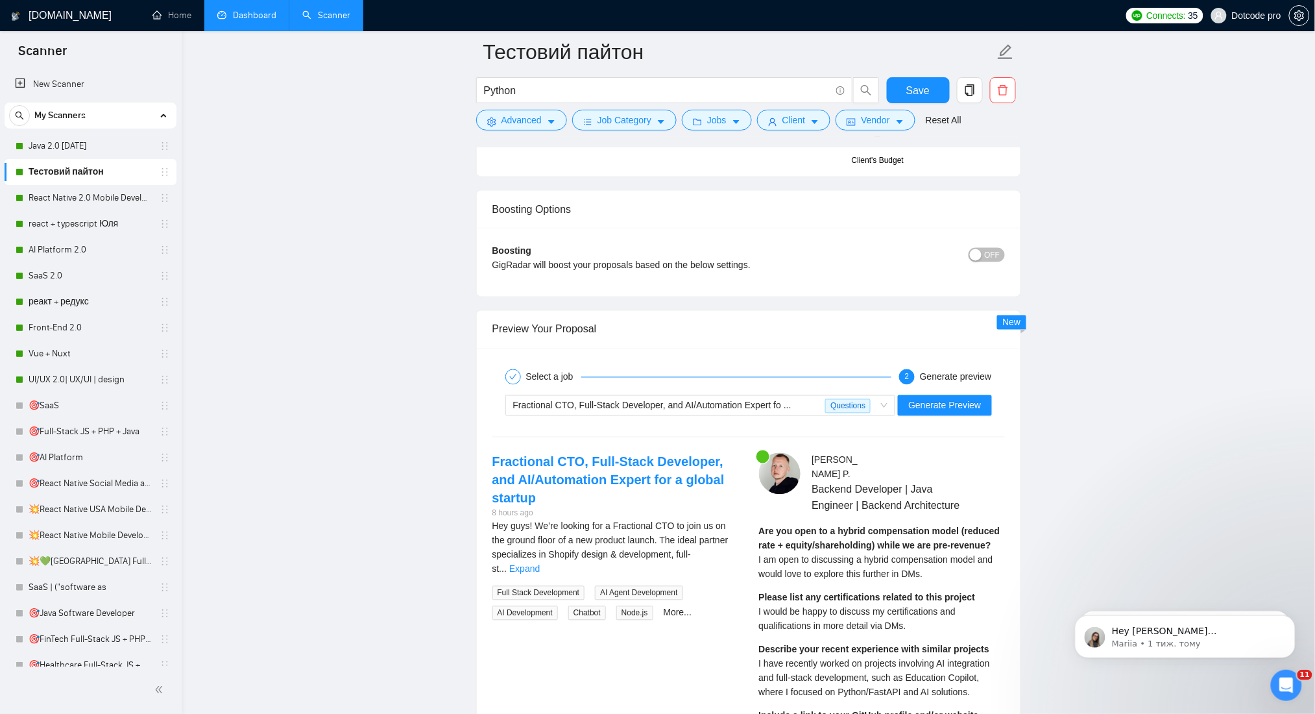
scroll to position [2422, 0]
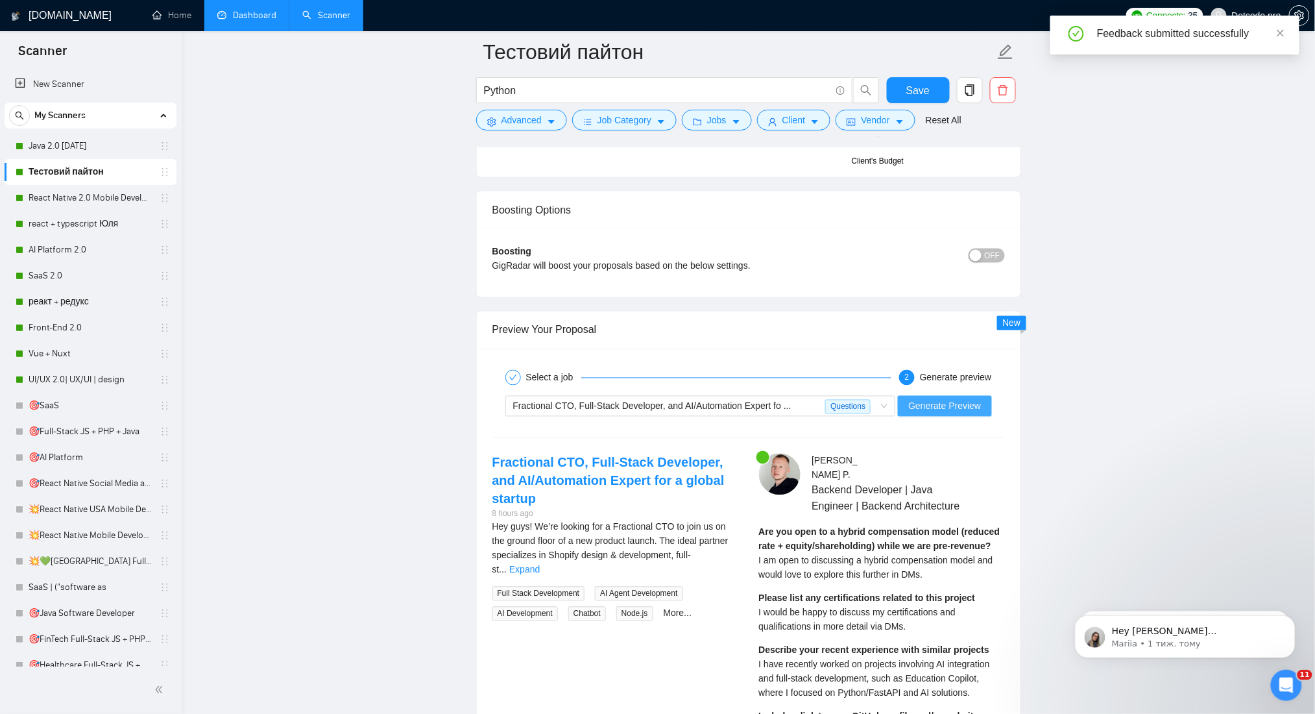
click at [937, 399] on span "Generate Preview" at bounding box center [944, 406] width 73 height 14
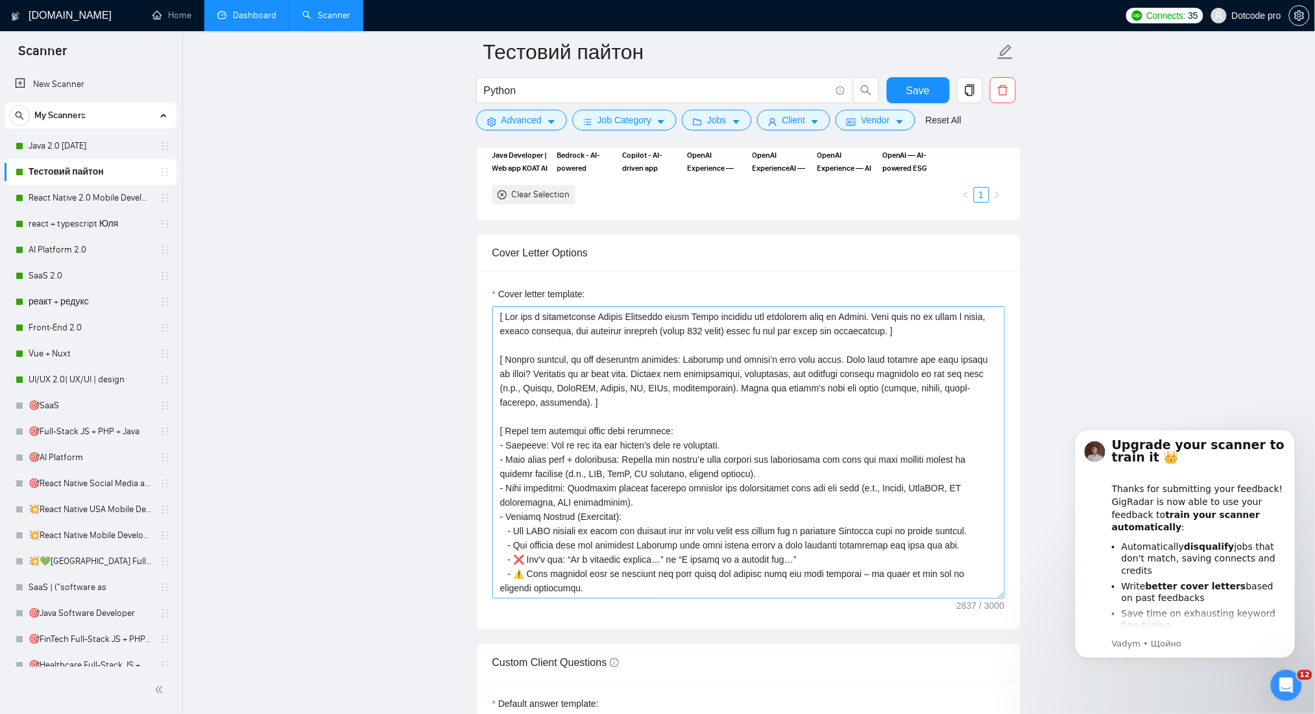
scroll to position [173, 0]
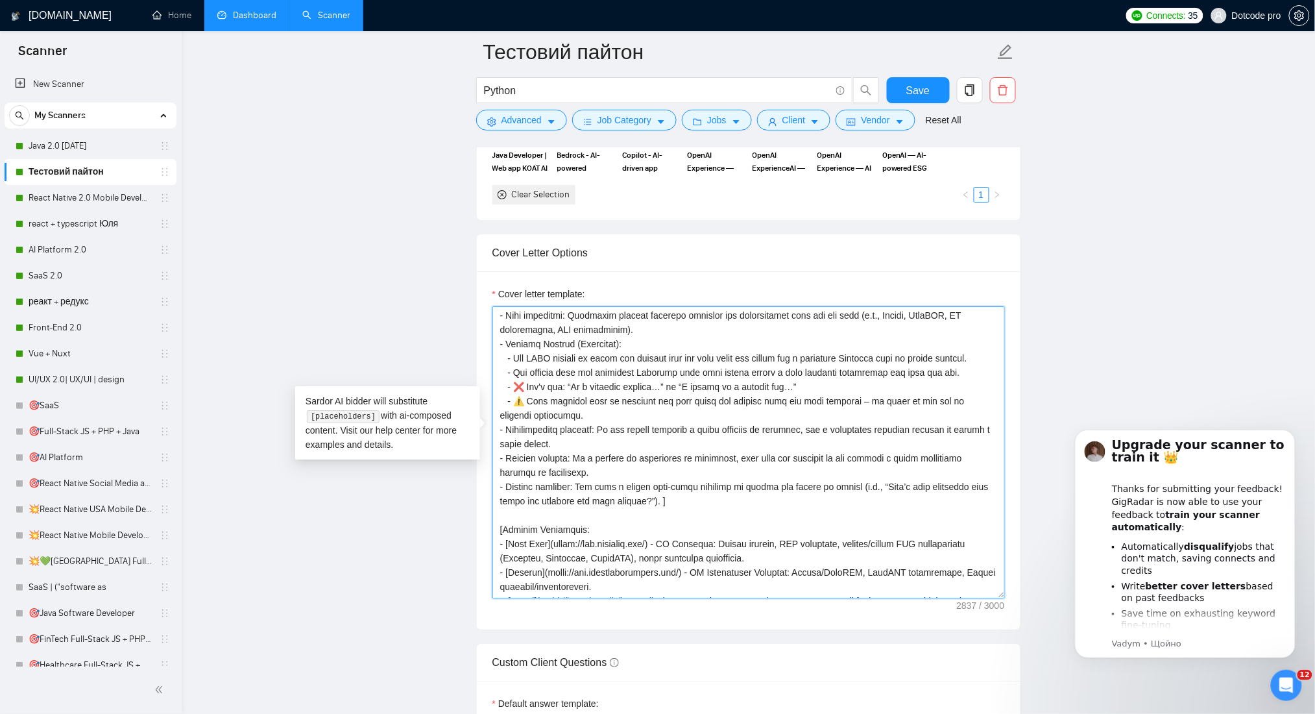
drag, startPoint x: 512, startPoint y: 383, endPoint x: 606, endPoint y: 413, distance: 98.1
click at [529, 400] on textarea "Cover letter template:" at bounding box center [748, 452] width 512 height 292
click at [607, 413] on textarea "Cover letter template:" at bounding box center [748, 452] width 512 height 292
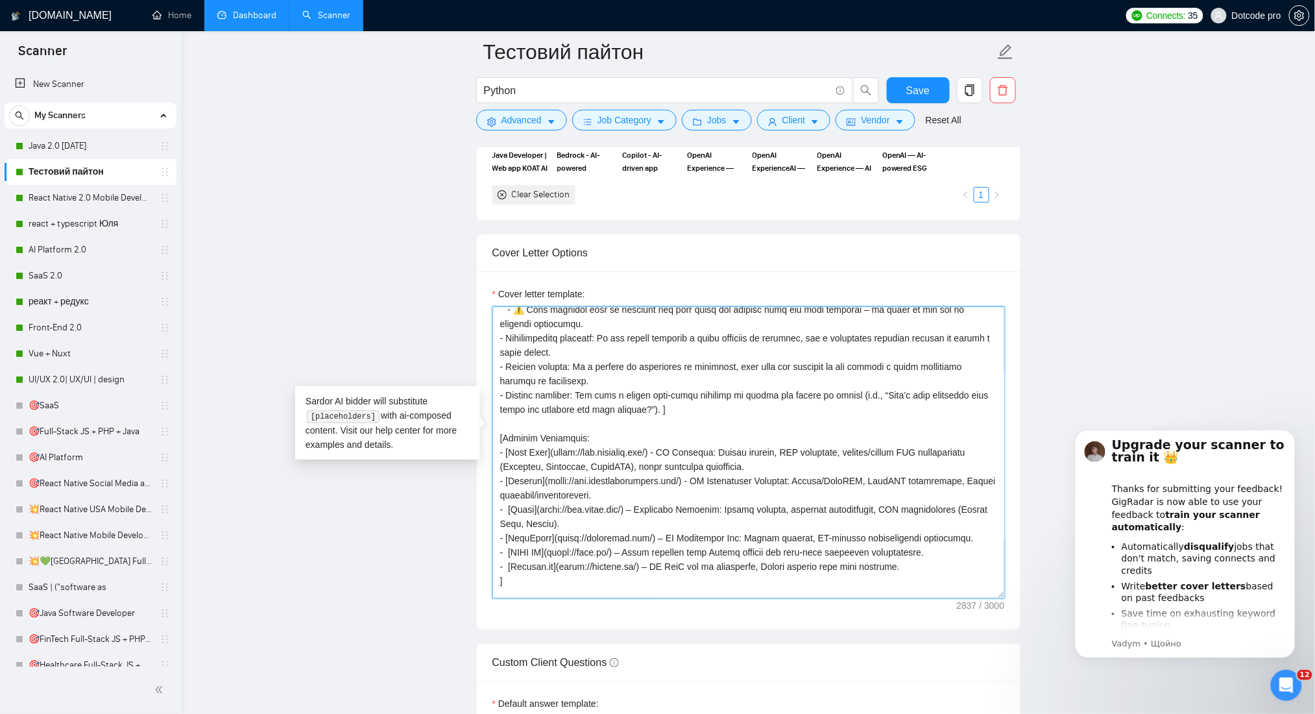
scroll to position [328, 0]
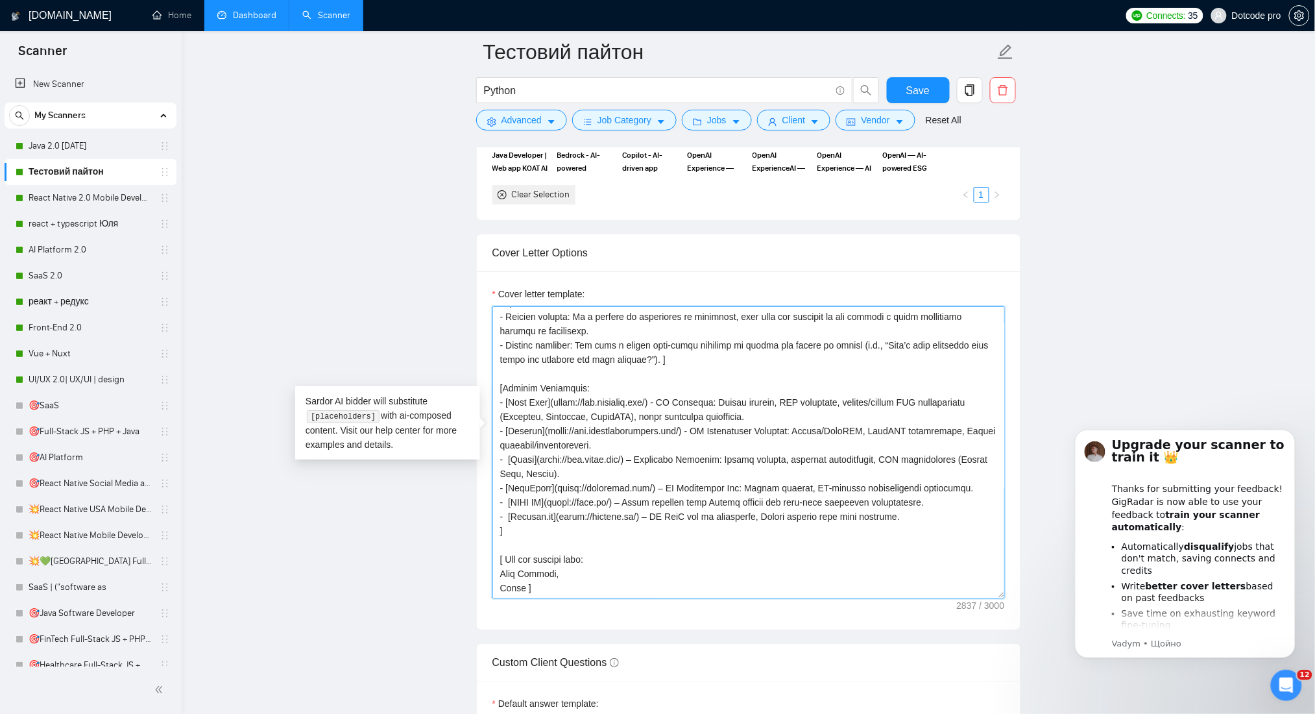
click at [531, 444] on textarea "Cover letter template:" at bounding box center [748, 452] width 512 height 292
click at [551, 483] on textarea "Cover letter template:" at bounding box center [748, 452] width 512 height 292
click at [550, 502] on textarea "Cover letter template:" at bounding box center [748, 452] width 512 height 292
click at [553, 500] on textarea "Cover letter template:" at bounding box center [748, 452] width 512 height 292
click at [628, 496] on textarea "Cover letter template:" at bounding box center [748, 452] width 512 height 292
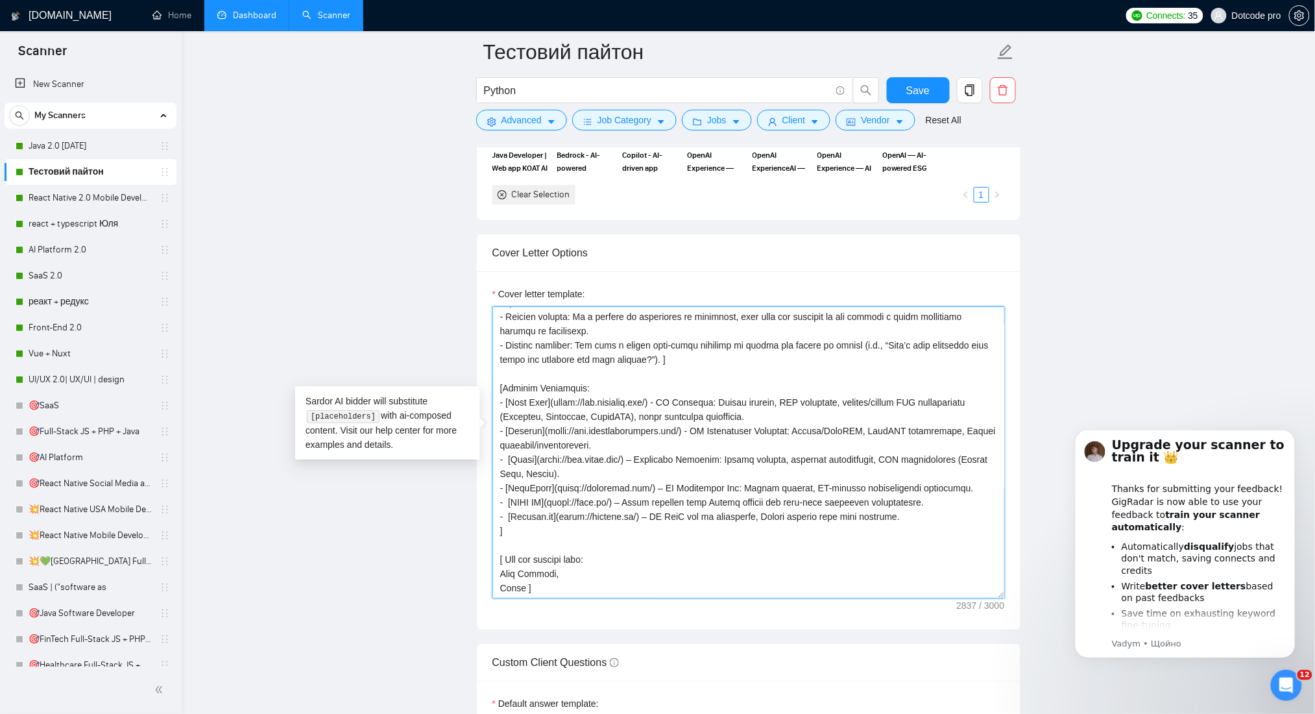
click at [899, 490] on textarea "Cover letter template:" at bounding box center [748, 452] width 512 height 292
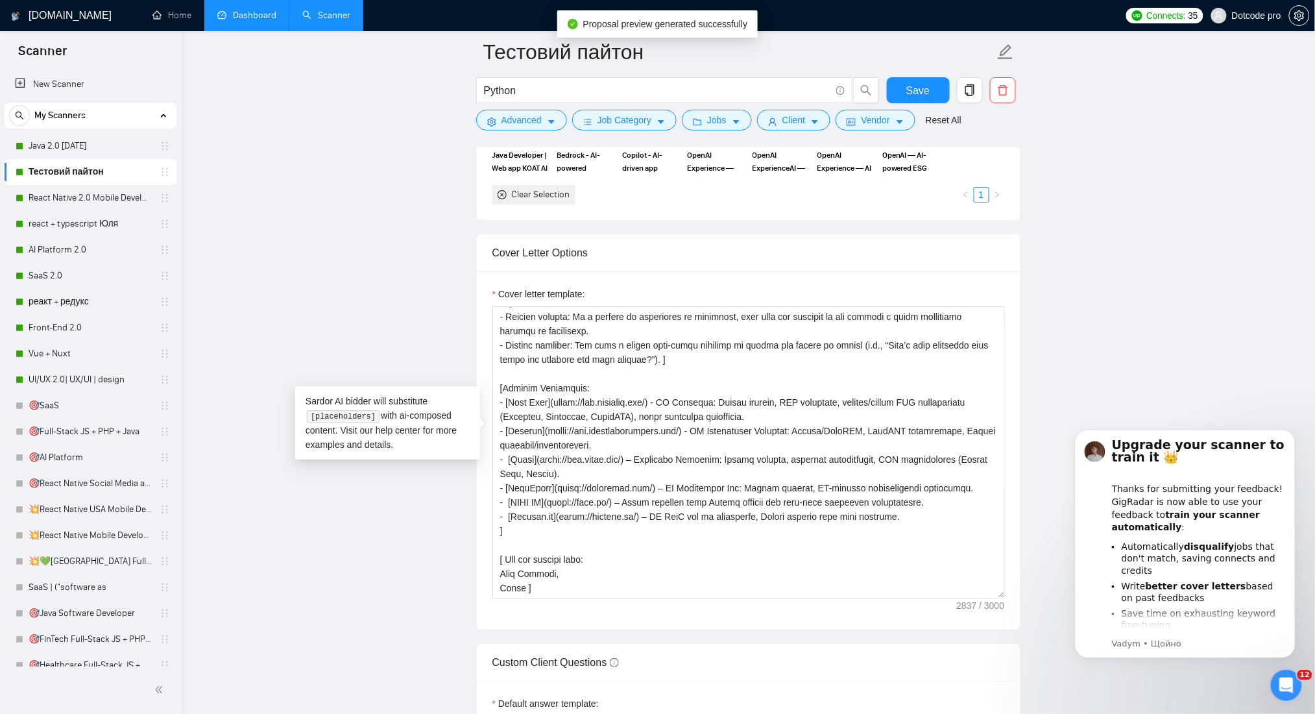
click at [1090, 327] on main "Тестовий пайтон Python Save Advanced Job Category Jobs Client Vendor Reset All …" at bounding box center [748, 539] width 1092 height 3915
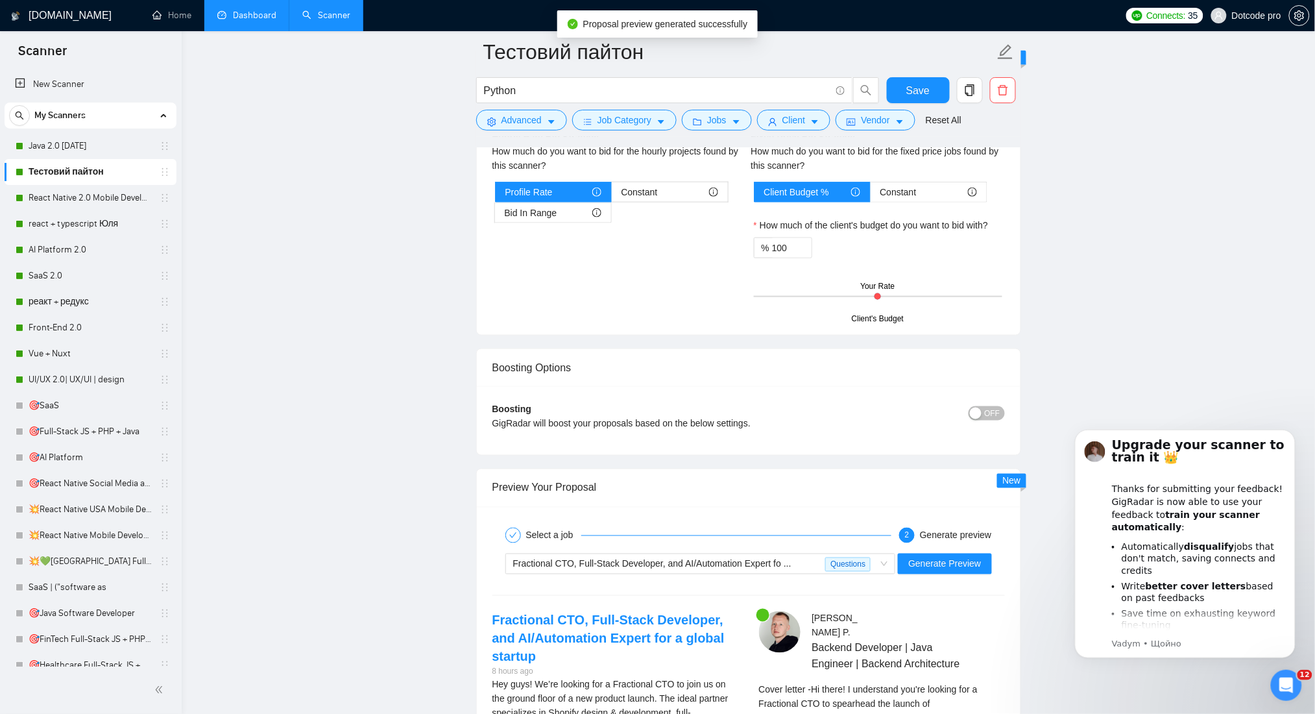
scroll to position [2508, 0]
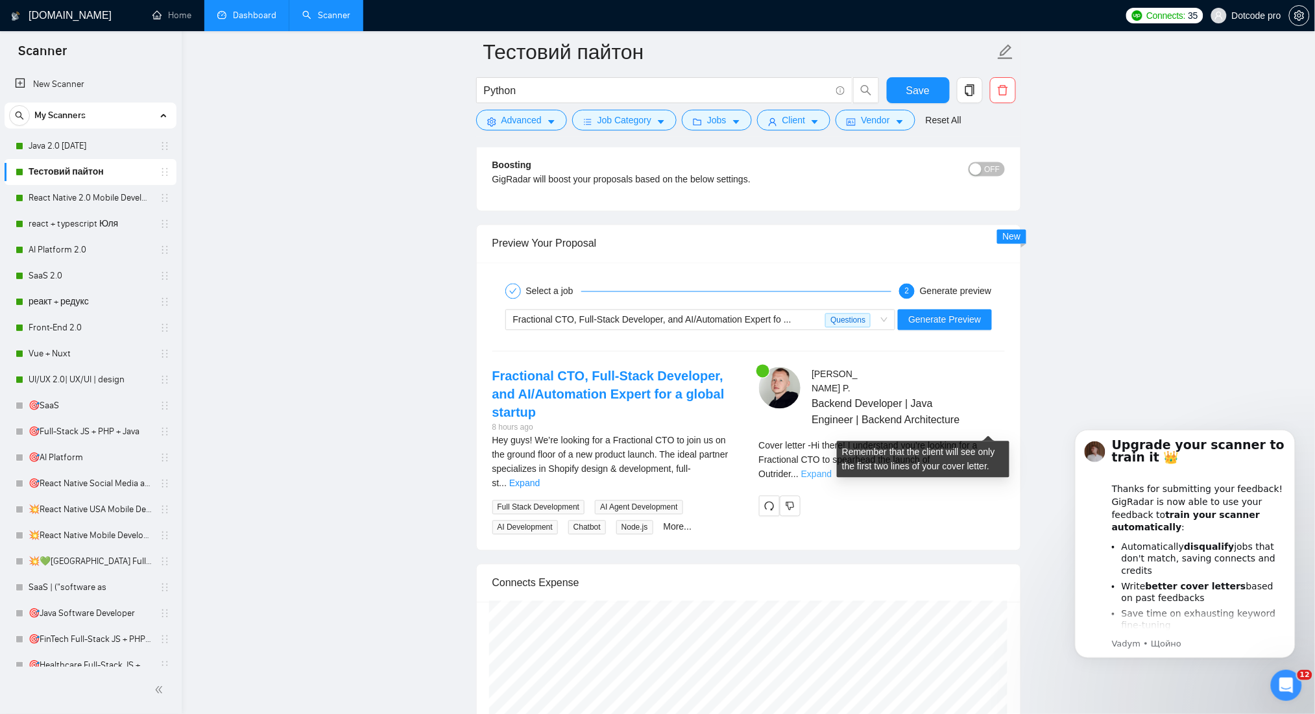
click at [832, 469] on link "Expand" at bounding box center [816, 474] width 30 height 10
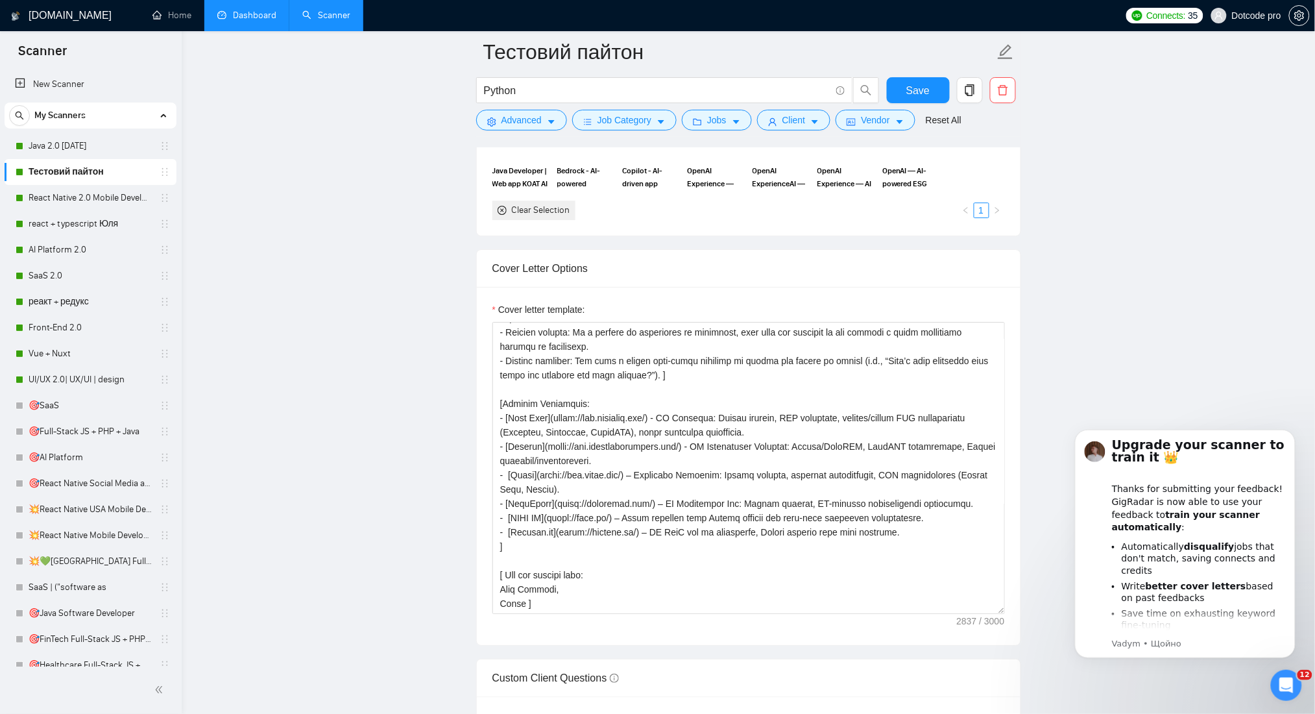
scroll to position [1384, 0]
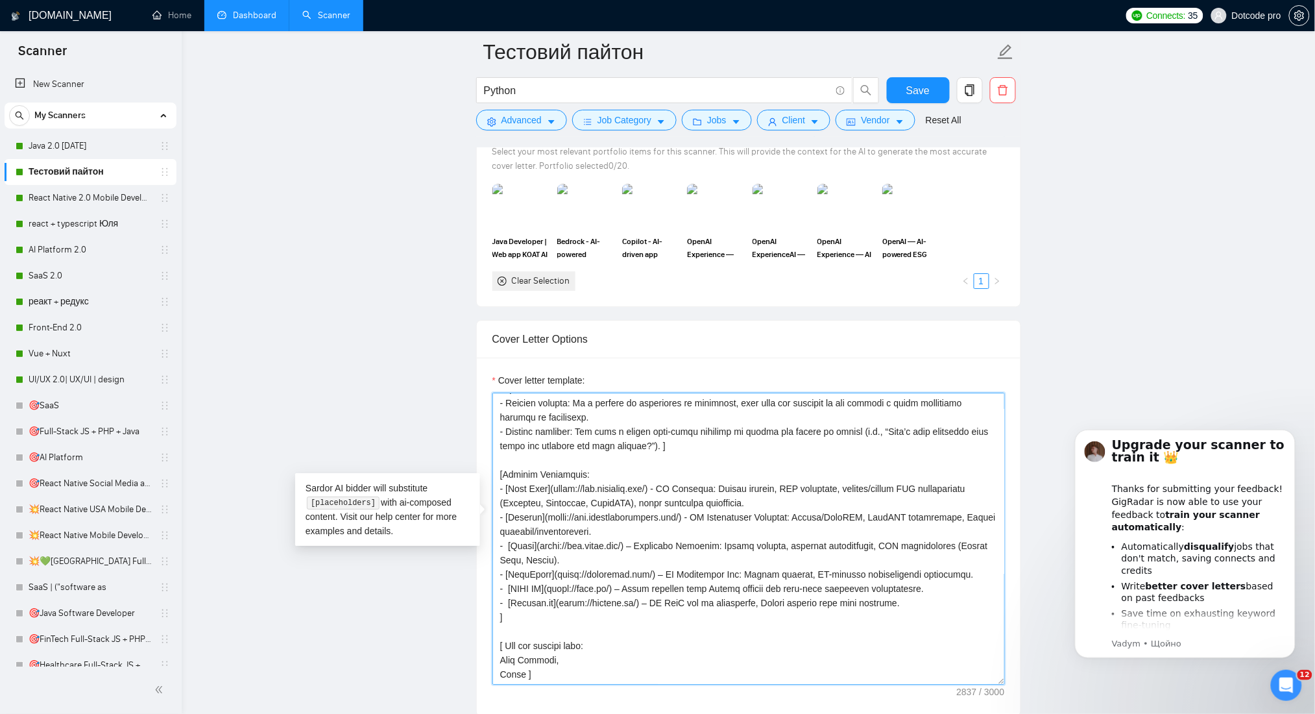
click at [551, 559] on textarea "Cover letter template:" at bounding box center [748, 538] width 512 height 292
click at [551, 555] on textarea "Cover letter template:" at bounding box center [748, 538] width 512 height 292
click at [642, 556] on textarea "Cover letter template:" at bounding box center [748, 538] width 512 height 292
paste textarea "]"
click at [610, 570] on textarea "Cover letter template:" at bounding box center [748, 538] width 512 height 292
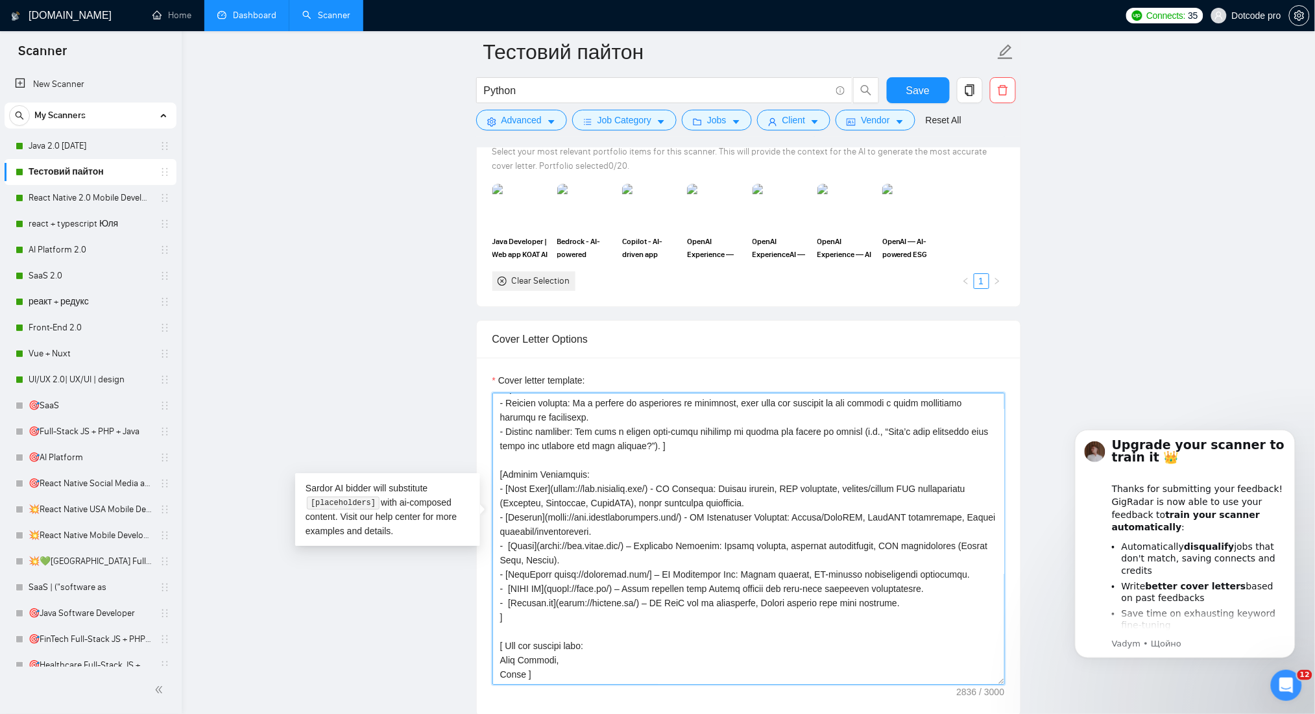
paste textarea "]"
drag, startPoint x: 548, startPoint y: 569, endPoint x: 565, endPoint y: 569, distance: 16.9
click at [550, 569] on textarea "Cover letter template:" at bounding box center [748, 538] width 512 height 292
click at [634, 580] on textarea "Cover letter template:" at bounding box center [748, 538] width 512 height 292
paste textarea "]"
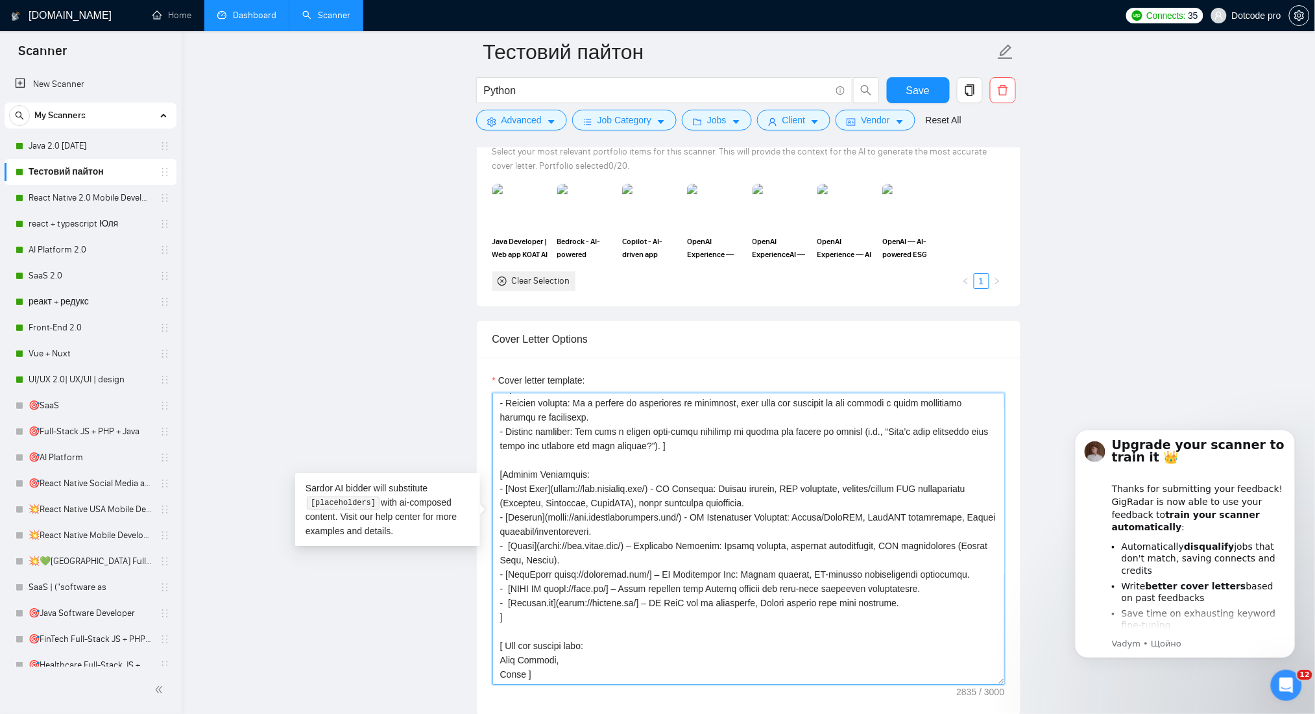
click at [557, 586] on textarea "Cover letter template:" at bounding box center [748, 538] width 512 height 292
click at [544, 572] on textarea "Cover letter template:" at bounding box center [748, 538] width 512 height 292
click at [548, 559] on textarea "Cover letter template:" at bounding box center [748, 538] width 512 height 292
click at [532, 533] on textarea "Cover letter template:" at bounding box center [748, 538] width 512 height 292
click at [536, 527] on textarea "Cover letter template:" at bounding box center [748, 538] width 512 height 292
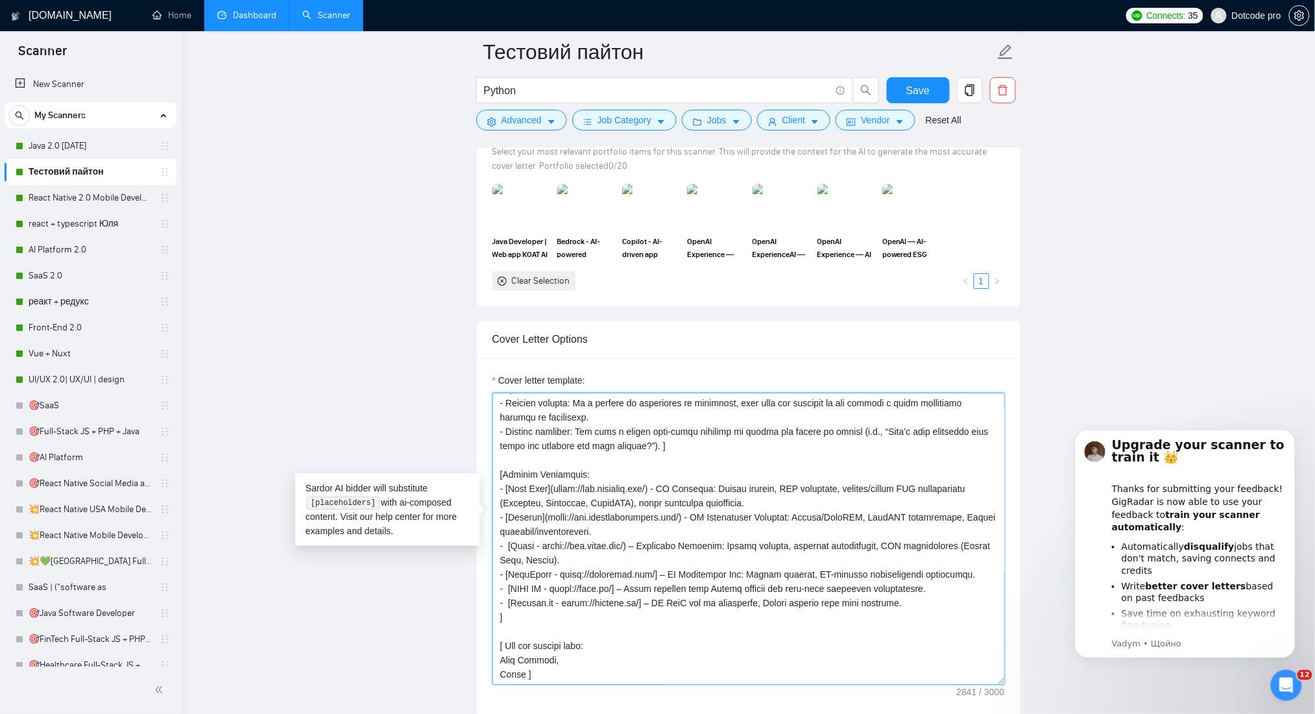
click at [631, 528] on textarea "Cover letter template:" at bounding box center [748, 538] width 512 height 292
click at [636, 528] on textarea "Cover letter template:" at bounding box center [748, 538] width 512 height 292
paste textarea "]"
click at [542, 501] on textarea "Cover letter template:" at bounding box center [748, 538] width 512 height 292
click at [686, 499] on textarea "Cover letter template:" at bounding box center [748, 538] width 512 height 292
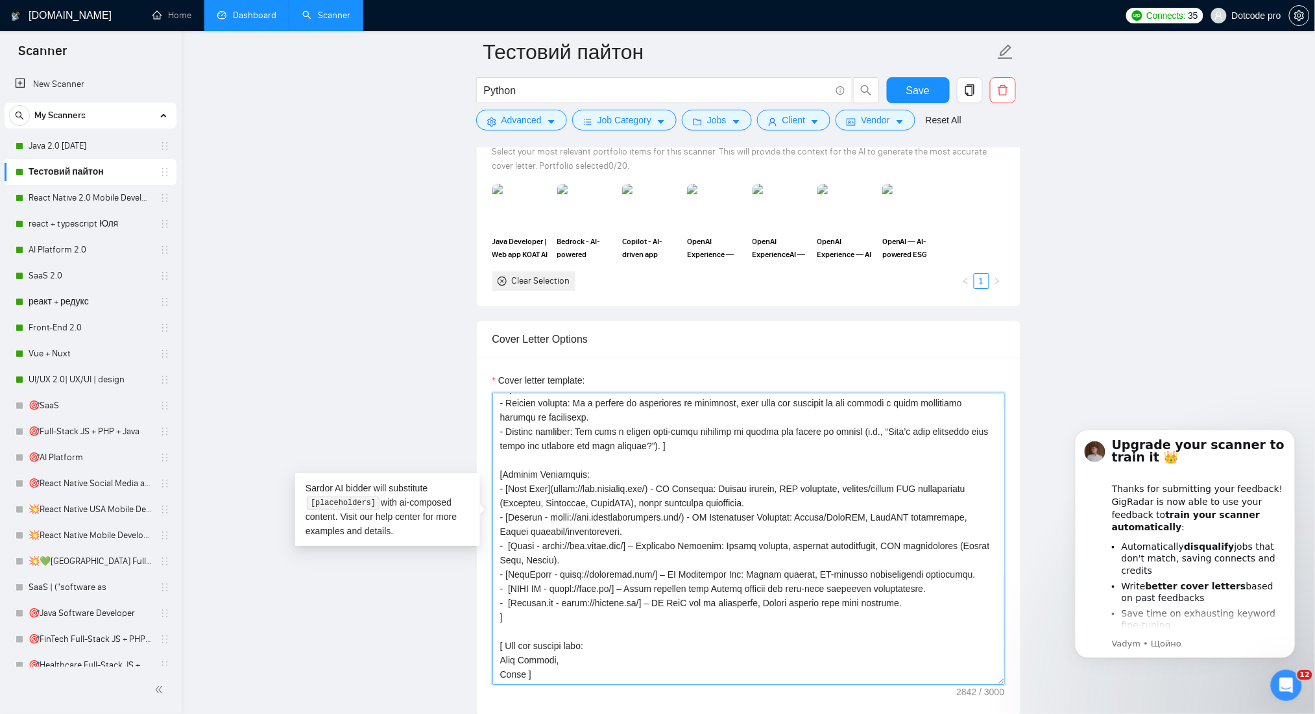
paste textarea "]"
drag, startPoint x: 546, startPoint y: 472, endPoint x: 553, endPoint y: 470, distance: 7.4
click at [553, 470] on textarea "Cover letter template:" at bounding box center [748, 538] width 512 height 292
click at [662, 470] on textarea "Cover letter template:" at bounding box center [748, 538] width 512 height 292
paste textarea "]"
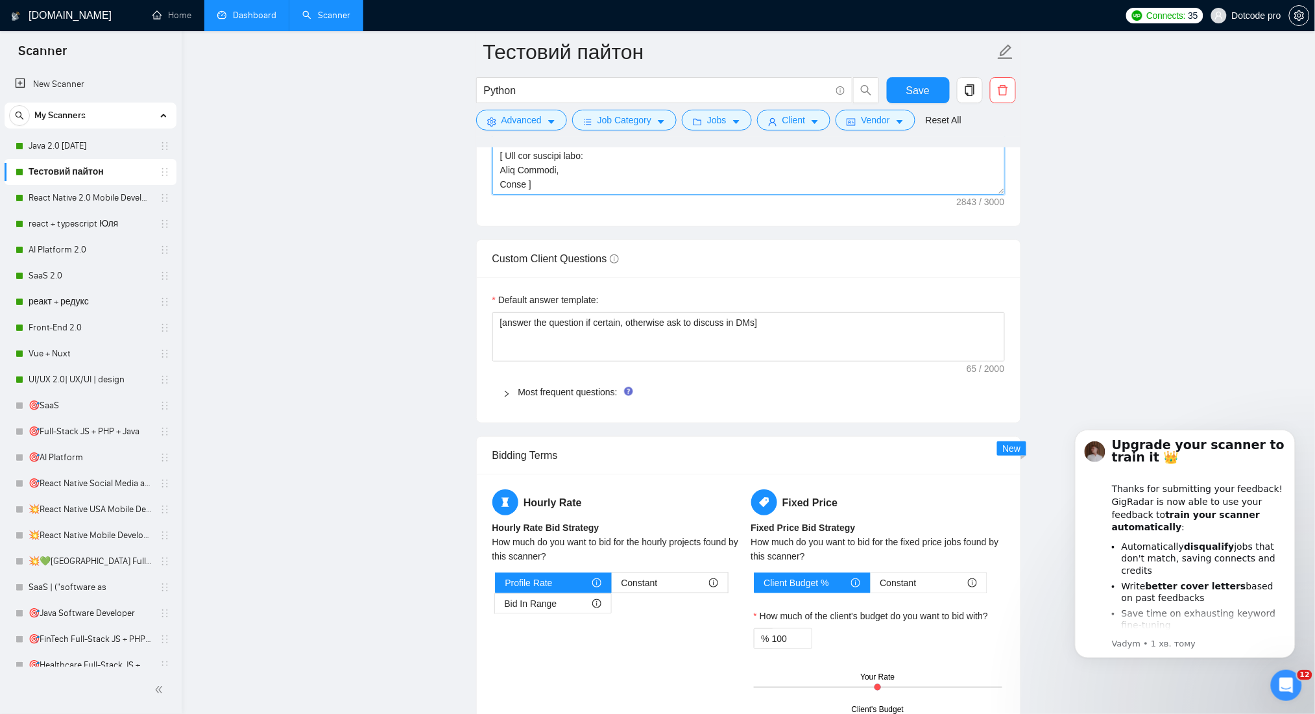
scroll to position [1729, 0]
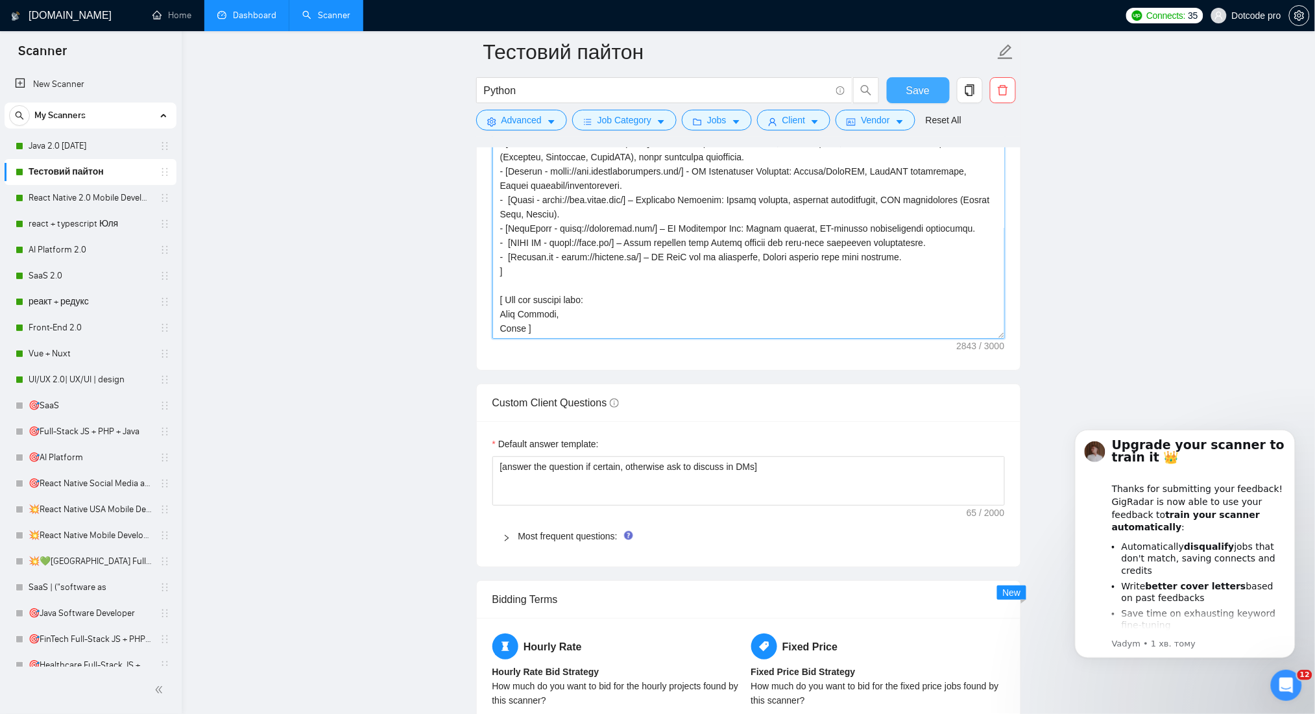
type textarea "[ Lor ips d sitametconse Adipis Elitseddo eiusm Tempo incididu utl etdolorem al…"
click at [913, 85] on span "Save" at bounding box center [917, 90] width 23 height 16
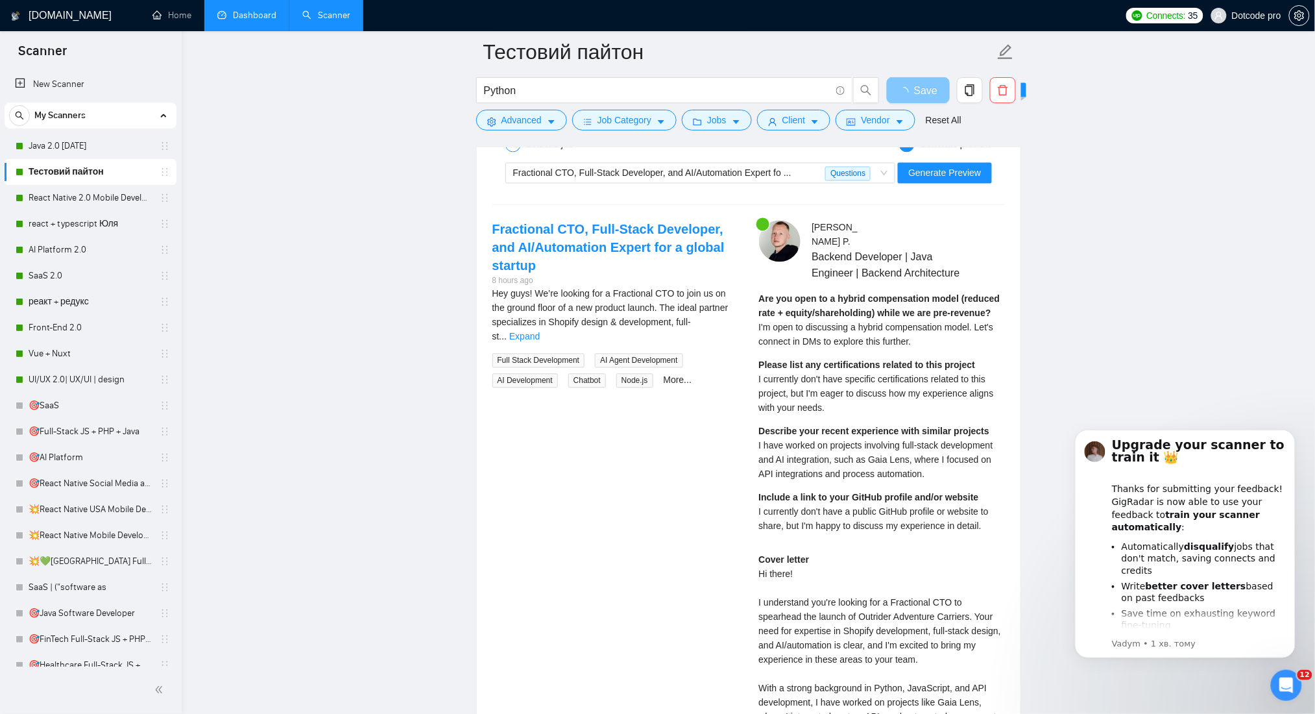
scroll to position [2508, 0]
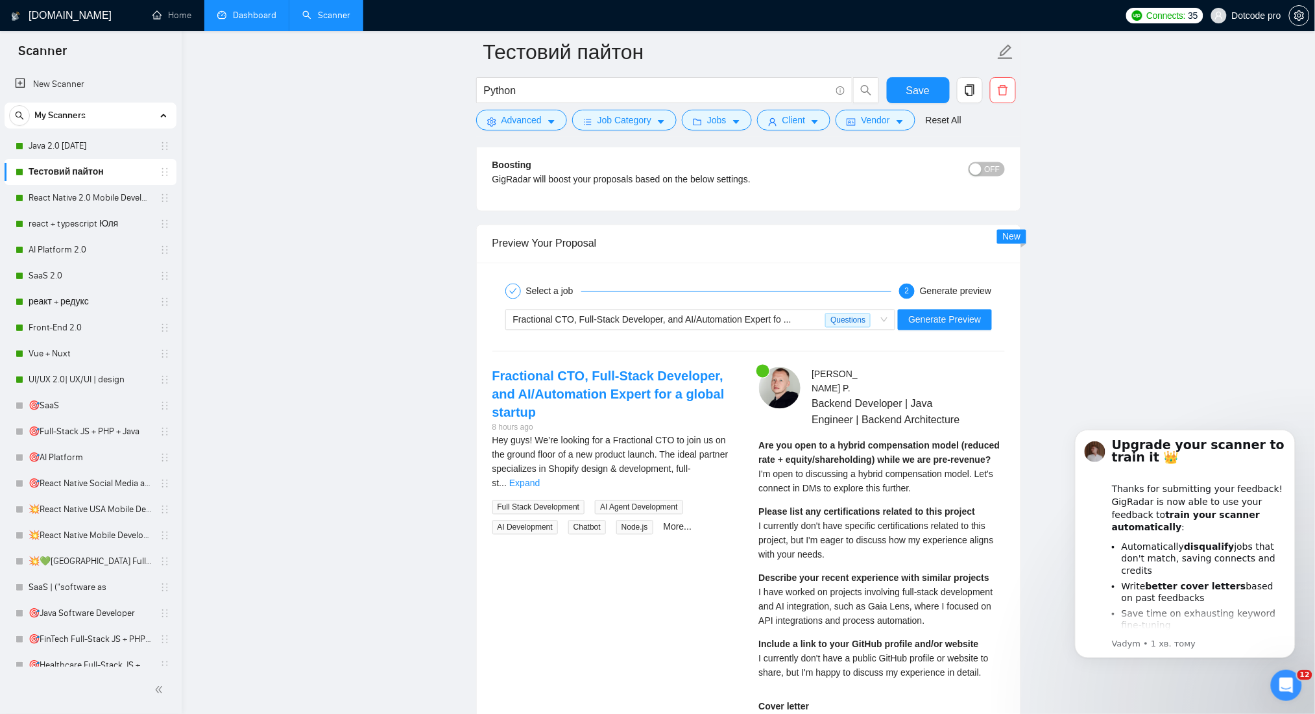
click at [888, 263] on div "Select a job 2 Generate preview Fractional CTO, Full-Stack Developer, and AI/Au…" at bounding box center [749, 685] width 544 height 844
drag, startPoint x: 889, startPoint y: 285, endPoint x: 886, endPoint y: 293, distance: 8.2
click at [889, 304] on div "Fractional CTO, Full-Stack Developer, and AI/Automation Expert fo ... Questions…" at bounding box center [748, 319] width 515 height 31
click at [884, 310] on span "Fractional CTO, Full-Stack Developer, and AI/Automation Expert fo ... Questions" at bounding box center [700, 319] width 375 height 19
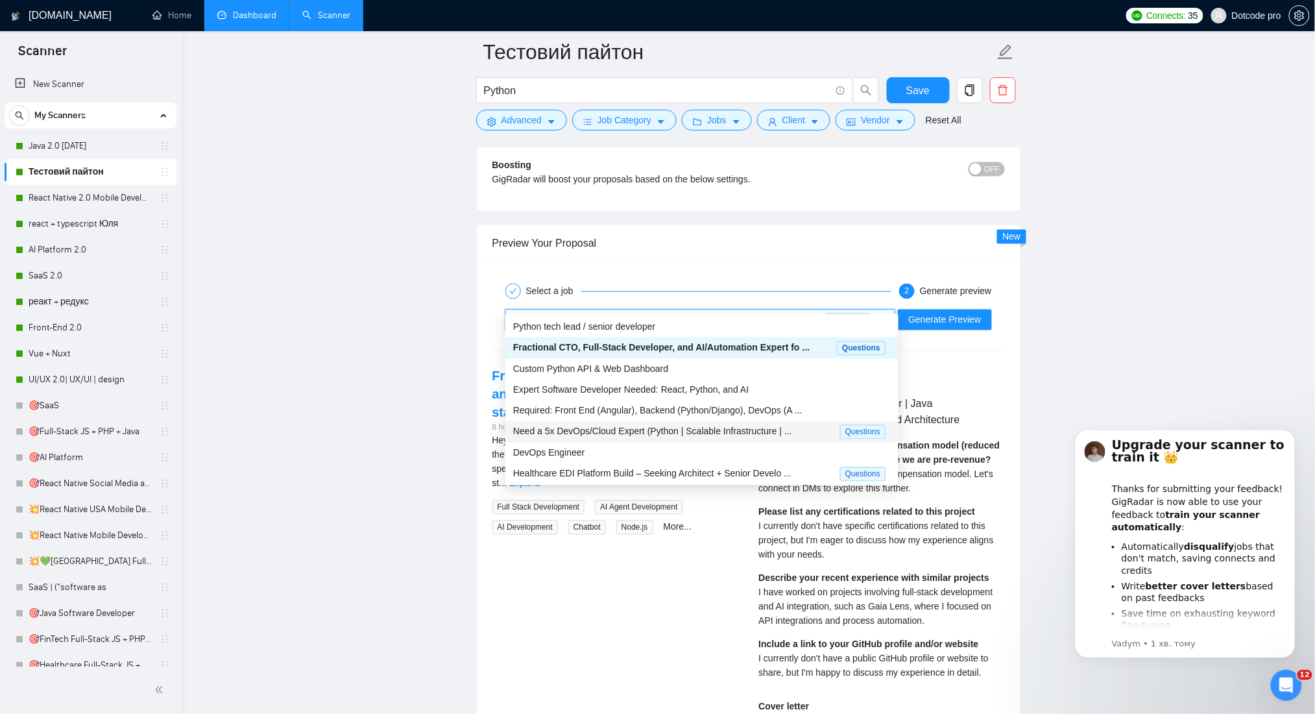
click at [732, 434] on span "Need a 5x DevOps/Cloud Expert (Python | Scalable Infrastructure | ..." at bounding box center [652, 431] width 279 height 10
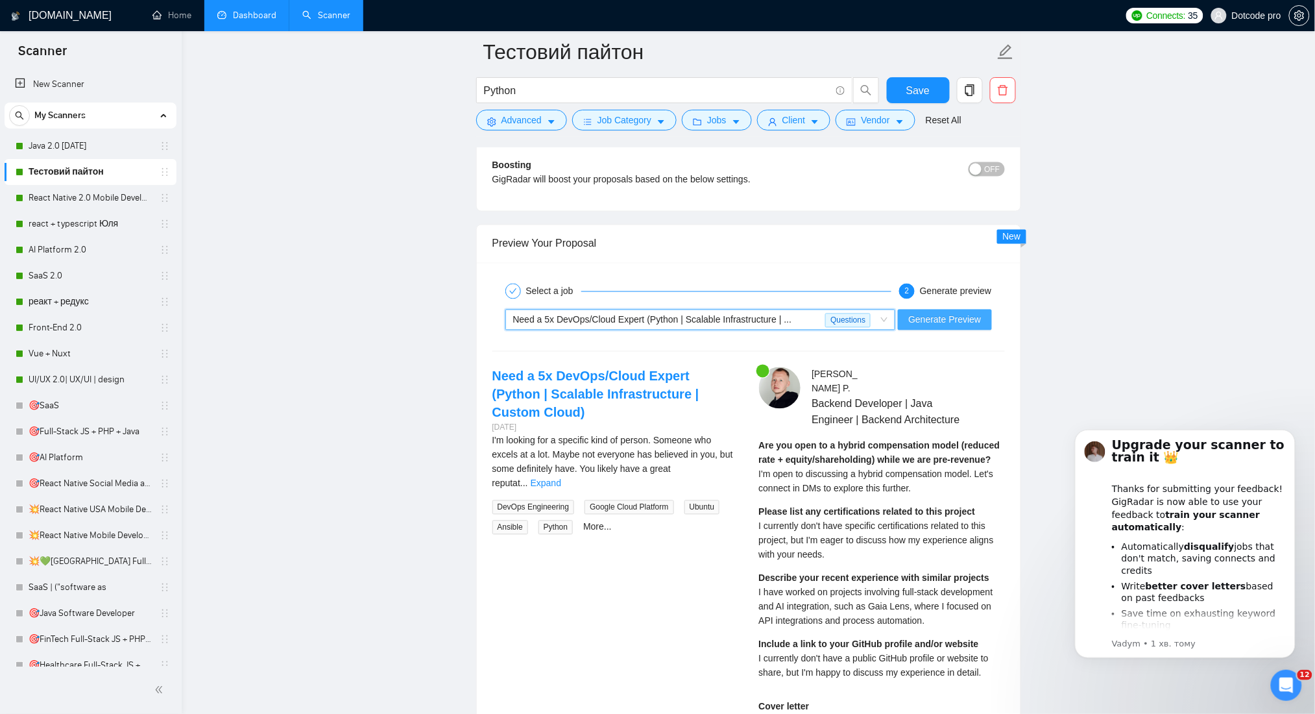
click at [951, 313] on span "Generate Preview" at bounding box center [944, 320] width 73 height 14
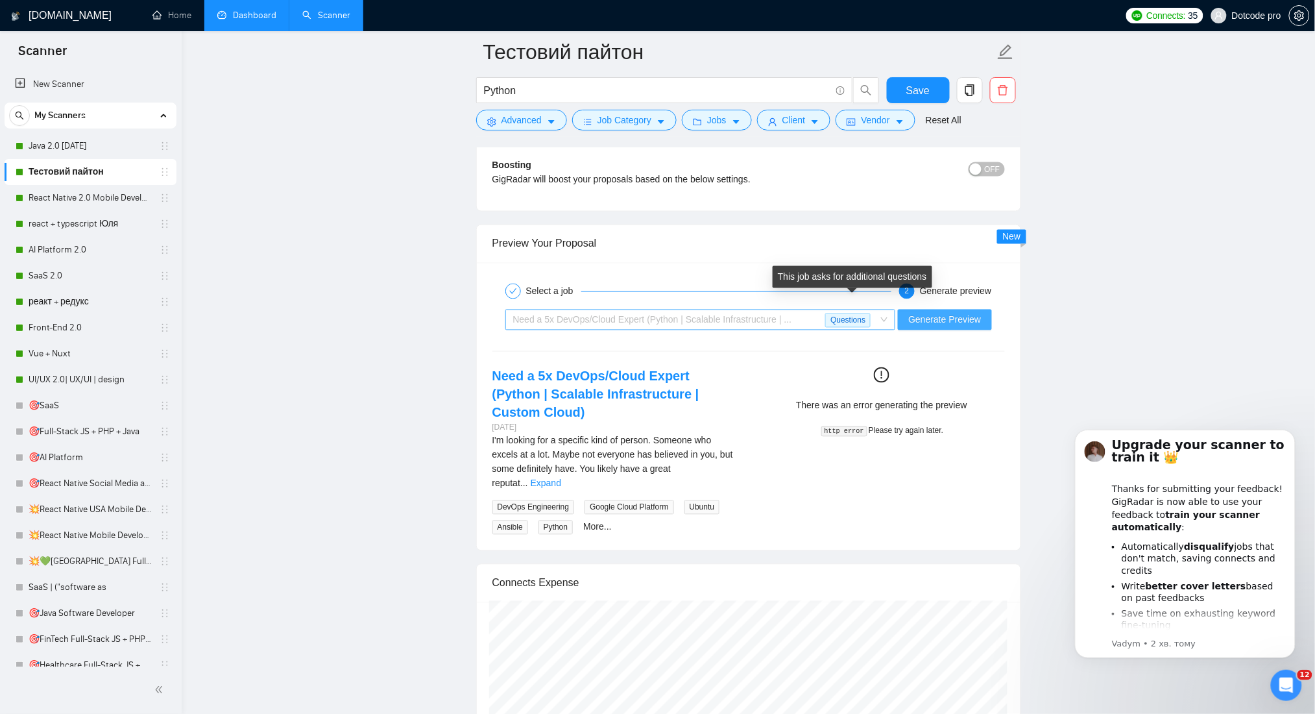
click at [831, 313] on span "Questions" at bounding box center [847, 320] width 45 height 14
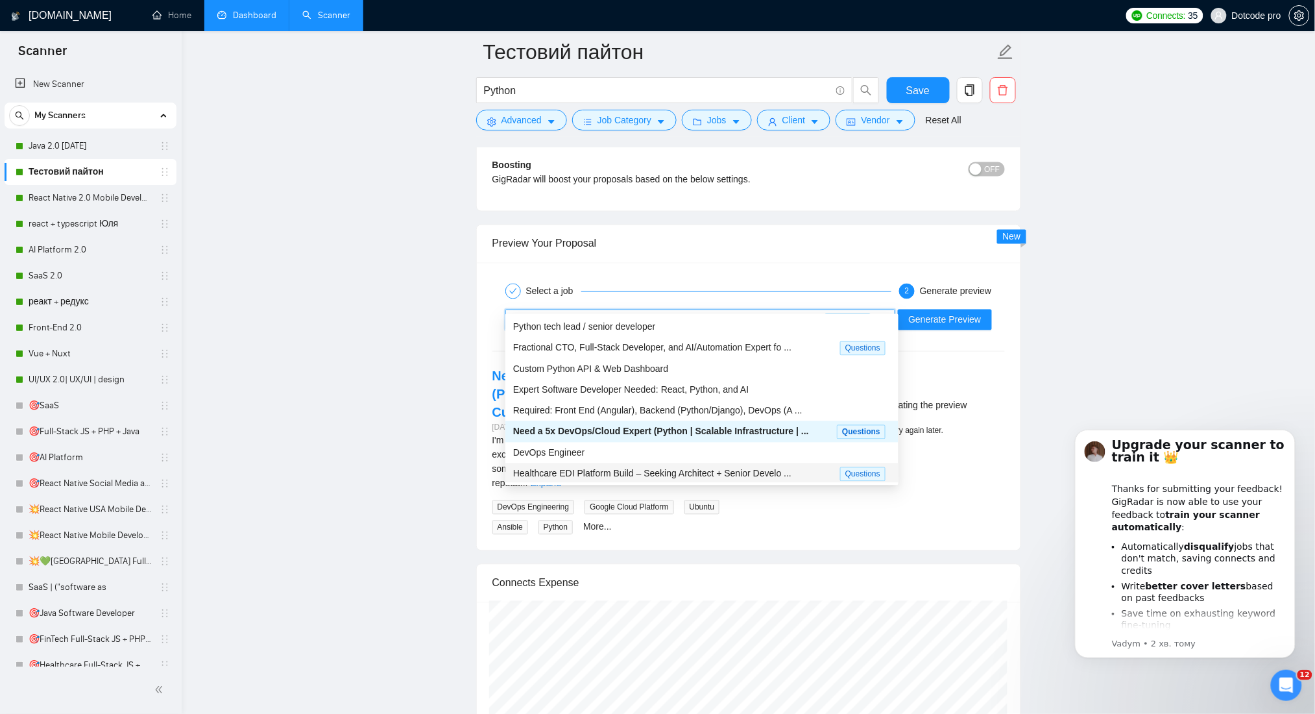
click at [782, 478] on span "Healthcare EDI Platform Build – Seeking Architect + Senior Develo ..." at bounding box center [652, 473] width 278 height 10
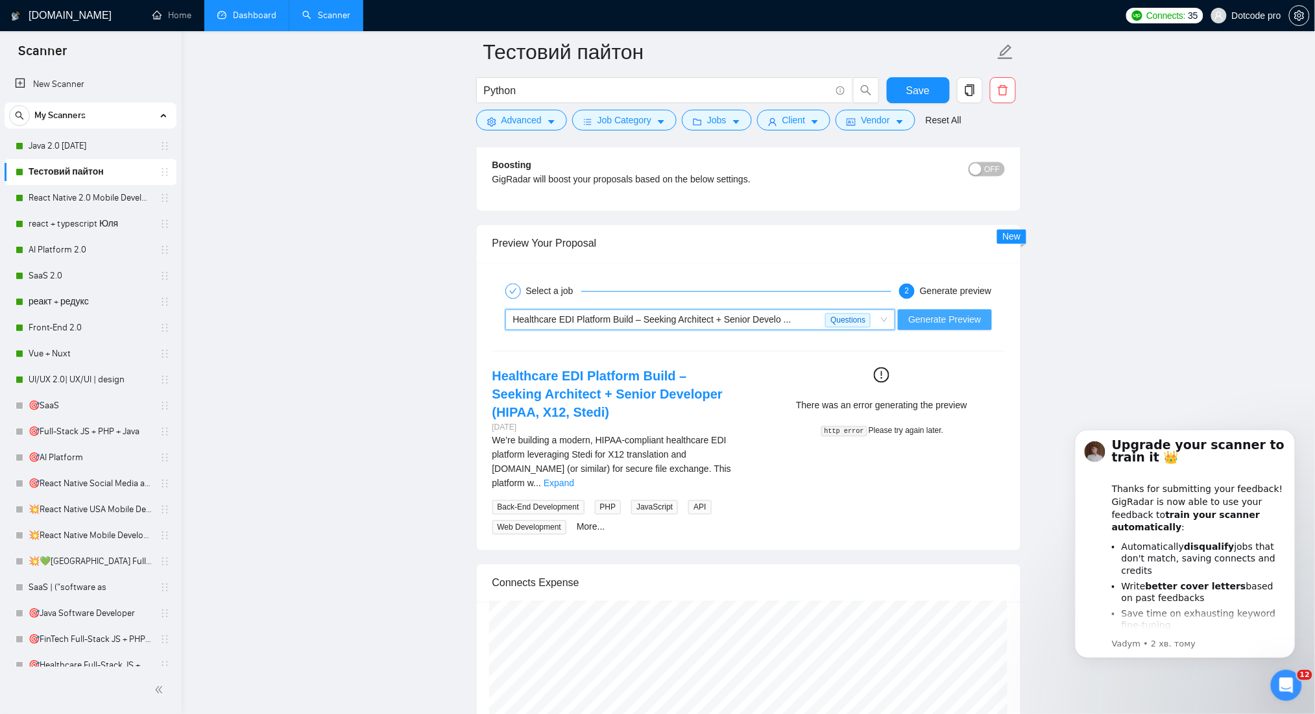
click at [957, 313] on span "Generate Preview" at bounding box center [944, 320] width 73 height 14
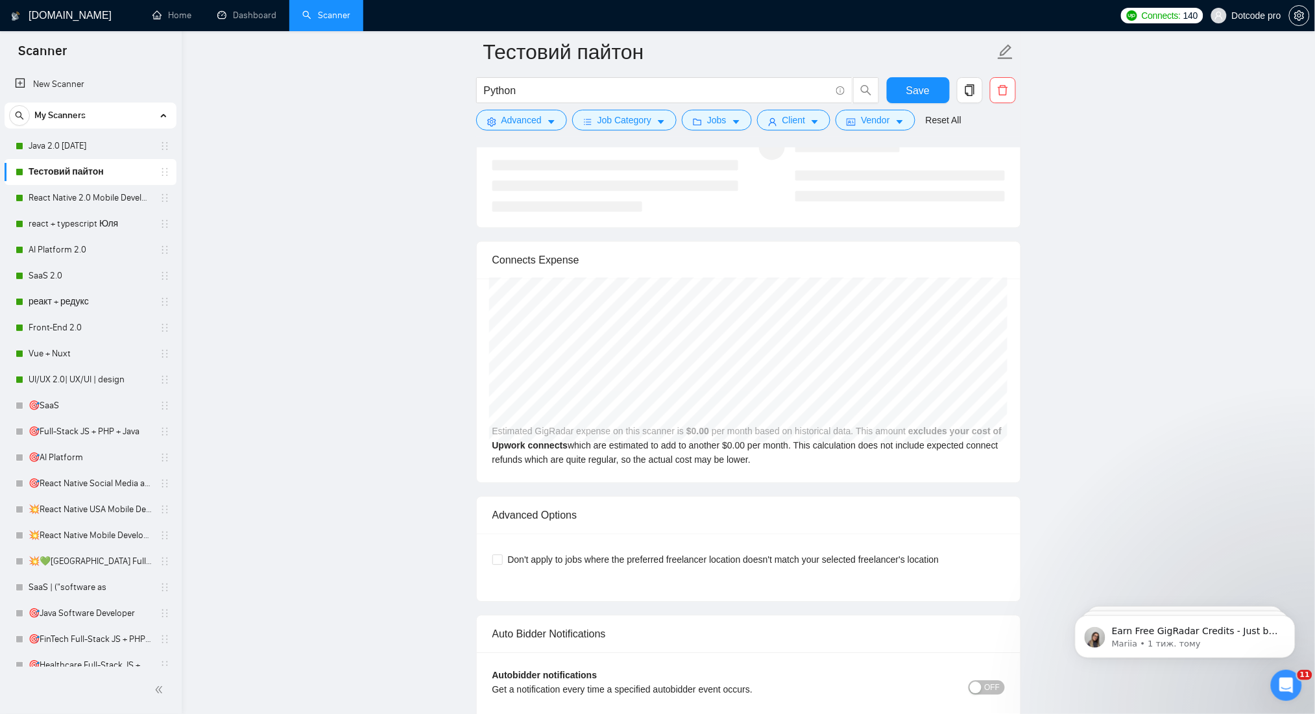
scroll to position [2767, 0]
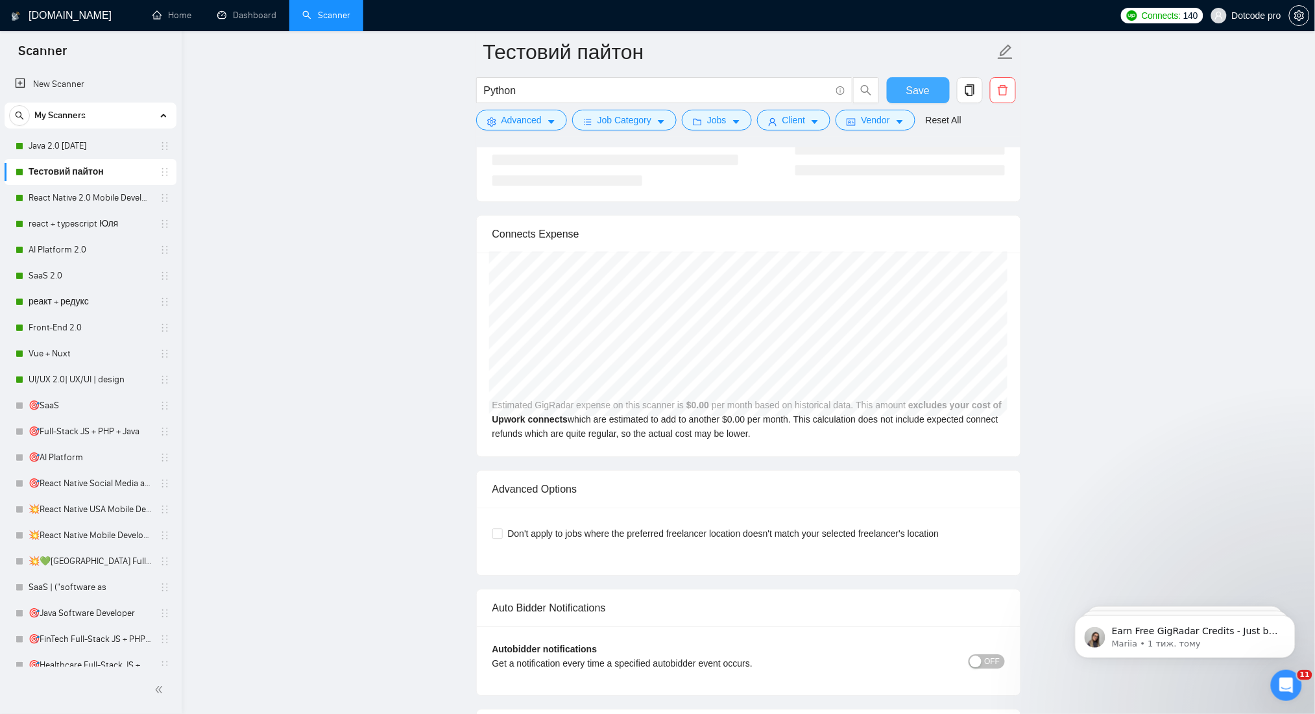
click at [914, 85] on span "Save" at bounding box center [917, 90] width 23 height 16
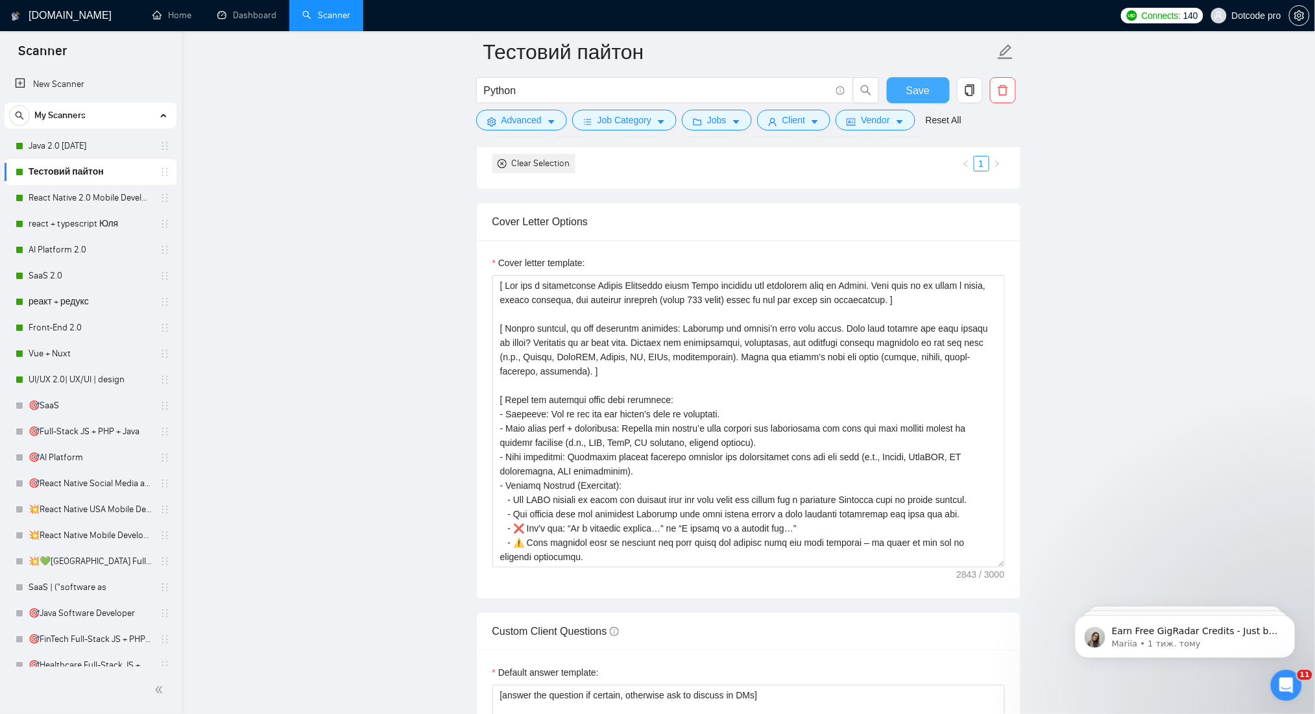
scroll to position [1470, 0]
